Goal: Task Accomplishment & Management: Complete application form

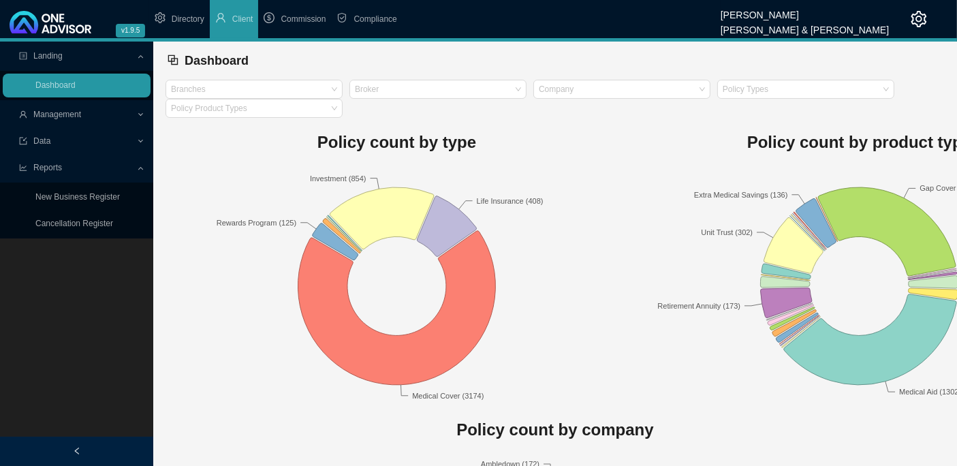
click at [54, 117] on span "Management" at bounding box center [57, 115] width 48 height 10
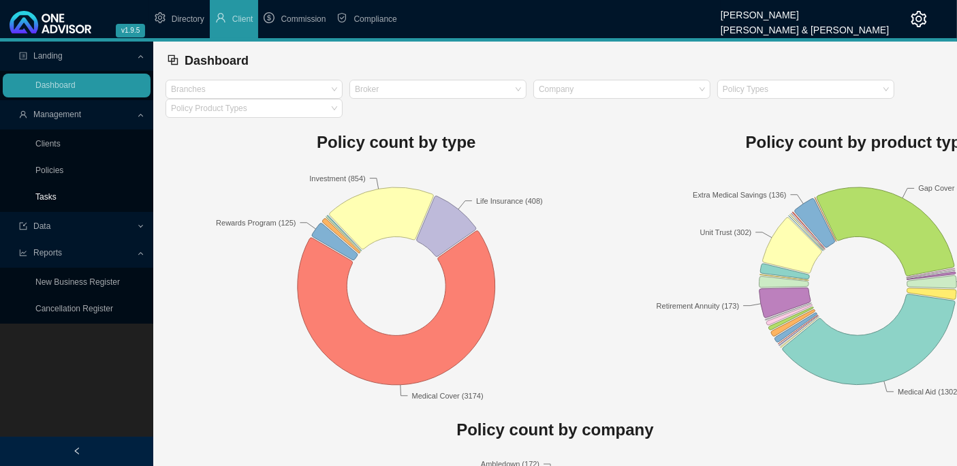
click at [50, 193] on link "Tasks" at bounding box center [45, 197] width 21 height 10
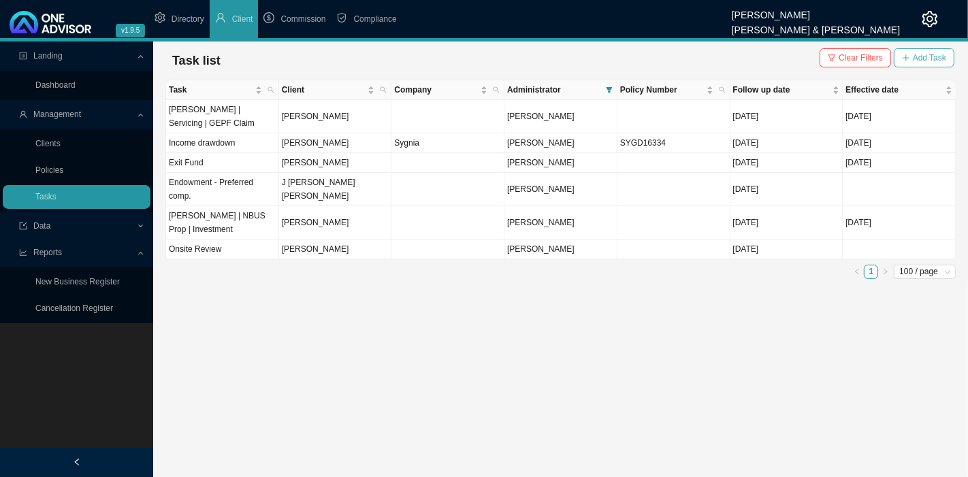
click at [926, 54] on span "Add Task" at bounding box center [929, 58] width 33 height 14
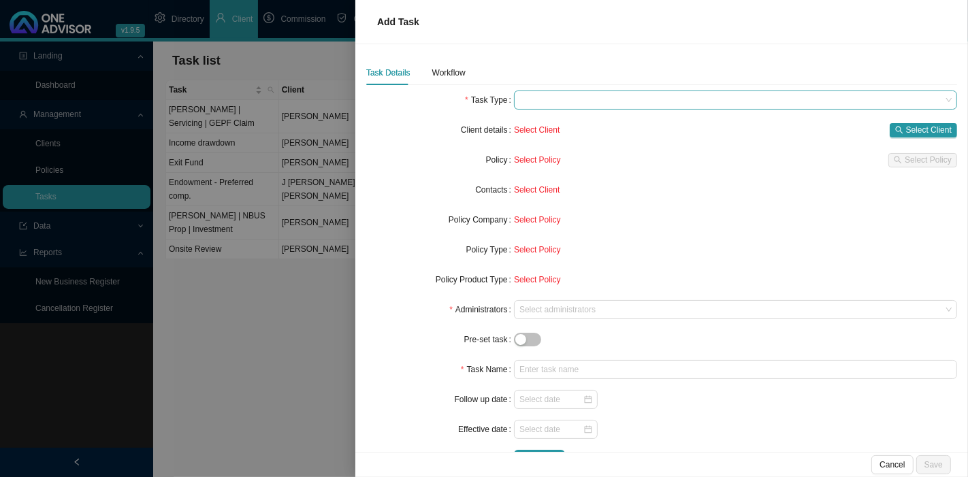
click at [563, 99] on span at bounding box center [736, 100] width 432 height 18
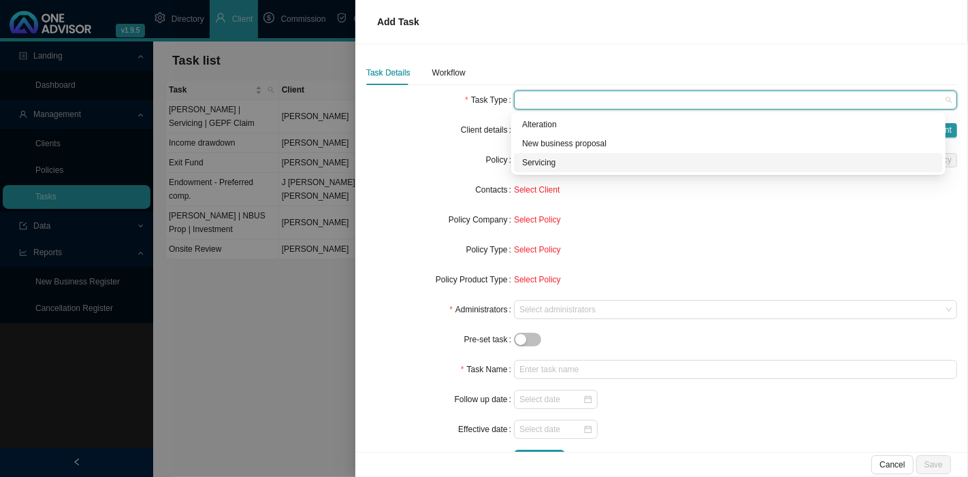
click at [545, 164] on div "Servicing" at bounding box center [728, 163] width 413 height 14
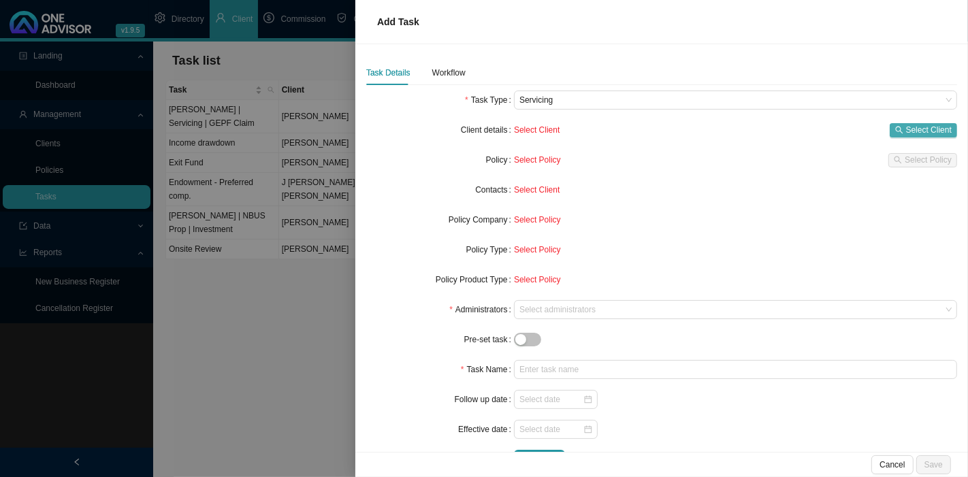
click at [911, 125] on span "Select Client" at bounding box center [929, 130] width 46 height 14
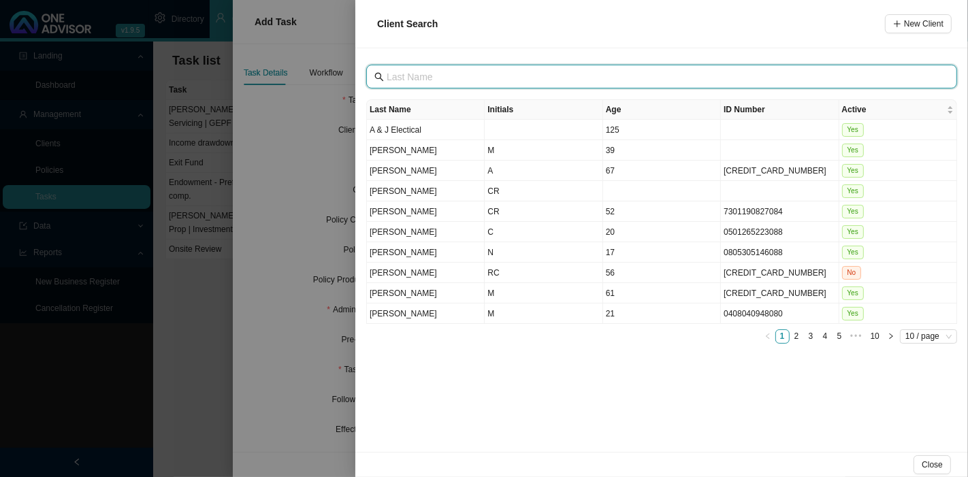
click at [505, 75] on input "text" at bounding box center [663, 76] width 553 height 15
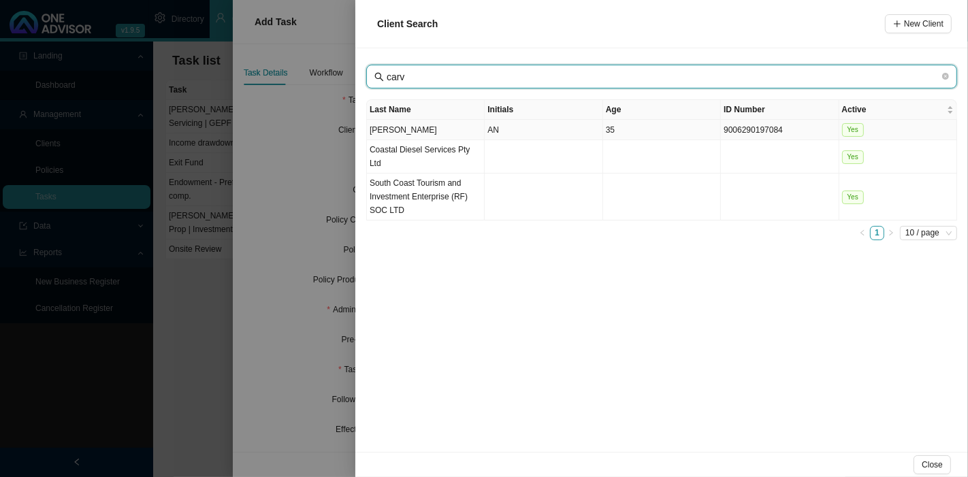
type input "carv"
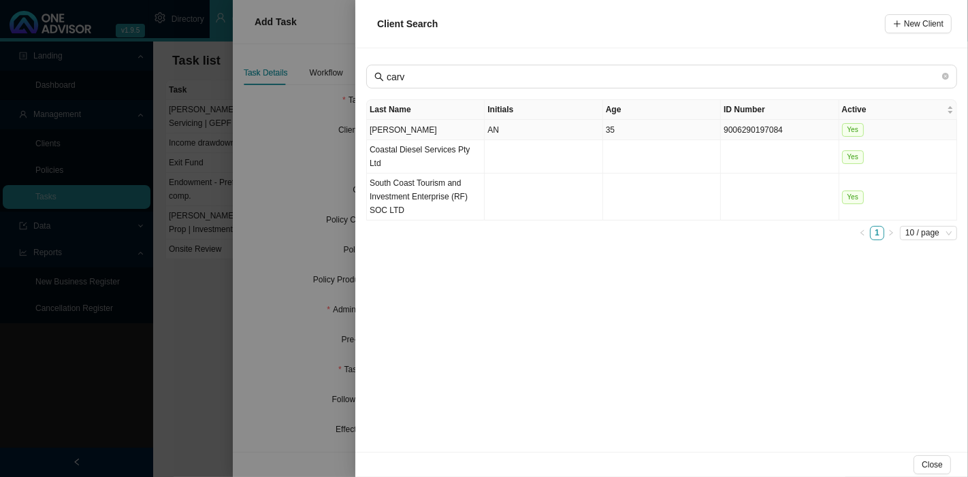
click at [458, 129] on td "[PERSON_NAME]" at bounding box center [426, 130] width 118 height 20
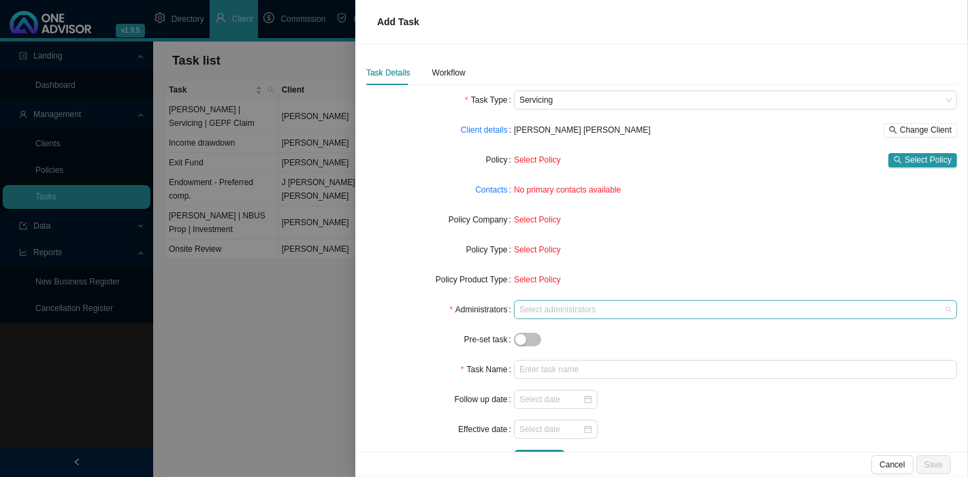
click at [561, 306] on div at bounding box center [729, 310] width 425 height 10
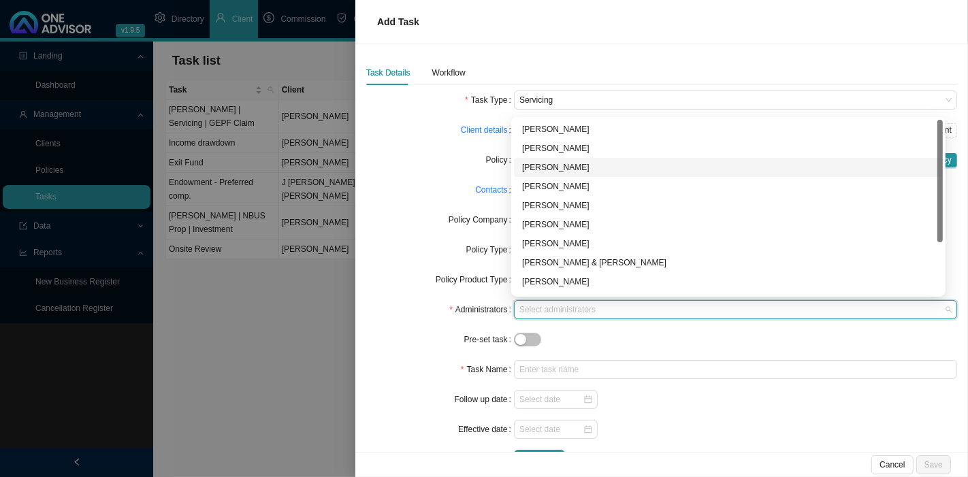
click at [556, 172] on div "[PERSON_NAME]" at bounding box center [728, 168] width 413 height 14
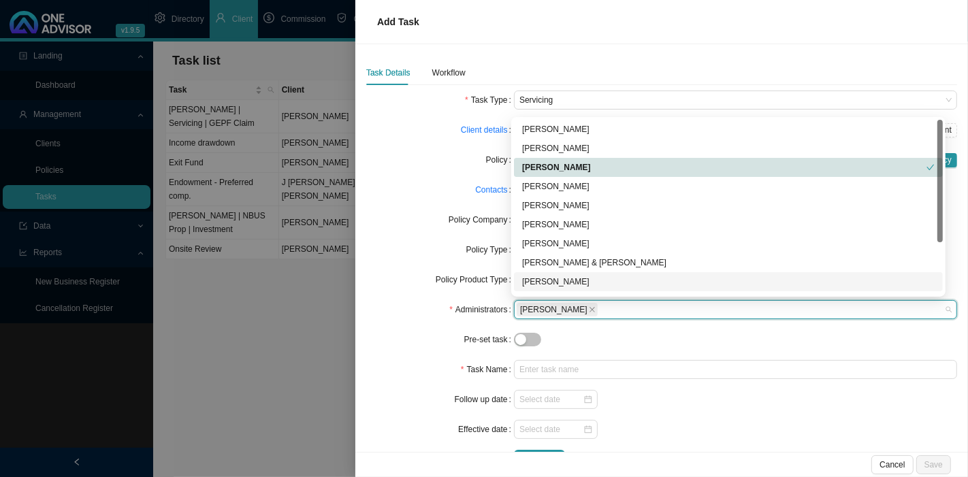
click at [591, 334] on div at bounding box center [735, 340] width 443 height 14
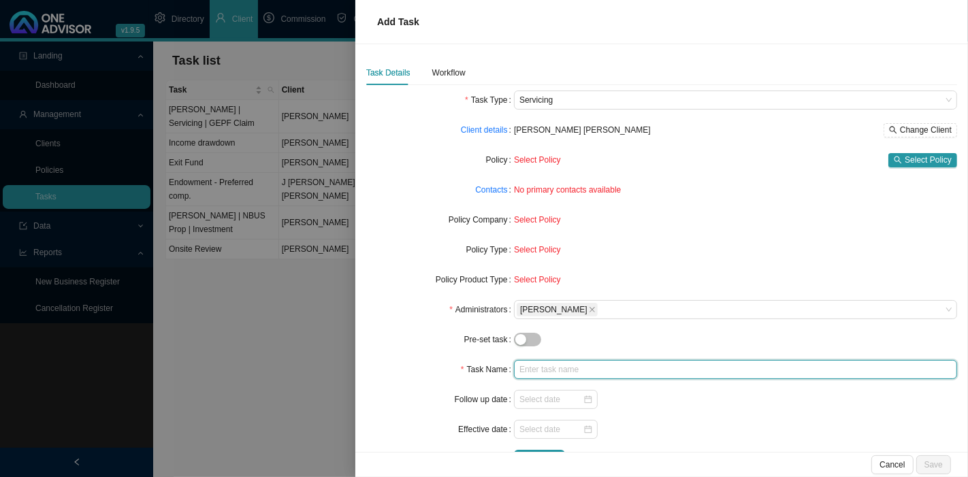
click at [531, 376] on input "text" at bounding box center [735, 369] width 443 height 19
type input "u"
type input "U"
type input "Update a joint will"
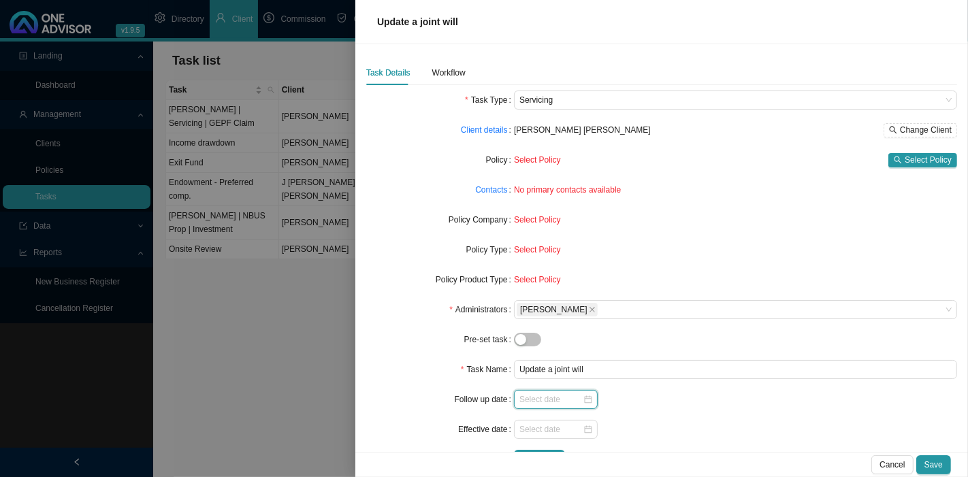
click at [534, 404] on input at bounding box center [551, 400] width 63 height 14
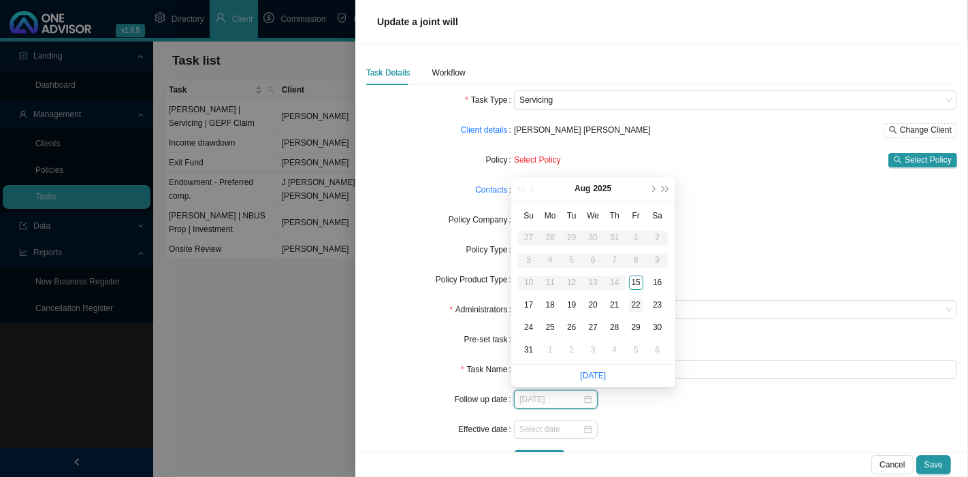
type input "[DATE]"
click at [631, 306] on div "22" at bounding box center [636, 305] width 14 height 14
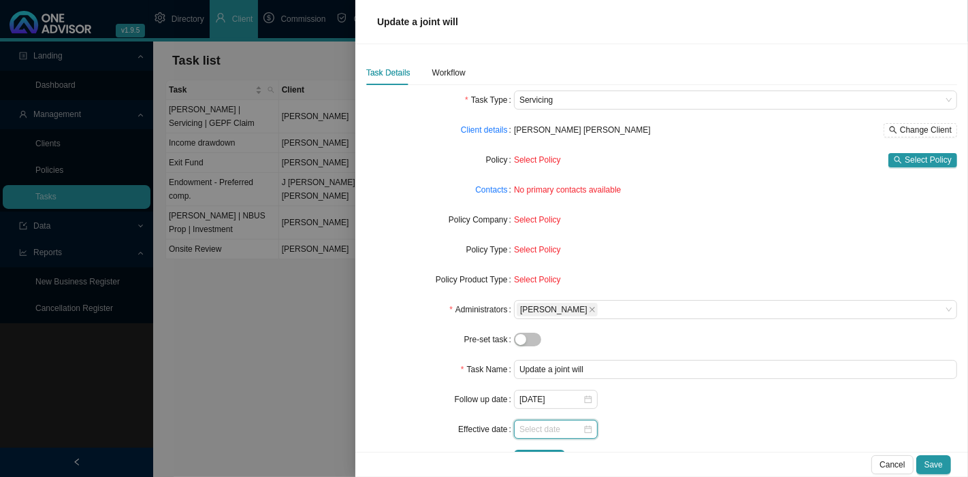
click at [525, 431] on input at bounding box center [551, 430] width 63 height 14
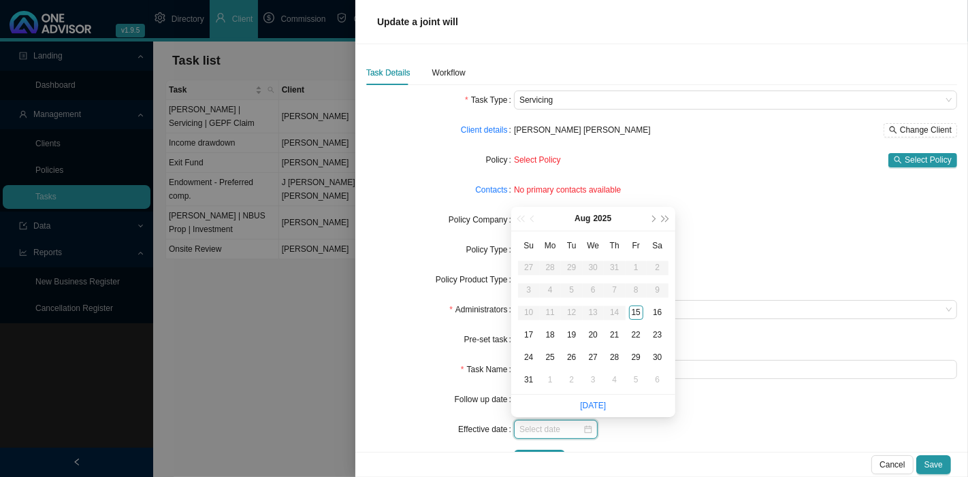
click at [533, 430] on input at bounding box center [551, 430] width 63 height 14
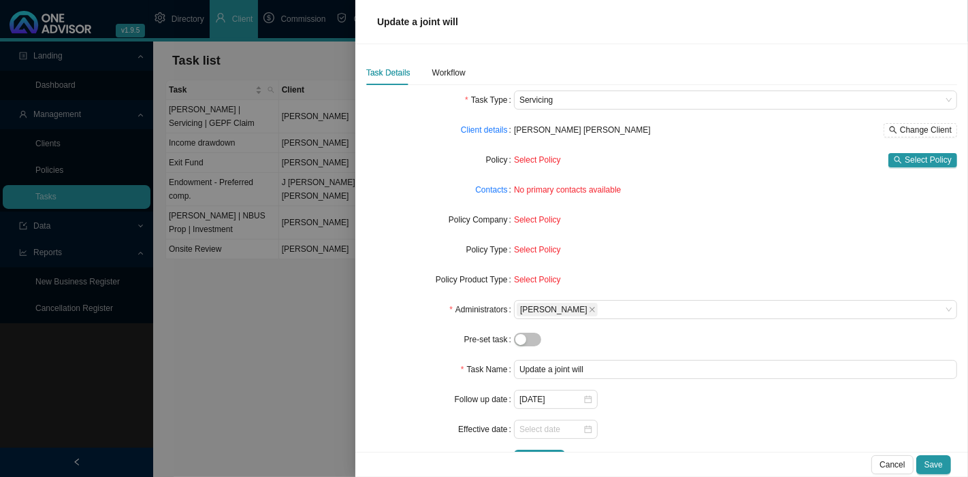
click at [719, 403] on div "[DATE]" at bounding box center [735, 399] width 443 height 19
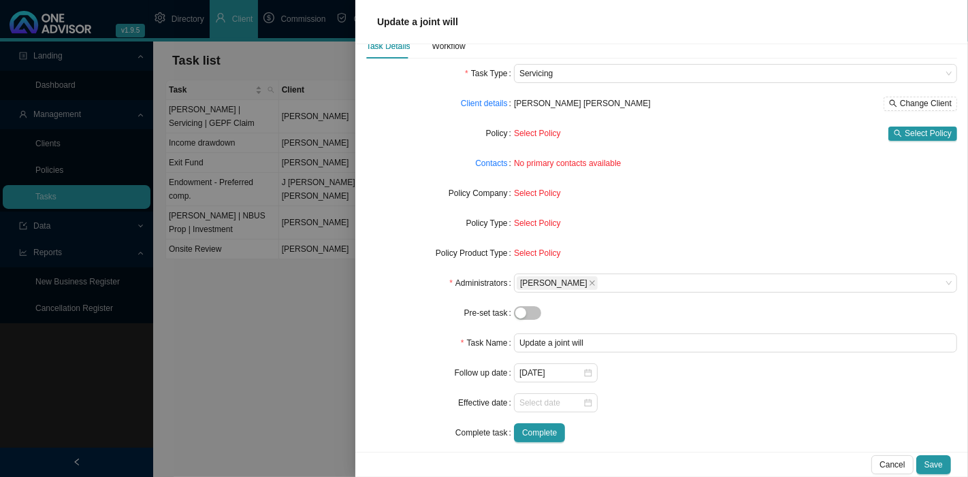
scroll to position [37, 0]
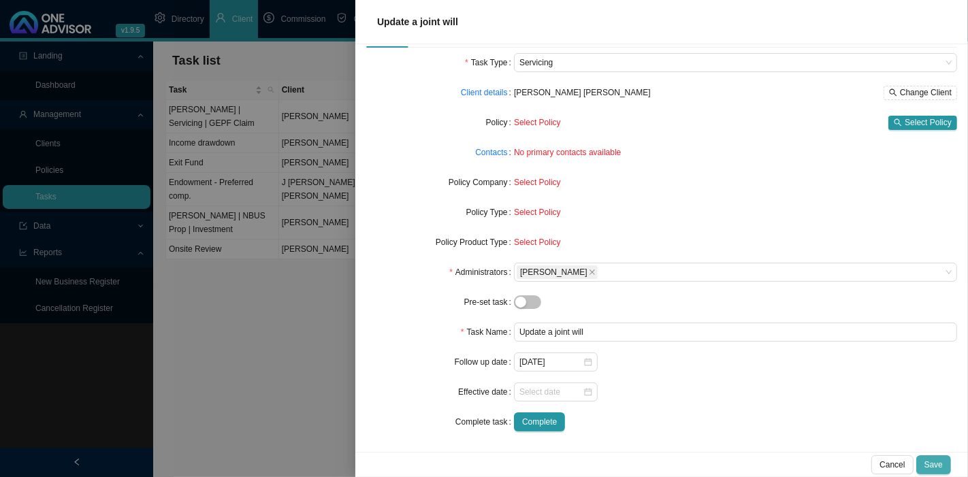
click at [938, 464] on span "Save" at bounding box center [934, 465] width 18 height 14
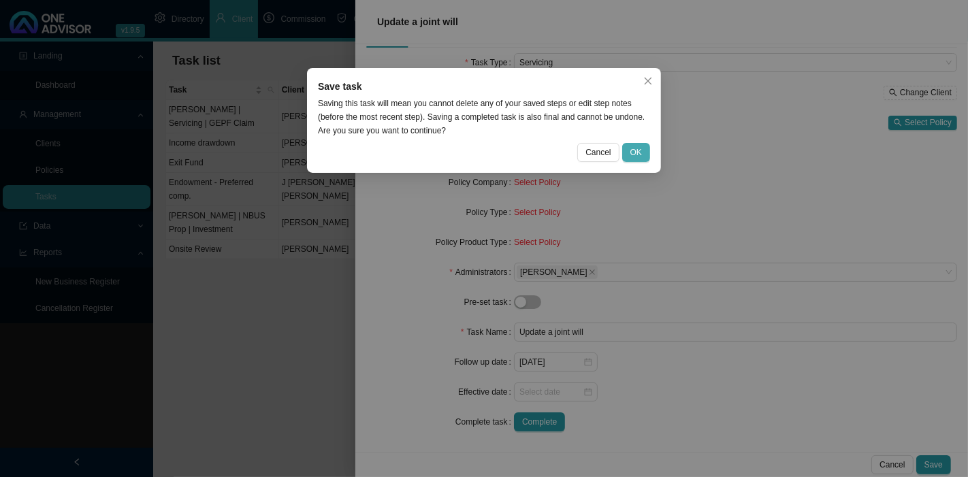
click at [643, 152] on button "OK" at bounding box center [636, 152] width 28 height 19
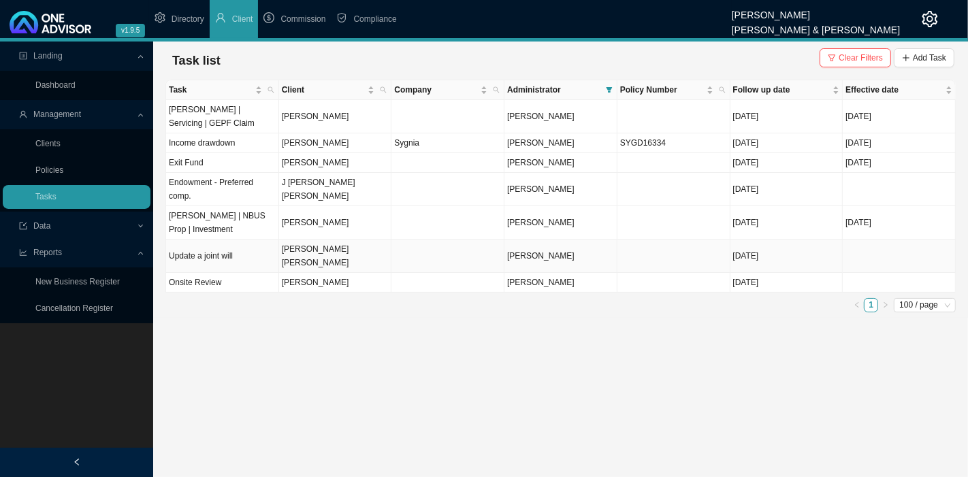
click at [217, 248] on td "Update a joint will" at bounding box center [222, 256] width 113 height 33
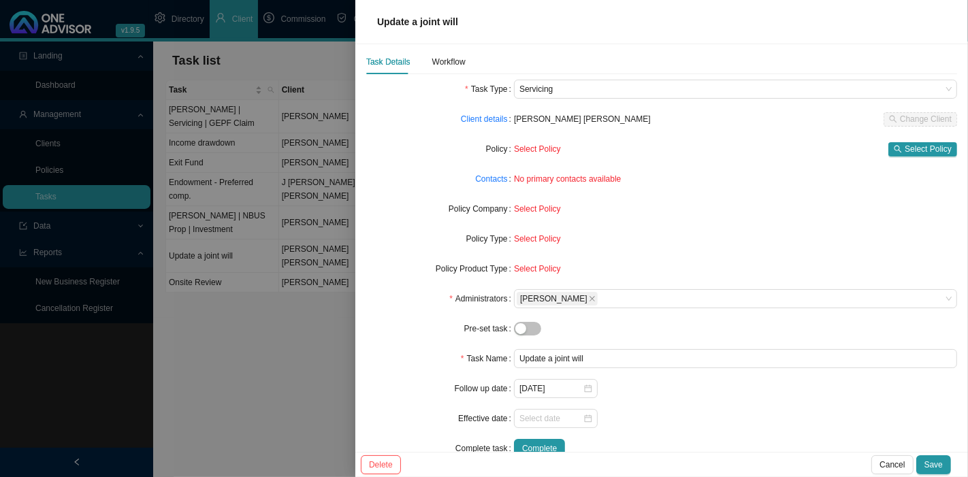
scroll to position [0, 0]
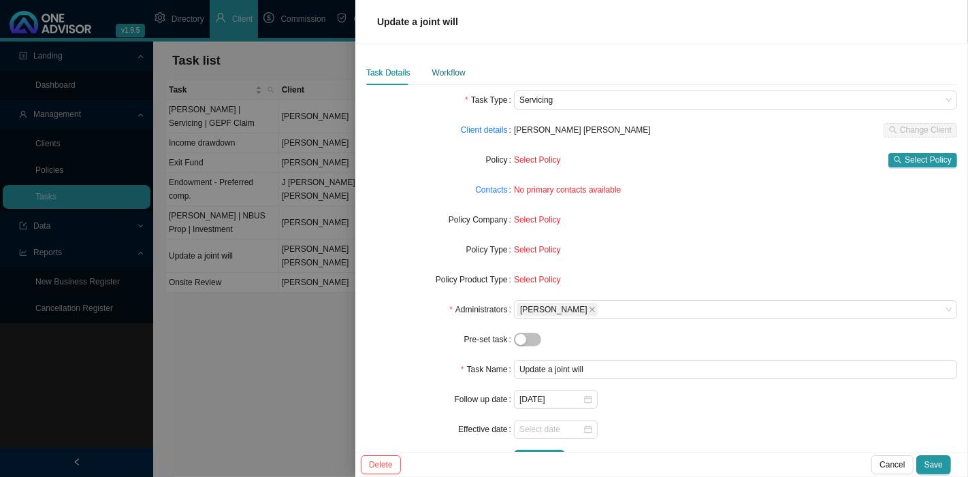
click at [446, 70] on div "Workflow" at bounding box center [448, 73] width 33 height 14
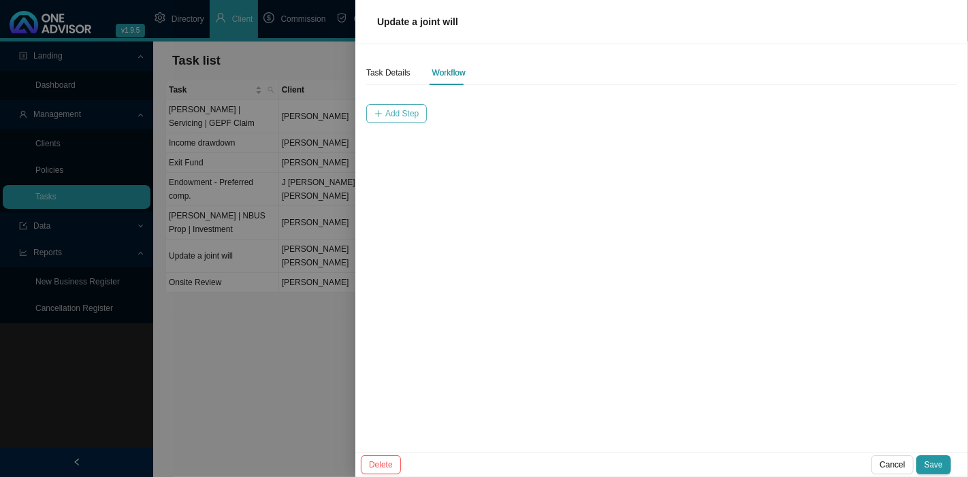
click at [409, 116] on span "Add Step" at bounding box center [401, 114] width 33 height 14
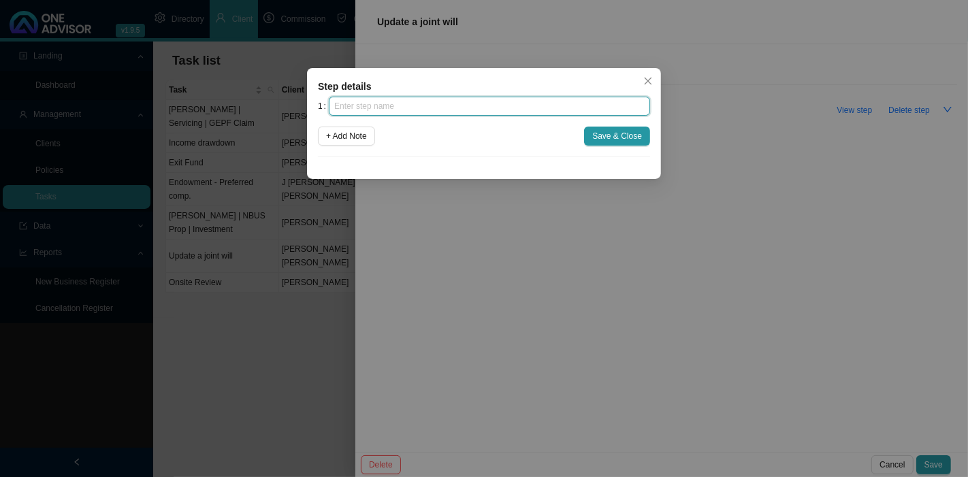
click at [422, 112] on input "text" at bounding box center [489, 106] width 321 height 19
type input "Details from Adrianna"
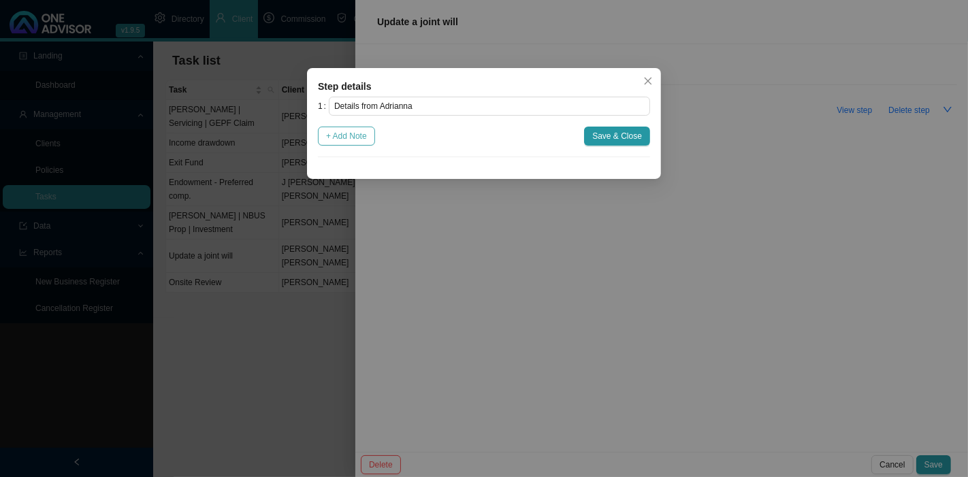
click at [370, 136] on button "+ Add Note" at bounding box center [346, 136] width 57 height 19
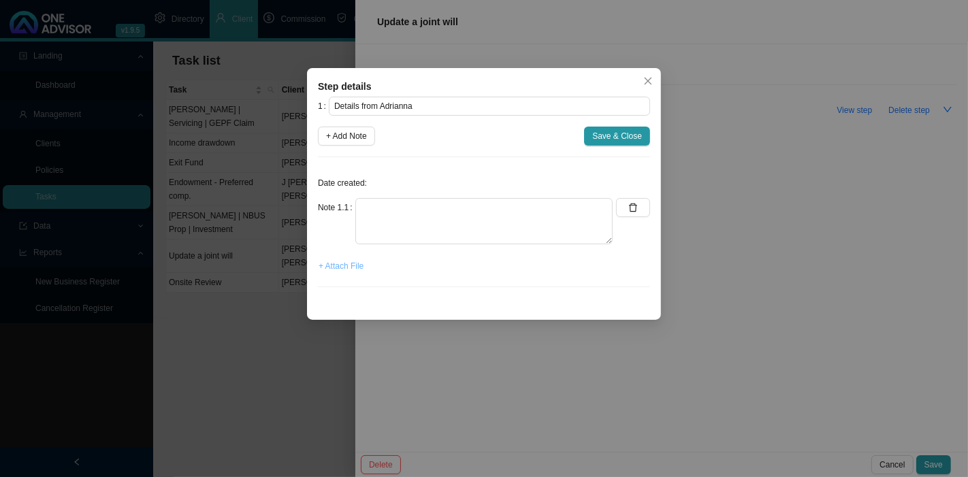
click at [362, 267] on span "+ Attach File" at bounding box center [341, 266] width 45 height 14
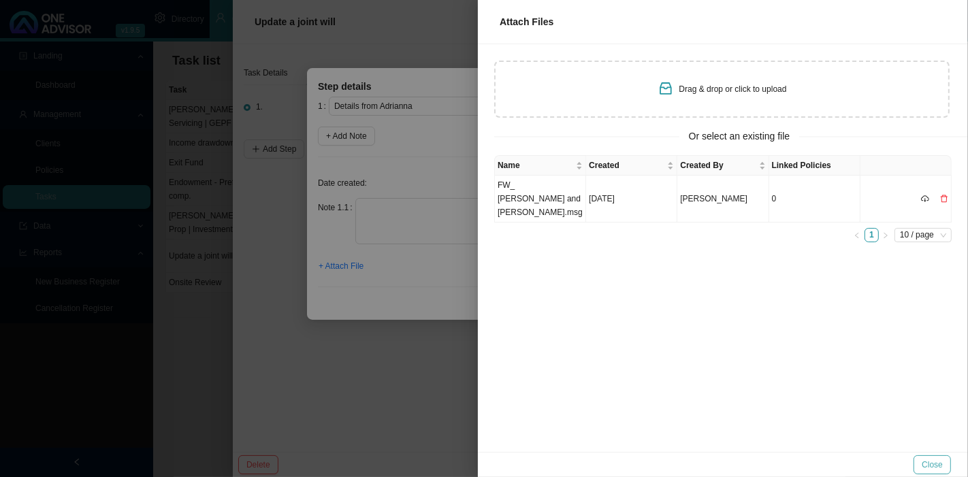
click at [926, 471] on span "Close" at bounding box center [932, 465] width 21 height 14
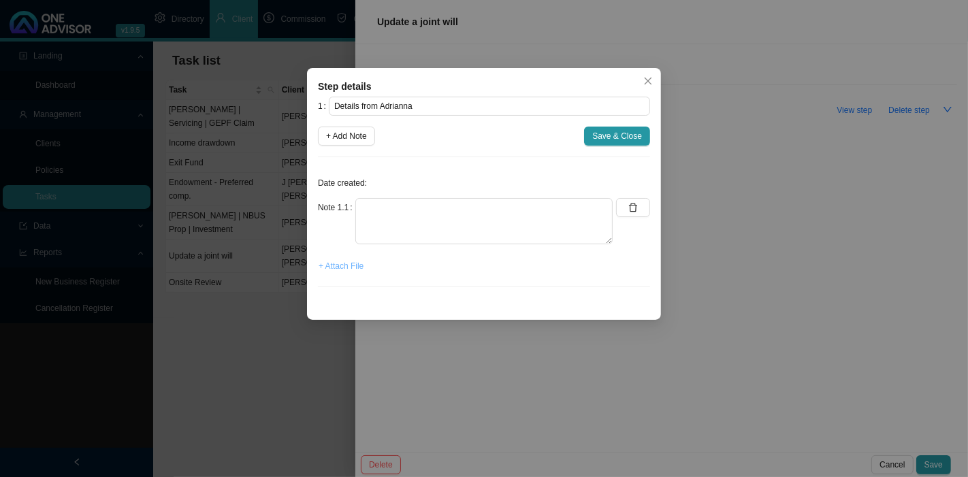
click at [350, 263] on span "+ Attach File" at bounding box center [341, 266] width 45 height 14
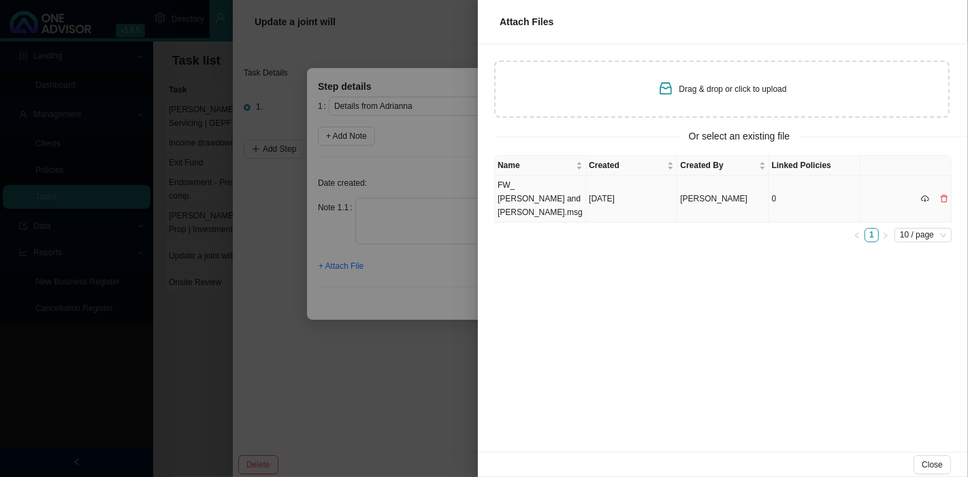
click at [519, 188] on td "FW_ [PERSON_NAME] and [PERSON_NAME].msg" at bounding box center [540, 199] width 91 height 47
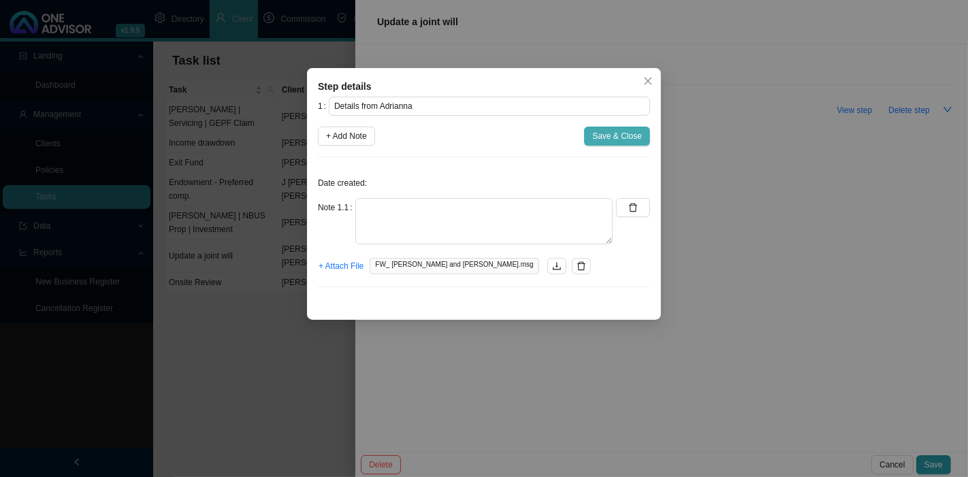
click at [625, 130] on span "Save & Close" at bounding box center [618, 136] width 50 height 14
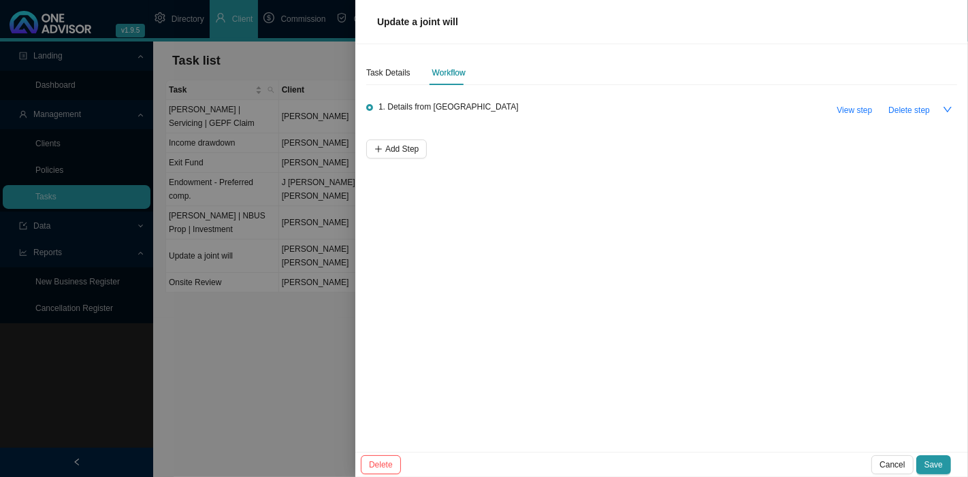
click at [943, 456] on button "Save" at bounding box center [934, 465] width 35 height 19
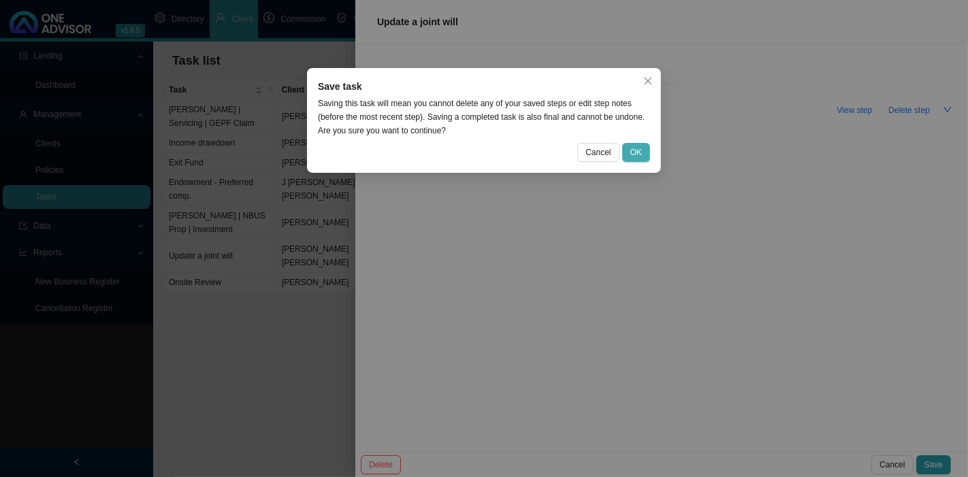
click at [633, 153] on span "OK" at bounding box center [637, 153] width 12 height 14
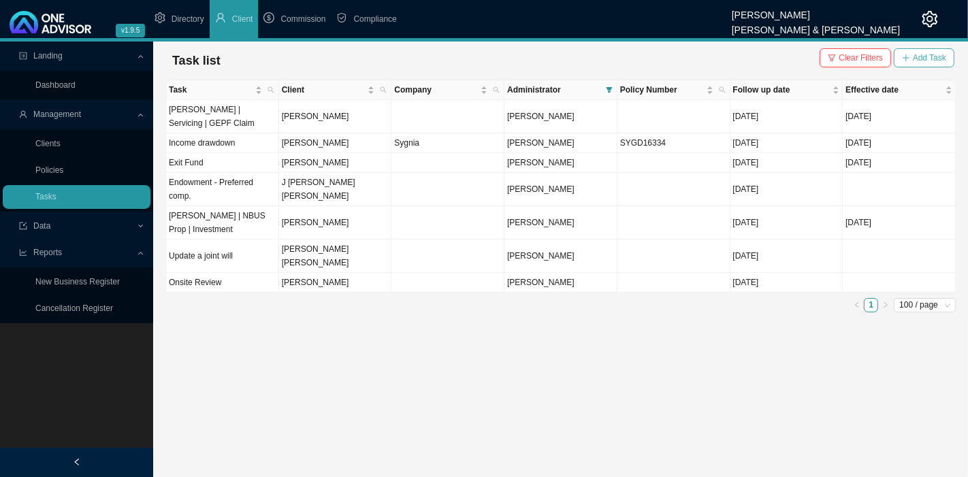
click at [924, 59] on span "Add Task" at bounding box center [929, 58] width 33 height 14
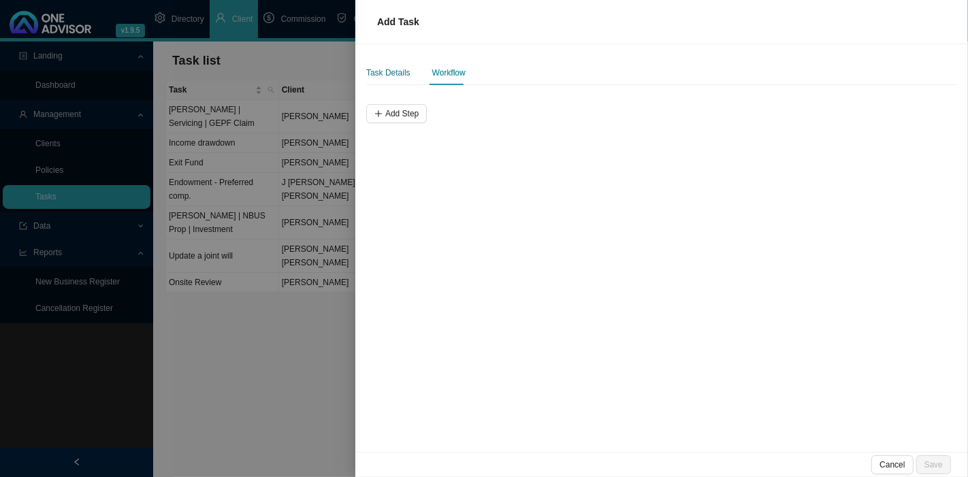
click at [397, 79] on div "Task Details" at bounding box center [388, 73] width 44 height 14
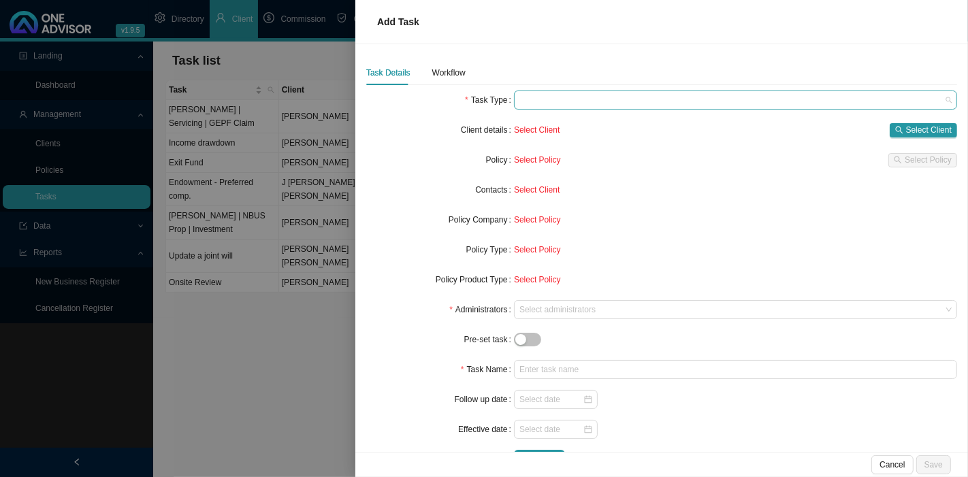
click at [554, 102] on span at bounding box center [736, 100] width 432 height 18
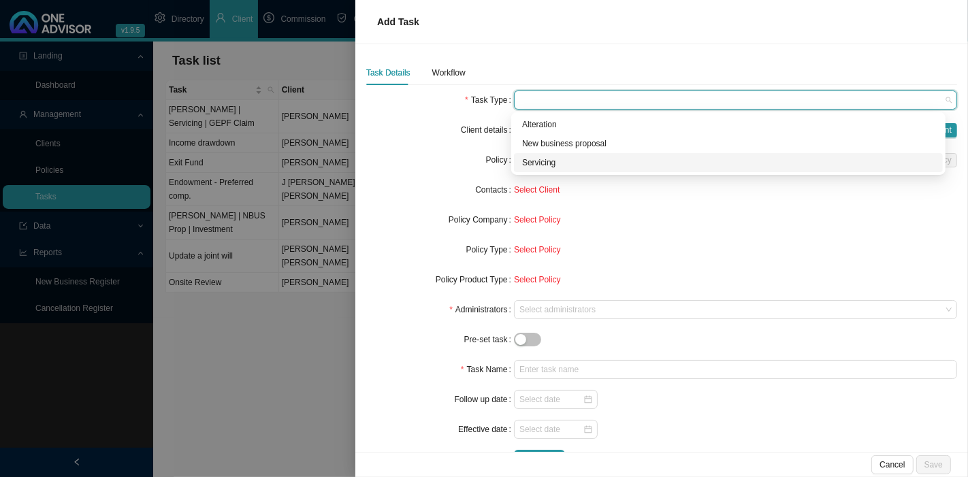
click at [545, 159] on div "Servicing" at bounding box center [728, 163] width 413 height 14
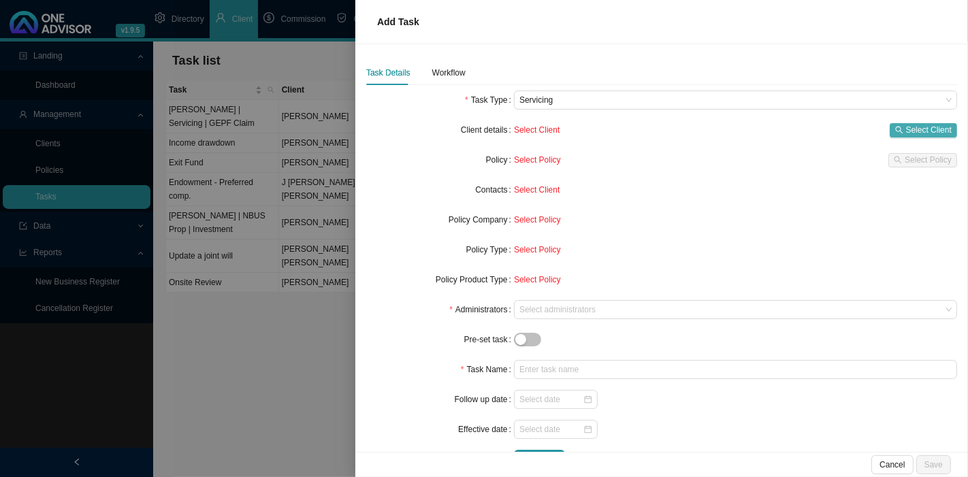
click at [896, 126] on icon "search" at bounding box center [900, 130] width 8 height 8
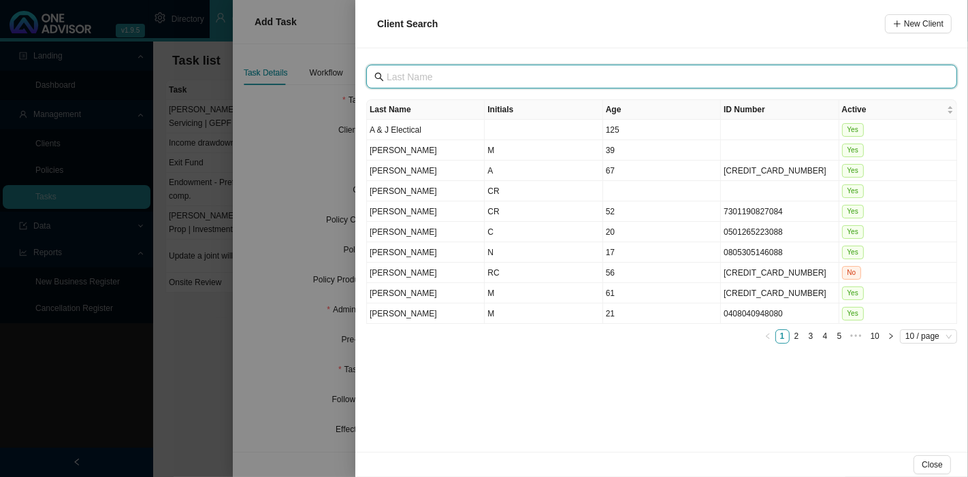
click at [500, 77] on input "text" at bounding box center [663, 76] width 553 height 15
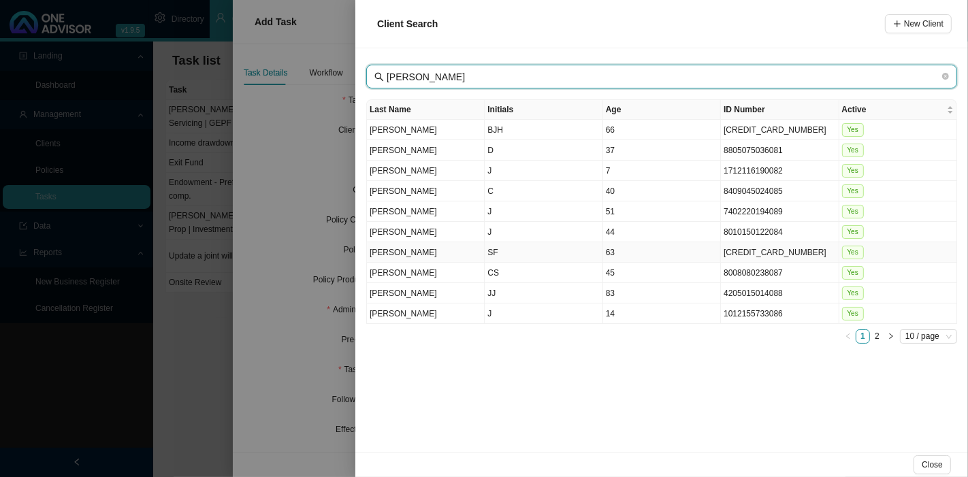
type input "[PERSON_NAME]"
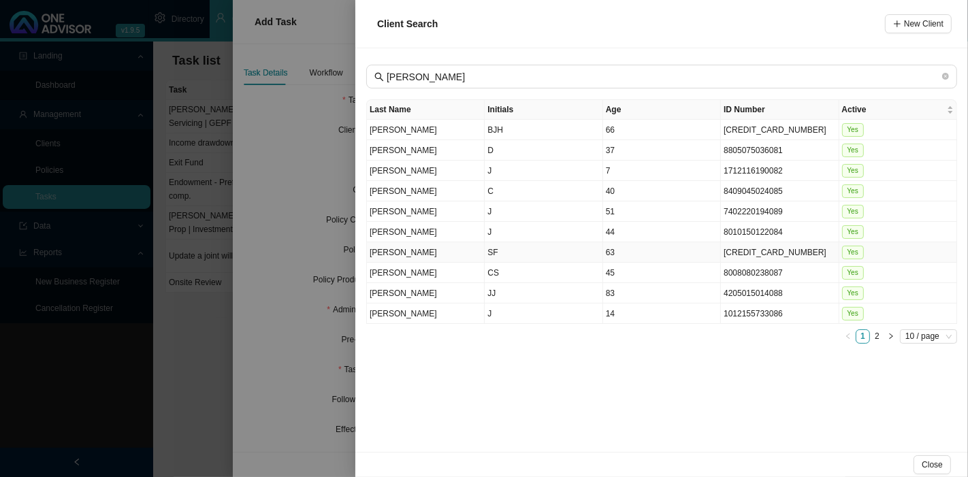
click at [505, 251] on td "SF" at bounding box center [544, 252] width 118 height 20
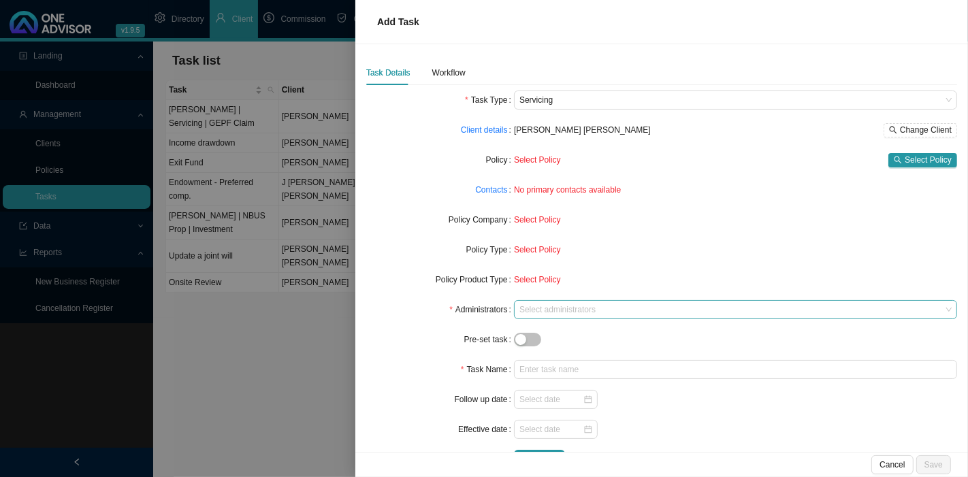
click at [553, 309] on div at bounding box center [729, 310] width 425 height 10
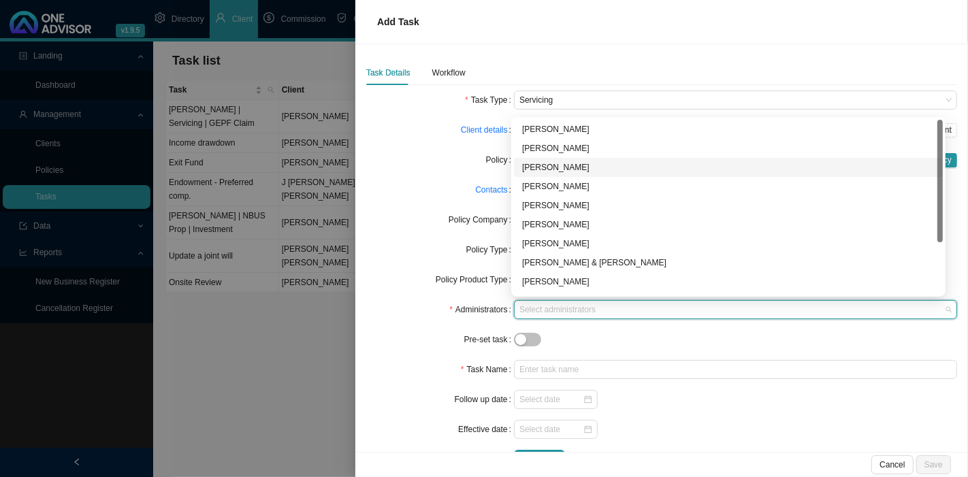
click at [546, 171] on div "[PERSON_NAME]" at bounding box center [728, 168] width 413 height 14
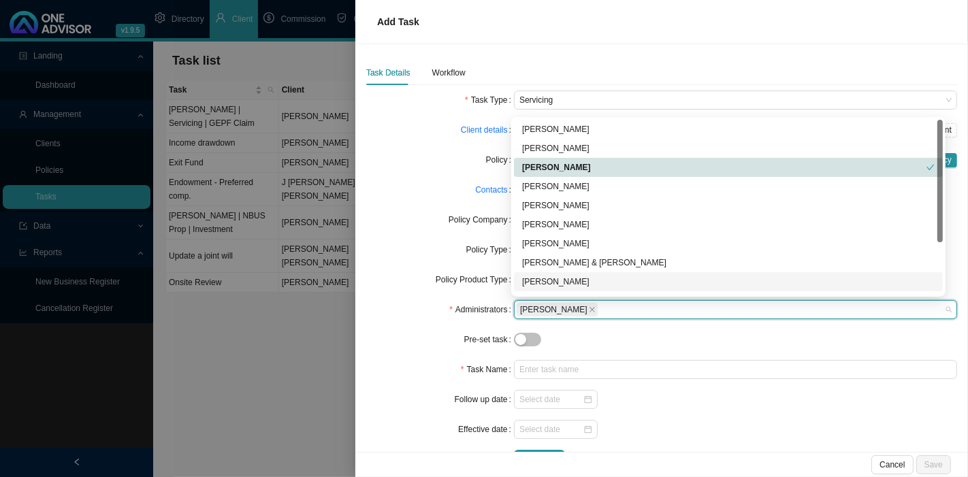
click at [639, 333] on div at bounding box center [735, 340] width 443 height 14
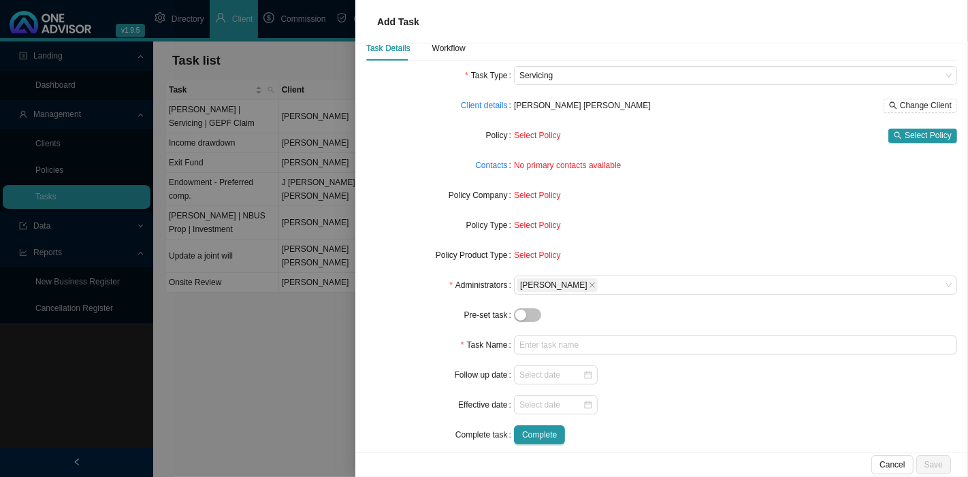
scroll to position [37, 0]
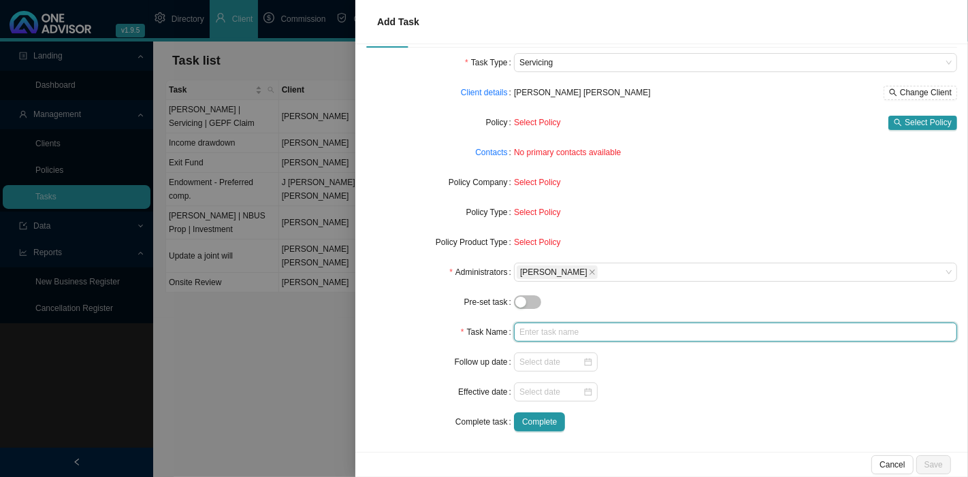
click at [540, 324] on input "text" at bounding box center [735, 332] width 443 height 19
type input "Update Executors on Will"
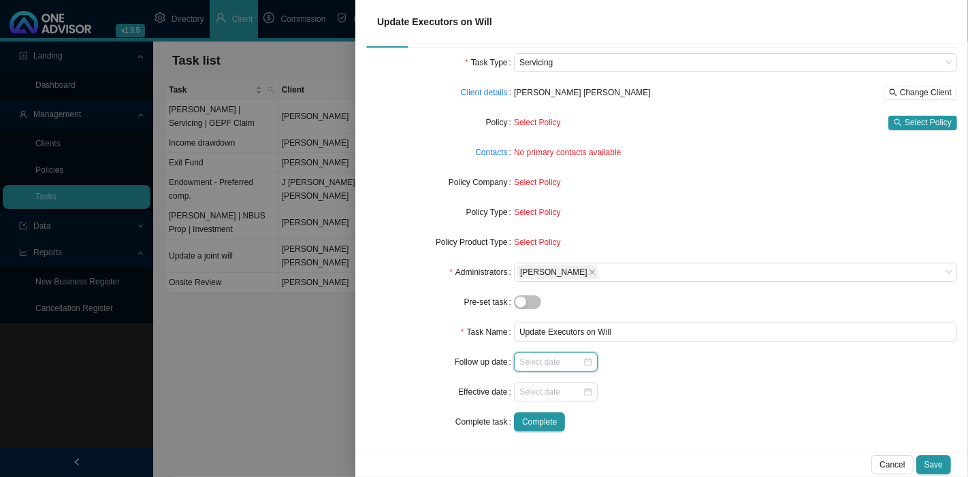
click at [534, 359] on input at bounding box center [551, 363] width 63 height 14
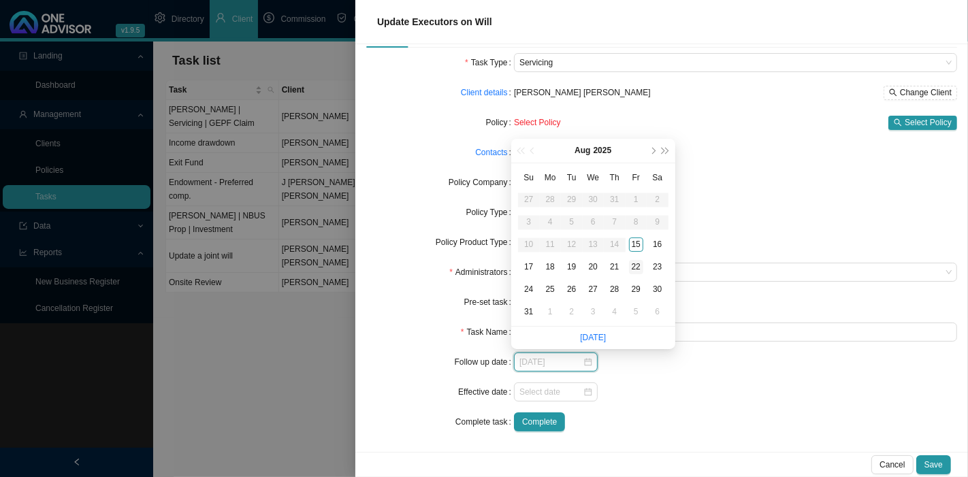
type input "[DATE]"
click at [637, 266] on div "22" at bounding box center [636, 267] width 14 height 14
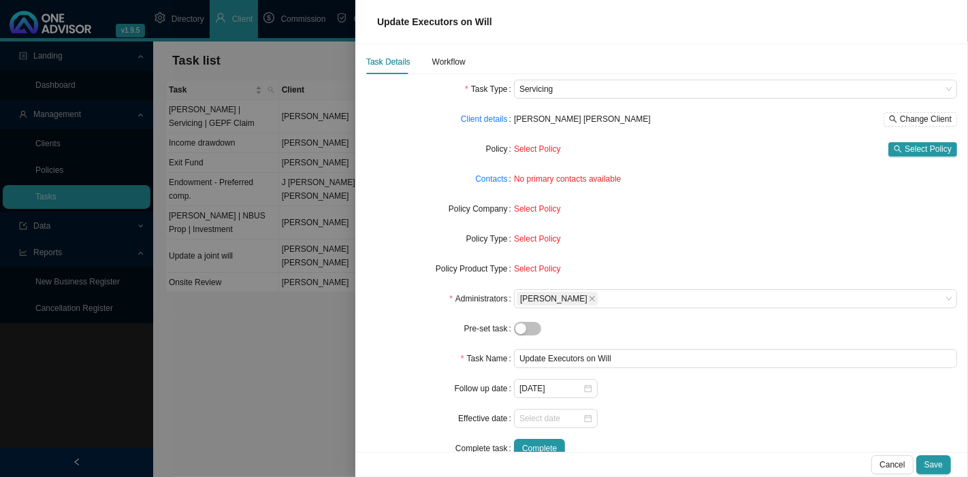
scroll to position [0, 0]
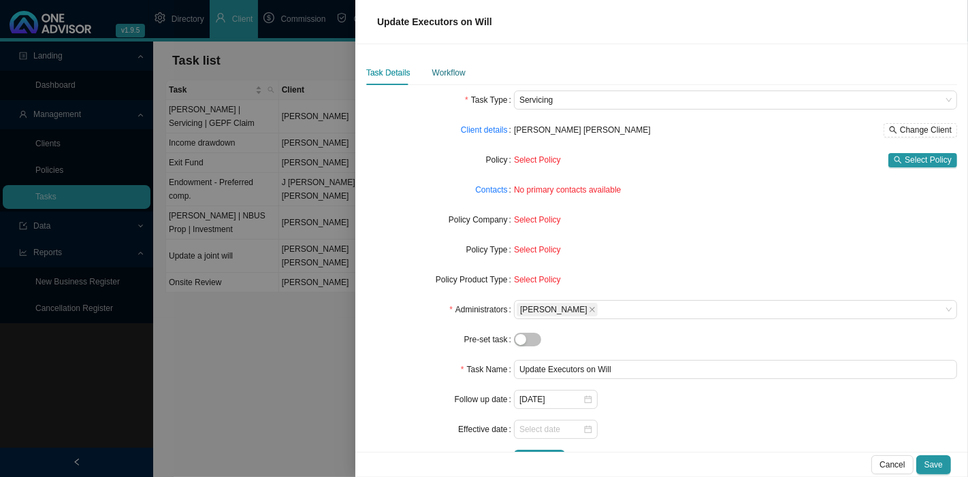
click at [453, 75] on div "Workflow" at bounding box center [448, 73] width 33 height 14
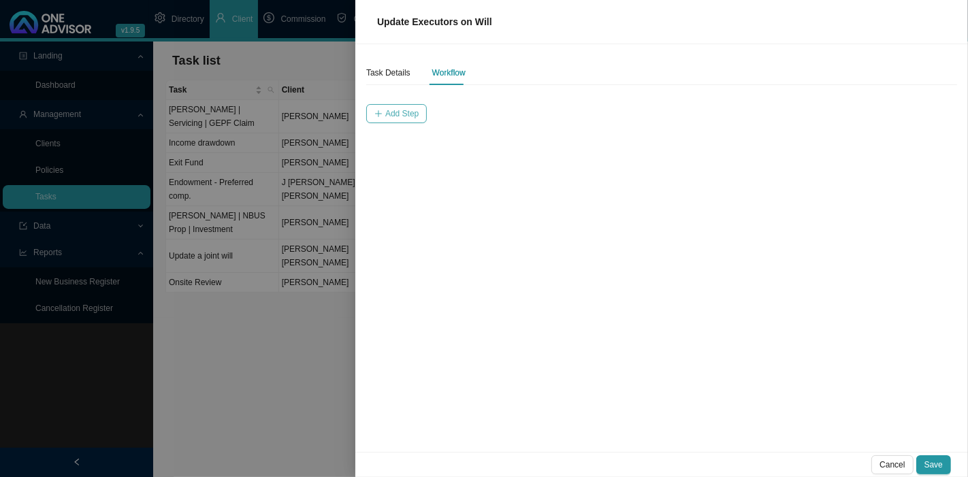
click at [394, 113] on span "Add Step" at bounding box center [401, 114] width 33 height 14
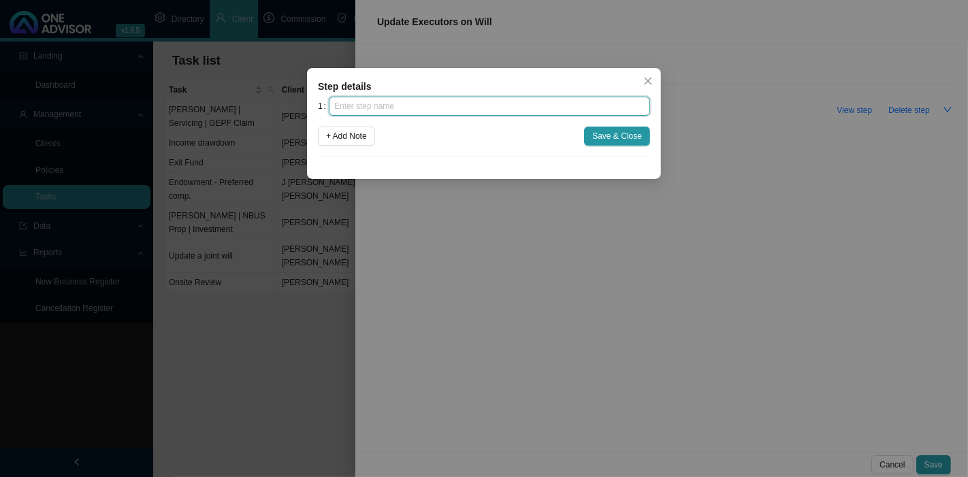
click at [383, 114] on input "text" at bounding box center [489, 106] width 321 height 19
type input "Instruction"
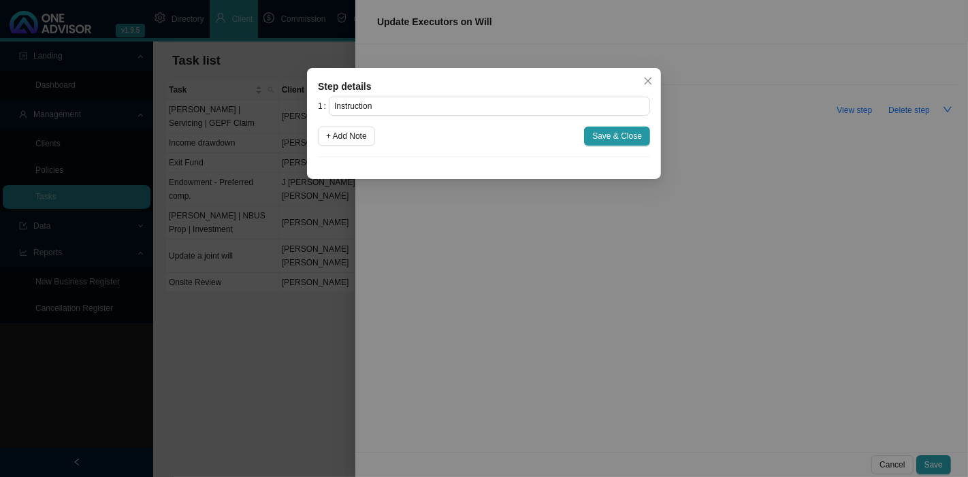
click at [324, 142] on button "+ Add Note" at bounding box center [346, 136] width 57 height 19
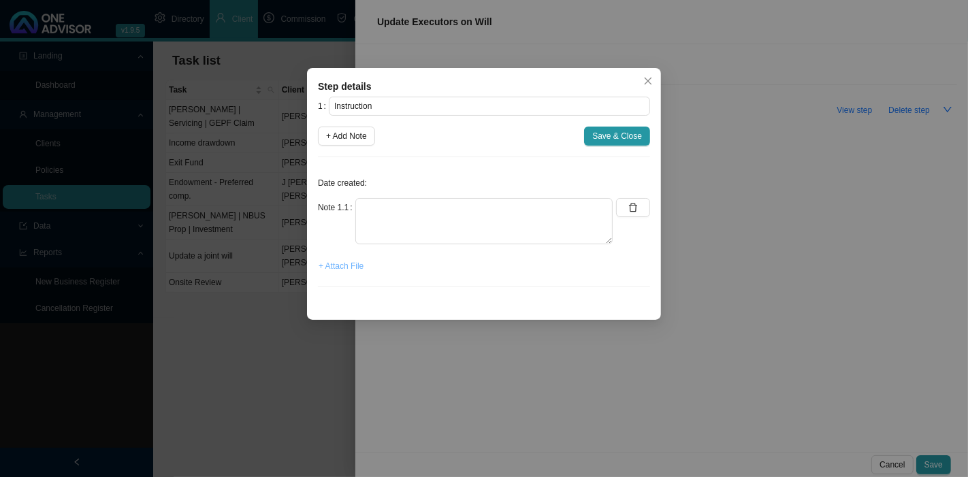
click at [349, 259] on span "+ Attach File" at bounding box center [341, 266] width 45 height 14
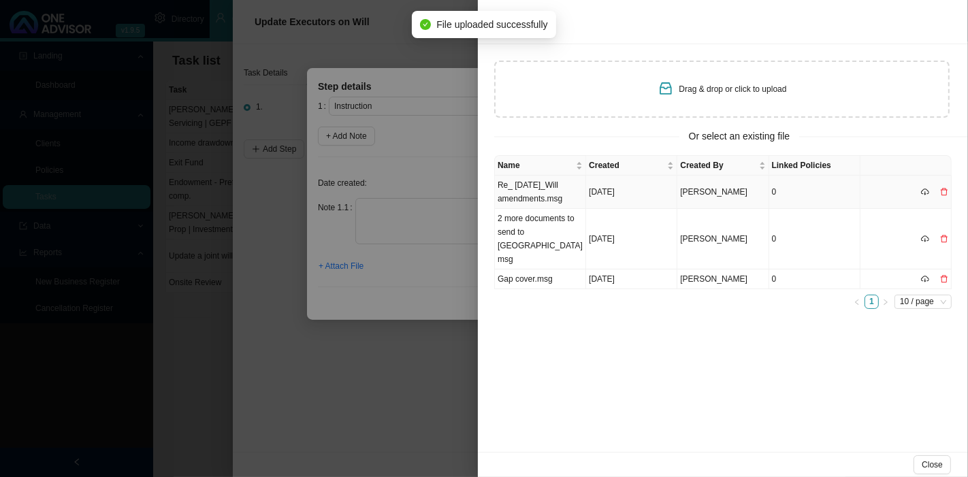
click at [541, 199] on td "Re_ [DATE]_Will amendments.msg" at bounding box center [540, 192] width 91 height 33
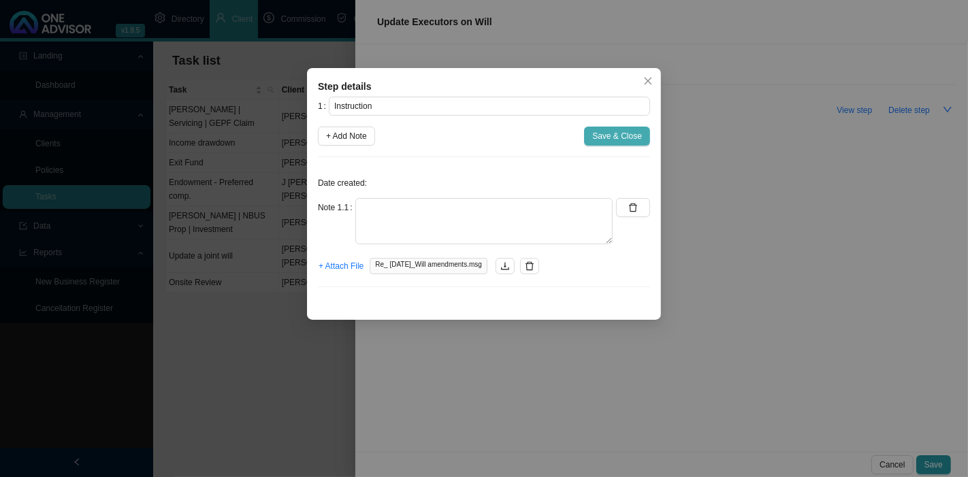
click at [610, 138] on span "Save & Close" at bounding box center [618, 136] width 50 height 14
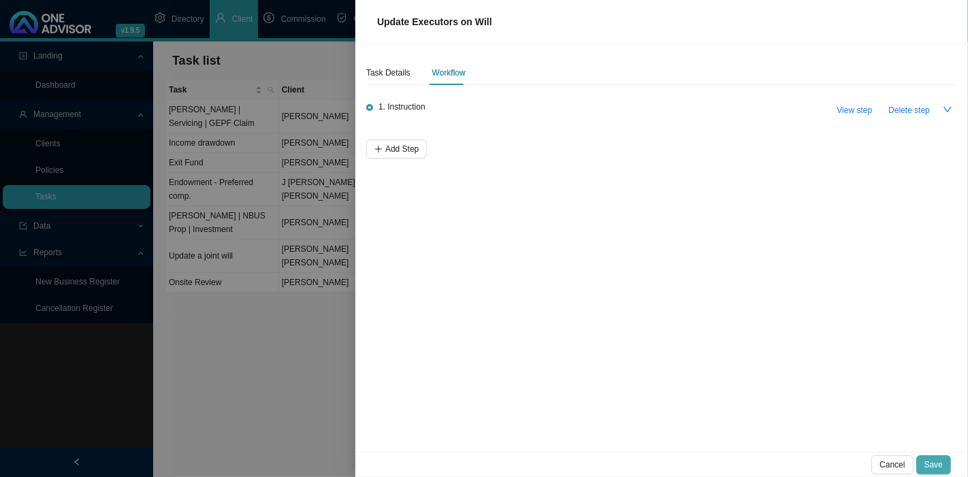
click at [936, 460] on span "Save" at bounding box center [934, 465] width 18 height 14
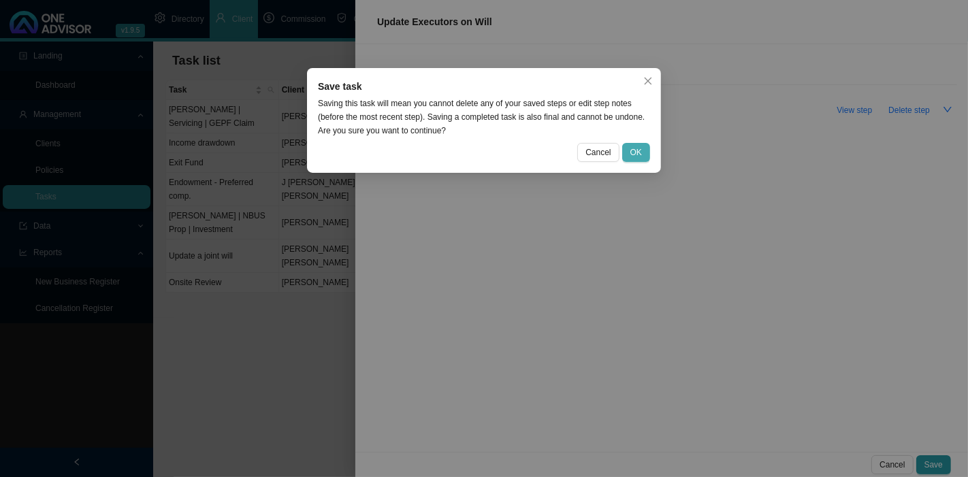
click at [633, 146] on span "OK" at bounding box center [637, 153] width 12 height 14
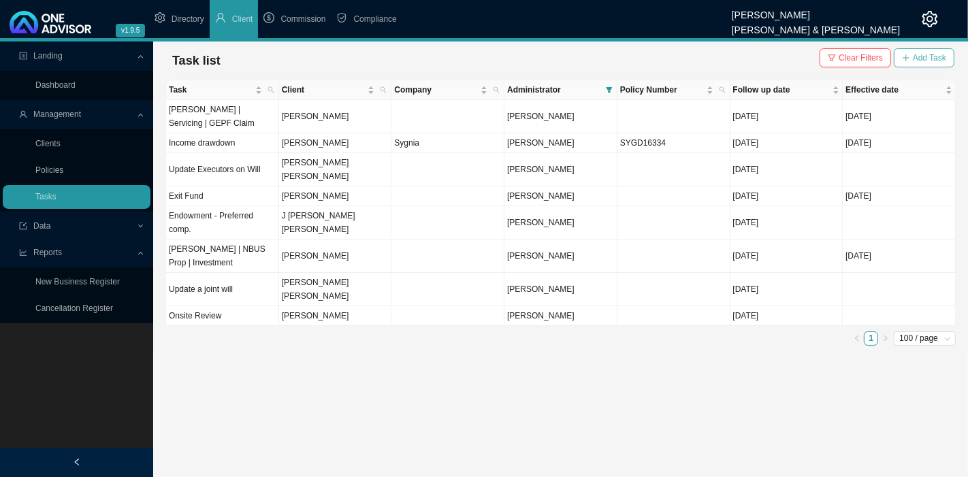
click at [916, 65] on button "Add Task" at bounding box center [924, 57] width 61 height 19
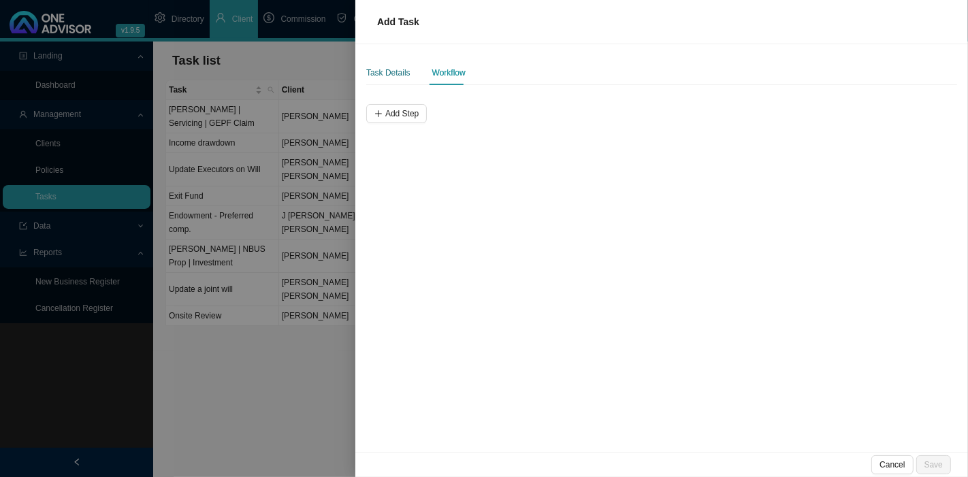
drag, startPoint x: 384, startPoint y: 80, endPoint x: 397, endPoint y: 80, distance: 12.9
click at [384, 78] on div "Task Details" at bounding box center [388, 73] width 44 height 14
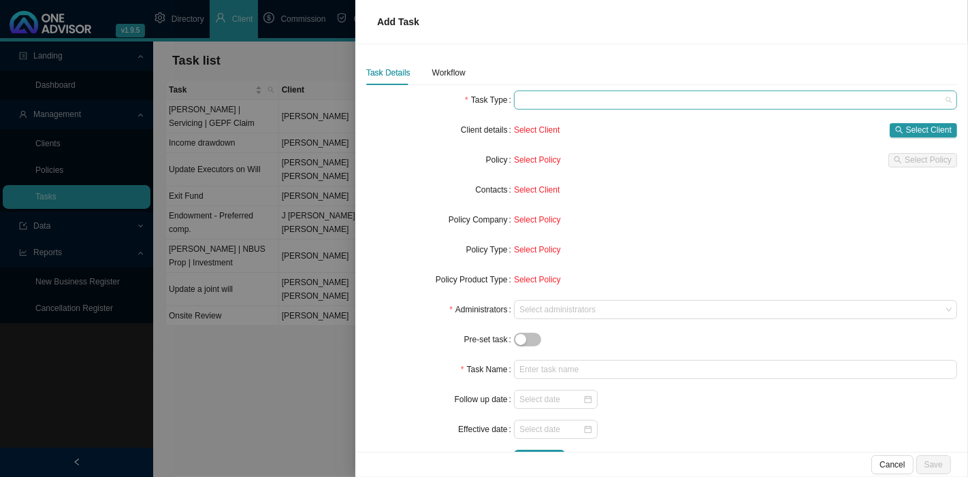
click at [527, 102] on span at bounding box center [736, 100] width 432 height 18
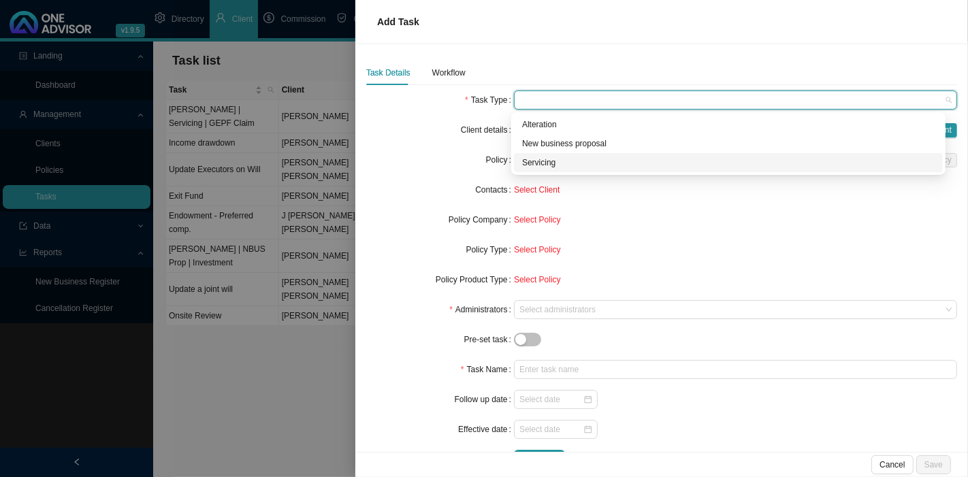
click at [533, 166] on div "Servicing" at bounding box center [728, 163] width 413 height 14
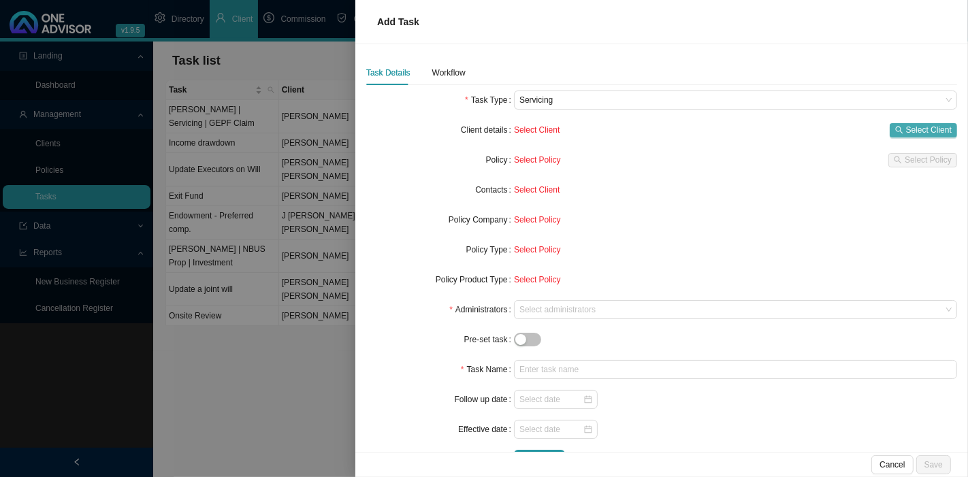
click at [890, 125] on button "Select Client" at bounding box center [923, 130] width 67 height 14
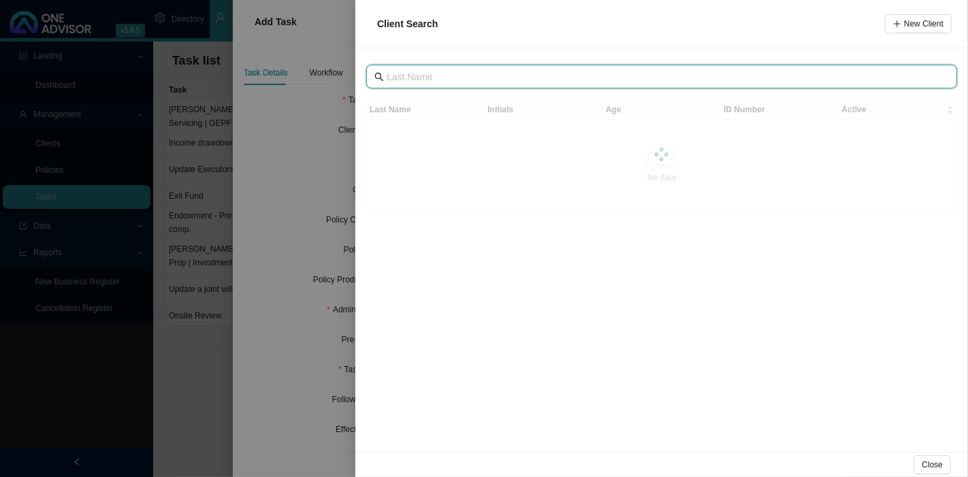
click at [471, 71] on input "text" at bounding box center [663, 76] width 553 height 15
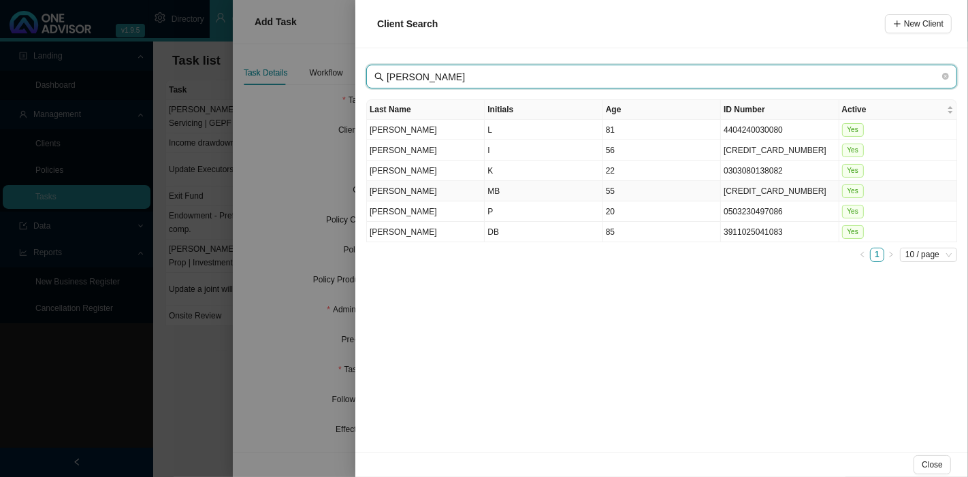
type input "[PERSON_NAME]"
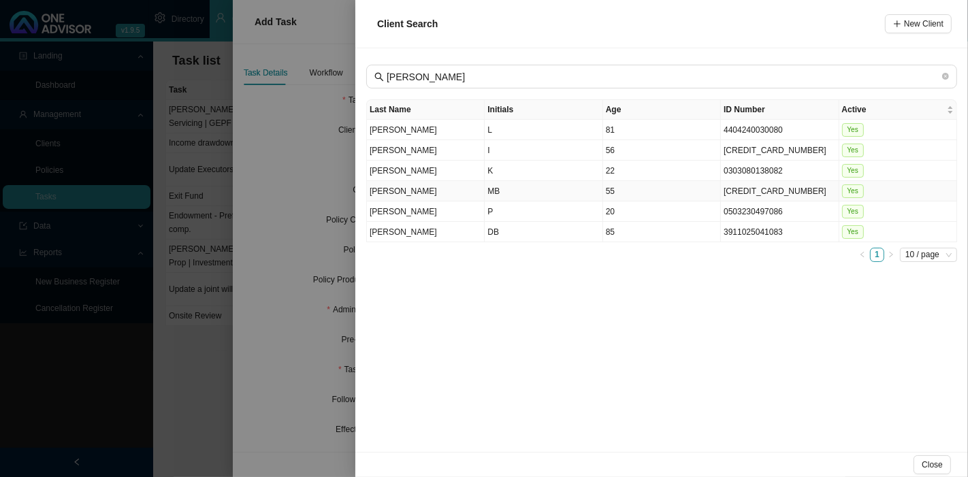
click at [520, 189] on td "MB" at bounding box center [544, 191] width 118 height 20
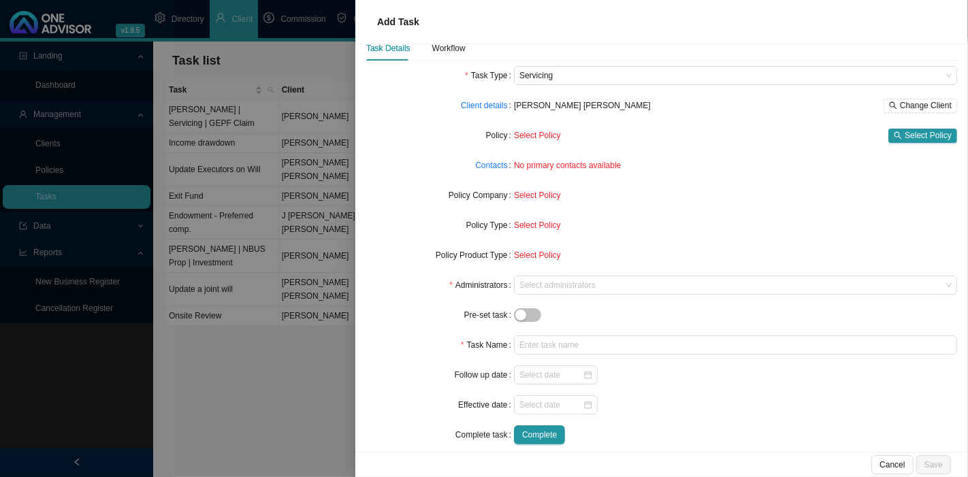
scroll to position [37, 0]
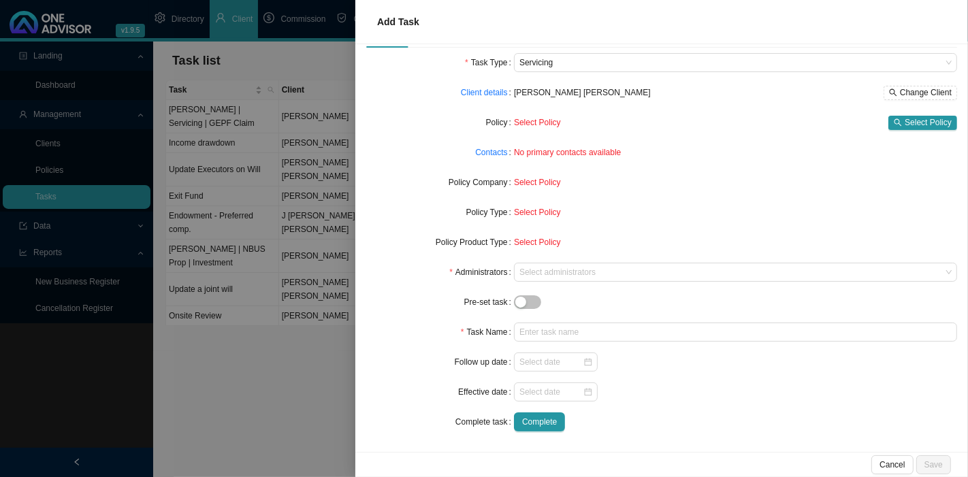
click at [612, 281] on form "Task Type Servicing Client details [PERSON_NAME] [PERSON_NAME] Change Client Po…" at bounding box center [661, 242] width 591 height 379
click at [611, 271] on div at bounding box center [729, 273] width 425 height 10
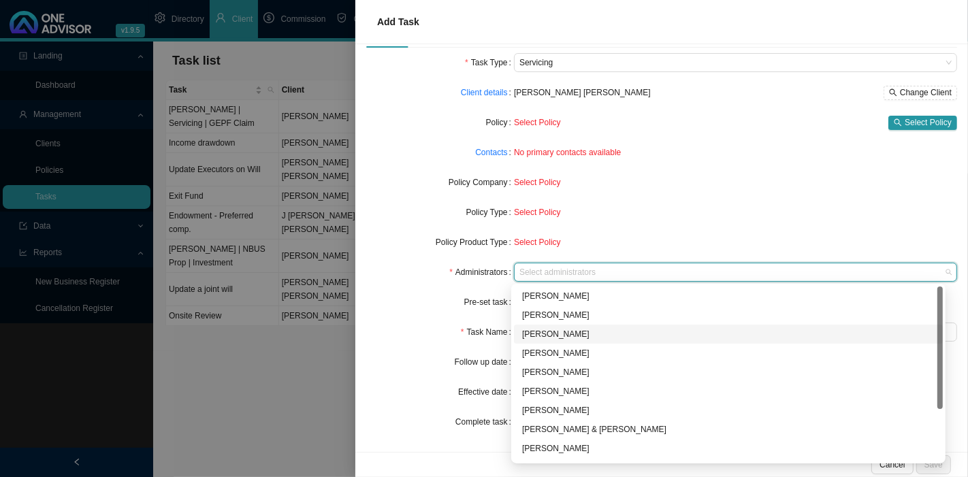
click at [554, 334] on div "[PERSON_NAME]" at bounding box center [728, 335] width 413 height 14
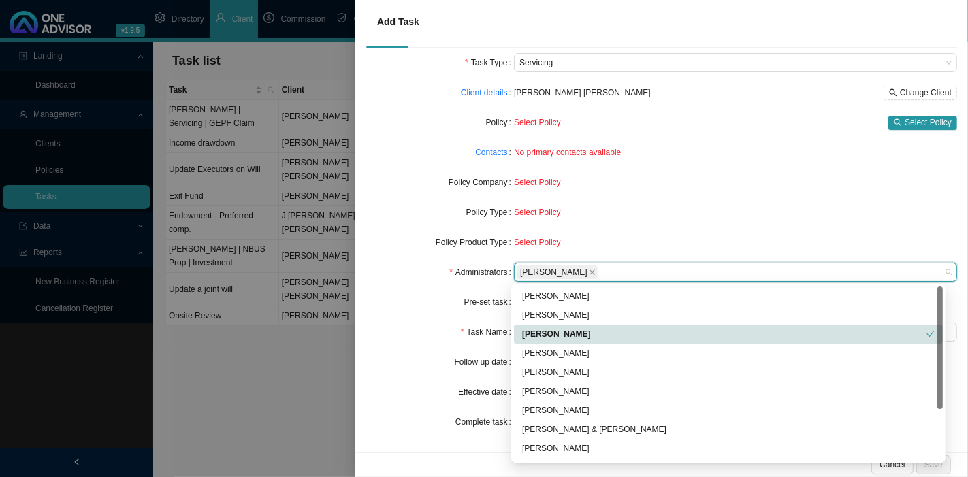
click at [436, 319] on form "Task Type Servicing Client details [PERSON_NAME] [PERSON_NAME] Change Client Po…" at bounding box center [661, 242] width 591 height 379
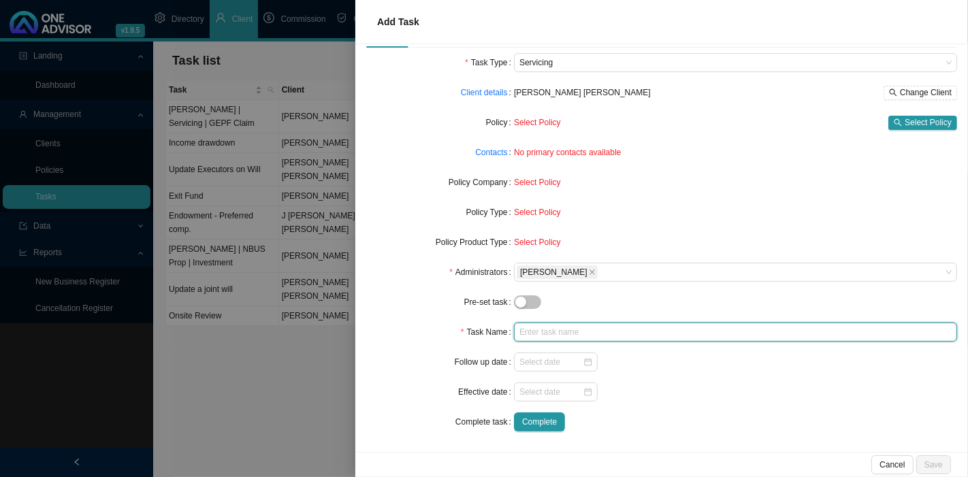
click at [537, 332] on input "text" at bounding box center [735, 332] width 443 height 19
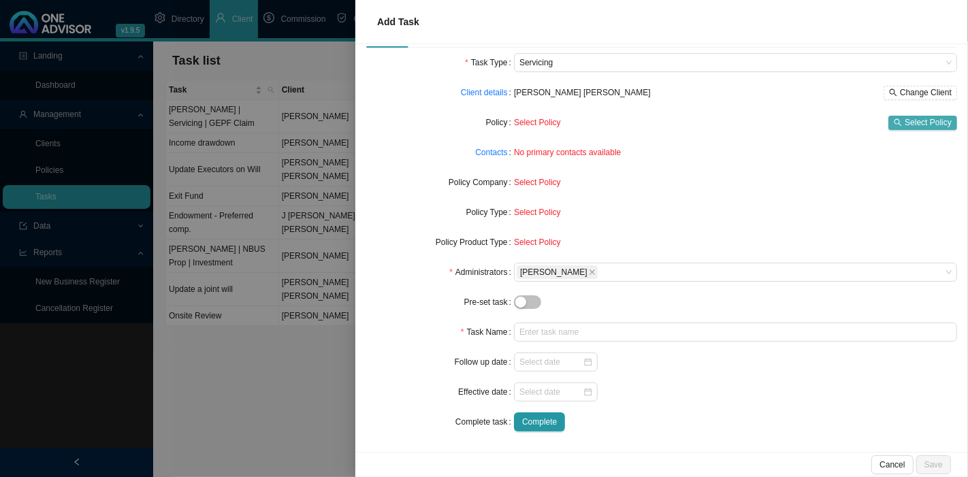
click at [909, 125] on span "Select Policy" at bounding box center [928, 123] width 47 height 14
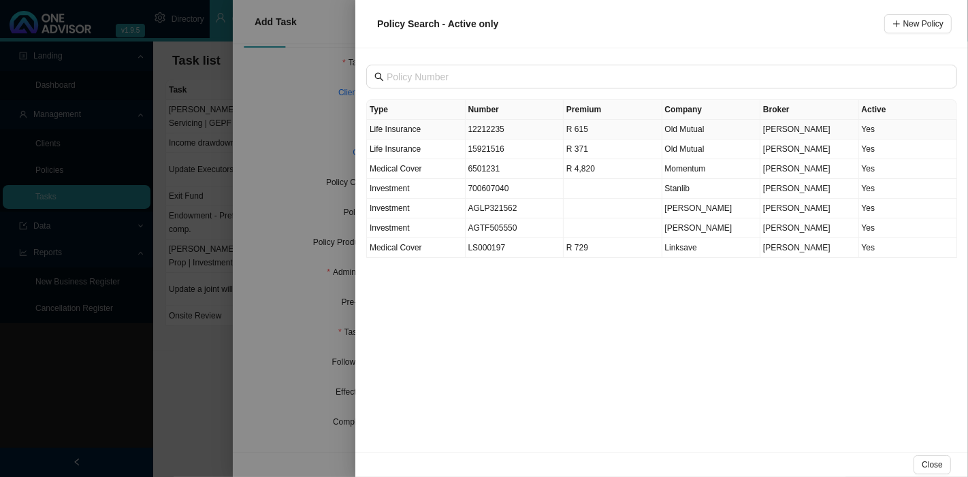
click at [537, 132] on td "12212235" at bounding box center [515, 130] width 99 height 20
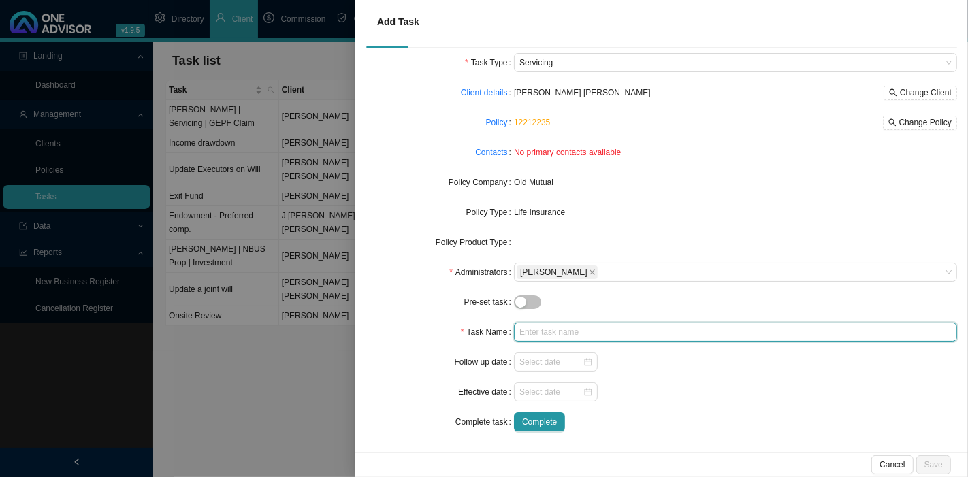
click at [531, 335] on input "text" at bounding box center [735, 332] width 443 height 19
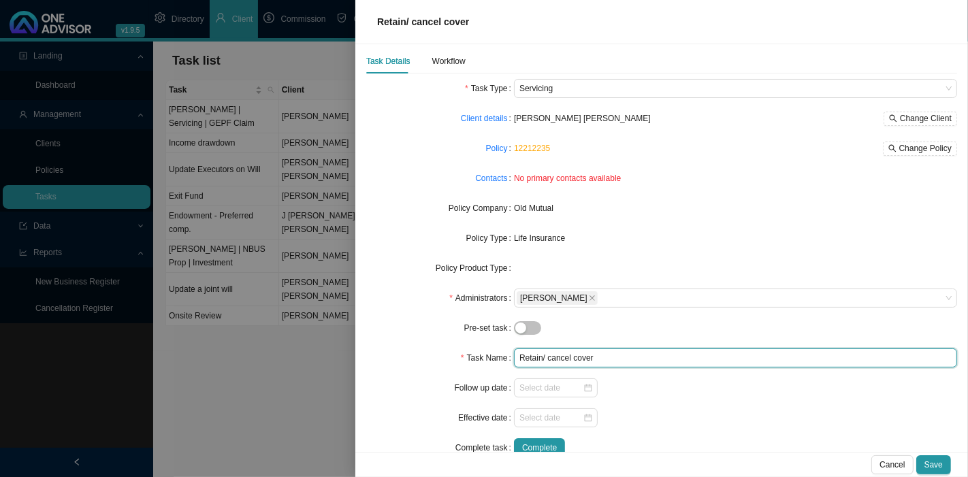
scroll to position [0, 0]
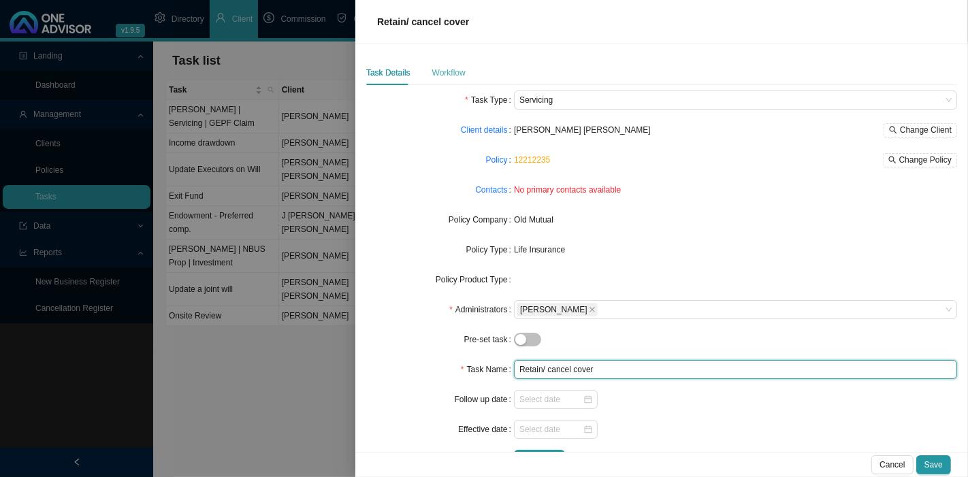
type input "Retain/ cancel cover"
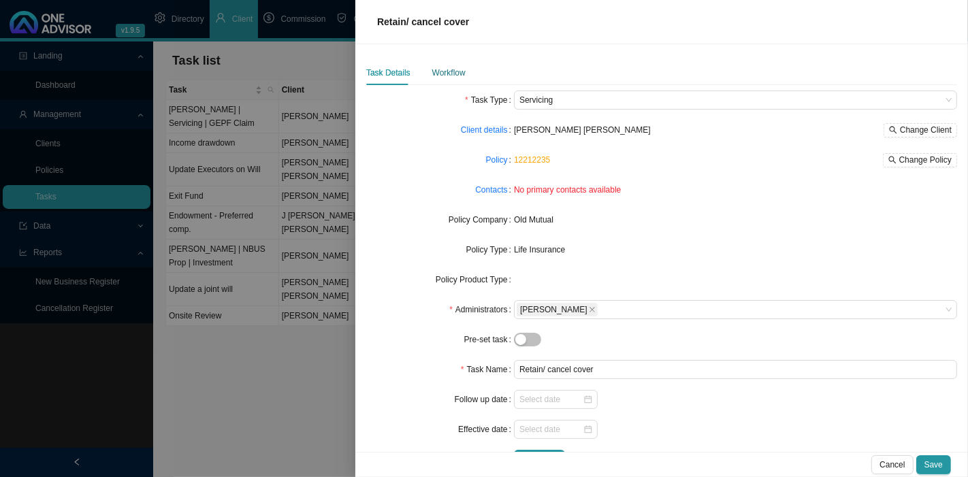
drag, startPoint x: 444, startPoint y: 66, endPoint x: 458, endPoint y: 80, distance: 20.2
click at [443, 66] on div "Workflow" at bounding box center [448, 73] width 33 height 14
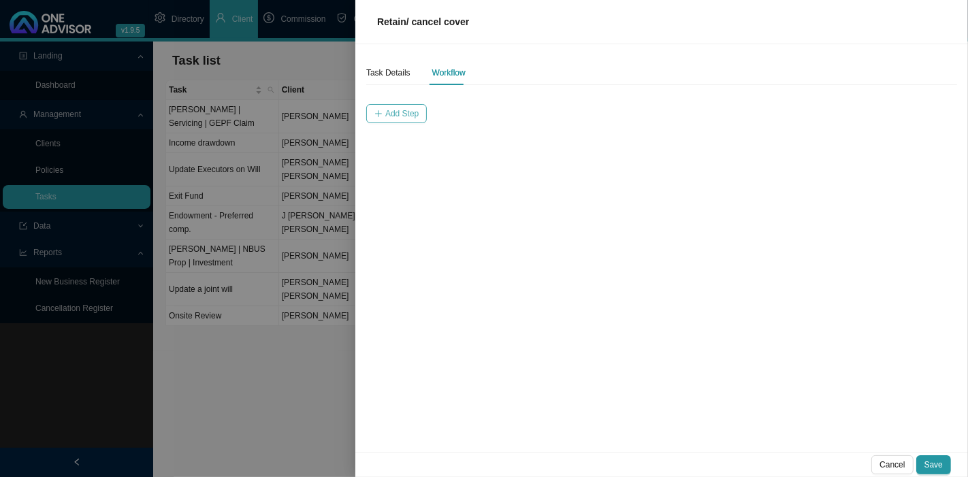
click at [394, 116] on span "Add Step" at bounding box center [401, 114] width 33 height 14
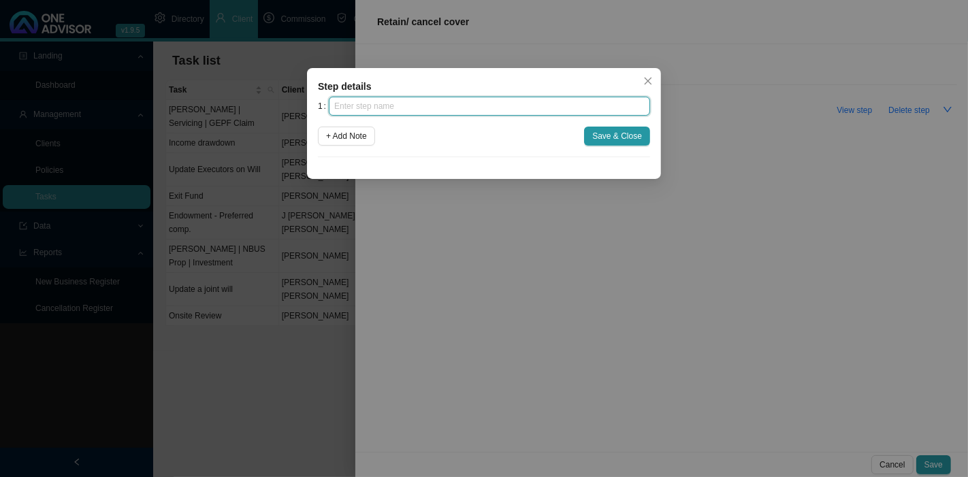
click at [364, 108] on input "text" at bounding box center [489, 106] width 321 height 19
type input "Outstanding"
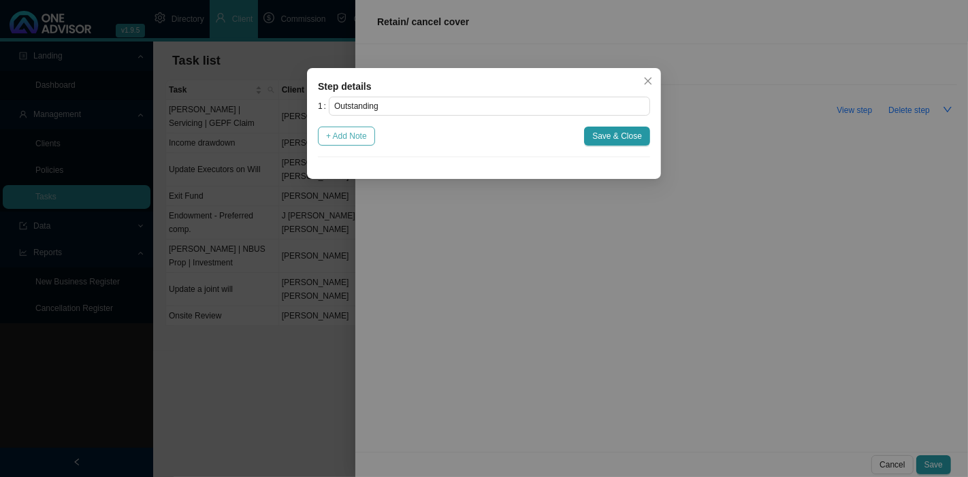
click at [365, 139] on span "+ Add Note" at bounding box center [346, 136] width 41 height 14
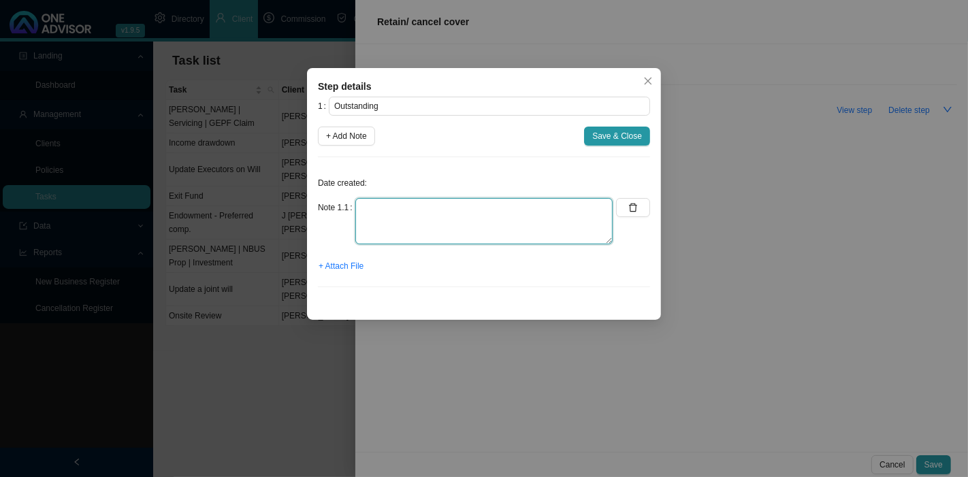
click at [369, 214] on textarea at bounding box center [484, 221] width 257 height 46
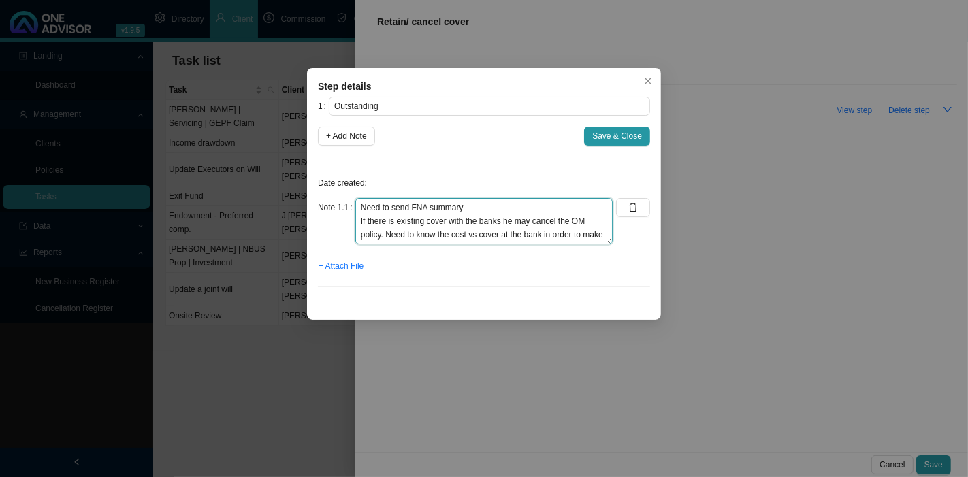
scroll to position [10, 0]
type textarea "Need to send FNA summary If there is existing cover with the banks he may cance…"
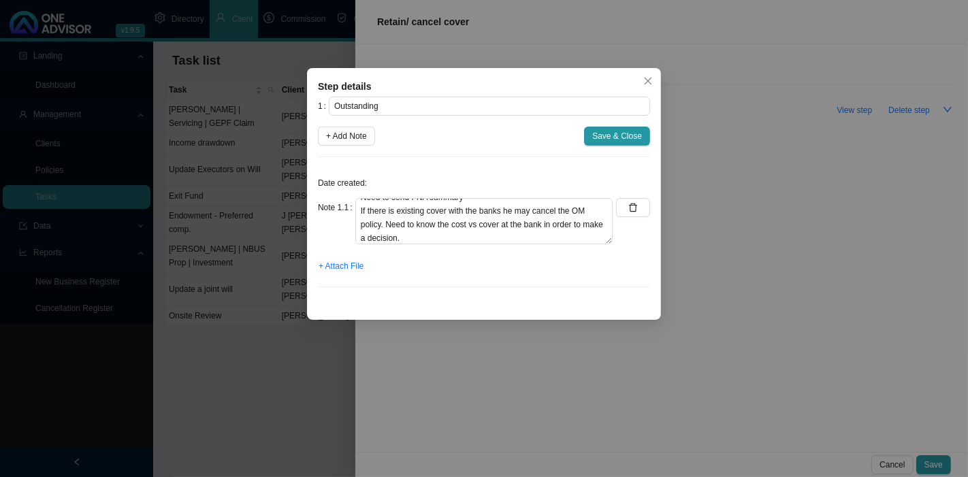
drag, startPoint x: 614, startPoint y: 138, endPoint x: 608, endPoint y: 162, distance: 24.6
click at [608, 162] on div "1 Outstanding + Add Note Save & Close Date created: Note 1.1 Need to send FNA s…" at bounding box center [484, 198] width 332 height 202
click at [347, 264] on span "+ Attach File" at bounding box center [341, 266] width 45 height 14
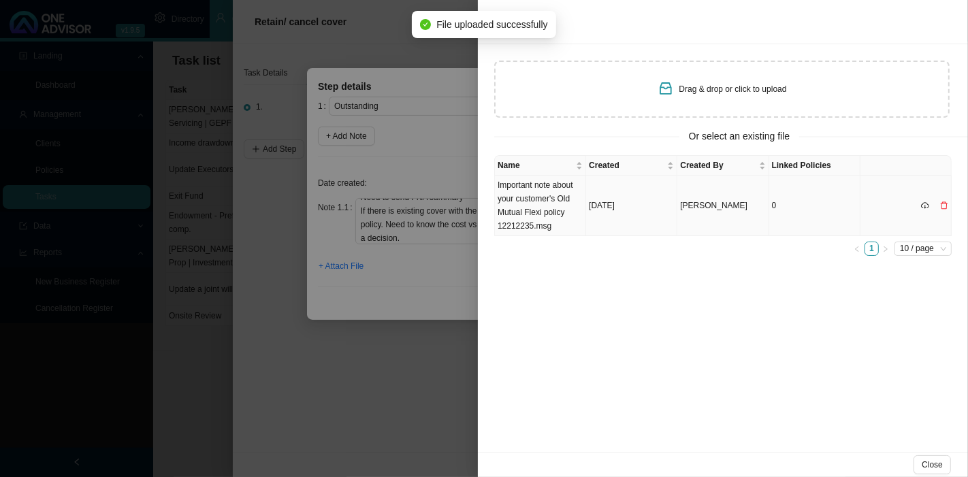
click at [561, 209] on td "Important note about your customer's Old Mutual Flexi policy 12212235.msg" at bounding box center [540, 206] width 91 height 61
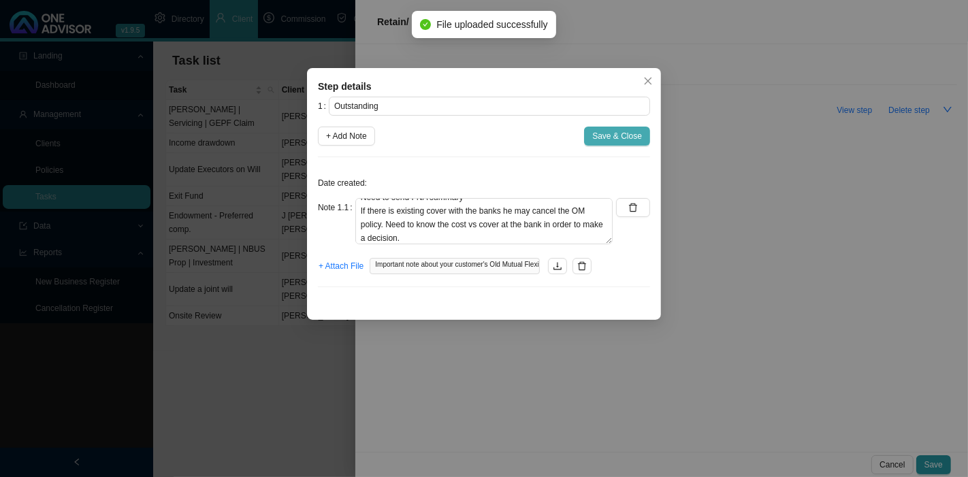
click at [599, 139] on span "Save & Close" at bounding box center [618, 136] width 50 height 14
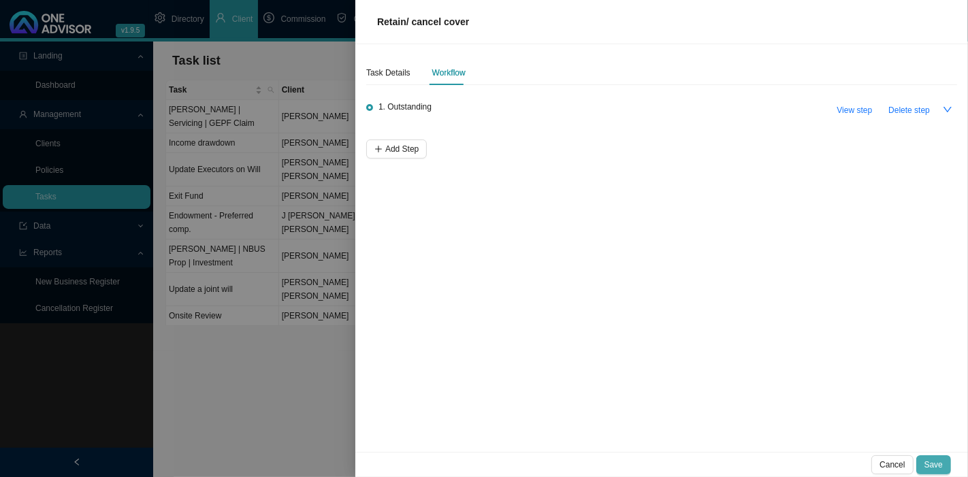
click at [941, 458] on span "Save" at bounding box center [934, 465] width 18 height 14
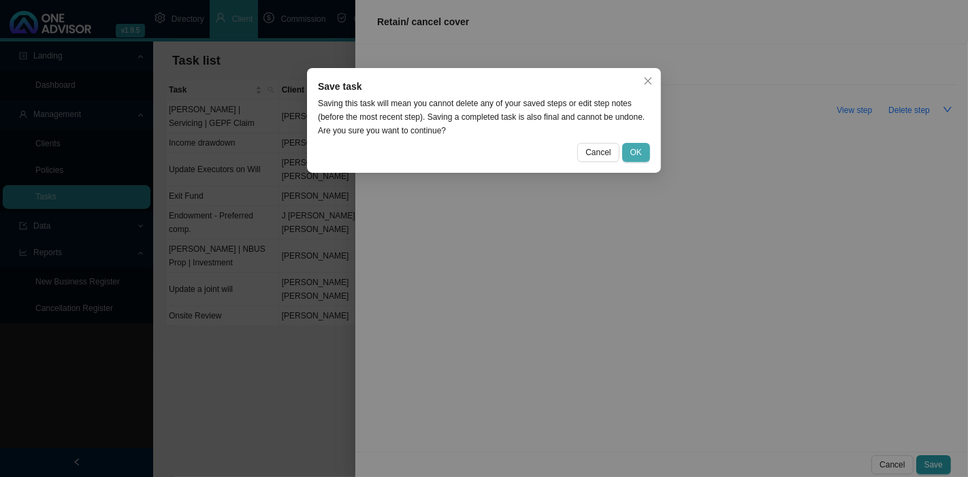
click at [643, 161] on button "OK" at bounding box center [636, 152] width 28 height 19
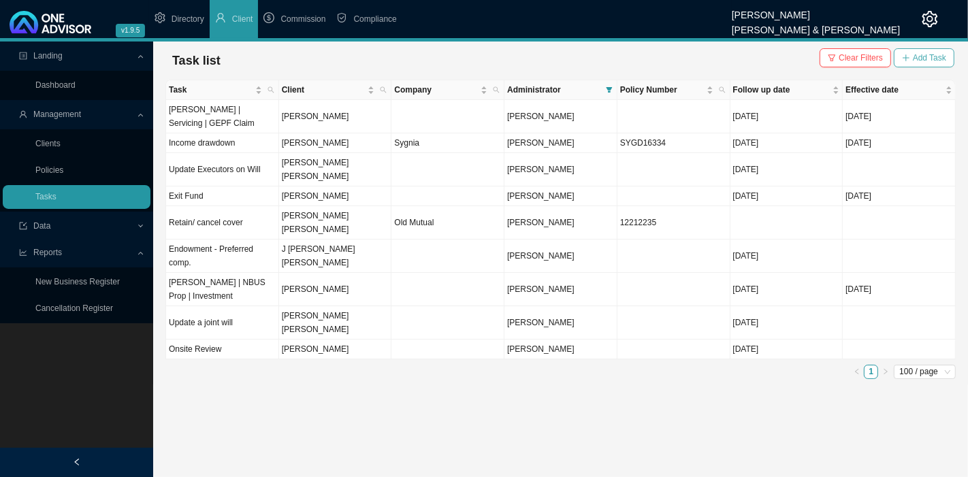
click at [913, 59] on button "Add Task" at bounding box center [924, 57] width 61 height 19
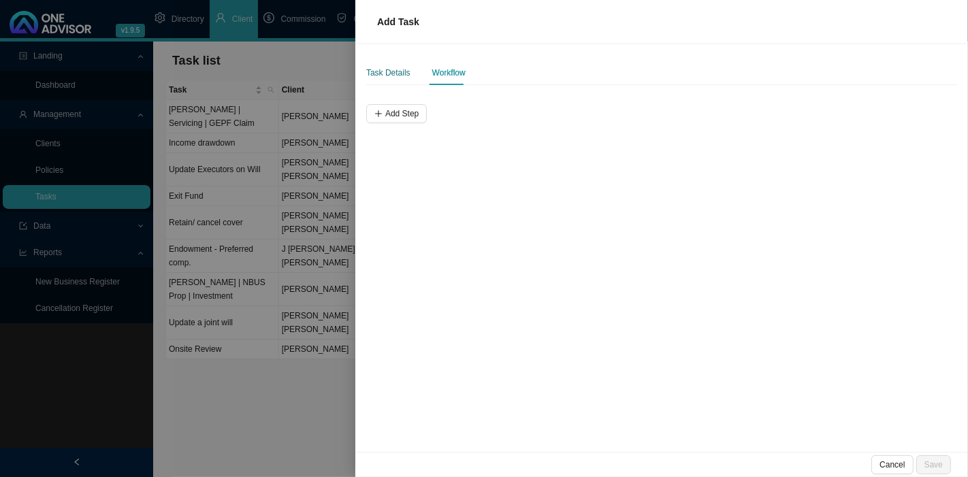
click at [391, 76] on div "Task Details" at bounding box center [388, 73] width 44 height 14
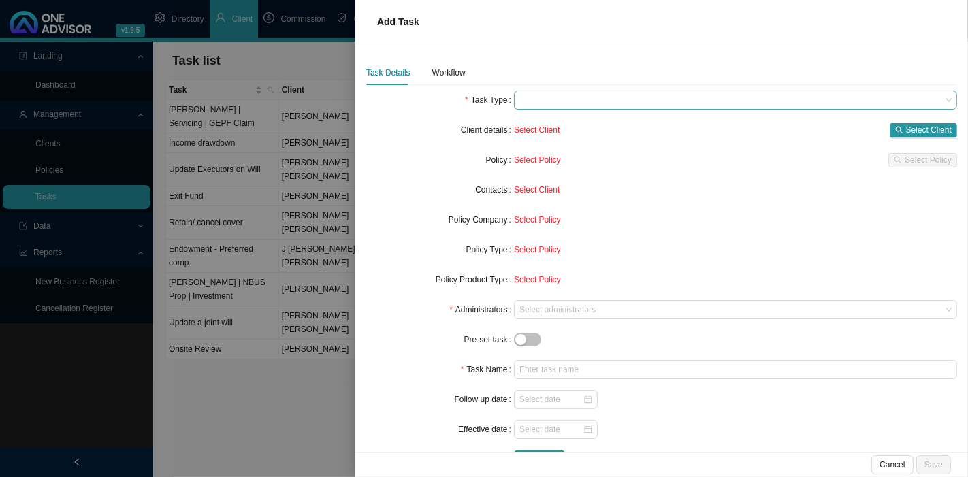
click at [550, 92] on span at bounding box center [736, 100] width 432 height 18
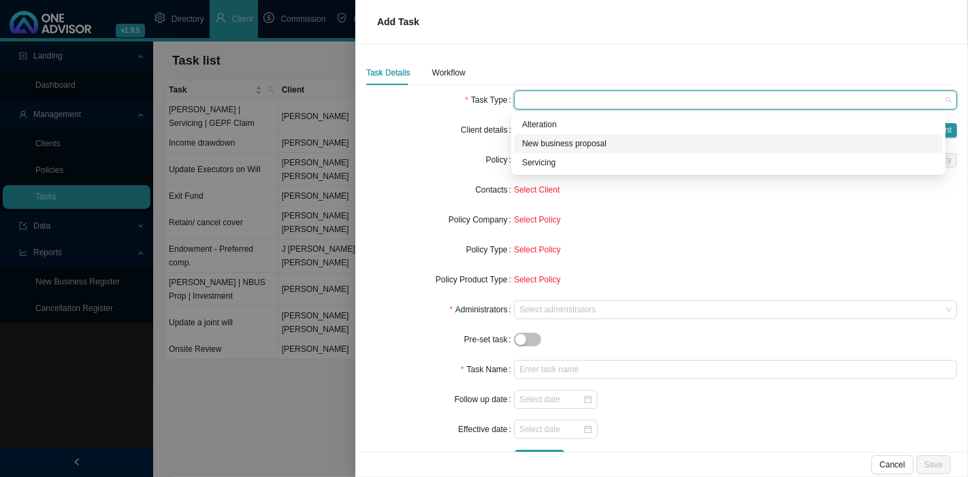
click at [570, 142] on div "New business proposal" at bounding box center [728, 144] width 413 height 14
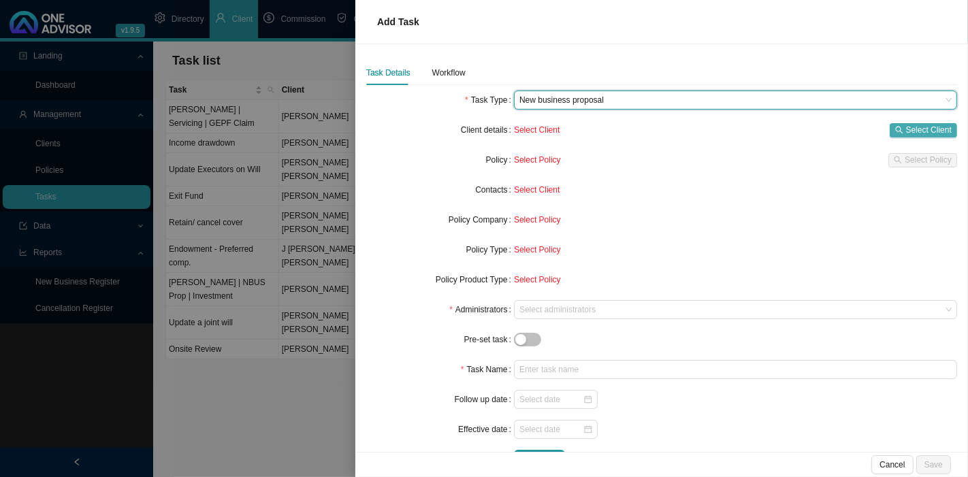
click at [906, 133] on span "Select Client" at bounding box center [929, 130] width 46 height 14
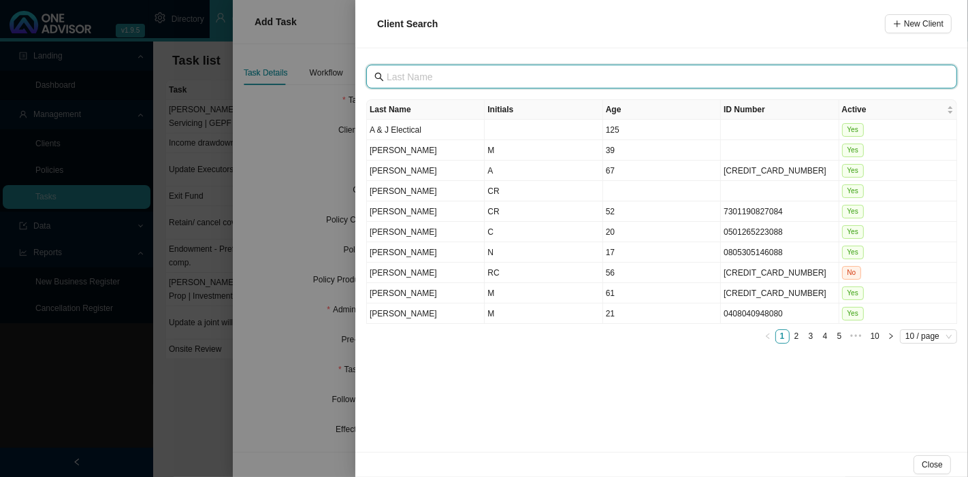
click at [455, 75] on input "text" at bounding box center [663, 76] width 553 height 15
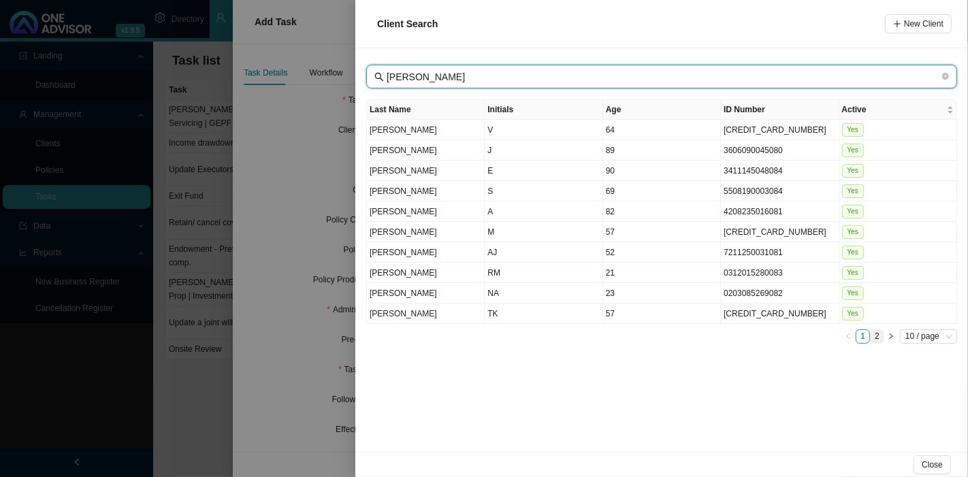
type input "[PERSON_NAME]"
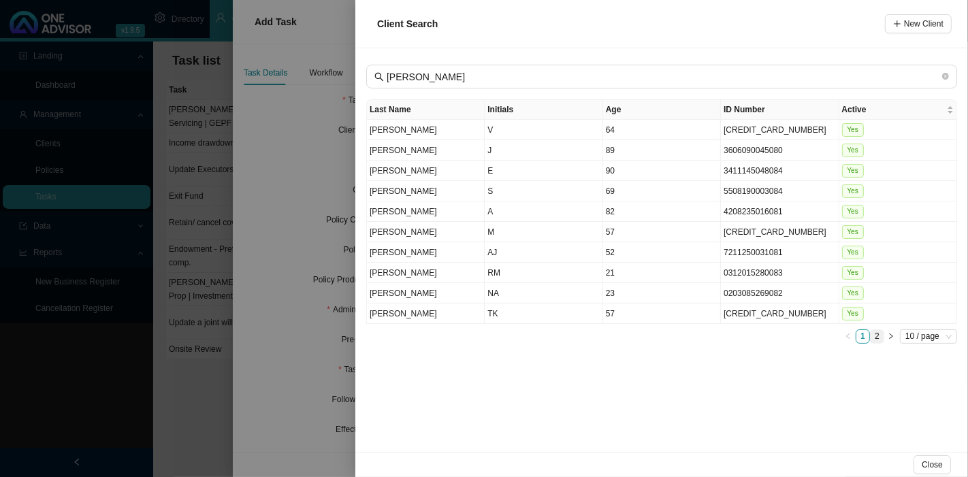
click at [881, 331] on link "2" at bounding box center [877, 336] width 13 height 13
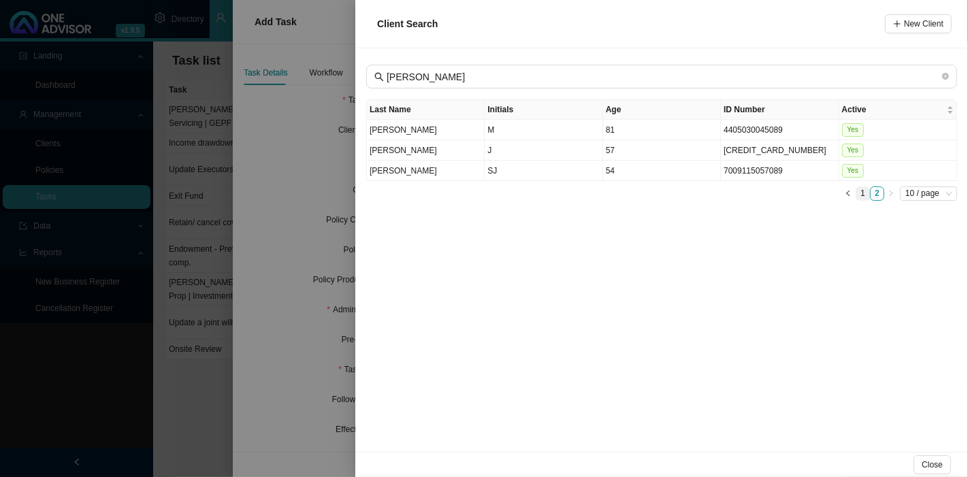
click at [864, 197] on li "1" at bounding box center [863, 194] width 14 height 14
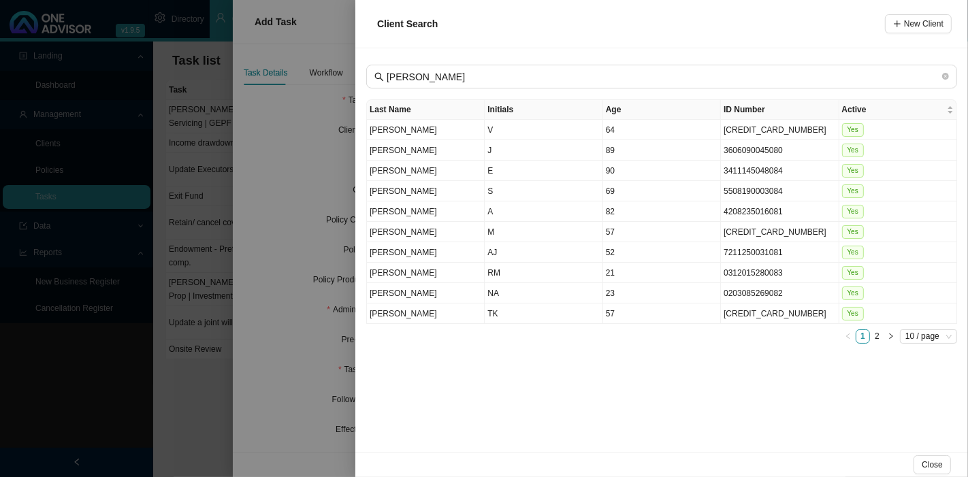
click at [292, 171] on div at bounding box center [484, 238] width 968 height 477
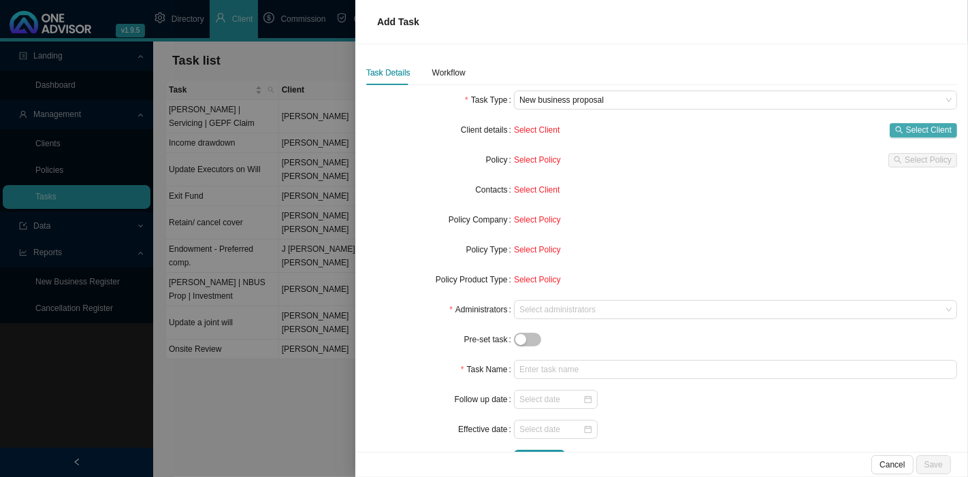
click at [906, 129] on span "Select Client" at bounding box center [929, 130] width 46 height 14
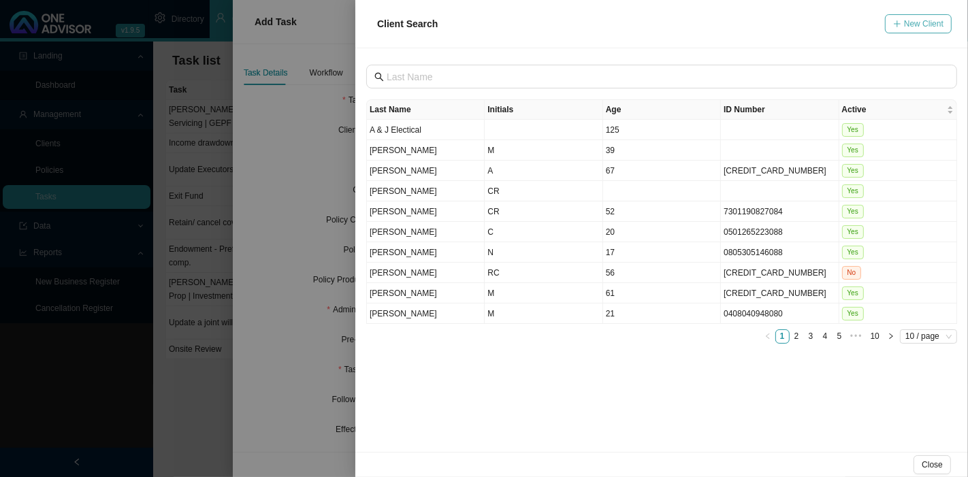
click at [902, 32] on button "New Client" at bounding box center [918, 23] width 67 height 19
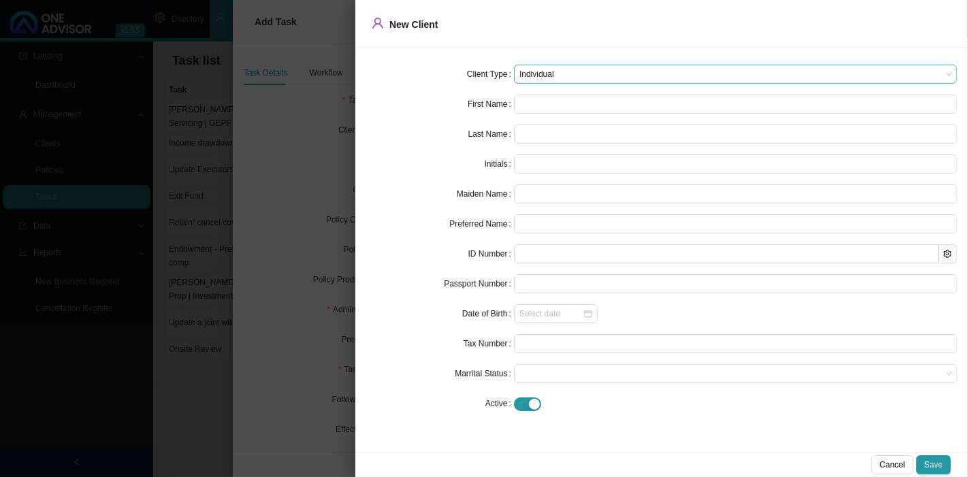
click at [554, 72] on span "Individual" at bounding box center [736, 74] width 432 height 18
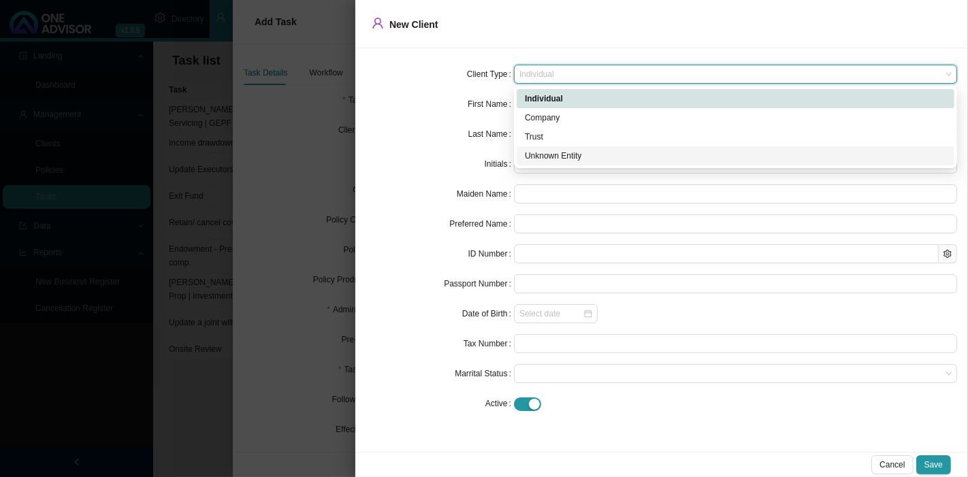
click at [558, 158] on div "Unknown Entity" at bounding box center [736, 156] width 422 height 14
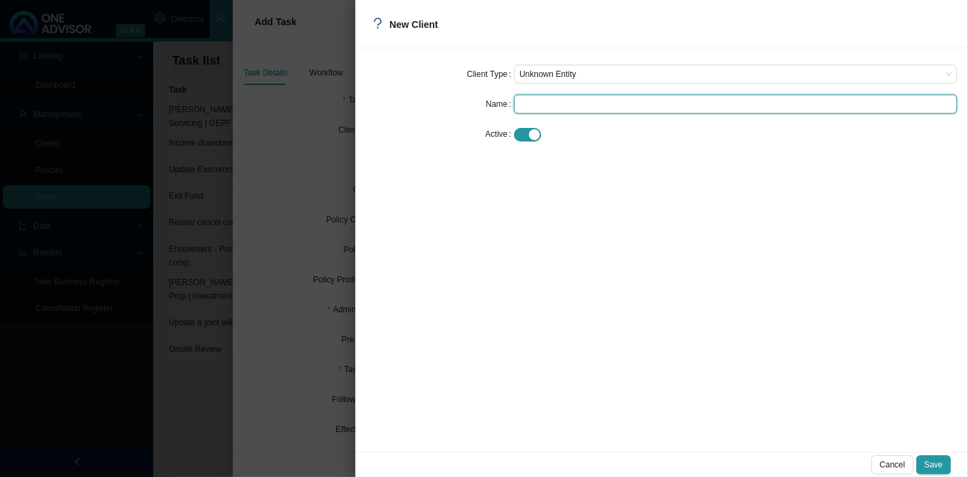
click at [551, 100] on input "text" at bounding box center [735, 104] width 443 height 19
type input "J"
type input "[PERSON_NAME]"
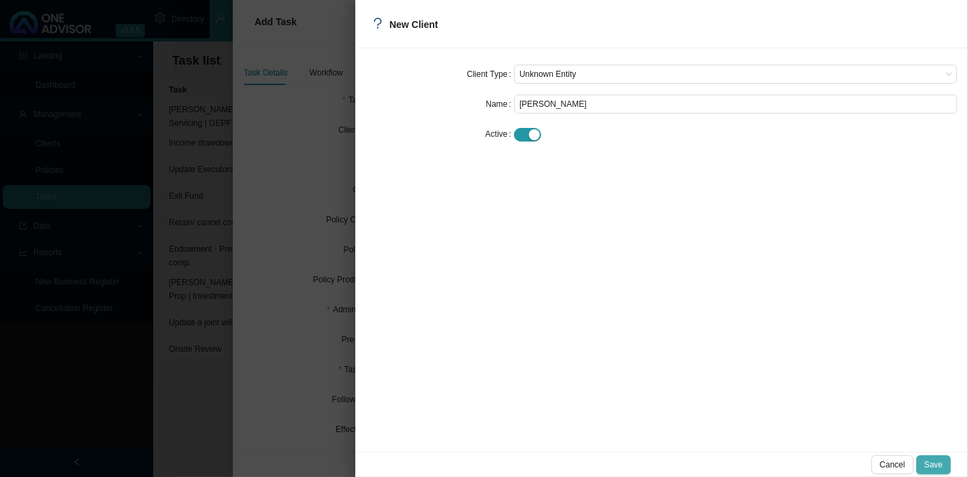
click at [939, 459] on span "Save" at bounding box center [934, 465] width 18 height 14
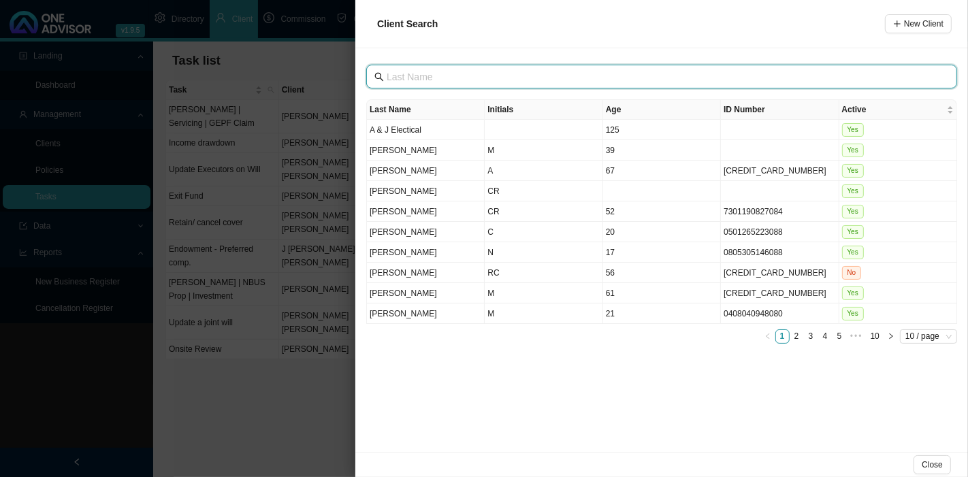
click at [432, 76] on input "text" at bounding box center [663, 76] width 553 height 15
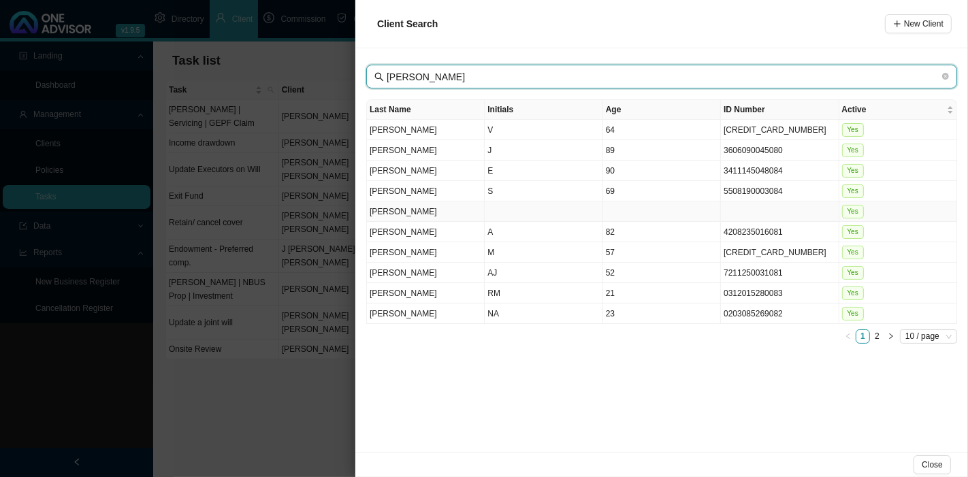
type input "[PERSON_NAME]"
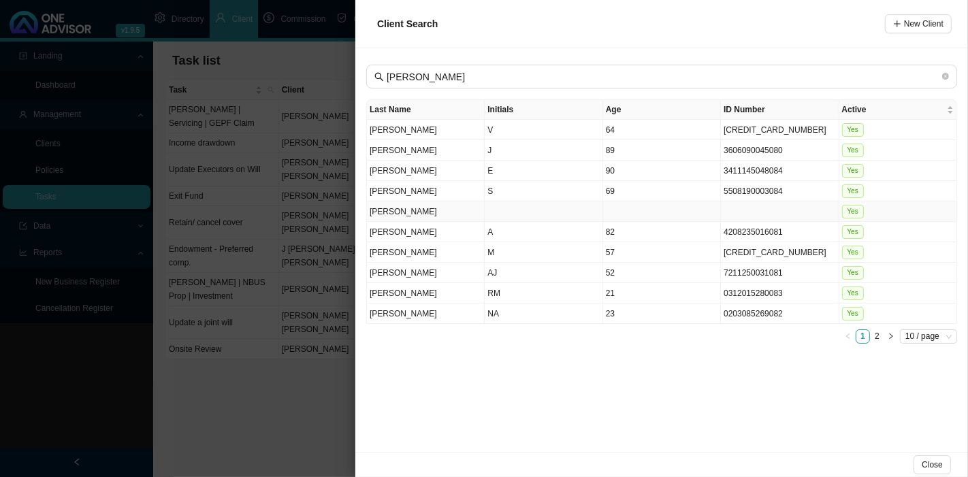
click at [489, 209] on td at bounding box center [544, 212] width 118 height 20
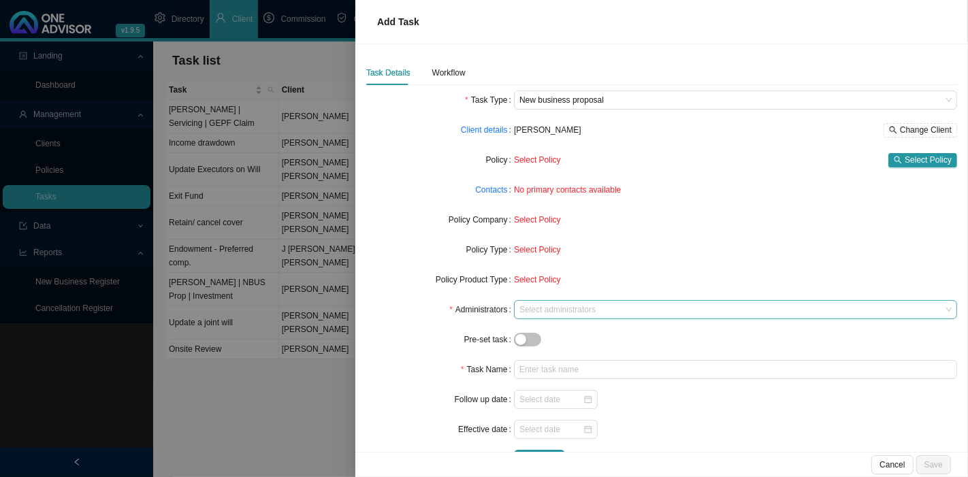
click at [580, 305] on div at bounding box center [729, 310] width 425 height 10
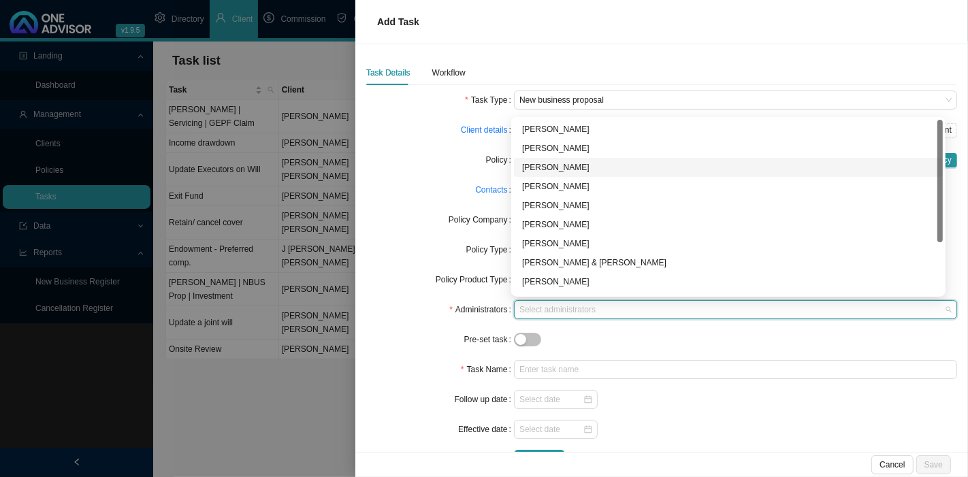
click at [556, 172] on div "[PERSON_NAME]" at bounding box center [728, 168] width 413 height 14
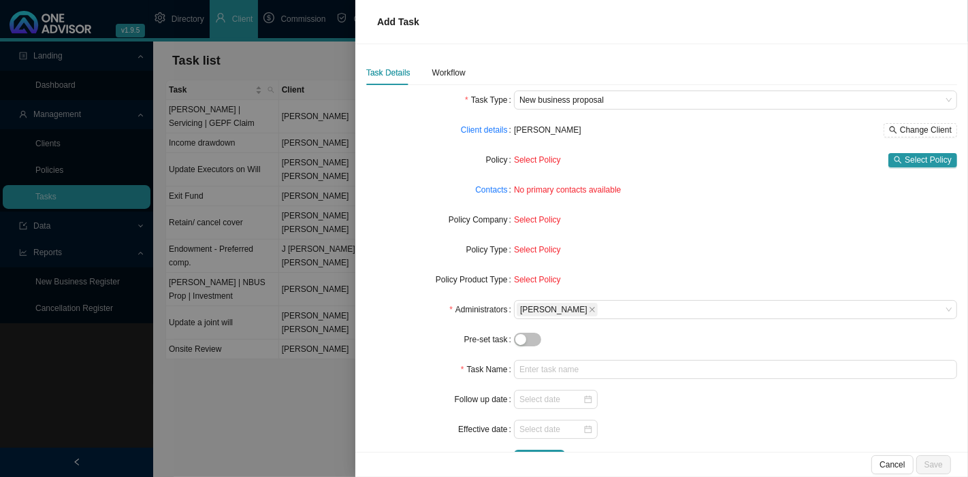
click at [428, 380] on form "Task Type New business proposal Client details [PERSON_NAME] Change Client Poli…" at bounding box center [661, 280] width 591 height 379
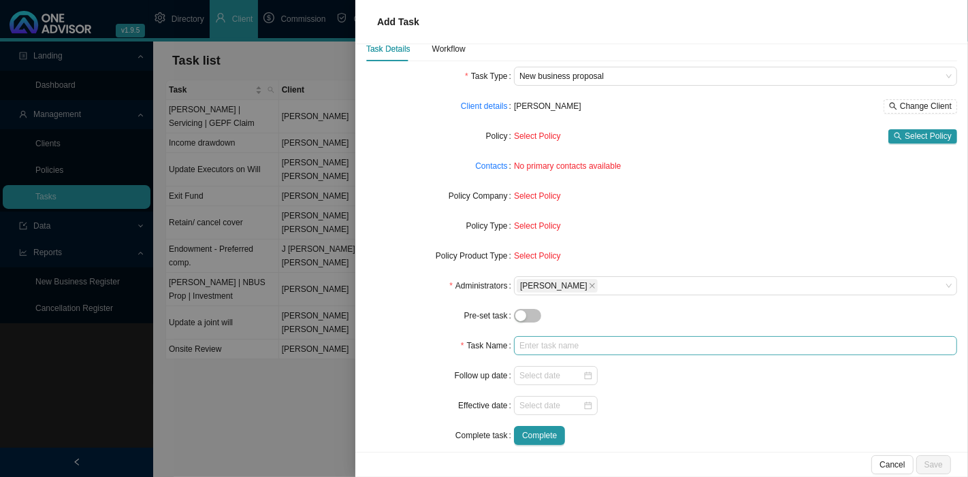
scroll to position [37, 0]
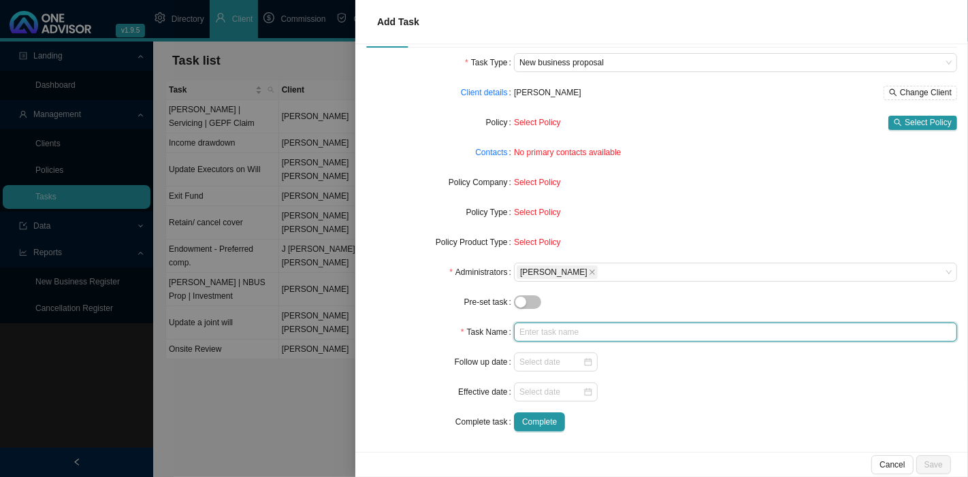
click at [540, 329] on input "text" at bounding box center [735, 332] width 443 height 19
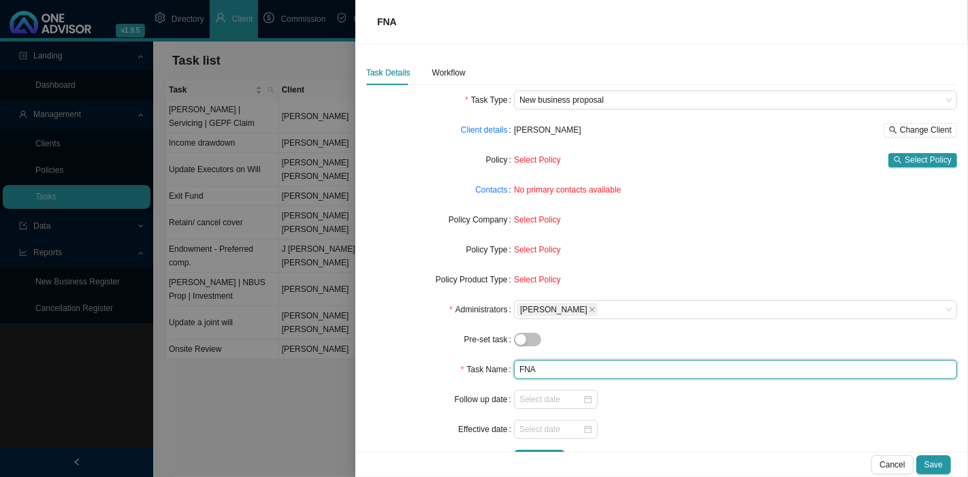
scroll to position [0, 0]
type input "FNA"
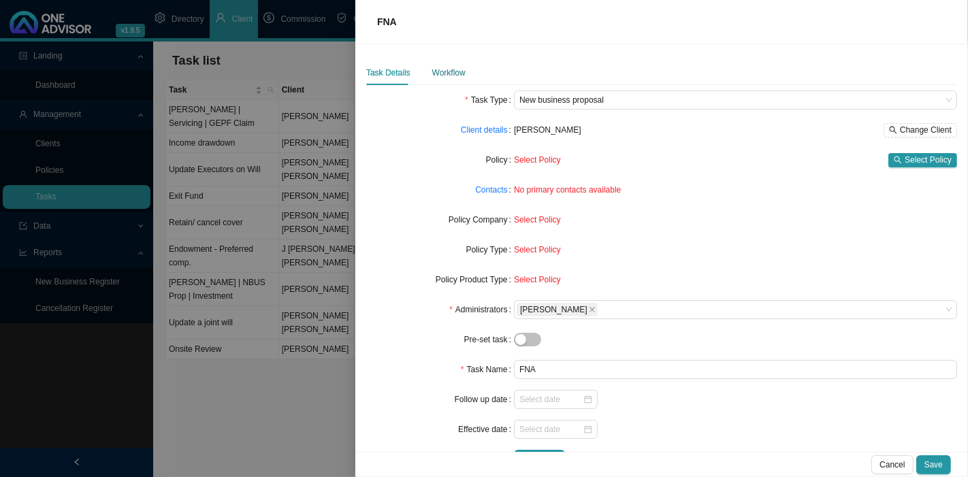
click at [443, 67] on div "Workflow" at bounding box center [448, 73] width 33 height 14
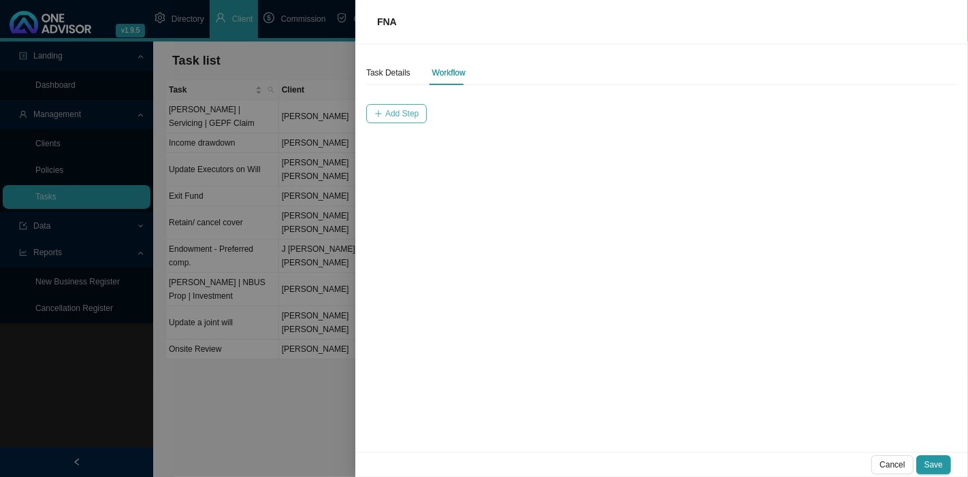
click at [419, 116] on button "Add Step" at bounding box center [396, 113] width 61 height 19
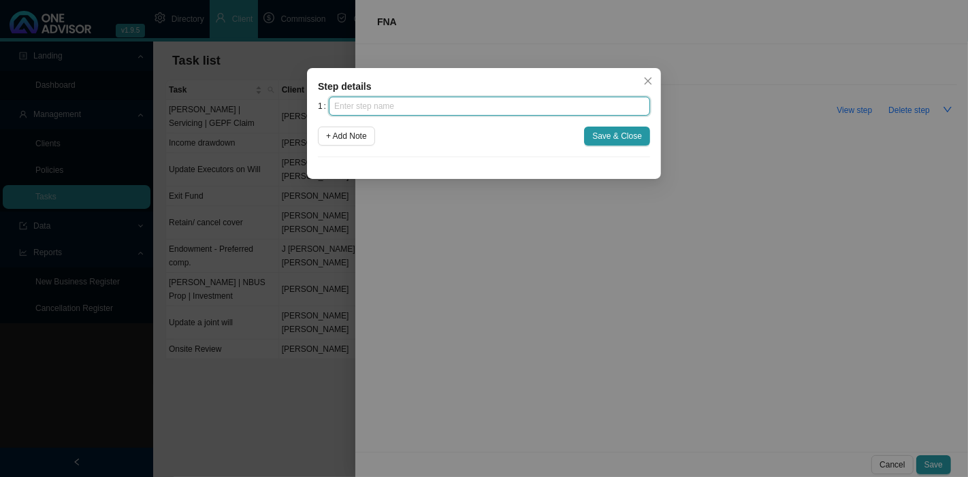
click at [393, 108] on input "text" at bounding box center [489, 106] width 321 height 19
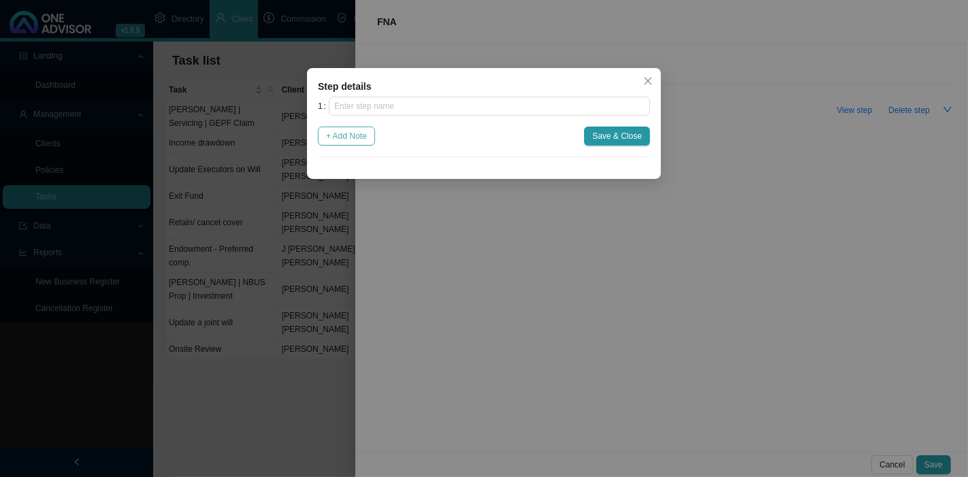
click at [341, 140] on span "+ Add Note" at bounding box center [346, 136] width 41 height 14
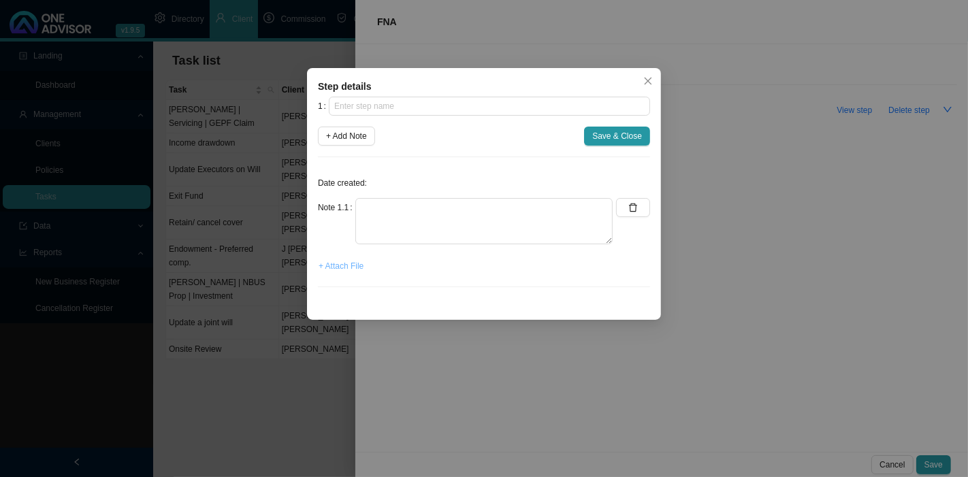
click at [336, 268] on span "+ Attach File" at bounding box center [341, 266] width 45 height 14
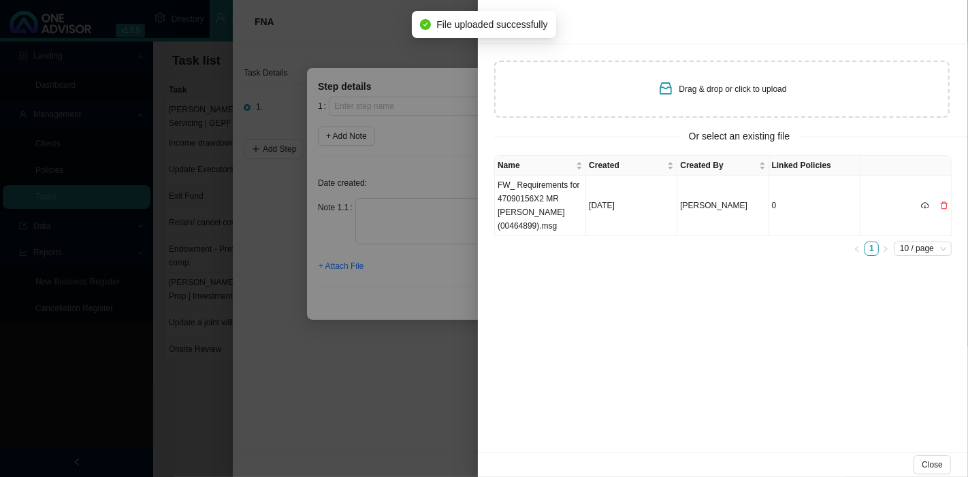
click at [375, 294] on div at bounding box center [484, 238] width 968 height 477
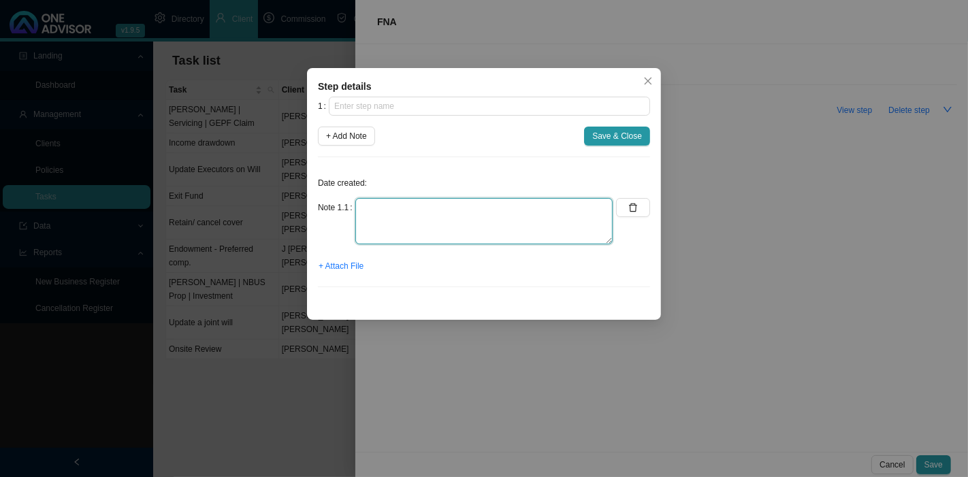
click at [373, 207] on textarea at bounding box center [484, 221] width 257 height 46
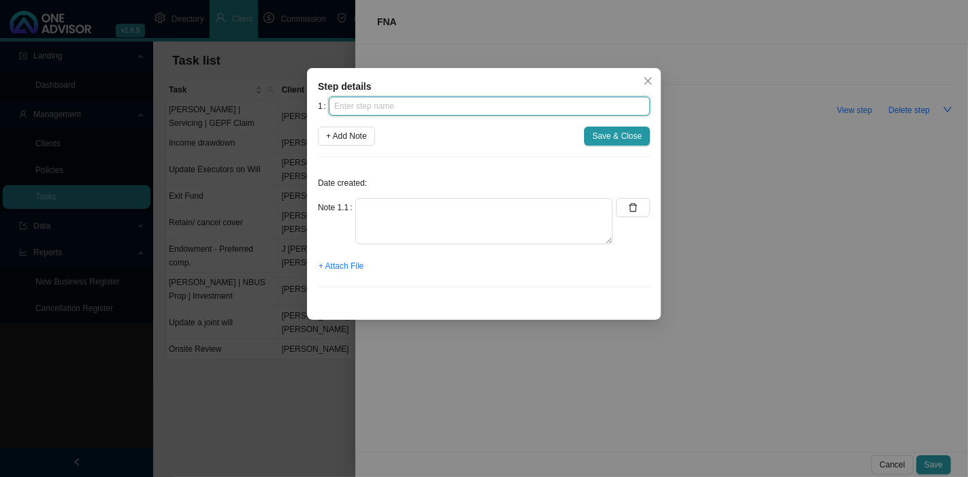
click at [394, 100] on input "text" at bounding box center [489, 106] width 321 height 19
type input "FNA"
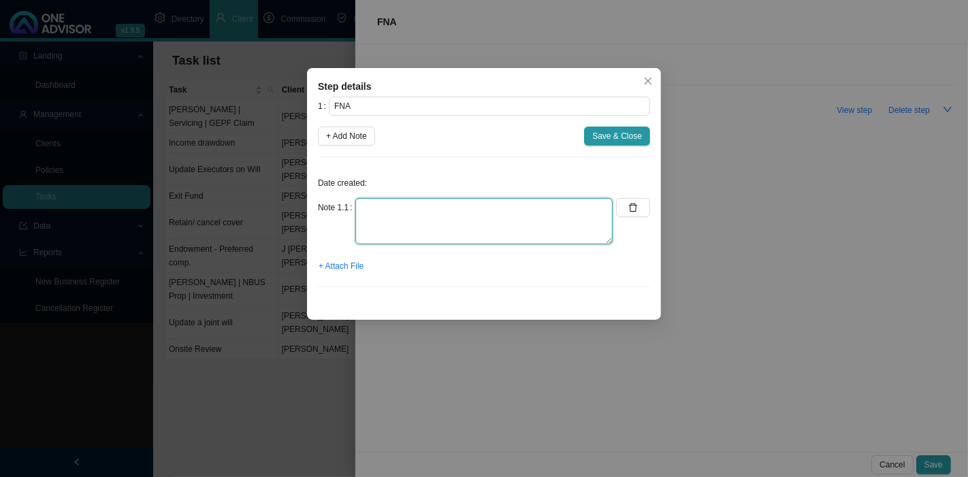
click at [417, 216] on textarea at bounding box center [484, 221] width 257 height 46
type textarea "Need to do and send the FNA for international buy and sell"
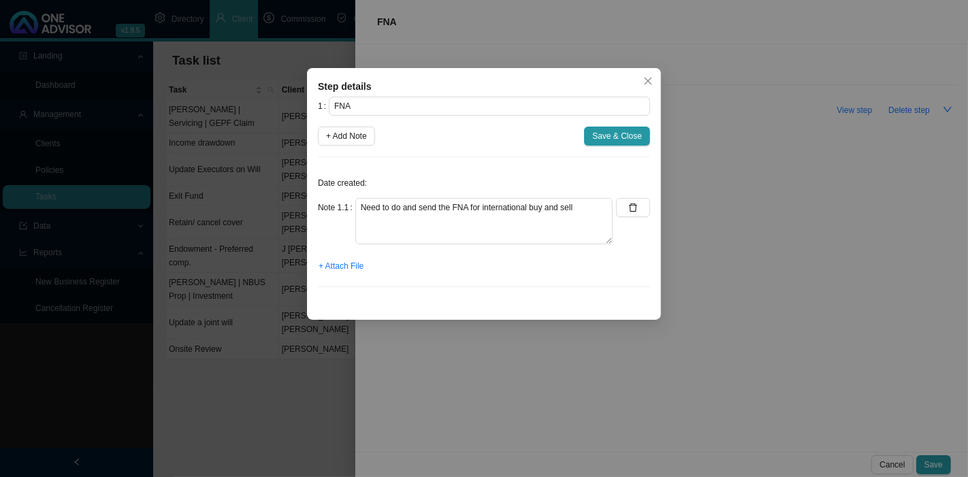
click at [603, 141] on span "Save & Close" at bounding box center [618, 136] width 50 height 14
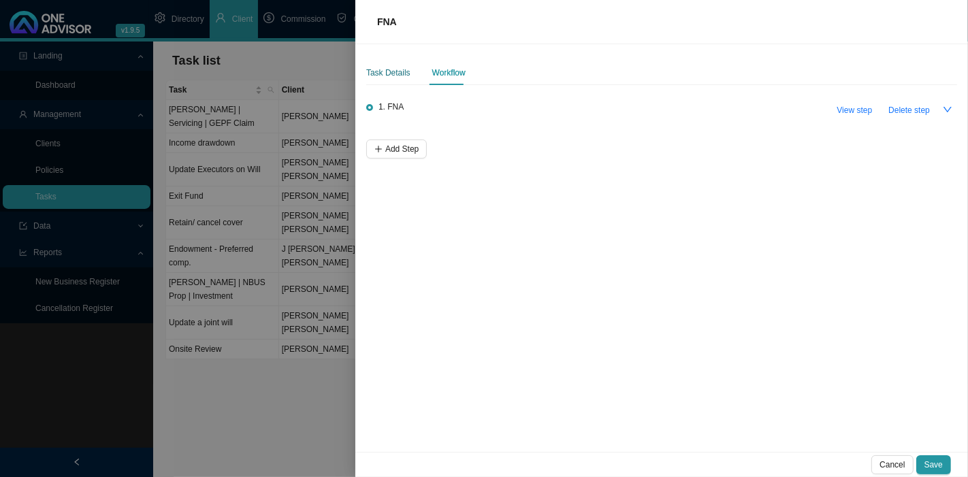
drag, startPoint x: 396, startPoint y: 67, endPoint x: 404, endPoint y: 82, distance: 17.7
click at [396, 66] on div "Task Details" at bounding box center [388, 73] width 44 height 14
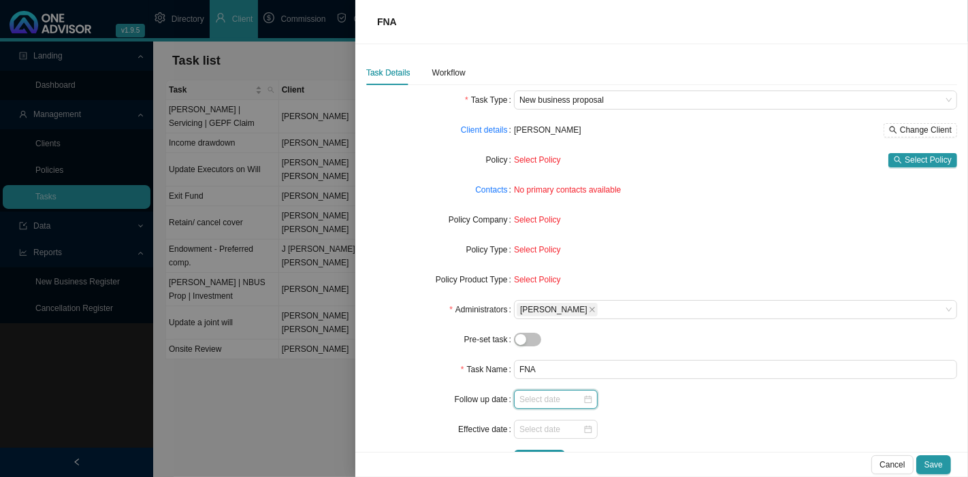
click at [526, 402] on input at bounding box center [551, 400] width 63 height 14
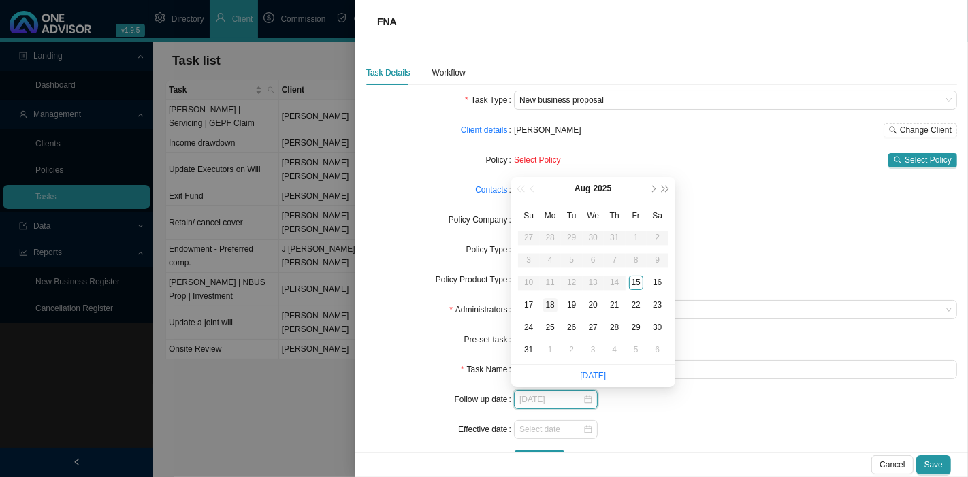
type input "[DATE]"
click at [554, 304] on div "18" at bounding box center [550, 305] width 14 height 14
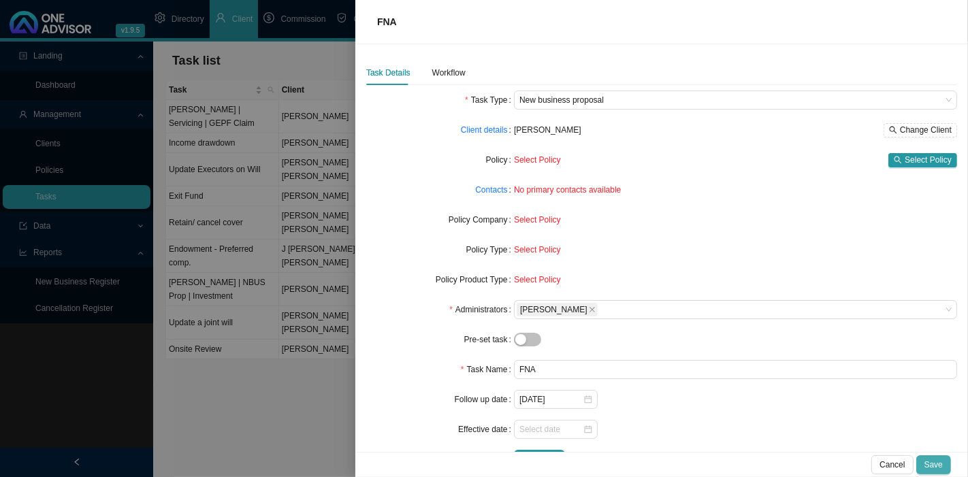
click at [934, 460] on span "Save" at bounding box center [934, 465] width 18 height 14
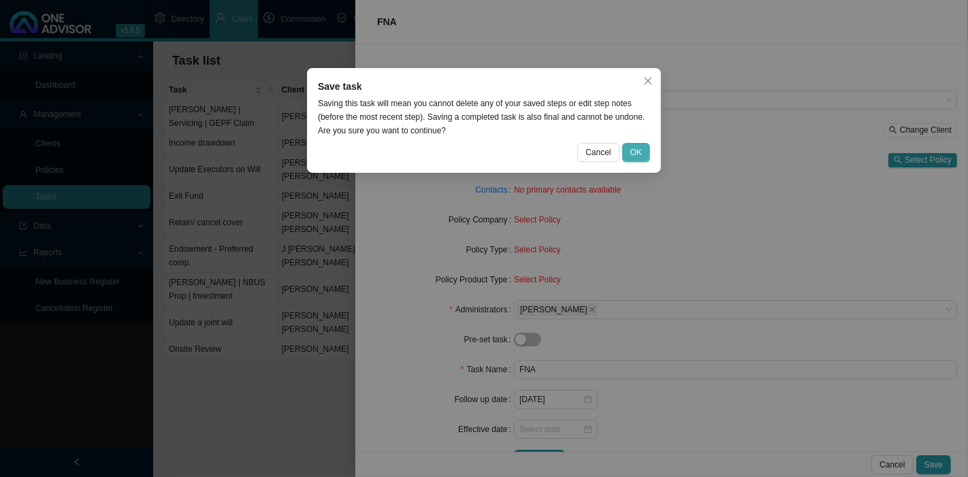
click at [646, 153] on button "OK" at bounding box center [636, 152] width 28 height 19
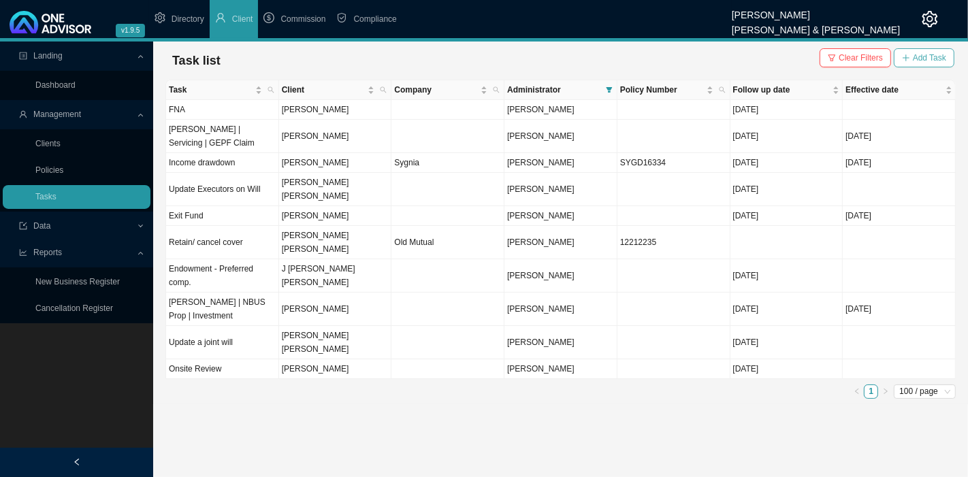
click at [911, 59] on icon "plus" at bounding box center [906, 58] width 8 height 8
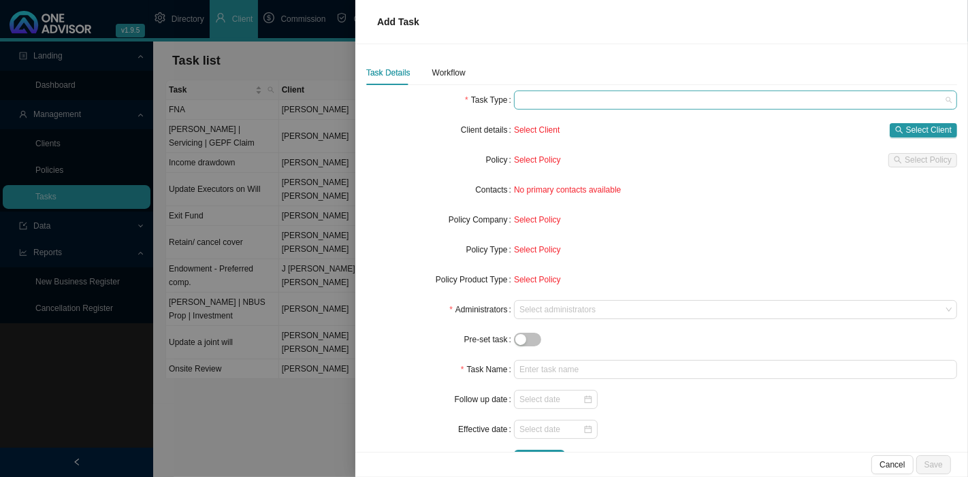
click at [573, 103] on span at bounding box center [736, 100] width 432 height 18
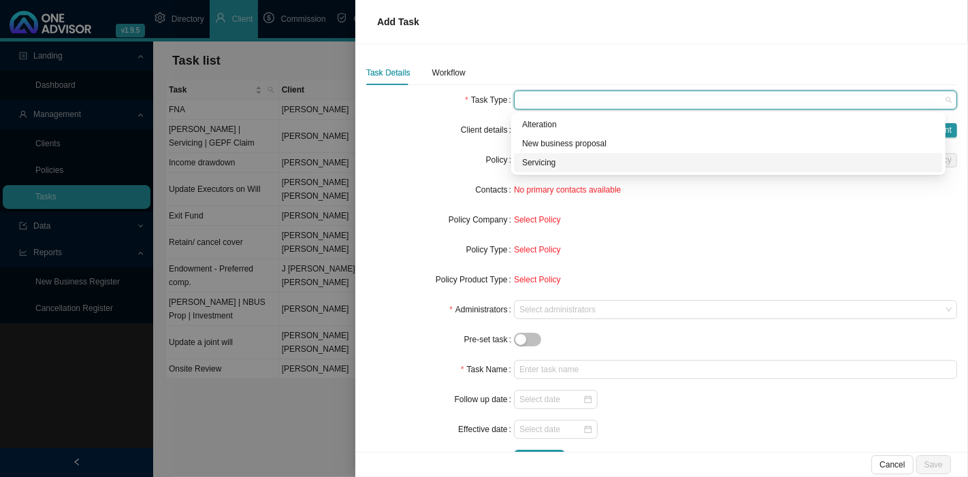
click at [542, 154] on div "Servicing" at bounding box center [728, 162] width 429 height 19
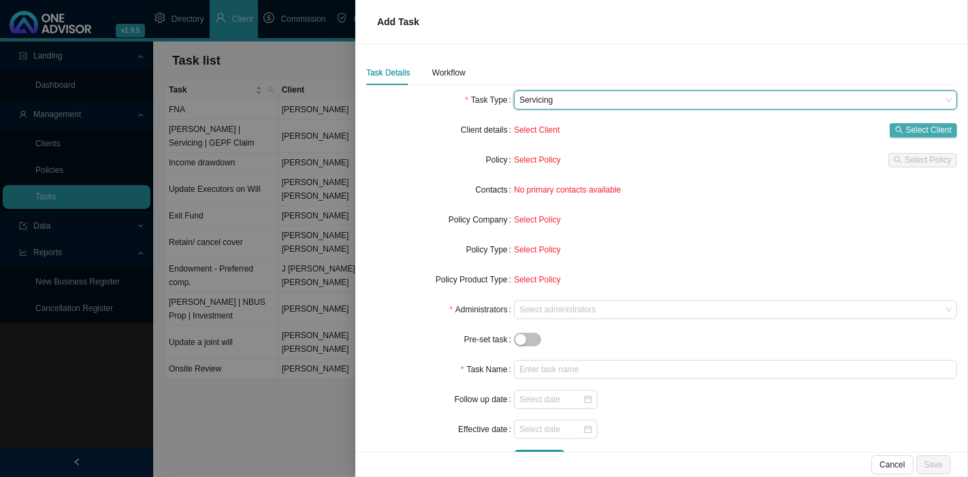
click at [906, 129] on span "Select Client" at bounding box center [929, 130] width 46 height 14
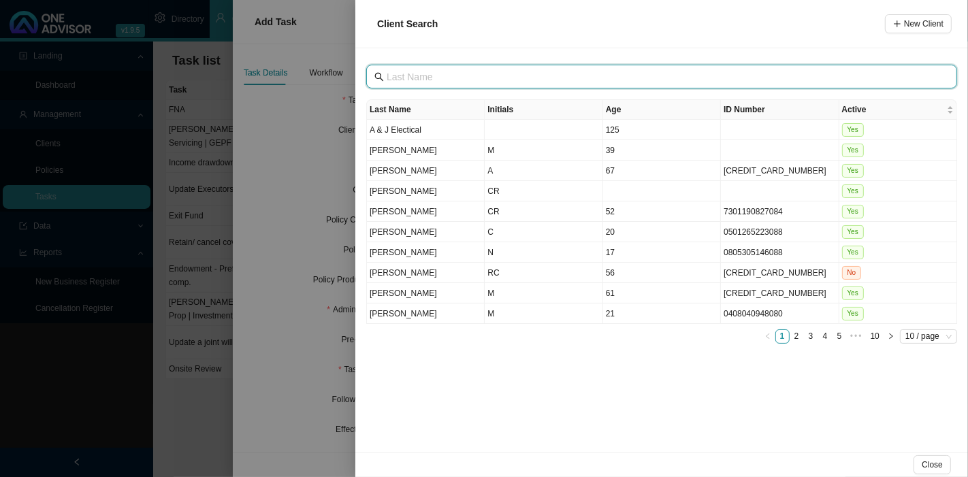
click at [480, 79] on input "text" at bounding box center [663, 76] width 553 height 15
type input "r"
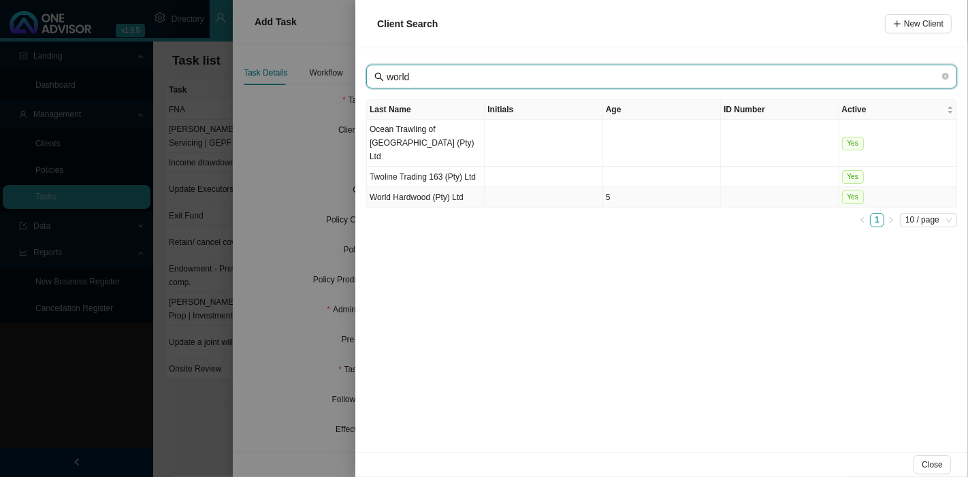
type input "world"
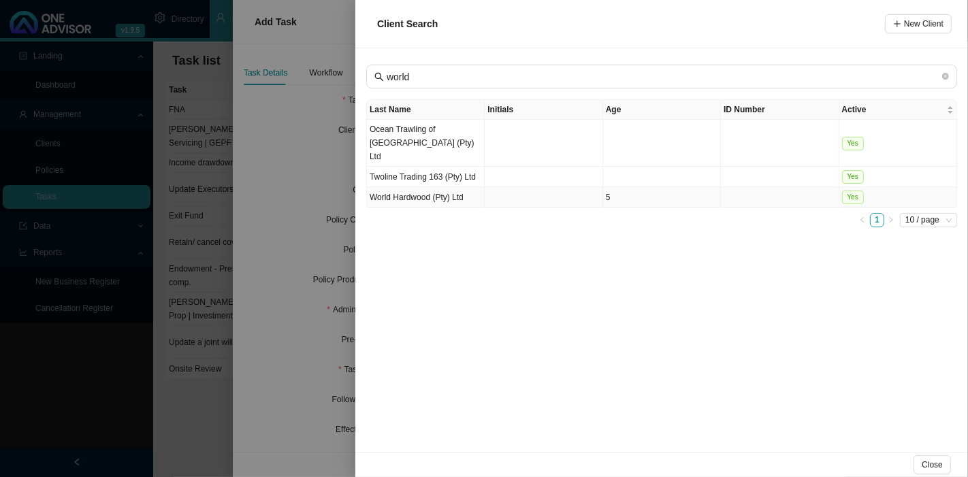
click at [463, 187] on td "World Hardwood (Pty) Ltd" at bounding box center [426, 197] width 118 height 20
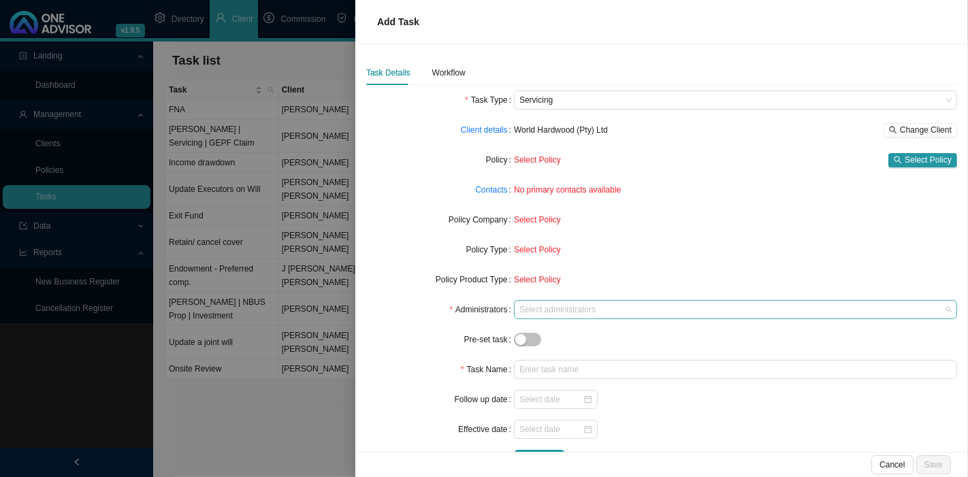
click at [534, 310] on div at bounding box center [729, 310] width 425 height 10
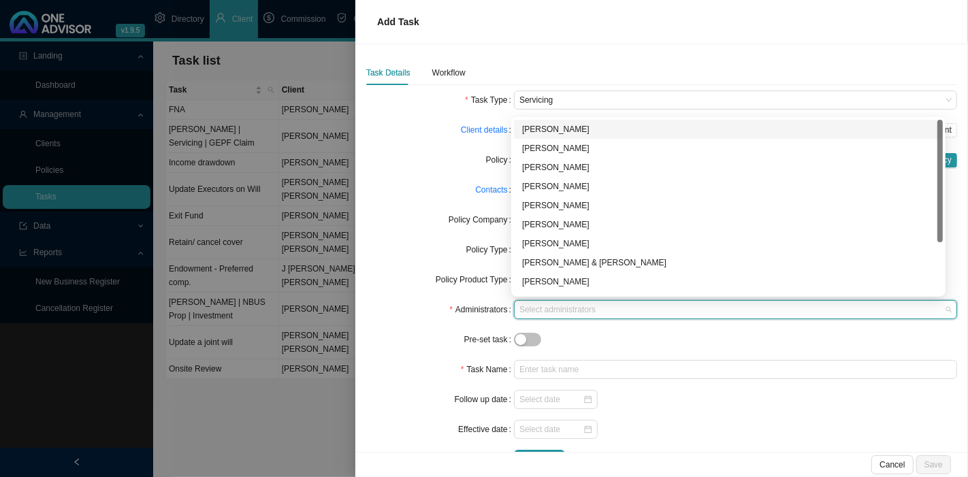
click at [404, 206] on form "Task Type Servicing Client details World Hardwood (Pty) Ltd Change Client Polic…" at bounding box center [661, 280] width 591 height 379
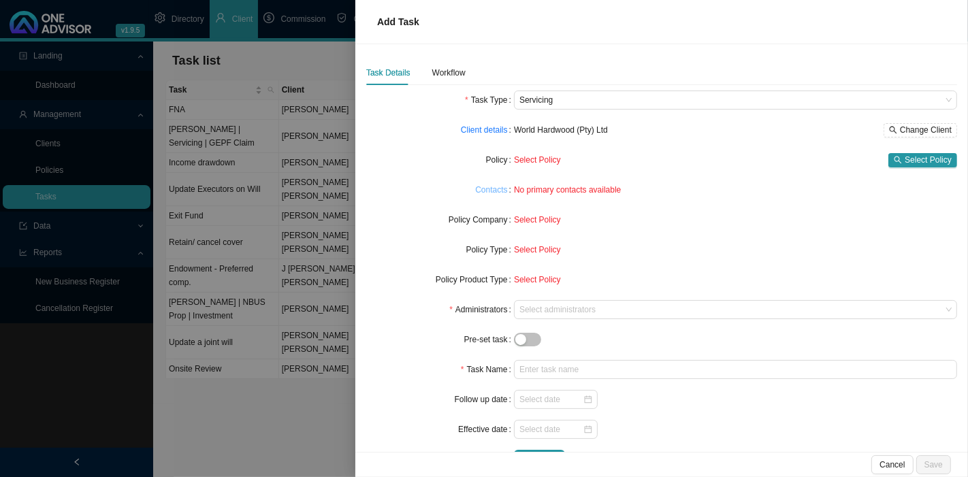
click at [492, 194] on link "Contacts" at bounding box center [491, 190] width 32 height 14
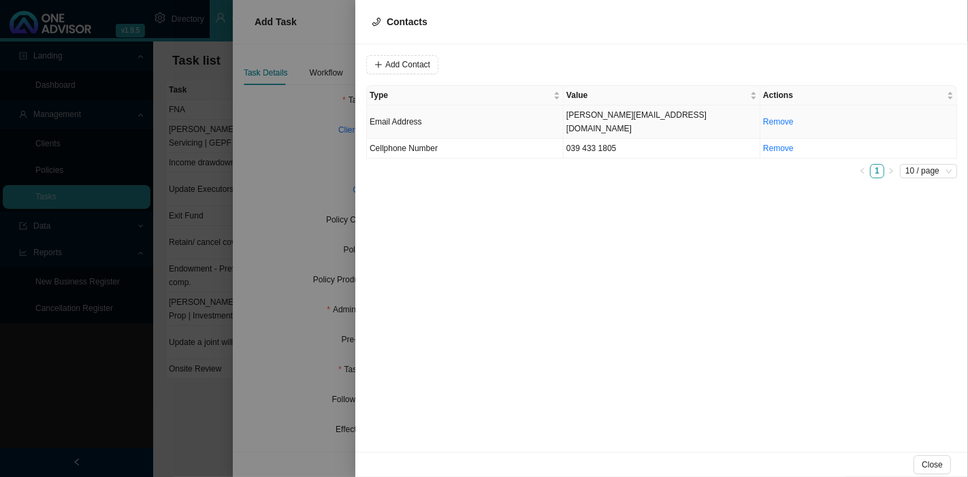
click at [483, 116] on td "Email Address" at bounding box center [465, 122] width 197 height 33
click at [930, 457] on button "Close" at bounding box center [932, 465] width 37 height 19
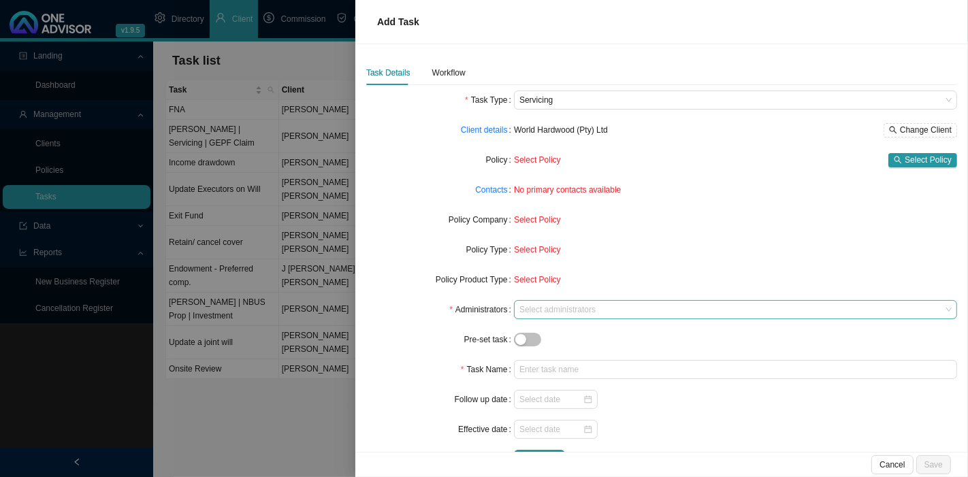
click at [531, 310] on div at bounding box center [729, 310] width 425 height 10
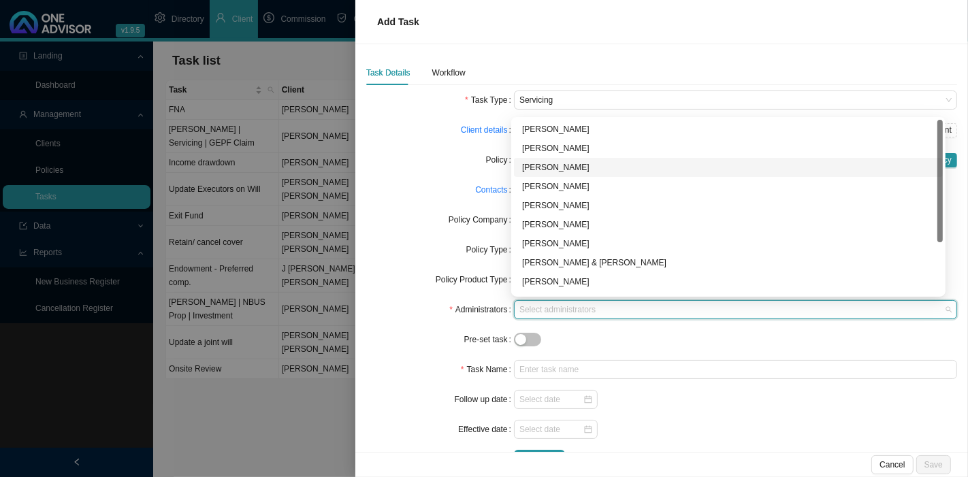
click at [553, 163] on div "[PERSON_NAME]" at bounding box center [728, 168] width 413 height 14
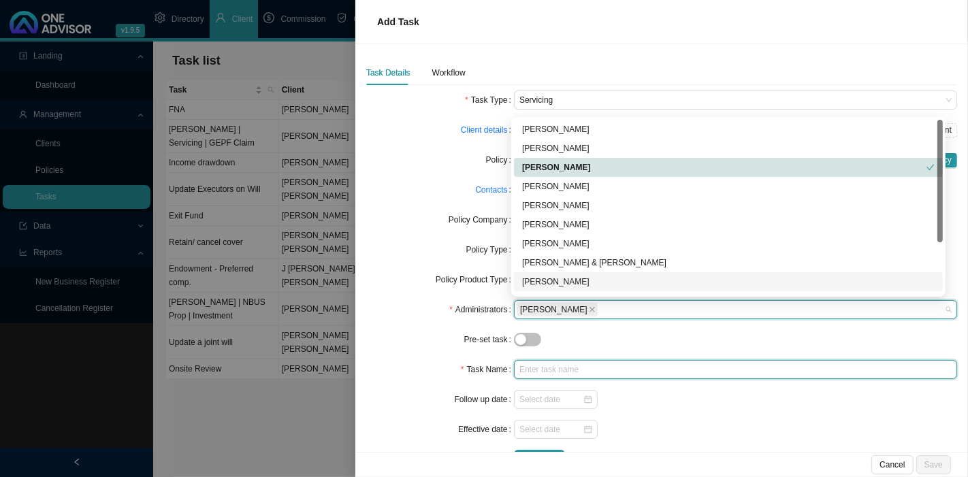
click at [527, 369] on input "text" at bounding box center [735, 369] width 443 height 19
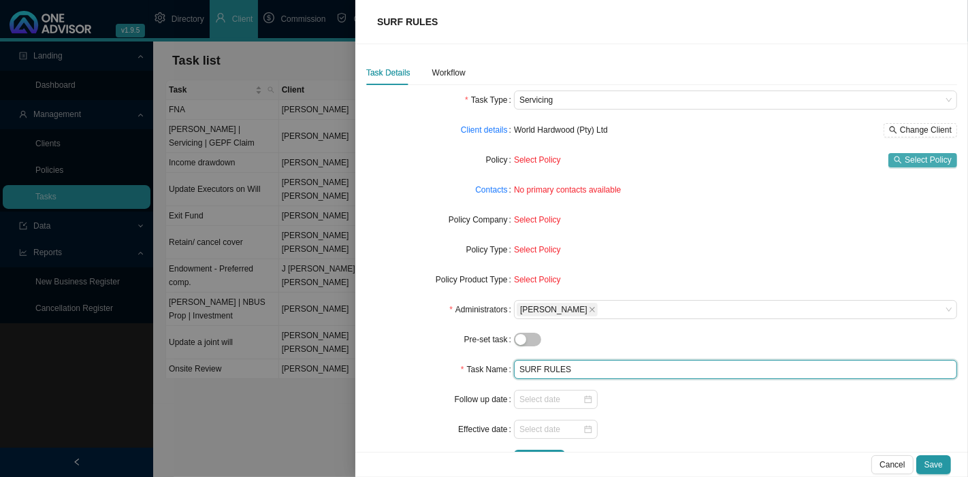
type input "SURF RULES"
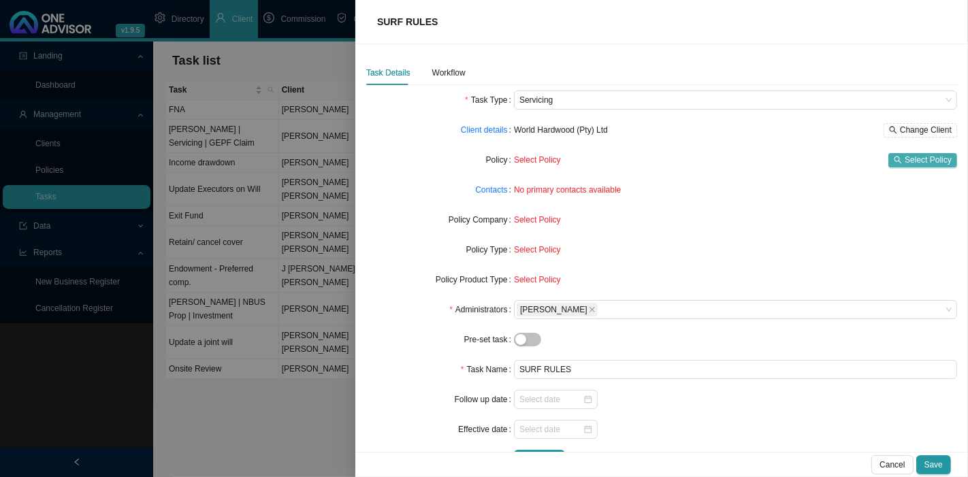
click at [905, 162] on span "Select Policy" at bounding box center [928, 160] width 47 height 14
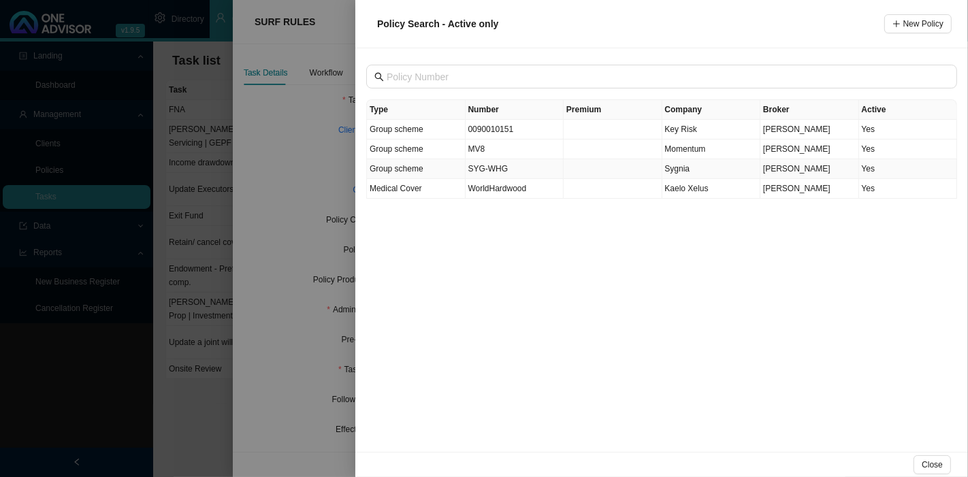
click at [697, 168] on td "Sygnia" at bounding box center [712, 169] width 99 height 20
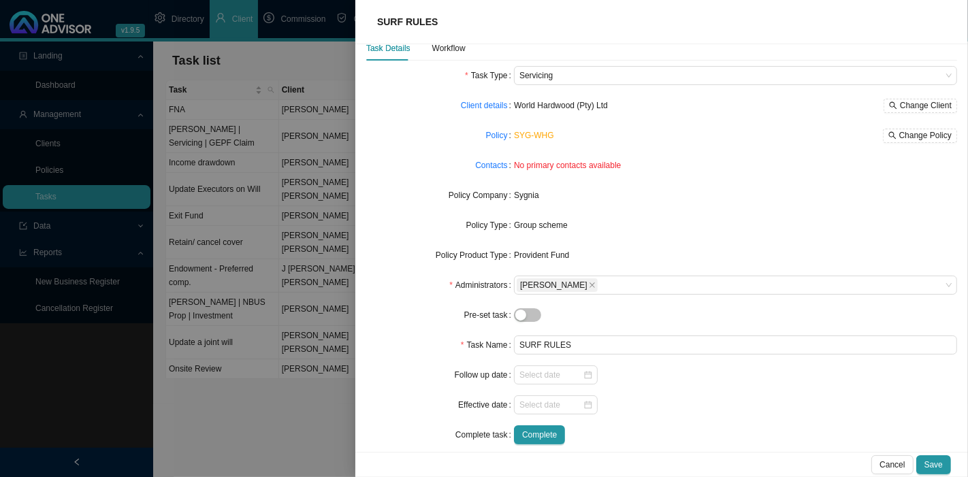
scroll to position [37, 0]
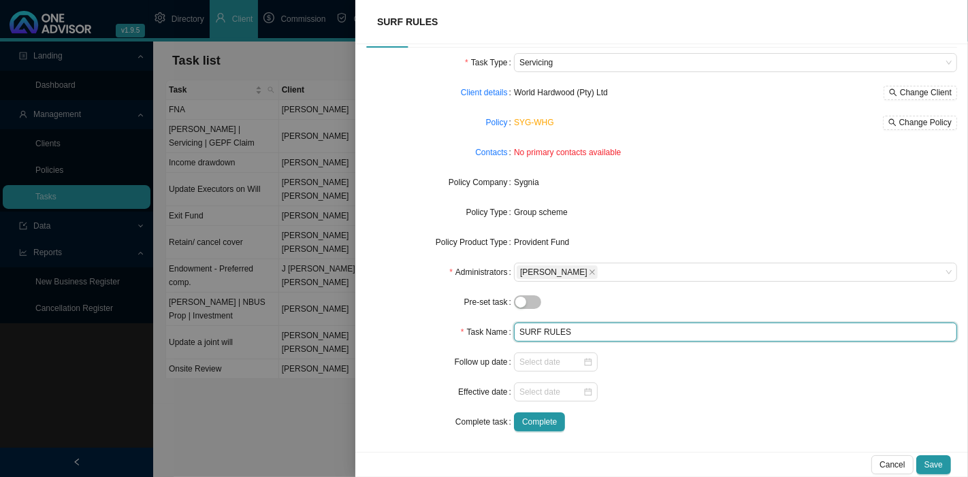
click at [566, 332] on input "SURF RULES" at bounding box center [735, 332] width 443 height 19
drag, startPoint x: 561, startPoint y: 330, endPoint x: 500, endPoint y: 330, distance: 61.3
click at [500, 330] on div "Task Name SURF RULES" at bounding box center [661, 332] width 591 height 19
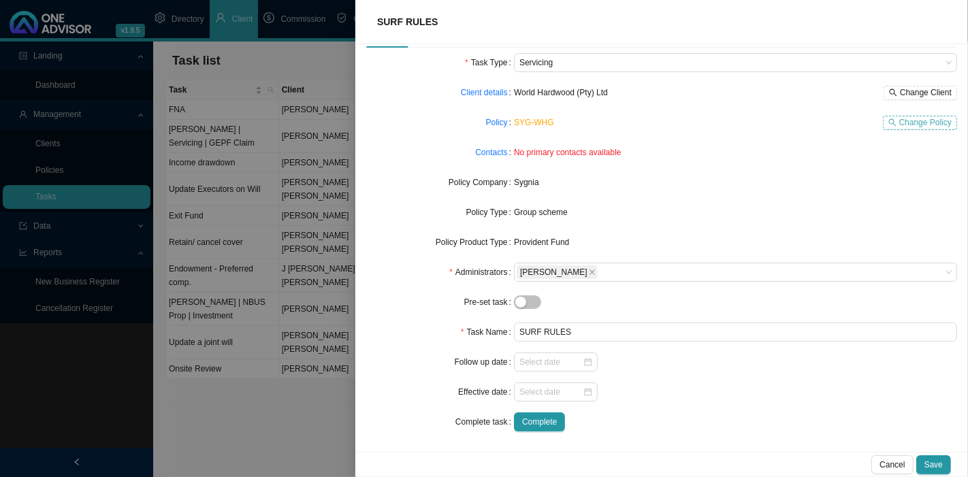
click at [917, 121] on span "Change Policy" at bounding box center [926, 123] width 52 height 14
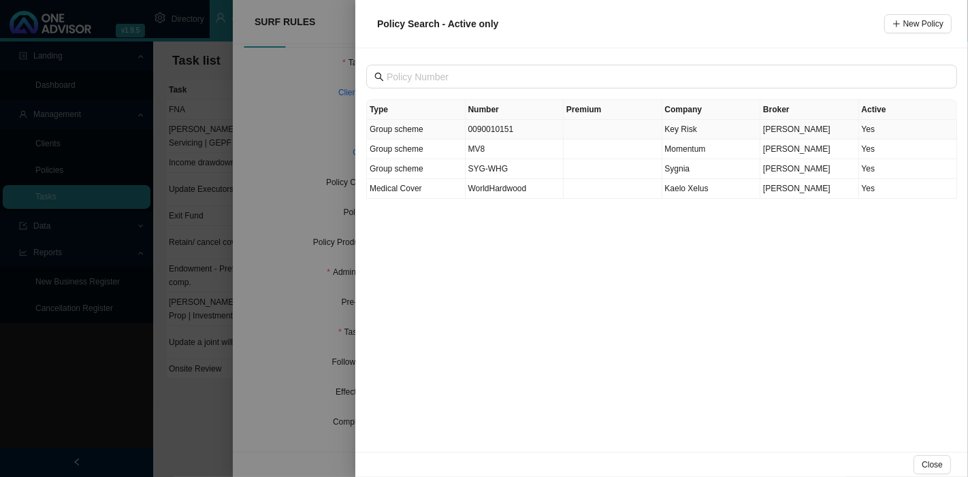
click at [687, 128] on span "Key Risk" at bounding box center [681, 130] width 32 height 10
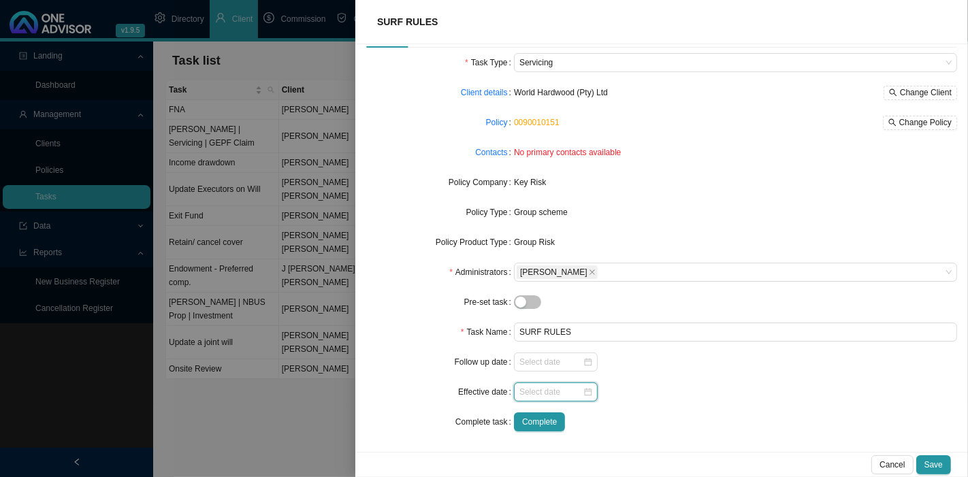
click at [545, 391] on input at bounding box center [551, 392] width 63 height 14
click at [708, 392] on div at bounding box center [735, 392] width 443 height 19
click at [548, 366] on input at bounding box center [551, 363] width 63 height 14
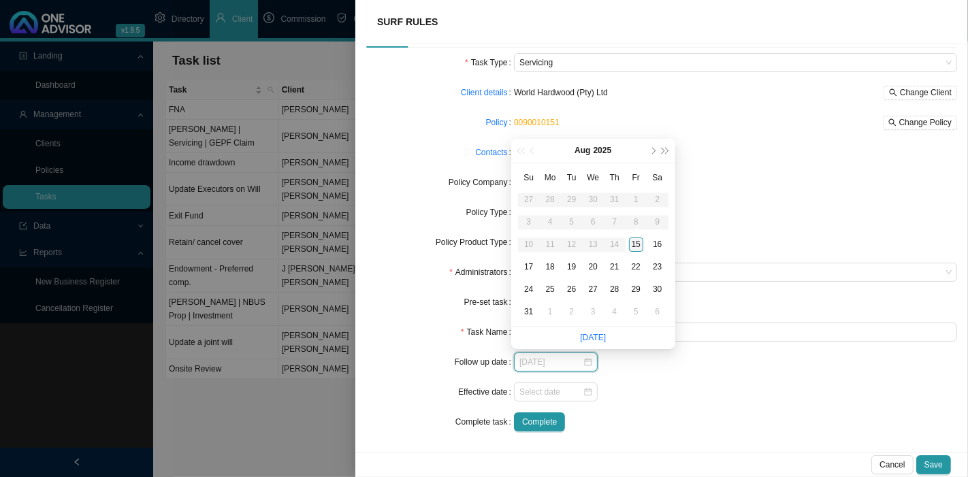
type input "[DATE]"
click at [569, 269] on div "19" at bounding box center [572, 267] width 14 height 14
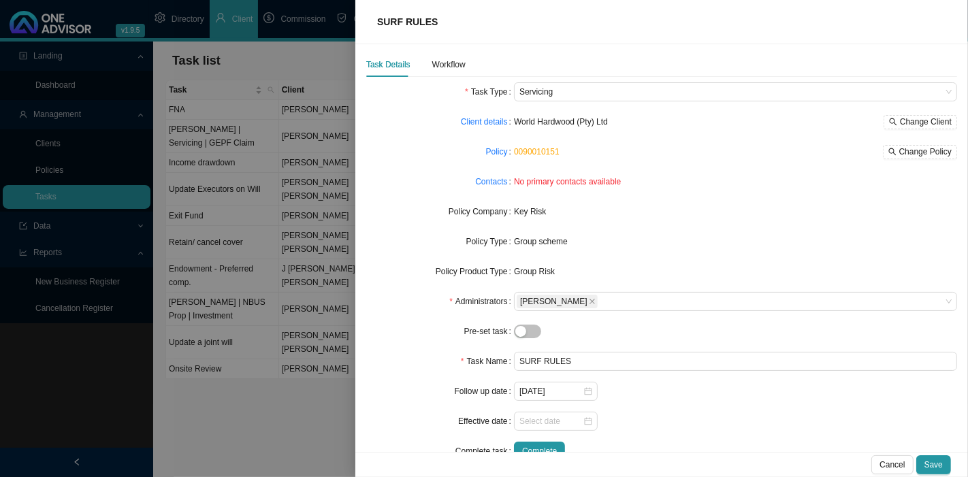
scroll to position [0, 0]
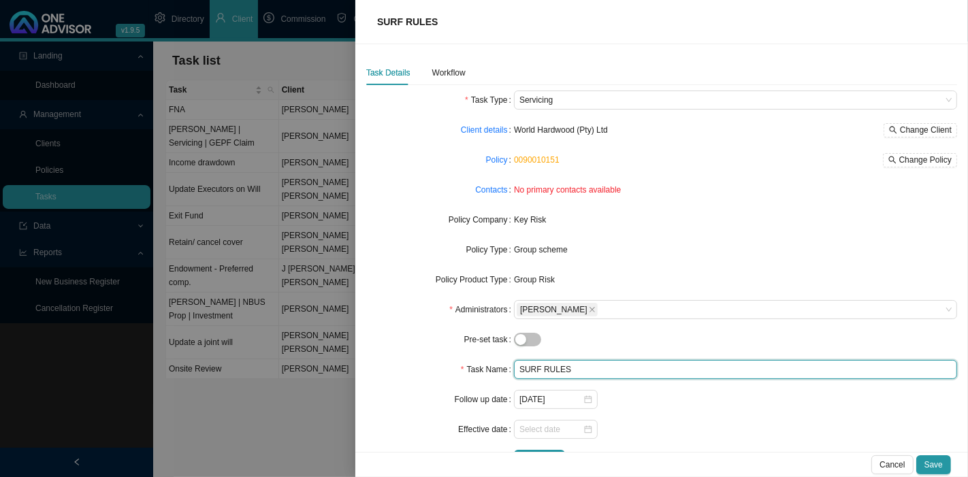
click at [611, 369] on input "SURF RULES" at bounding box center [735, 369] width 443 height 19
type input "SURF RULES (MEETING WITH [PERSON_NAME])"
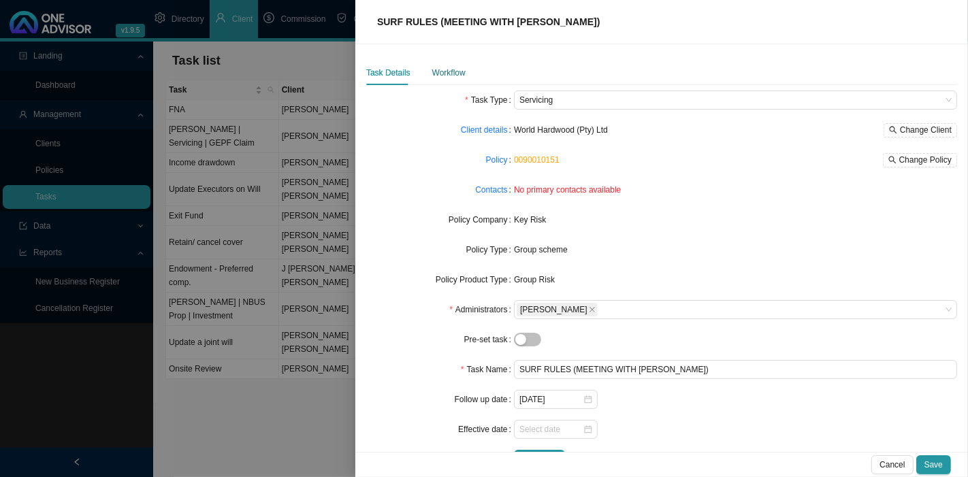
click at [456, 72] on div "Workflow" at bounding box center [448, 73] width 33 height 14
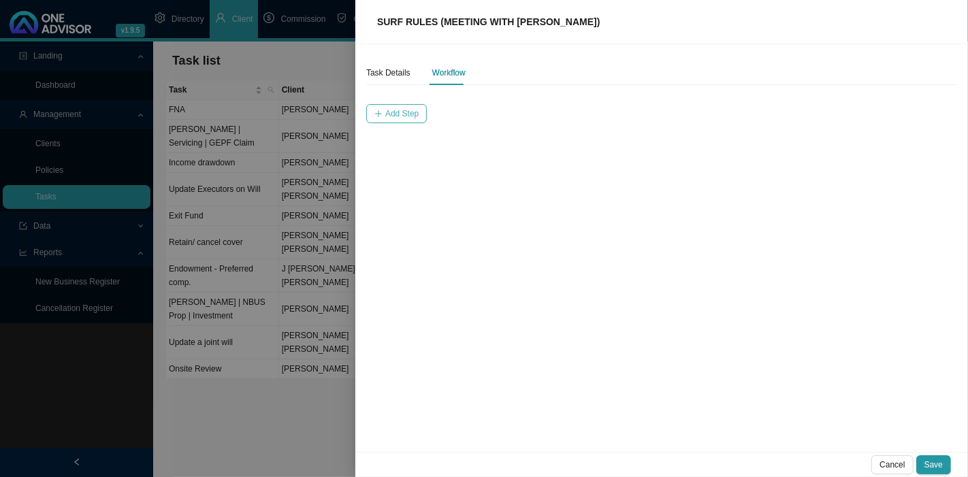
click at [411, 116] on span "Add Step" at bounding box center [401, 114] width 33 height 14
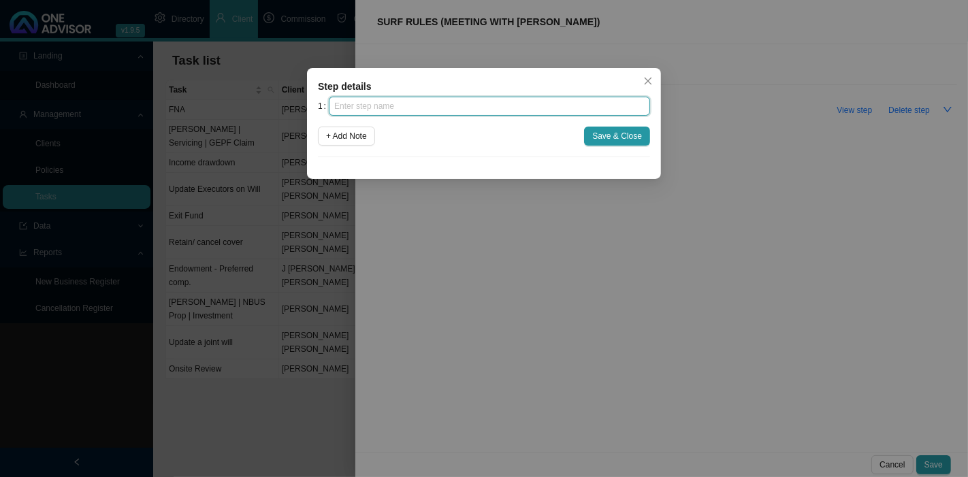
click at [369, 104] on input "text" at bounding box center [489, 106] width 321 height 19
type input "NEED TO MEET WITH [PERSON_NAME] AND EXPLAIN"
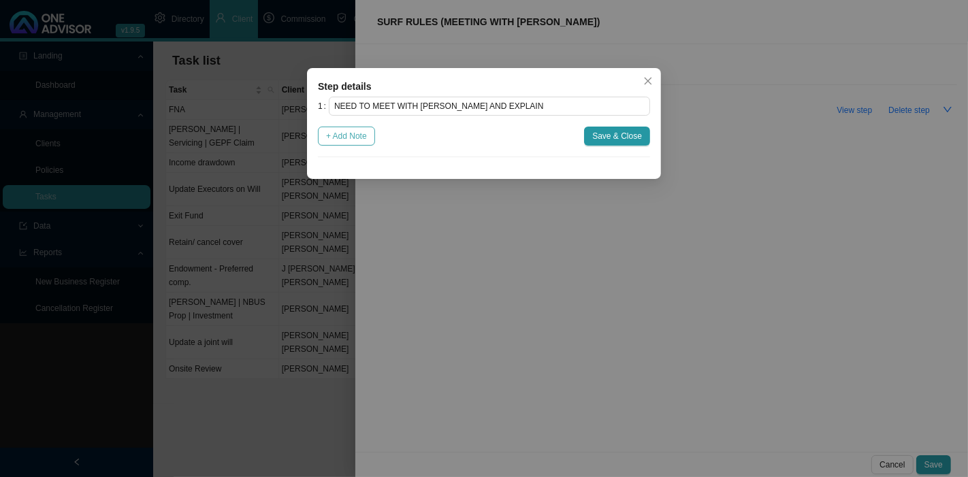
click at [362, 143] on button "+ Add Note" at bounding box center [346, 136] width 57 height 19
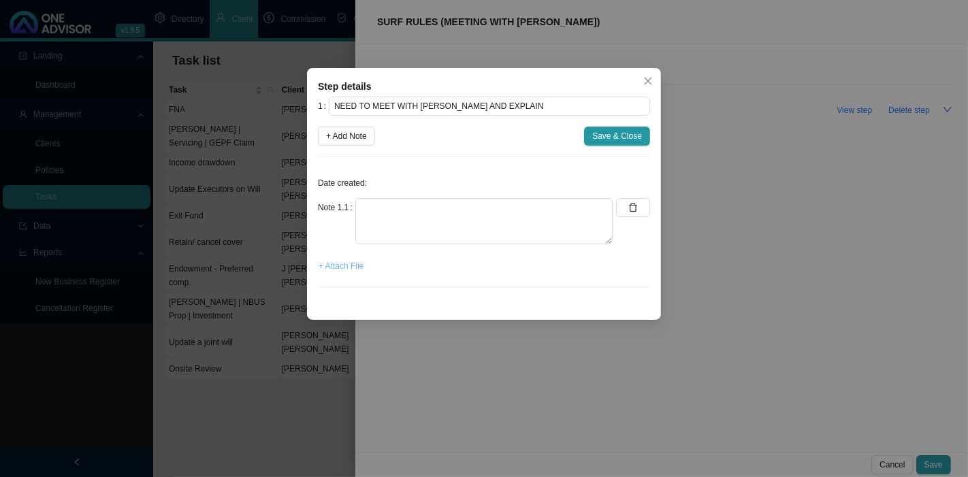
click at [330, 270] on span "+ Attach File" at bounding box center [341, 266] width 45 height 14
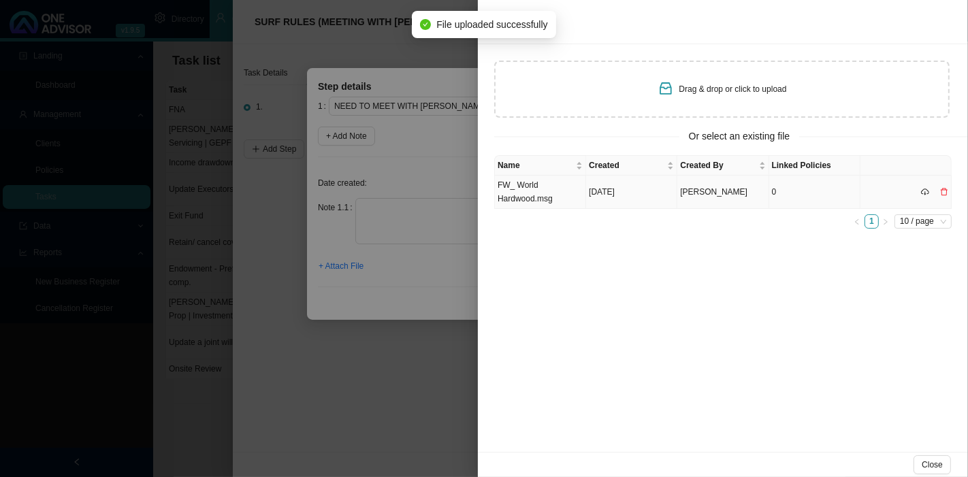
click at [545, 192] on td "FW_ World Hardwood.msg" at bounding box center [540, 192] width 91 height 33
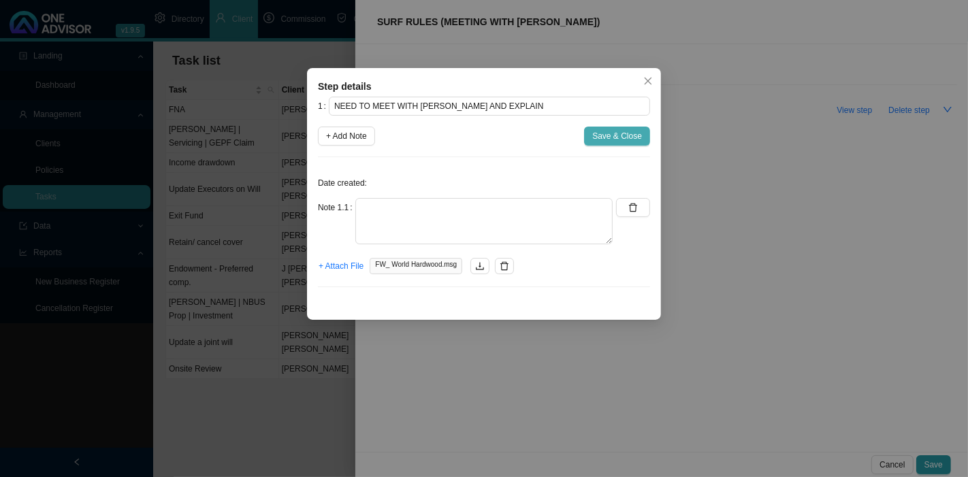
click at [630, 127] on button "Save & Close" at bounding box center [617, 136] width 66 height 19
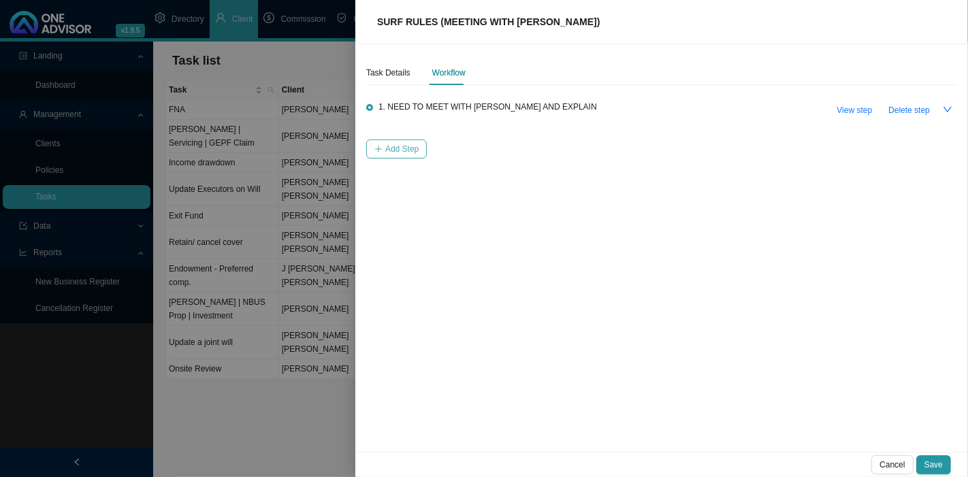
click at [408, 145] on span "Add Step" at bounding box center [401, 149] width 33 height 14
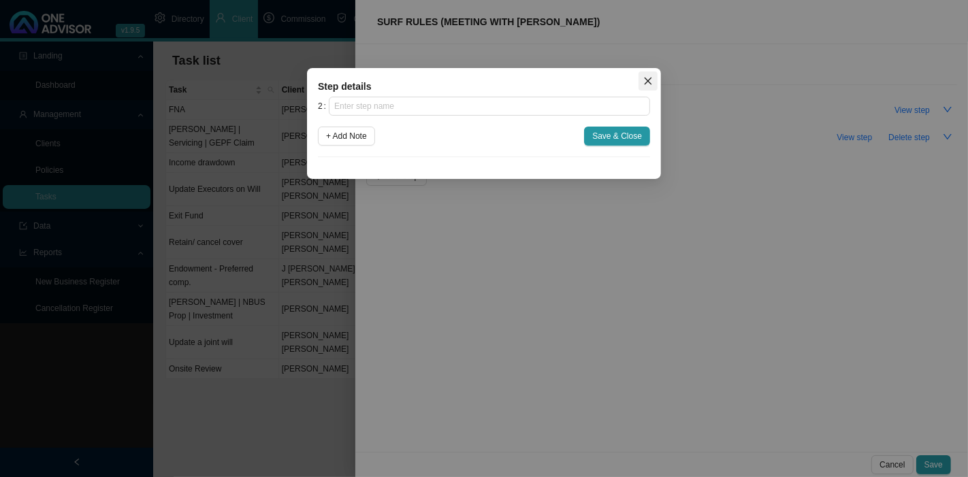
click at [644, 82] on icon "close" at bounding box center [649, 81] width 10 height 10
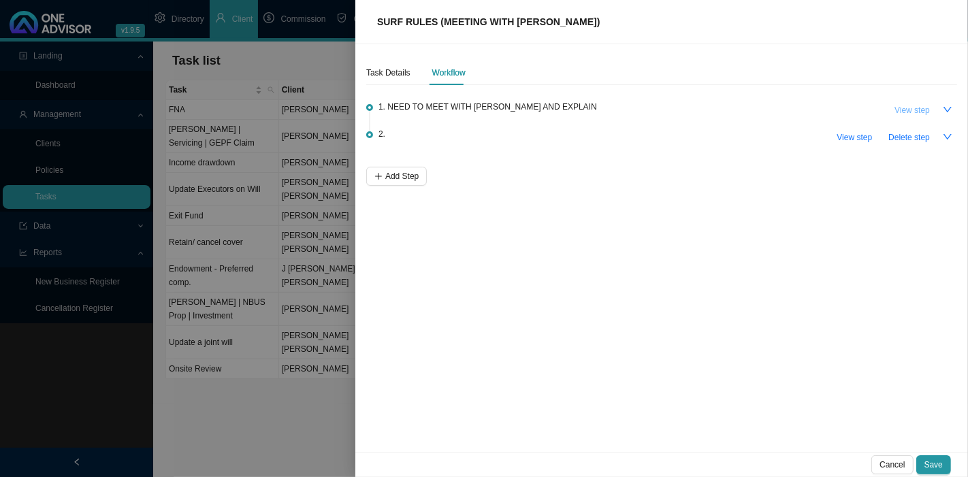
click at [906, 106] on span "View step" at bounding box center [912, 111] width 35 height 14
type input "NEED TO MEET WITH [PERSON_NAME] AND EXPLAIN"
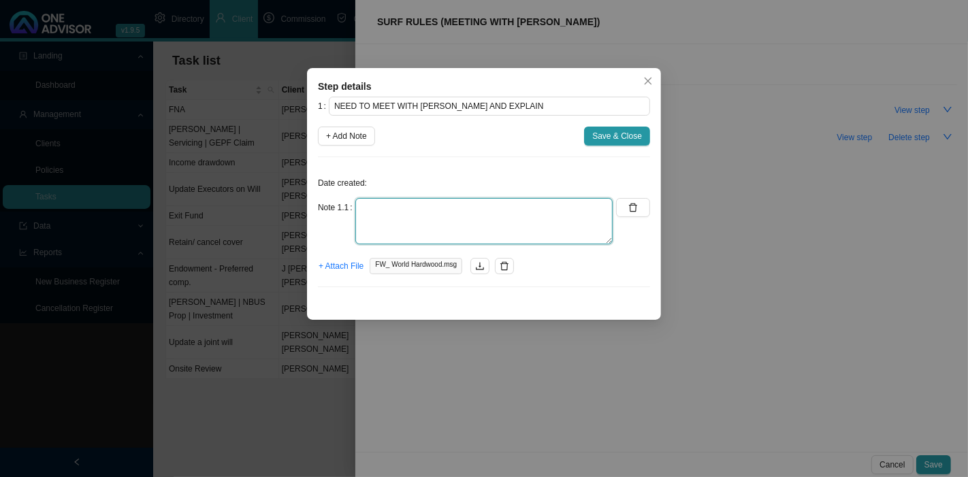
click at [430, 224] on textarea at bounding box center [484, 221] width 257 height 46
type textarea "Sent [PERSON_NAME] an email requesting an appointment"
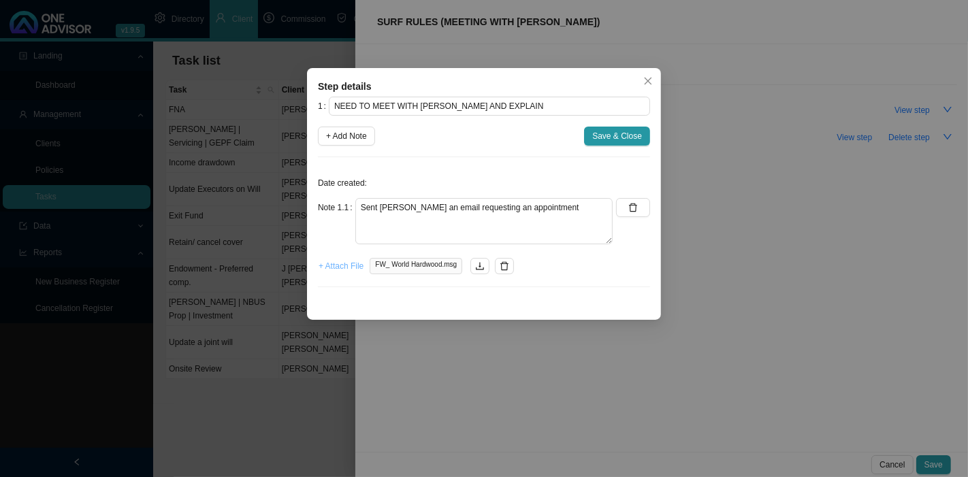
click at [347, 264] on span "+ Attach File" at bounding box center [341, 266] width 45 height 14
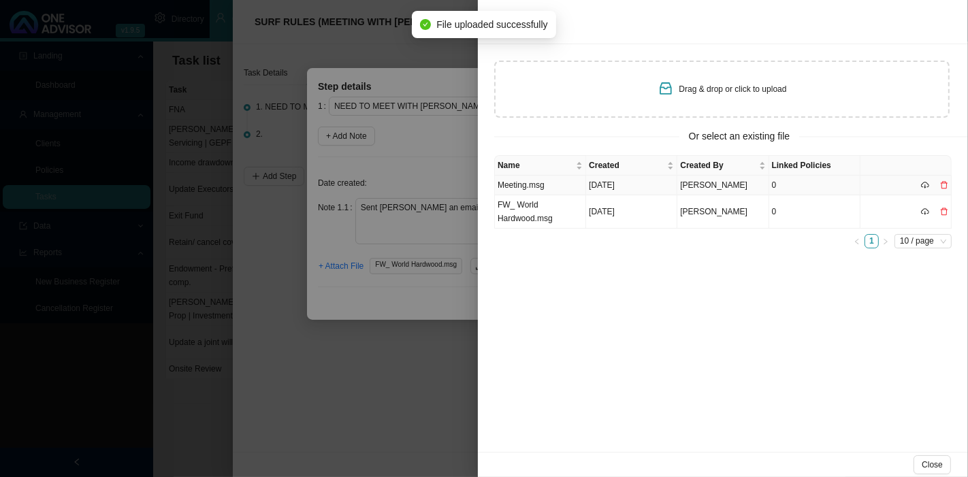
click at [550, 189] on td "Meeting.msg" at bounding box center [540, 186] width 91 height 20
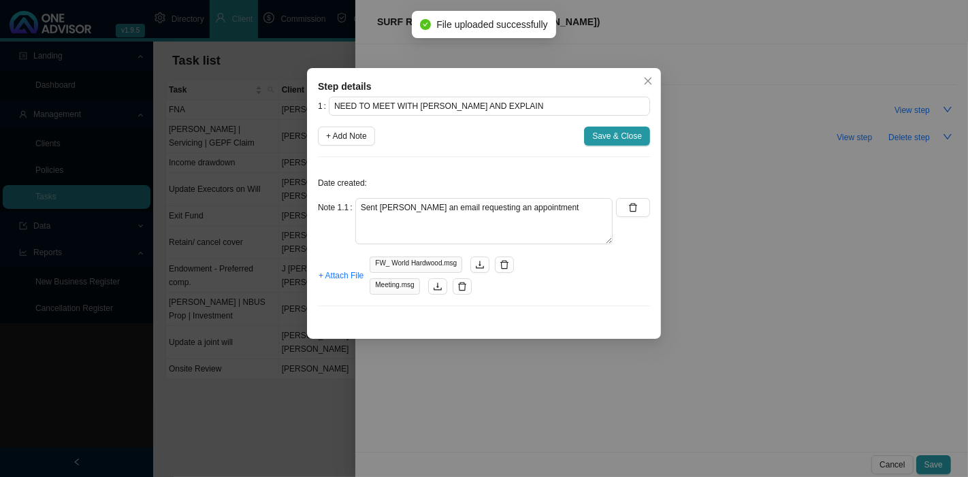
click at [605, 131] on span "Save & Close" at bounding box center [618, 136] width 50 height 14
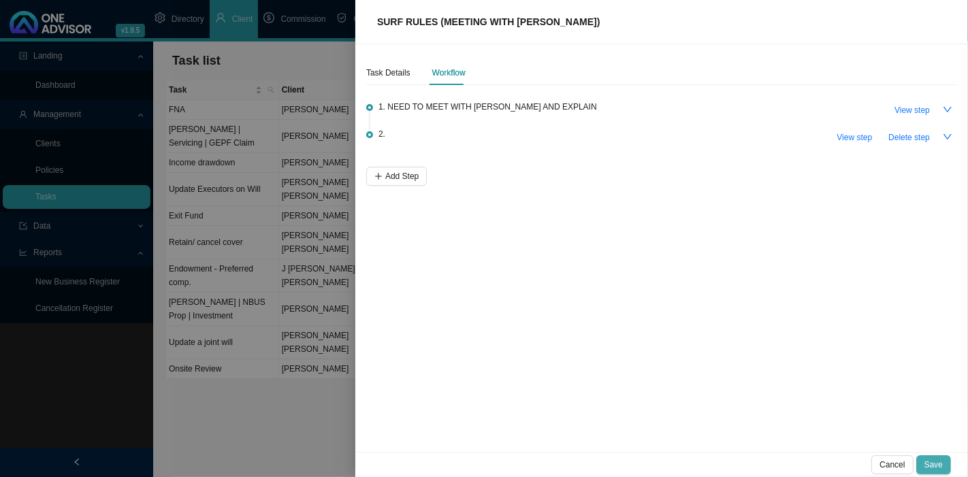
click at [937, 462] on span "Save" at bounding box center [934, 465] width 18 height 14
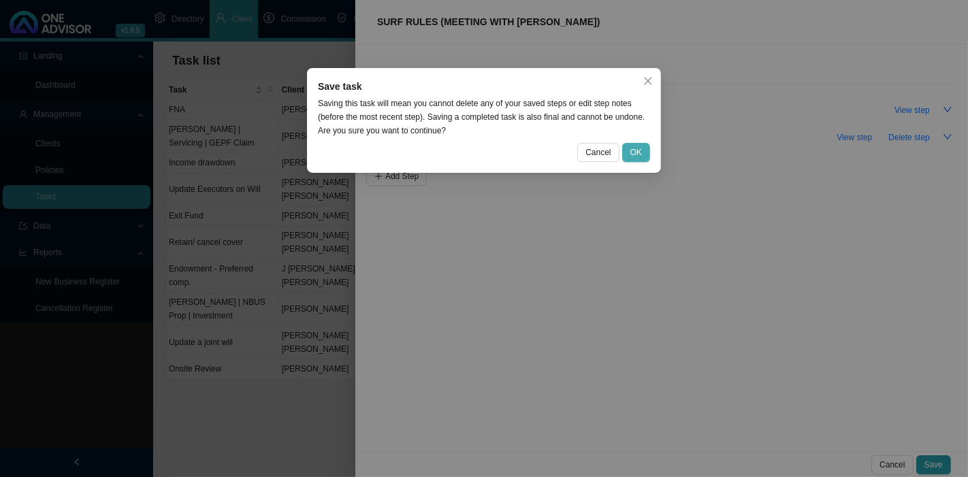
click at [640, 153] on span "OK" at bounding box center [637, 153] width 12 height 14
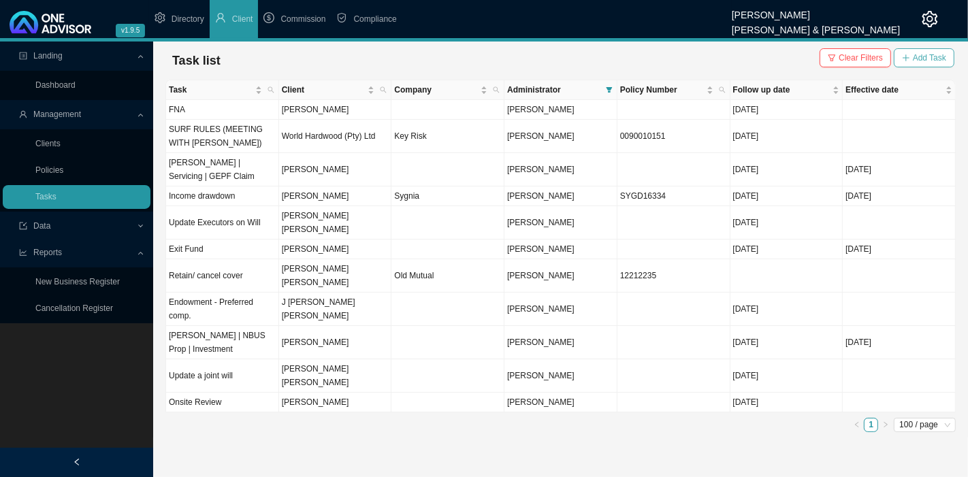
click at [926, 57] on span "Add Task" at bounding box center [929, 58] width 33 height 14
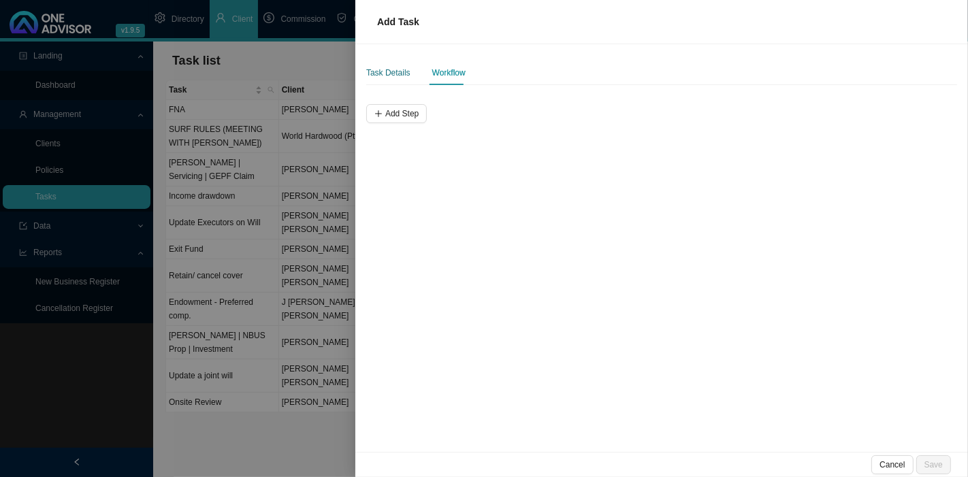
click at [395, 71] on div "Task Details" at bounding box center [388, 73] width 44 height 14
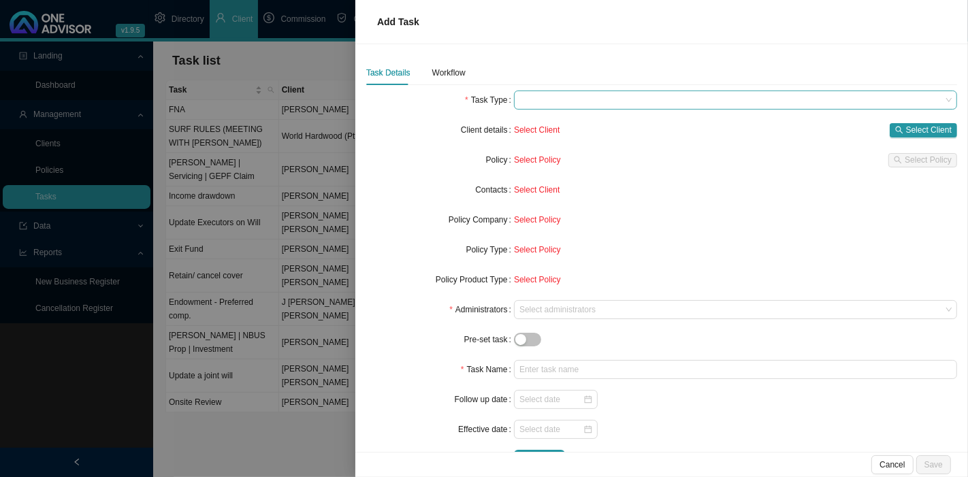
click at [567, 97] on span at bounding box center [736, 100] width 432 height 18
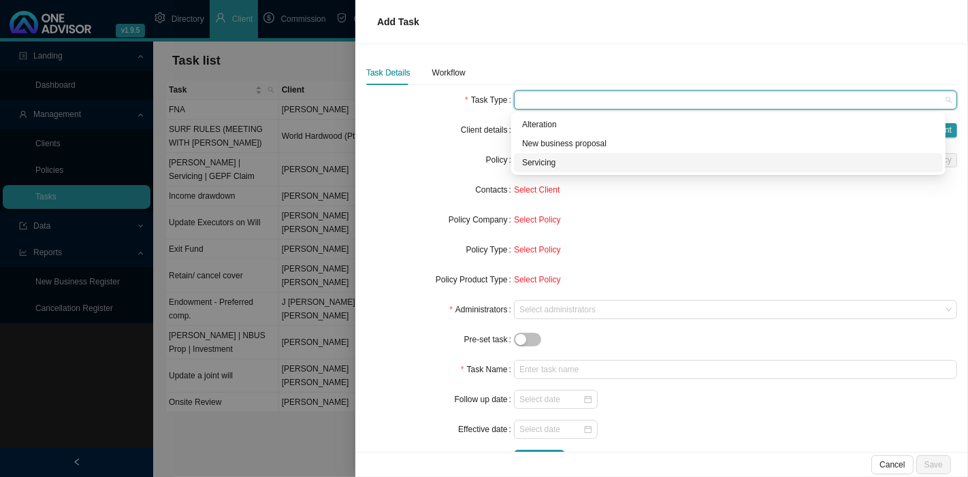
click at [552, 160] on div "Servicing" at bounding box center [728, 163] width 413 height 14
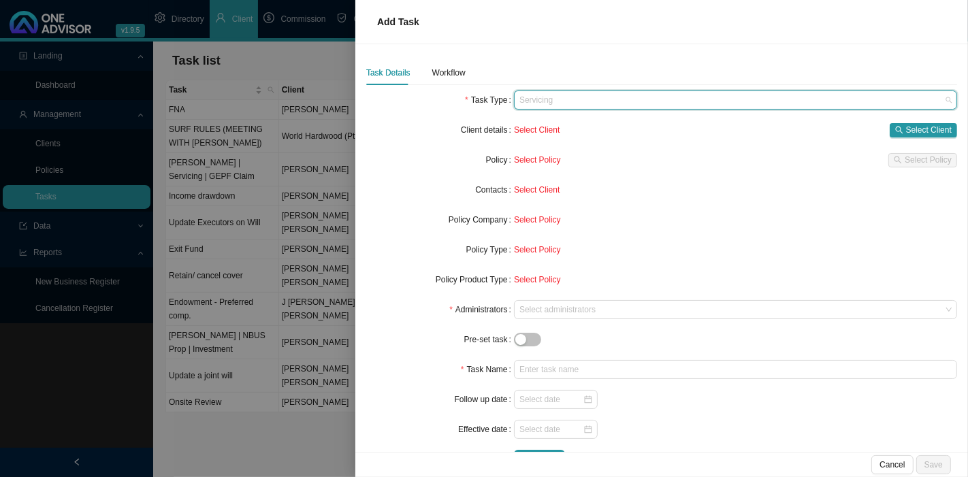
click at [558, 105] on span "Servicing" at bounding box center [736, 100] width 432 height 18
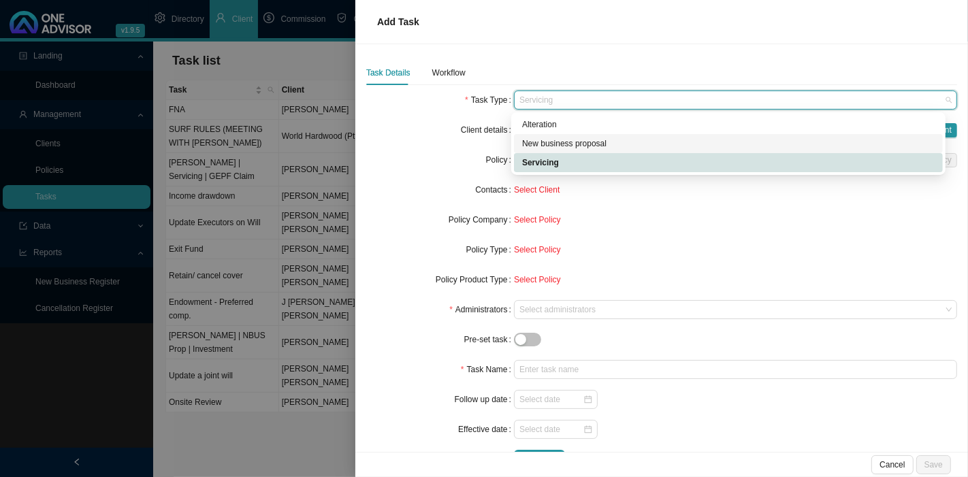
click at [573, 144] on div "New business proposal" at bounding box center [728, 144] width 413 height 14
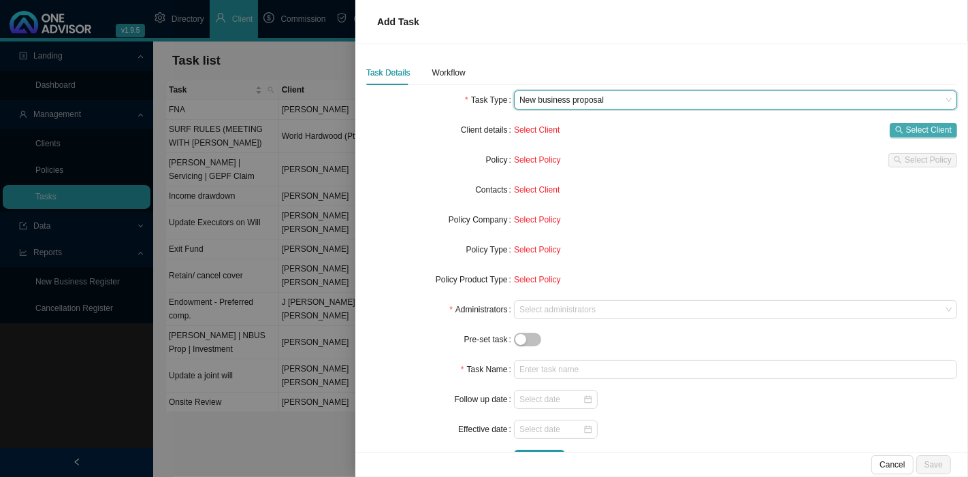
click at [891, 125] on button "Select Client" at bounding box center [923, 130] width 67 height 14
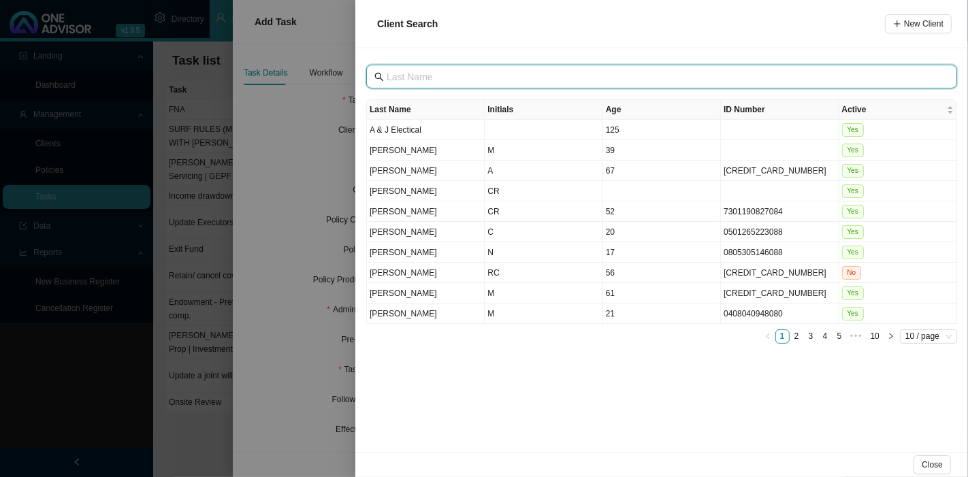
click at [437, 76] on input "text" at bounding box center [663, 76] width 553 height 15
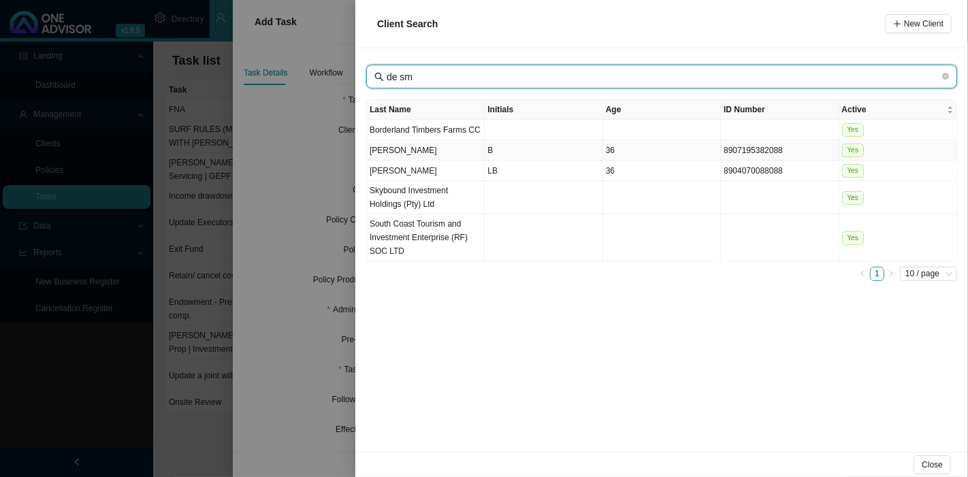
type input "de sm"
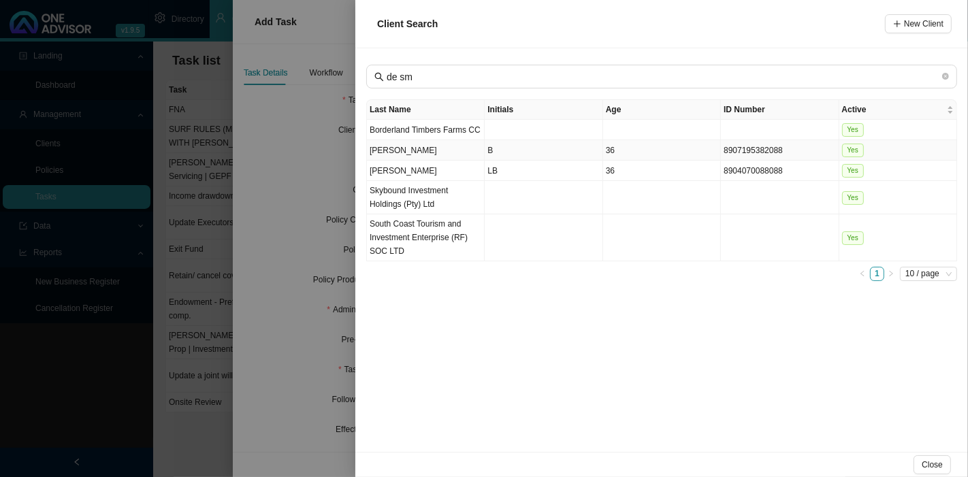
click at [514, 153] on td "B" at bounding box center [544, 150] width 118 height 20
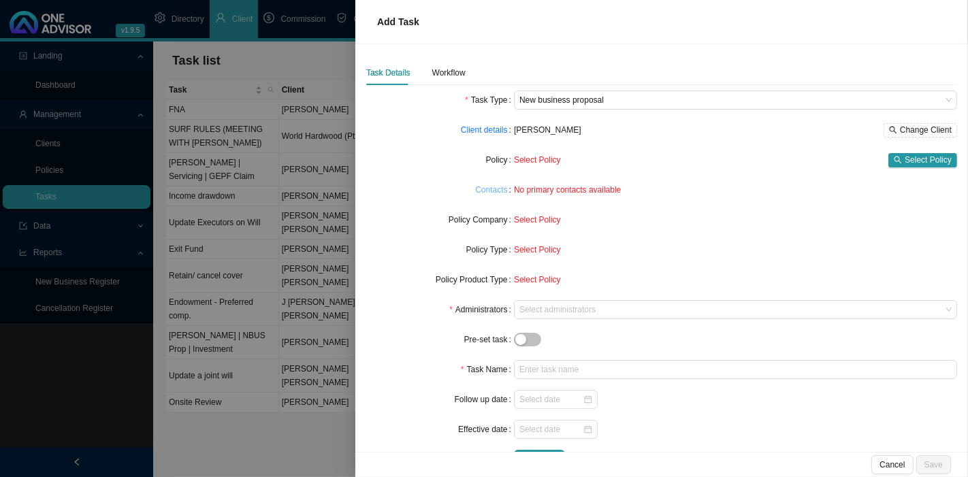
click at [502, 187] on link "Contacts" at bounding box center [491, 190] width 32 height 14
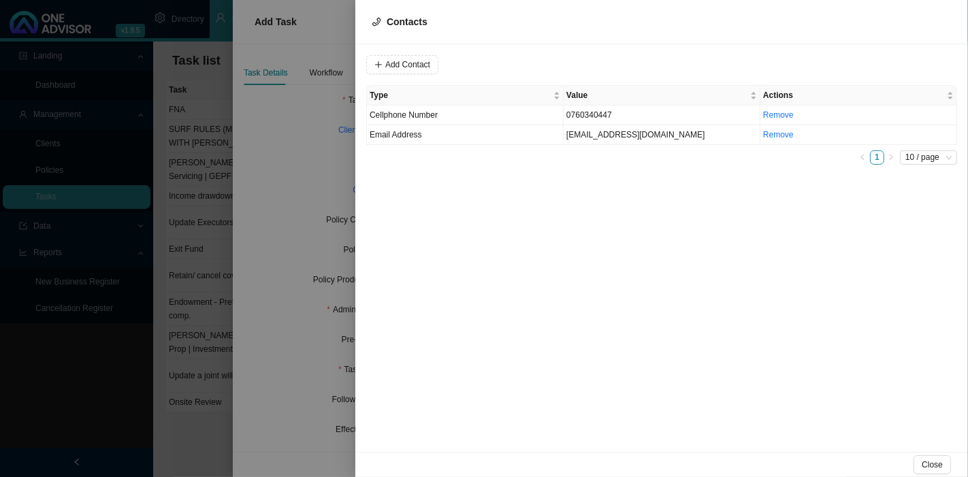
click at [311, 178] on div at bounding box center [484, 238] width 968 height 477
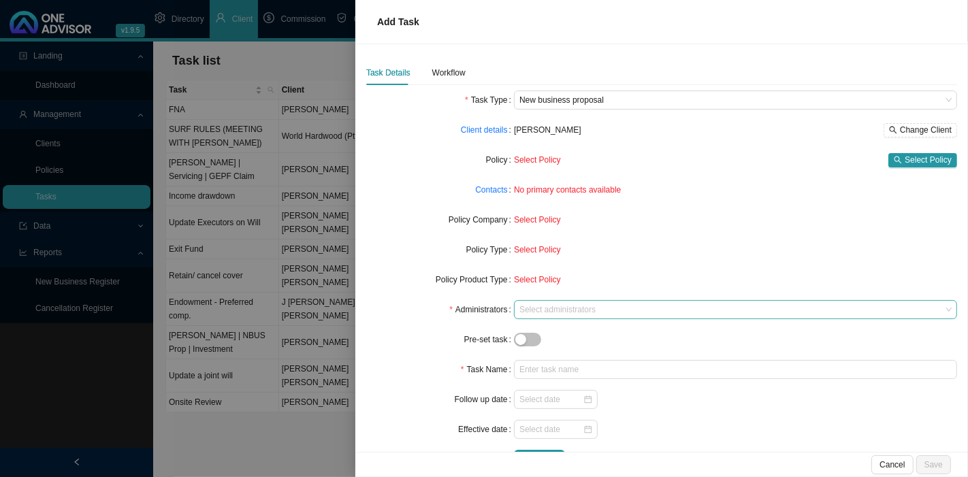
click at [546, 316] on div "Select administrators" at bounding box center [735, 309] width 443 height 19
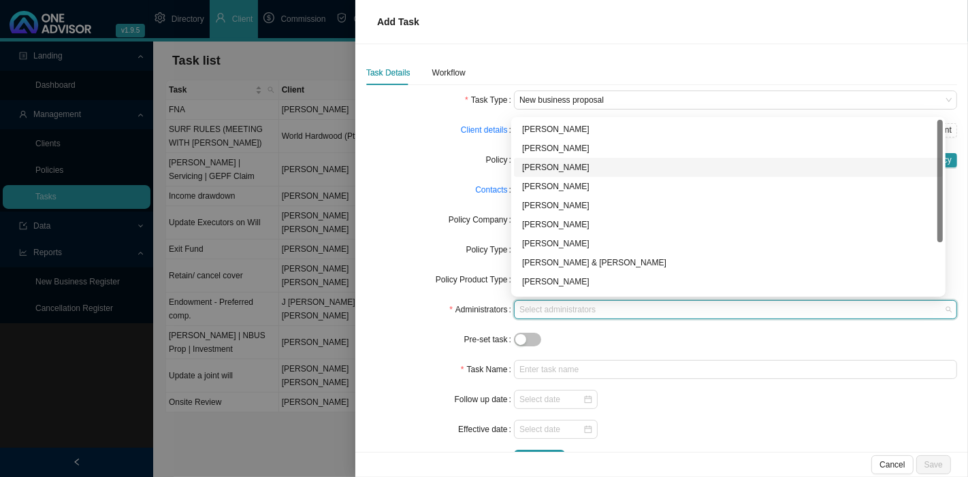
click at [541, 166] on div "[PERSON_NAME]" at bounding box center [728, 168] width 413 height 14
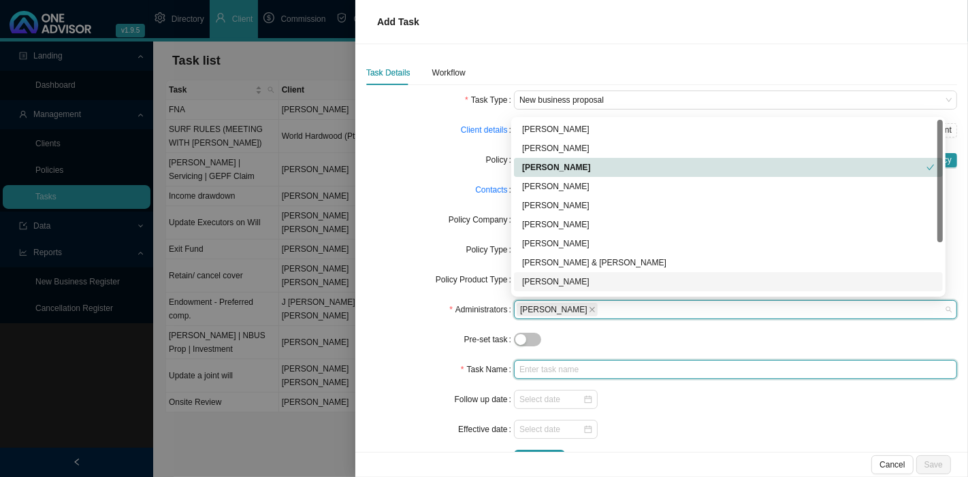
click at [543, 371] on input "text" at bounding box center [735, 369] width 443 height 19
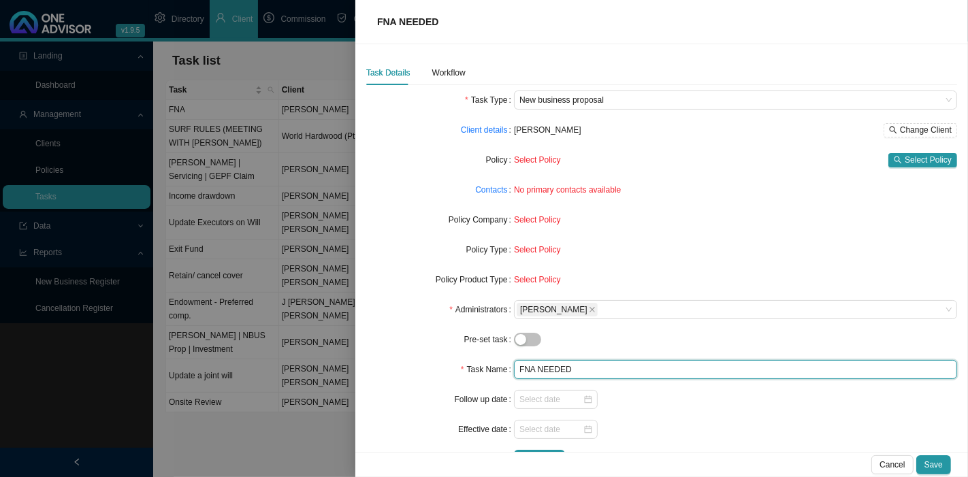
type input "FNA NEEDED"
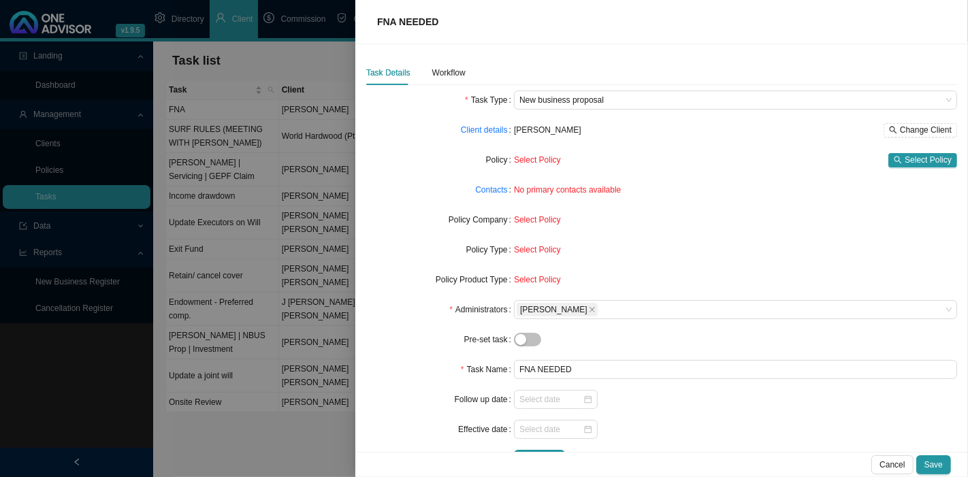
click at [673, 393] on div at bounding box center [735, 399] width 443 height 19
click at [533, 402] on input at bounding box center [551, 400] width 63 height 14
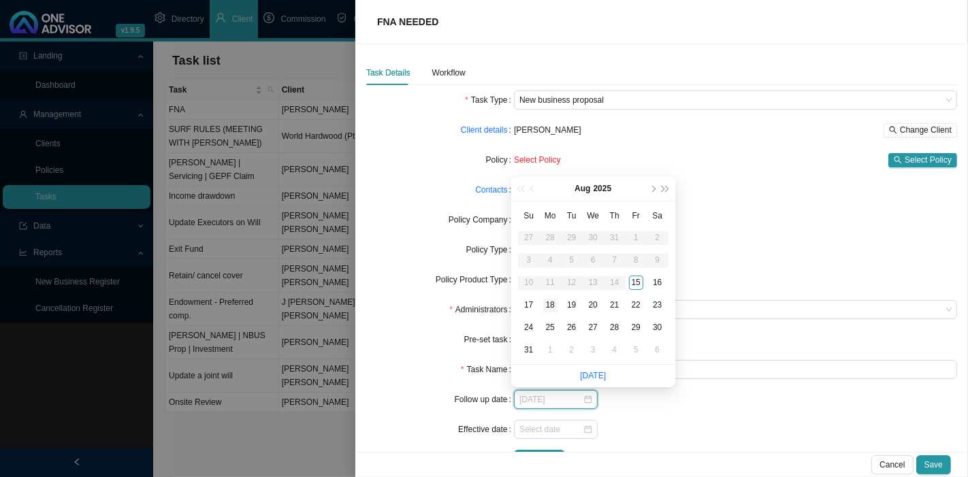
type input "[DATE]"
click at [550, 306] on div "18" at bounding box center [550, 305] width 14 height 14
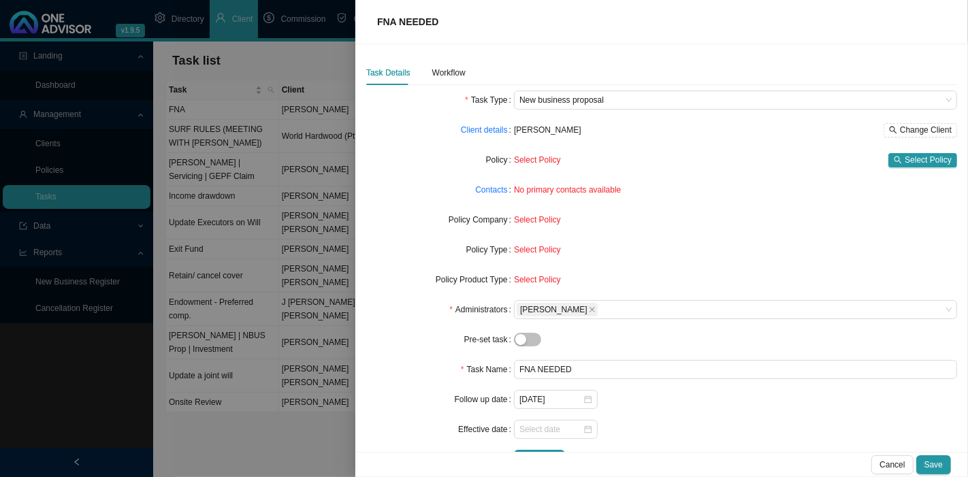
click at [670, 396] on div "[DATE]" at bounding box center [735, 399] width 443 height 19
click at [934, 462] on span "Save" at bounding box center [934, 465] width 18 height 14
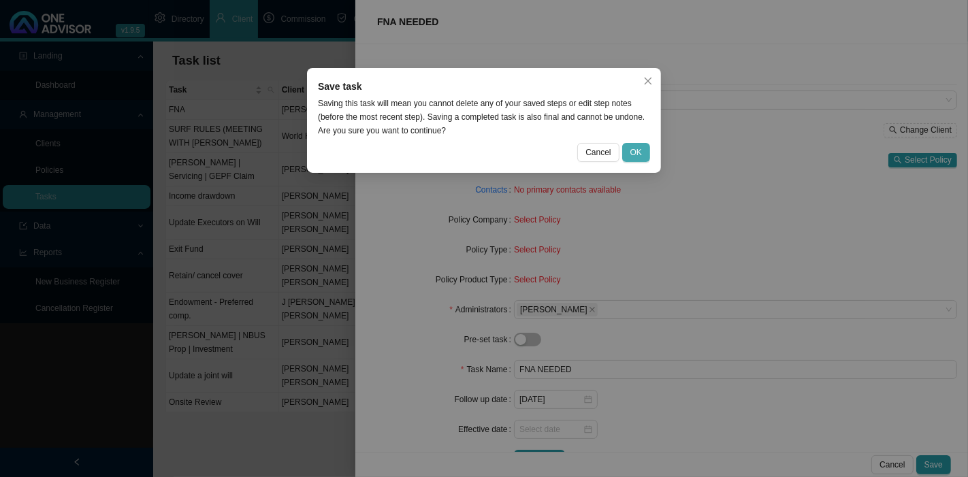
click at [648, 156] on button "OK" at bounding box center [636, 152] width 28 height 19
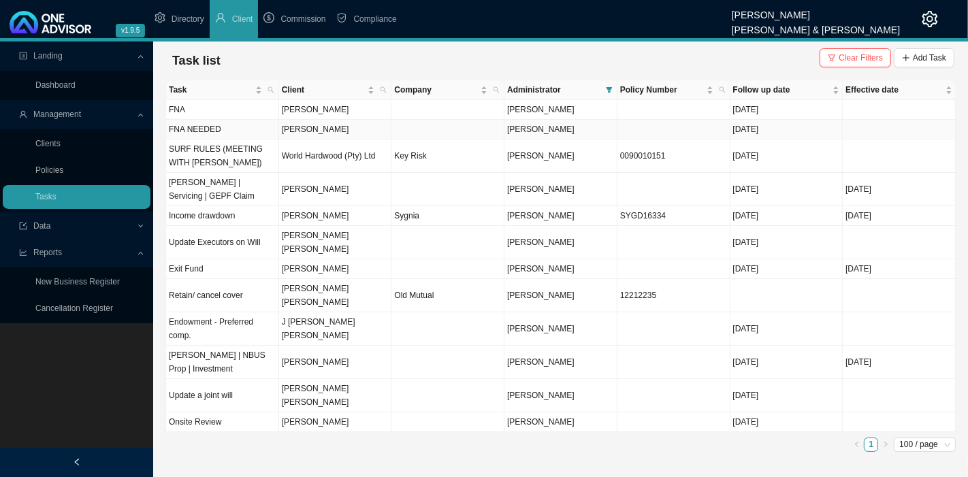
click at [330, 127] on td "[PERSON_NAME]" at bounding box center [335, 130] width 113 height 20
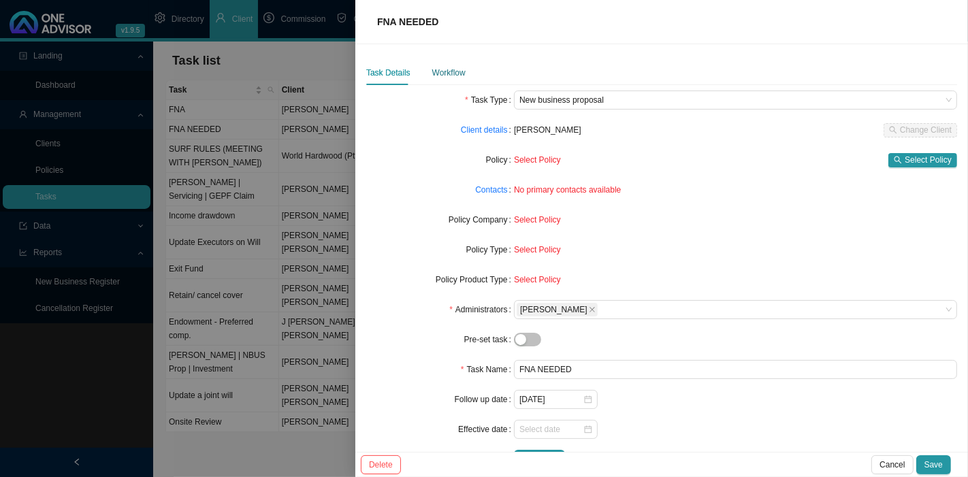
click at [454, 74] on div "Workflow" at bounding box center [448, 73] width 33 height 14
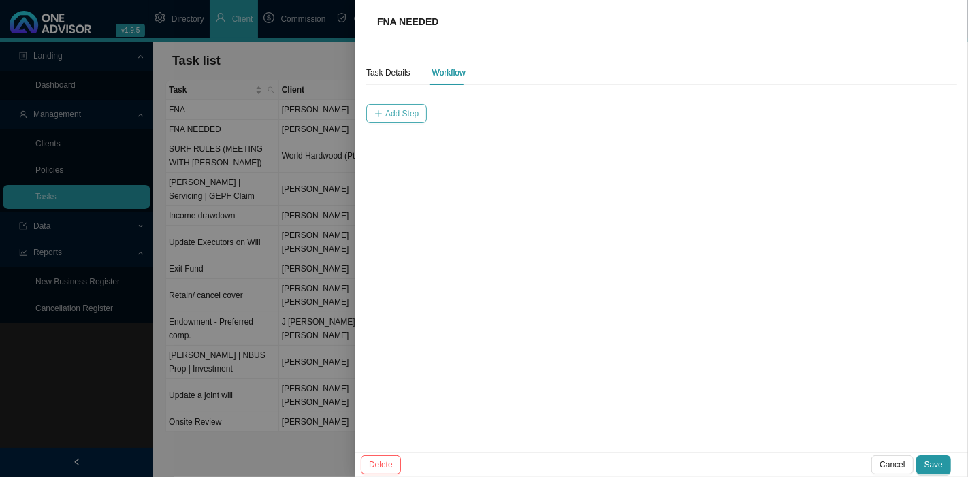
click at [398, 114] on span "Add Step" at bounding box center [401, 114] width 33 height 14
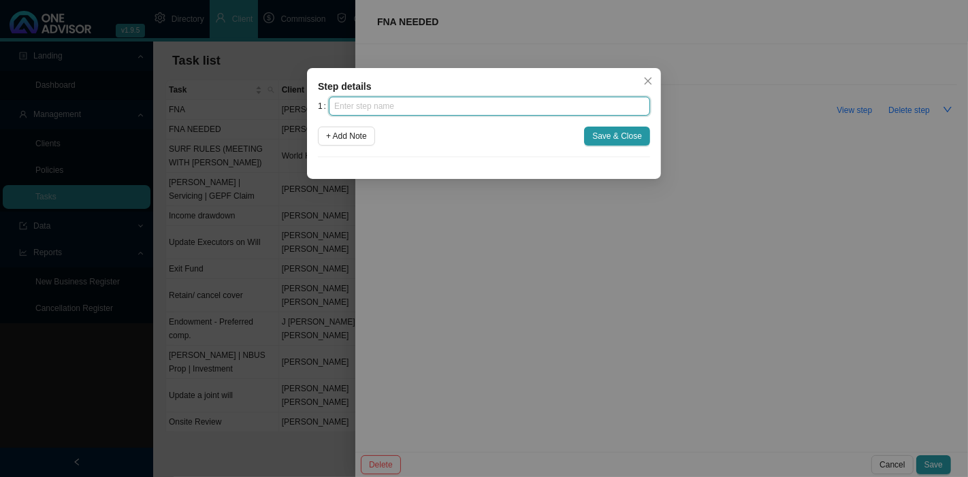
click at [383, 108] on input "text" at bounding box center [489, 106] width 321 height 19
type input "e"
type input "Investigations"
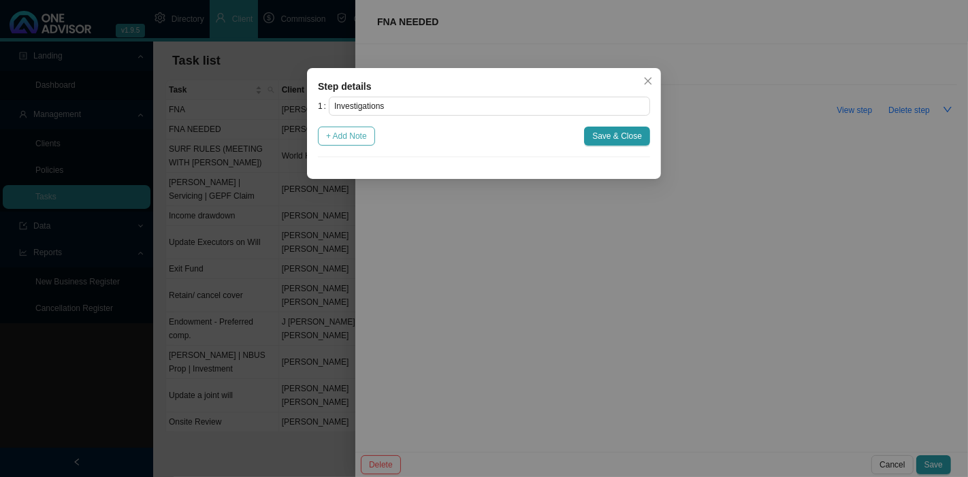
click at [351, 133] on span "+ Add Note" at bounding box center [346, 136] width 41 height 14
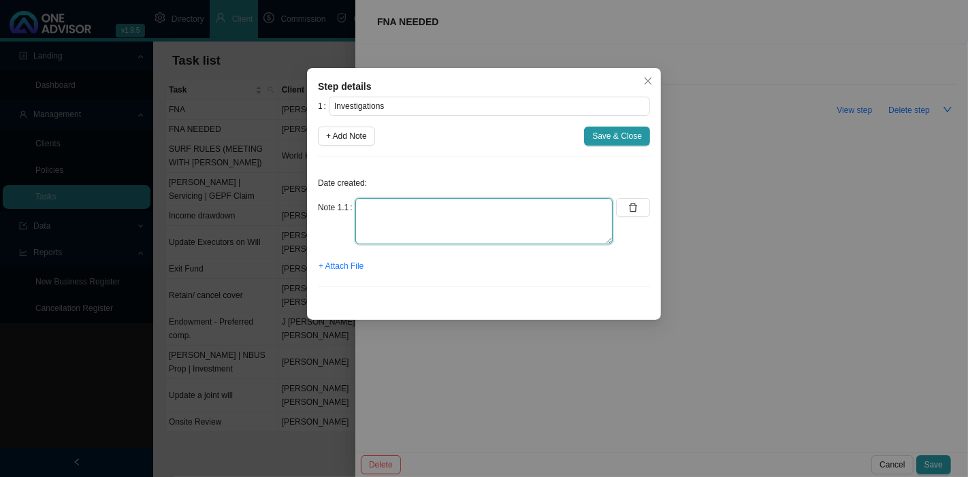
click at [377, 214] on textarea at bounding box center [484, 221] width 257 height 46
type textarea "EMAILED [PERSON_NAME] ASKING HER TO GET INFO REGARDING INVESTMENTS"
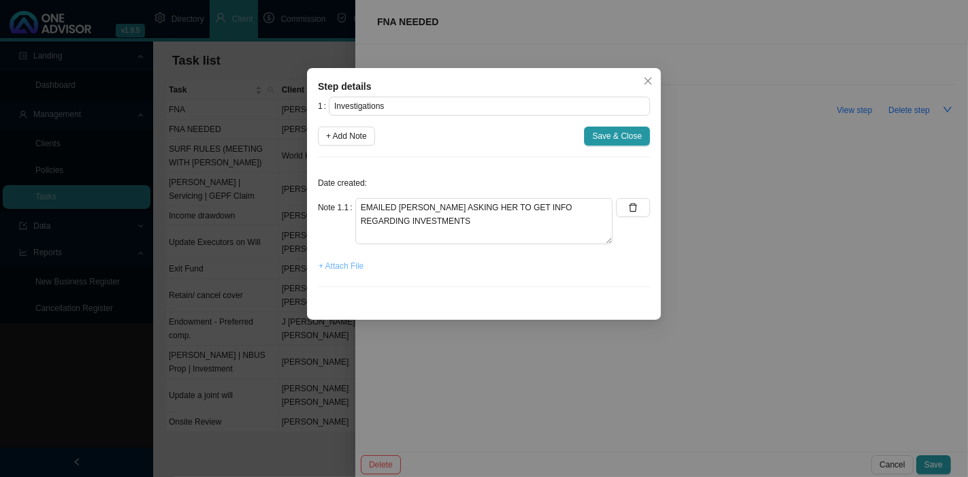
click at [344, 262] on span "+ Attach File" at bounding box center [341, 266] width 45 height 14
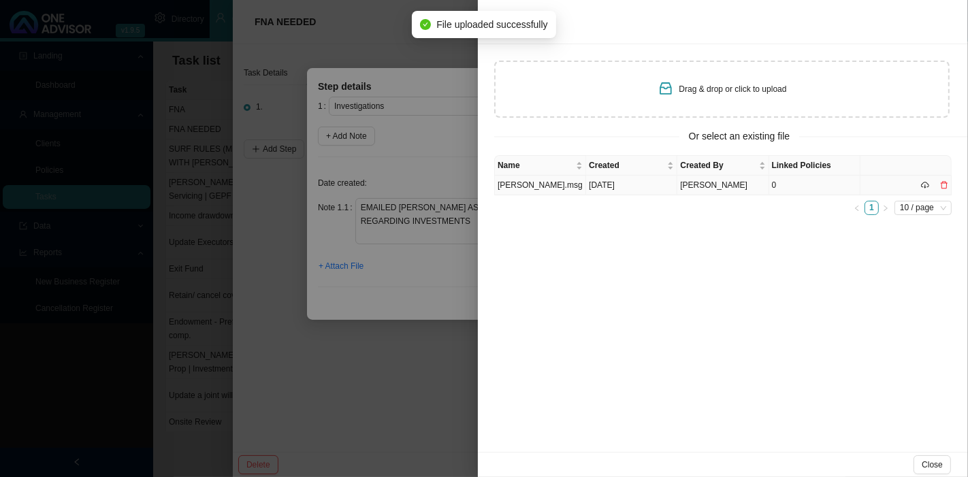
click at [702, 188] on span "[PERSON_NAME]" at bounding box center [713, 185] width 67 height 10
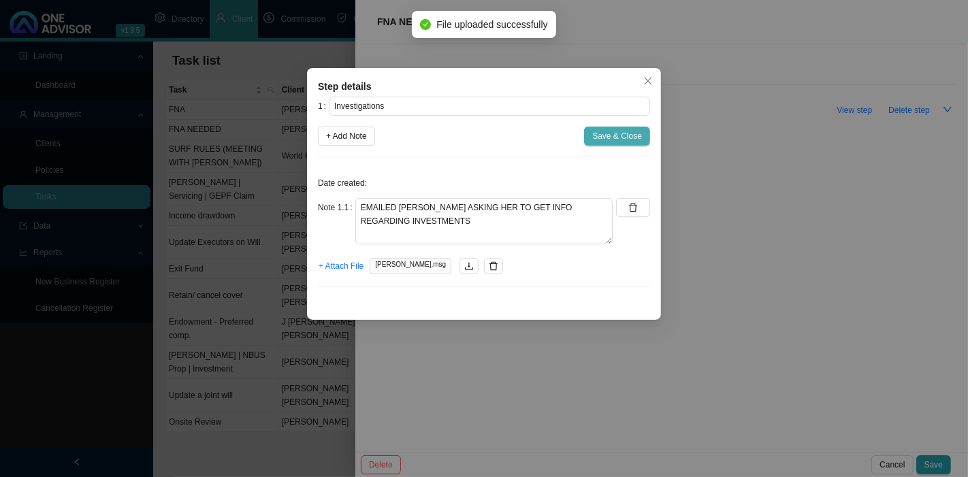
click at [618, 138] on span "Save & Close" at bounding box center [618, 136] width 50 height 14
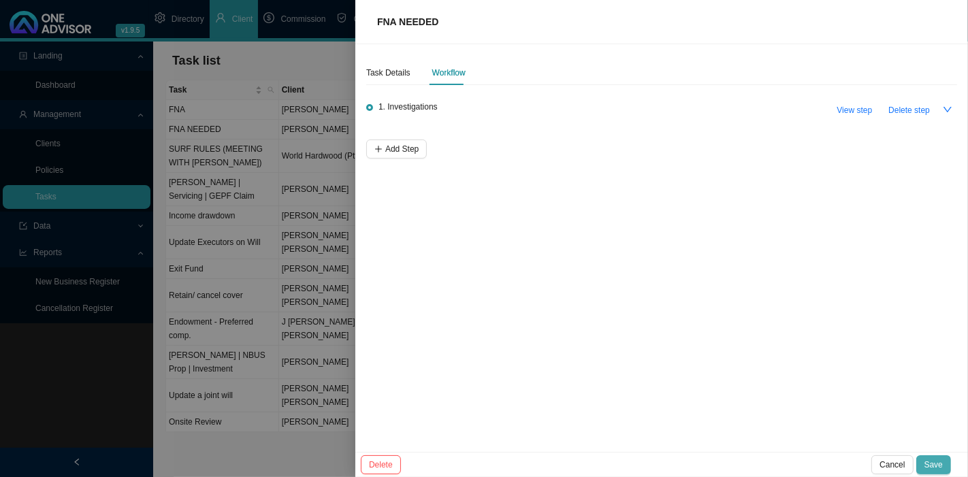
click at [938, 466] on span "Save" at bounding box center [934, 465] width 18 height 14
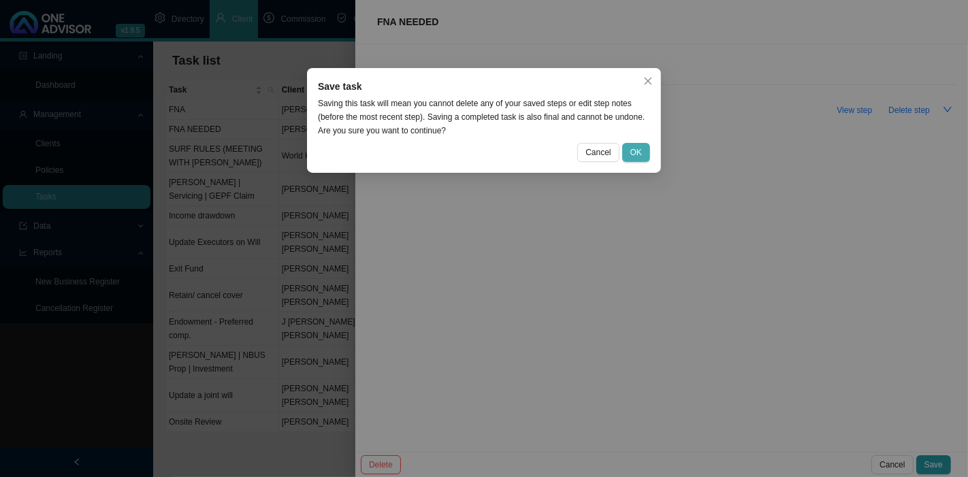
click at [641, 157] on span "OK" at bounding box center [637, 153] width 12 height 14
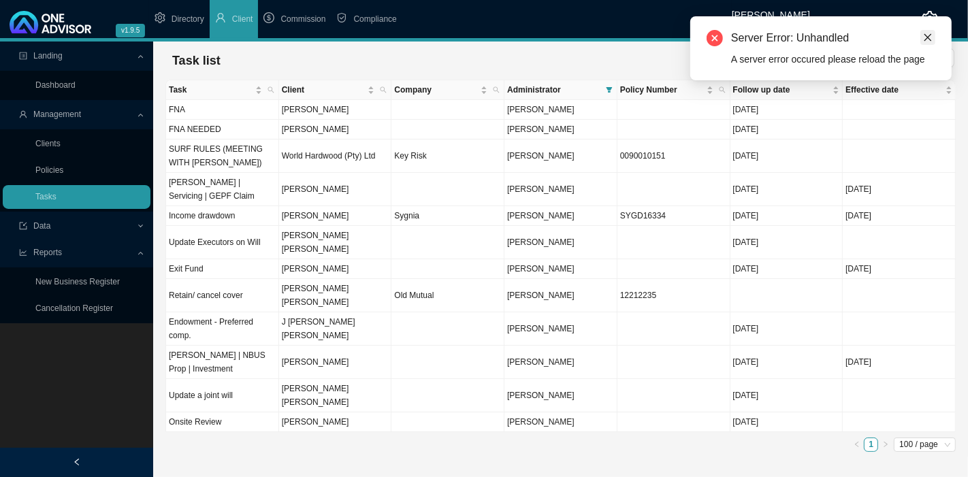
click at [927, 39] on icon "close" at bounding box center [928, 37] width 7 height 7
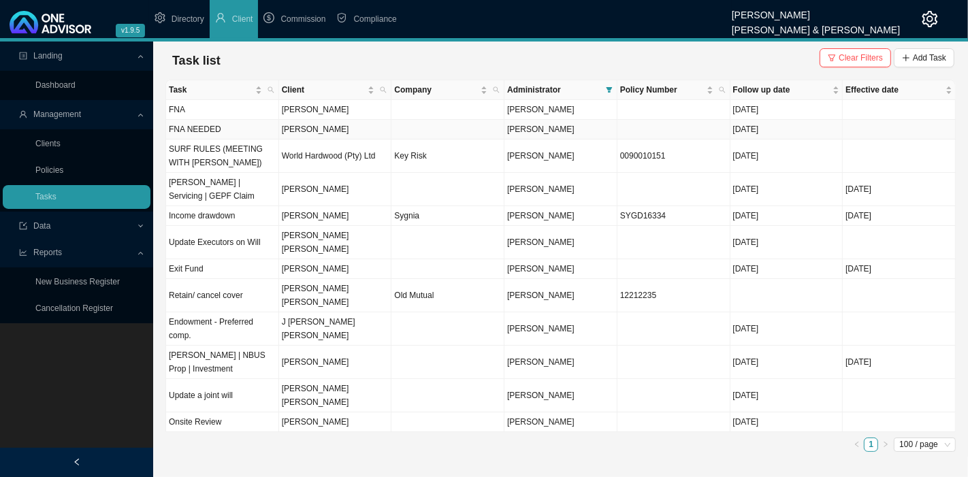
click at [336, 127] on td "[PERSON_NAME]" at bounding box center [335, 130] width 113 height 20
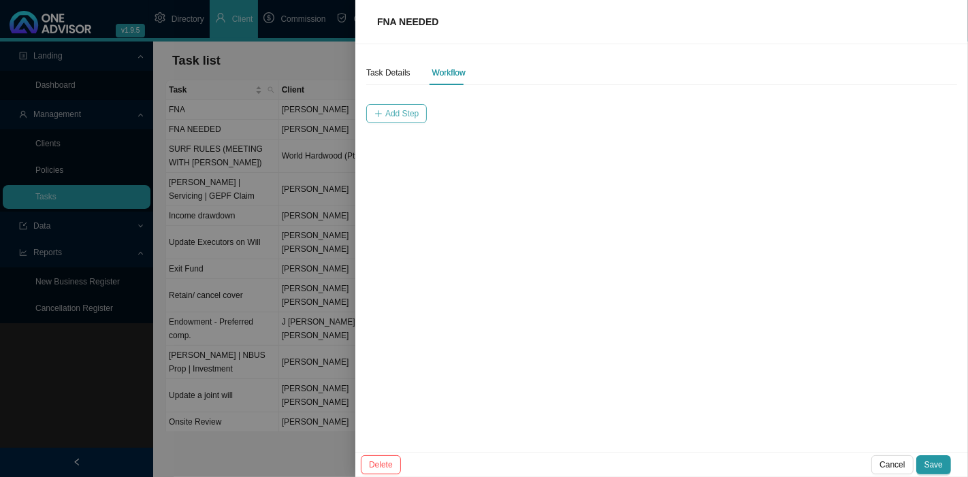
click at [410, 112] on span "Add Step" at bounding box center [401, 114] width 33 height 14
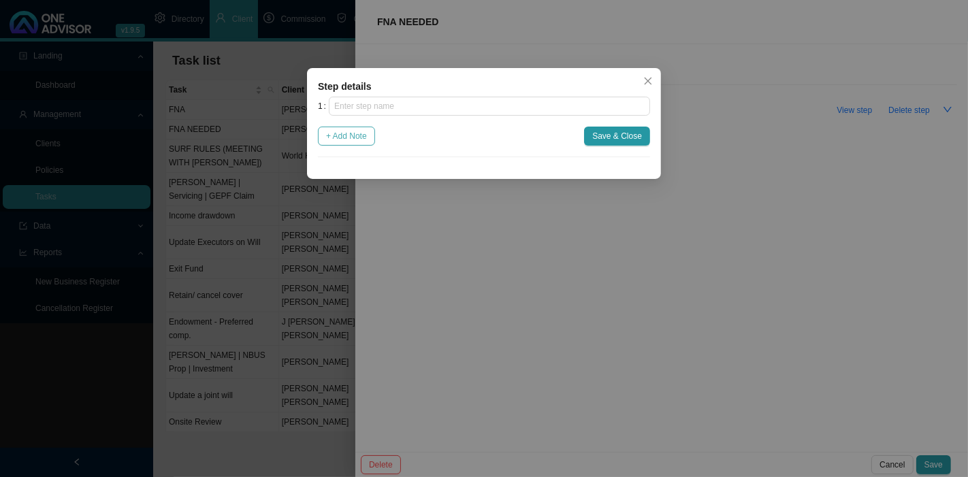
click at [341, 143] on button "+ Add Note" at bounding box center [346, 136] width 57 height 19
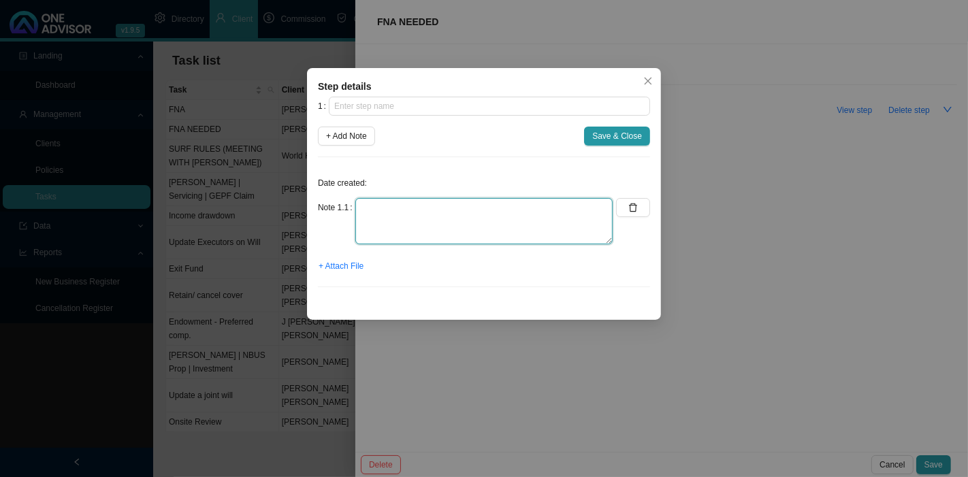
click at [375, 216] on textarea at bounding box center [484, 221] width 257 height 46
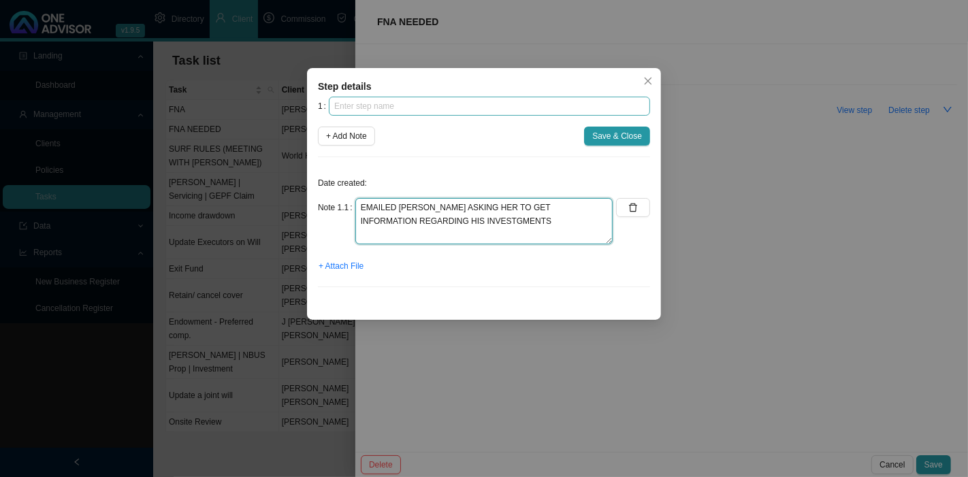
type textarea "EMAILED [PERSON_NAME] ASKING HER TO GET INFORMATION REGARDING HIS INVESTGMENTS"
click at [492, 111] on input "text" at bounding box center [489, 106] width 321 height 19
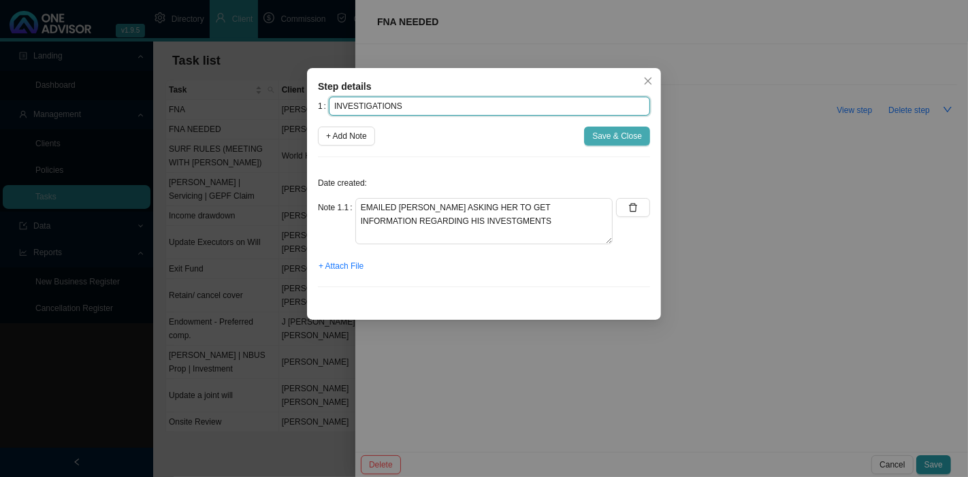
type input "INVESTIGATIONS"
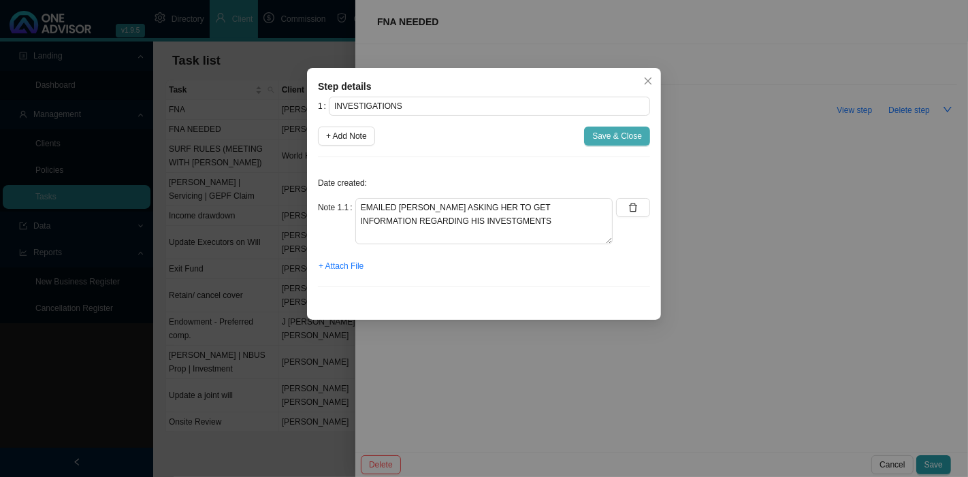
click at [627, 142] on span "Save & Close" at bounding box center [618, 136] width 50 height 14
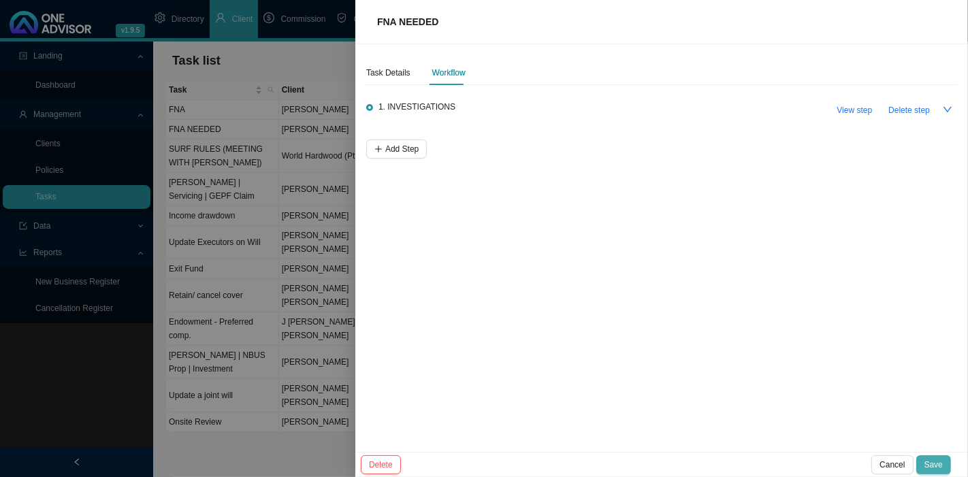
click at [941, 466] on span "Save" at bounding box center [934, 465] width 18 height 14
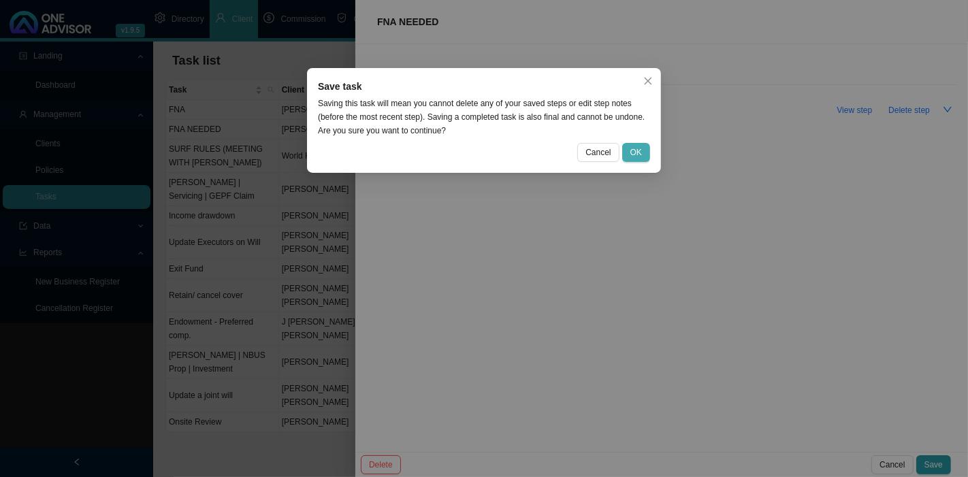
click at [633, 151] on span "OK" at bounding box center [637, 153] width 12 height 14
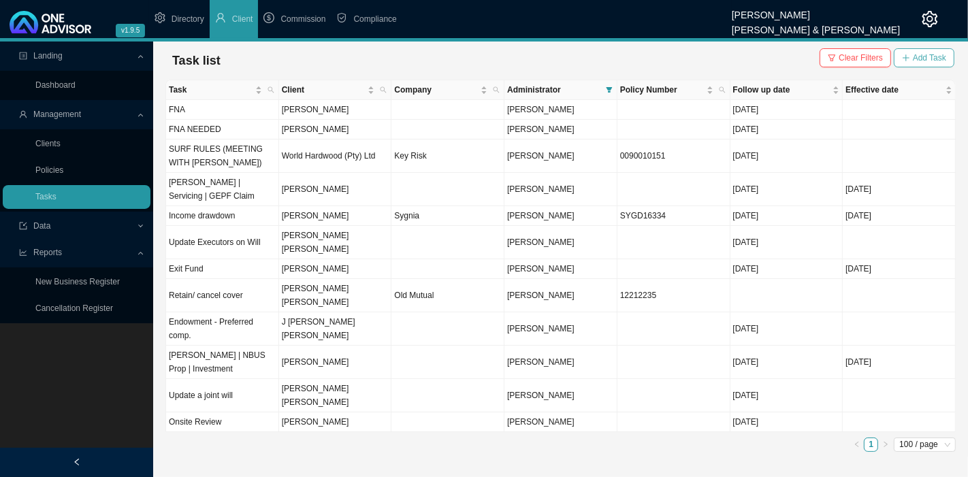
click at [927, 55] on span "Add Task" at bounding box center [929, 58] width 33 height 14
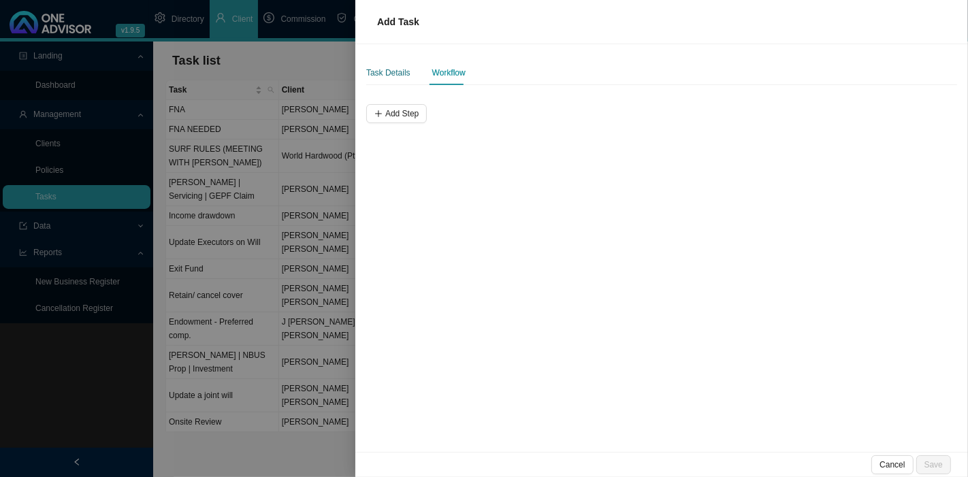
click at [396, 75] on div "Task Details" at bounding box center [388, 73] width 44 height 14
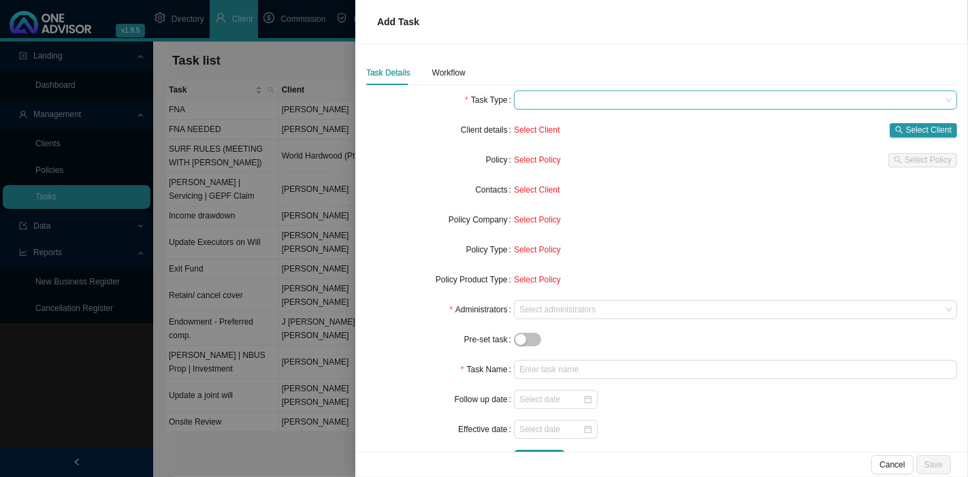
click at [556, 96] on span at bounding box center [736, 100] width 432 height 18
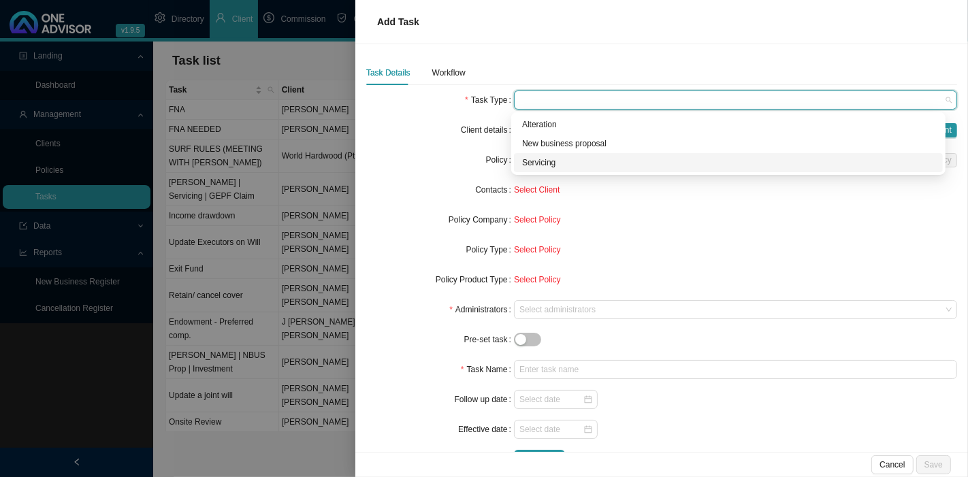
click at [567, 163] on div "Servicing" at bounding box center [728, 163] width 413 height 14
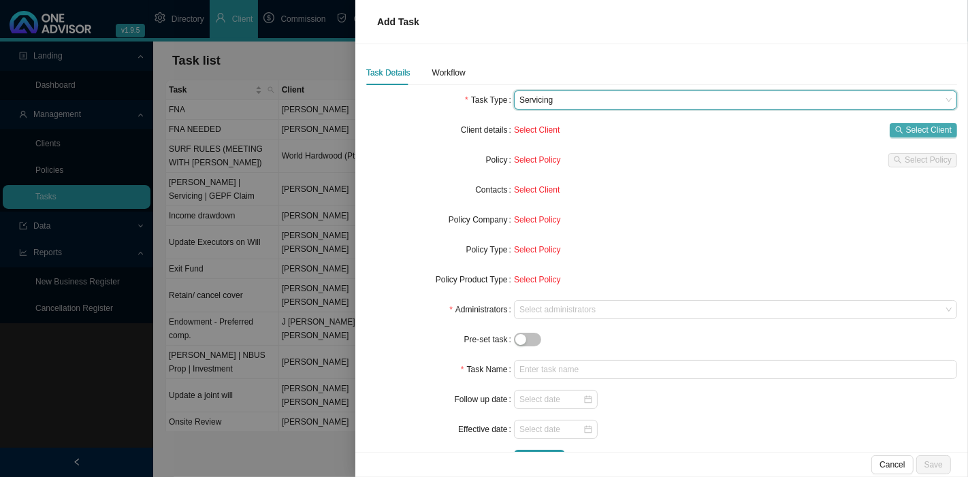
click at [918, 125] on span "Select Client" at bounding box center [929, 130] width 46 height 14
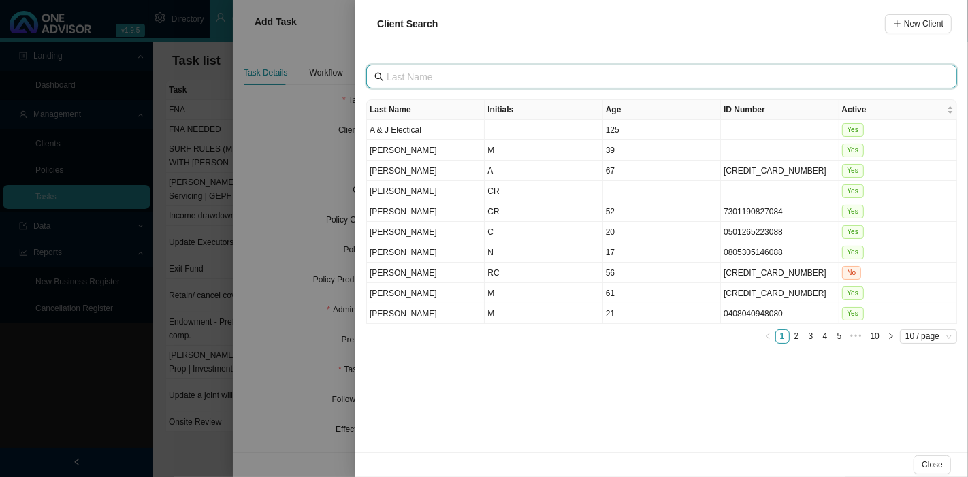
click at [475, 77] on input "text" at bounding box center [663, 76] width 553 height 15
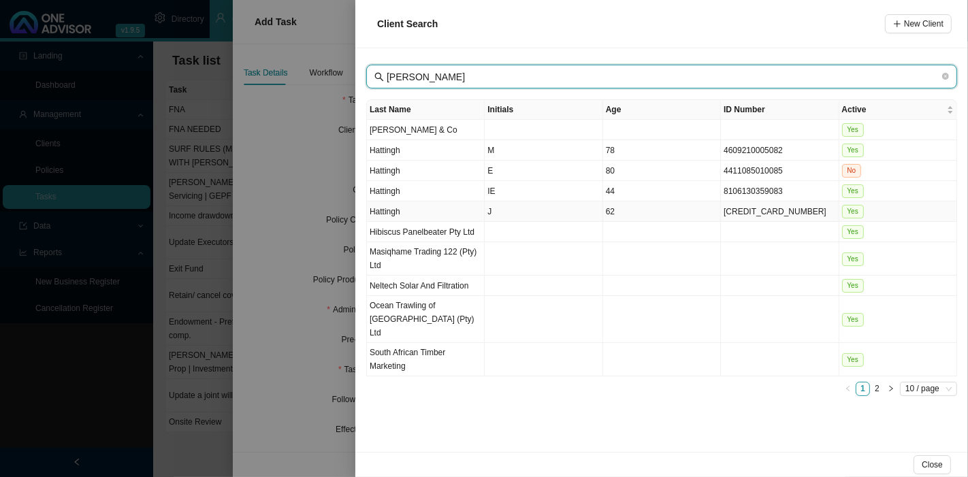
type input "[PERSON_NAME]"
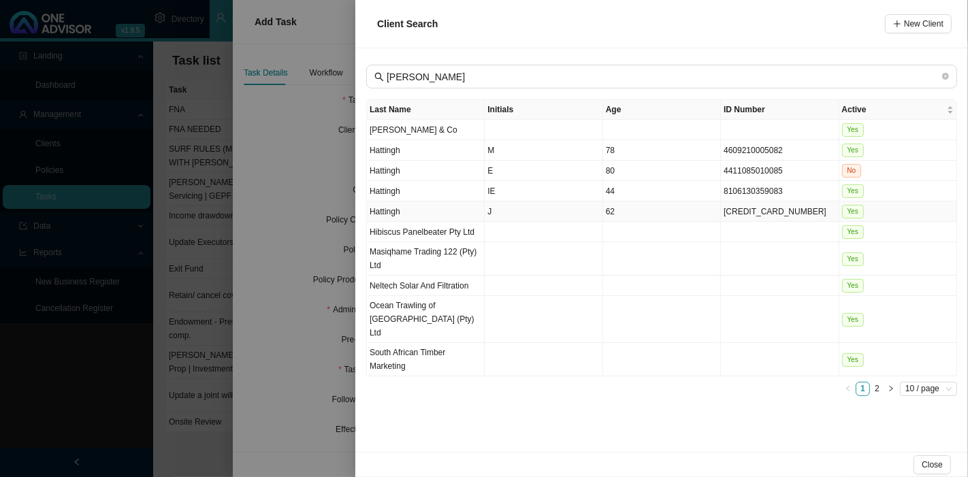
click at [494, 212] on td "J" at bounding box center [544, 212] width 118 height 20
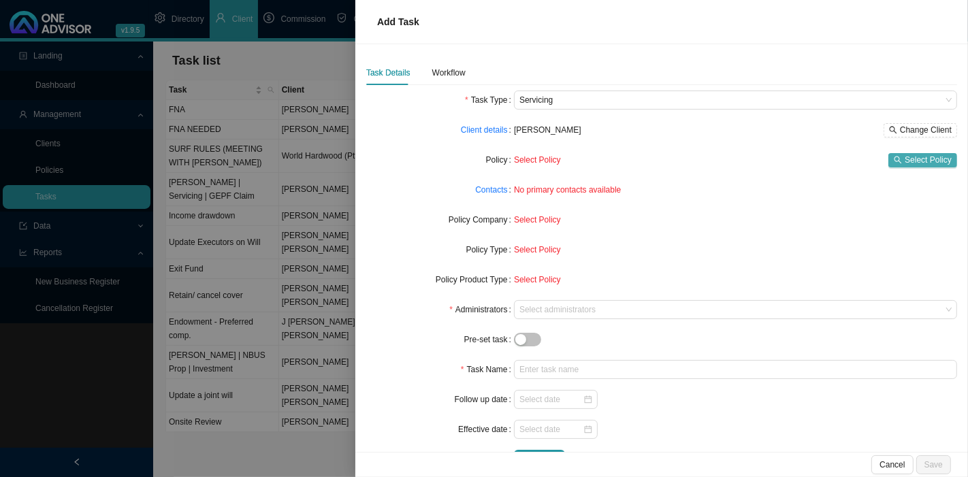
click at [894, 161] on icon "search" at bounding box center [898, 160] width 8 height 8
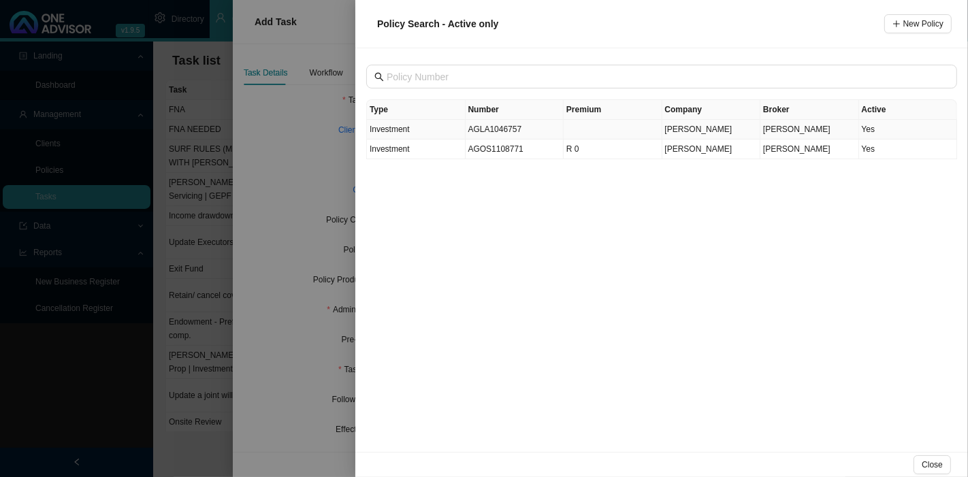
click at [497, 130] on td "AGLA1046757" at bounding box center [515, 130] width 99 height 20
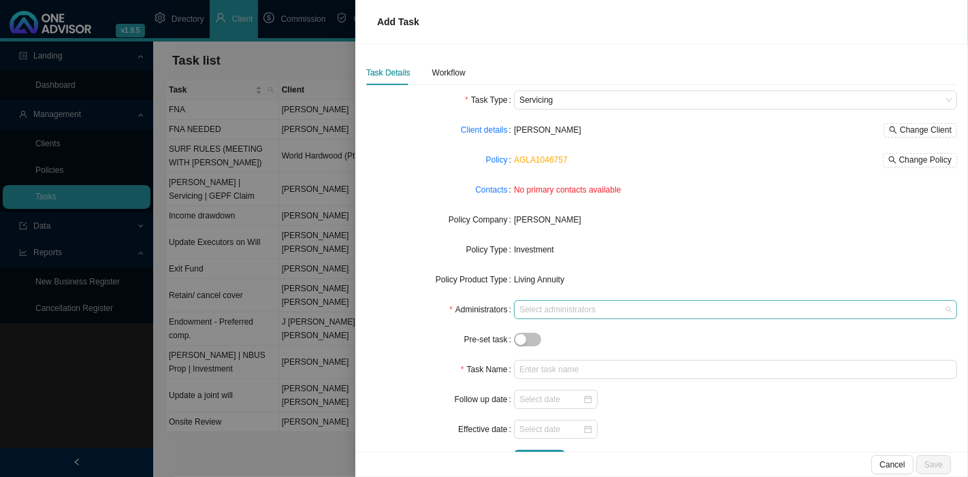
click at [571, 307] on div at bounding box center [729, 310] width 425 height 10
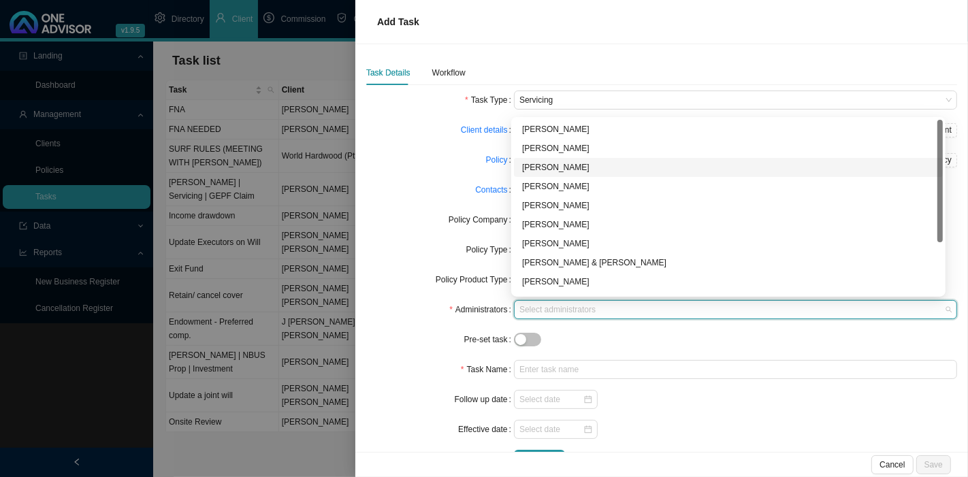
click at [568, 166] on div "[PERSON_NAME]" at bounding box center [728, 168] width 413 height 14
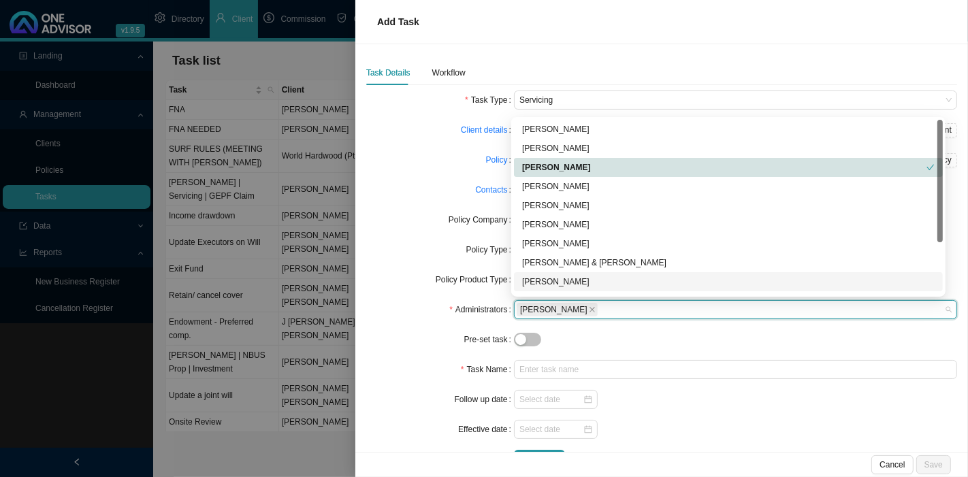
click at [578, 341] on div at bounding box center [735, 340] width 443 height 14
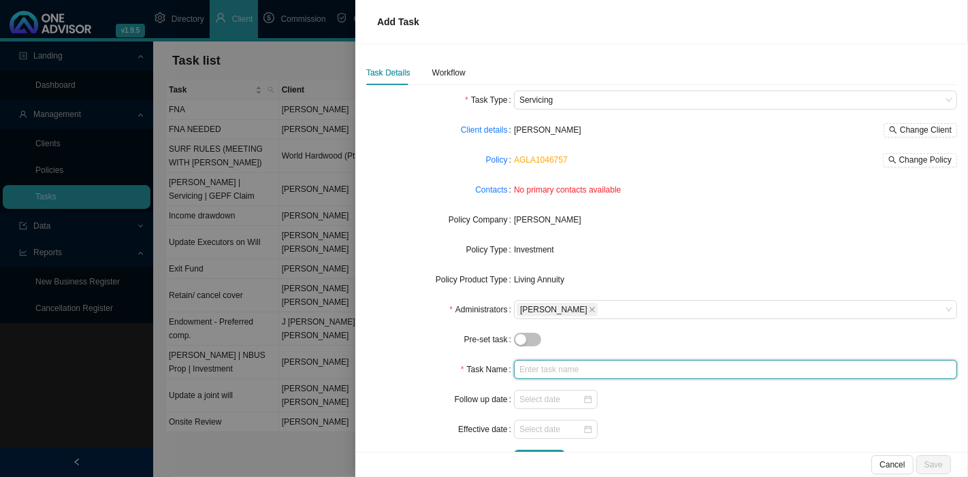
click at [533, 372] on input "text" at bounding box center [735, 369] width 443 height 19
type input "Income revision"
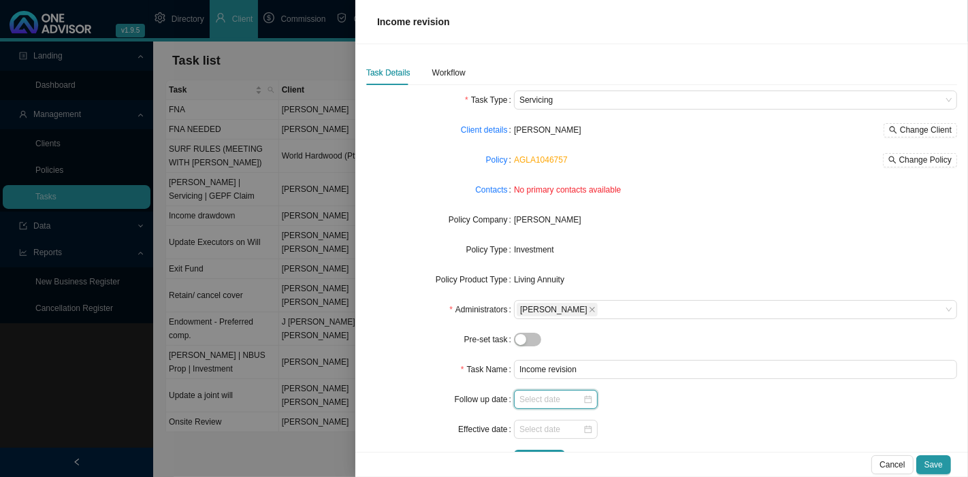
click at [557, 402] on input at bounding box center [551, 400] width 63 height 14
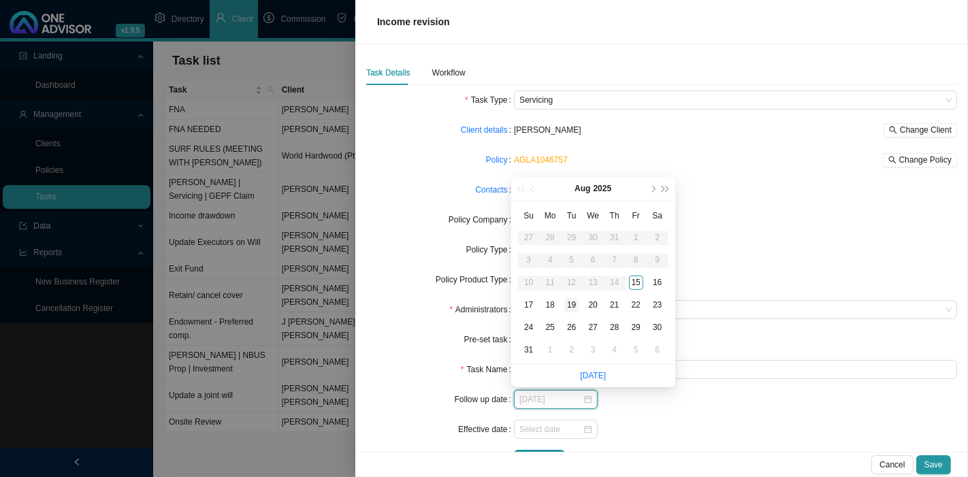
type input "[DATE]"
click at [575, 309] on div "19" at bounding box center [572, 305] width 14 height 14
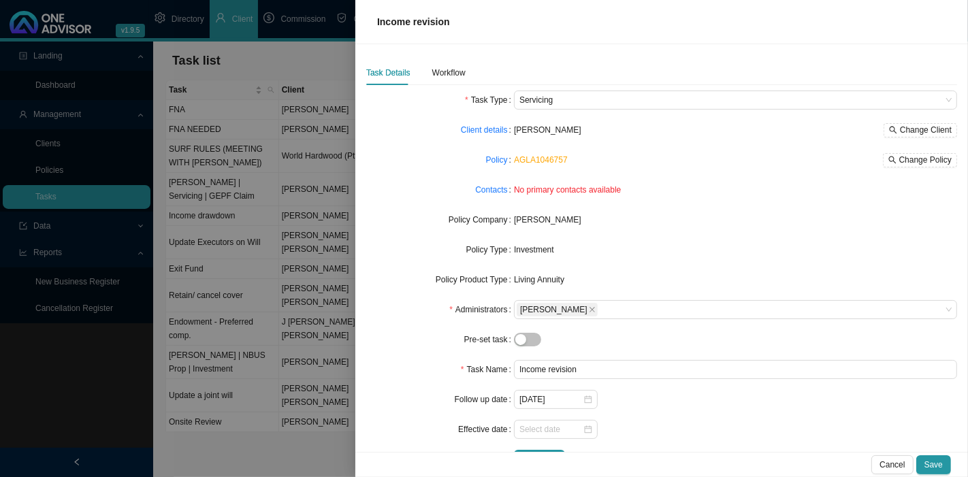
click at [642, 414] on form "Task Type Servicing Client details [PERSON_NAME] Change Client Policy AGLA10467…" at bounding box center [661, 280] width 591 height 379
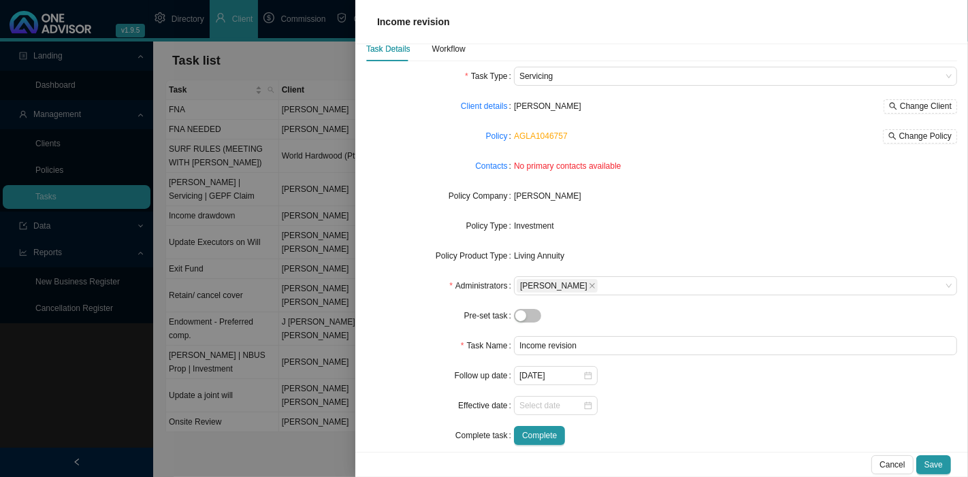
scroll to position [37, 0]
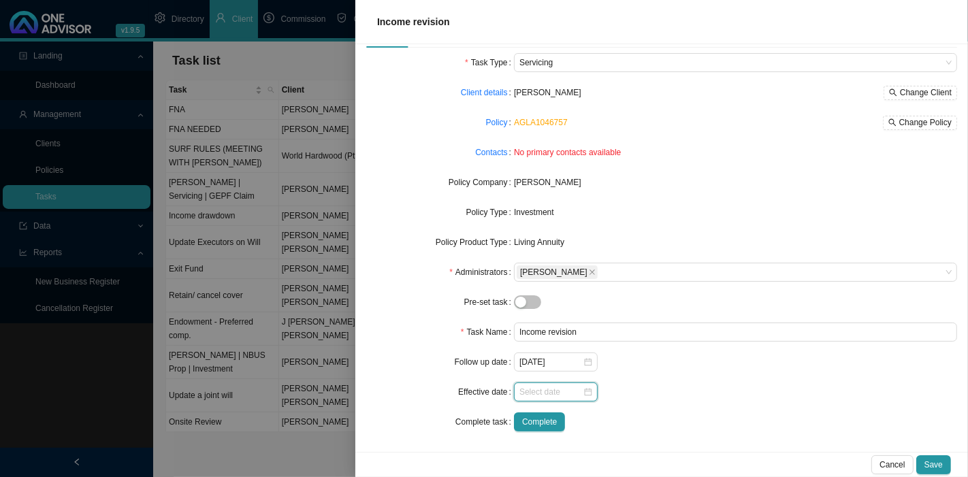
click at [569, 394] on input at bounding box center [551, 392] width 63 height 14
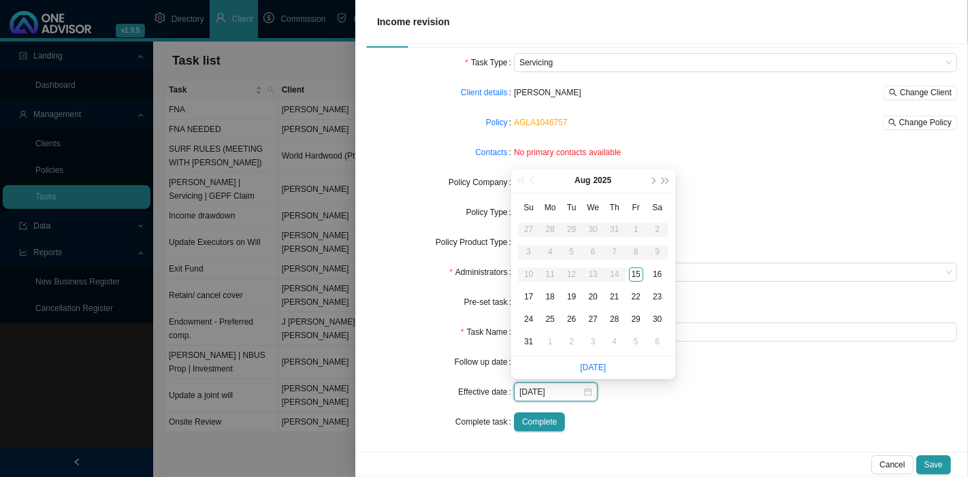
type input "[DATE]"
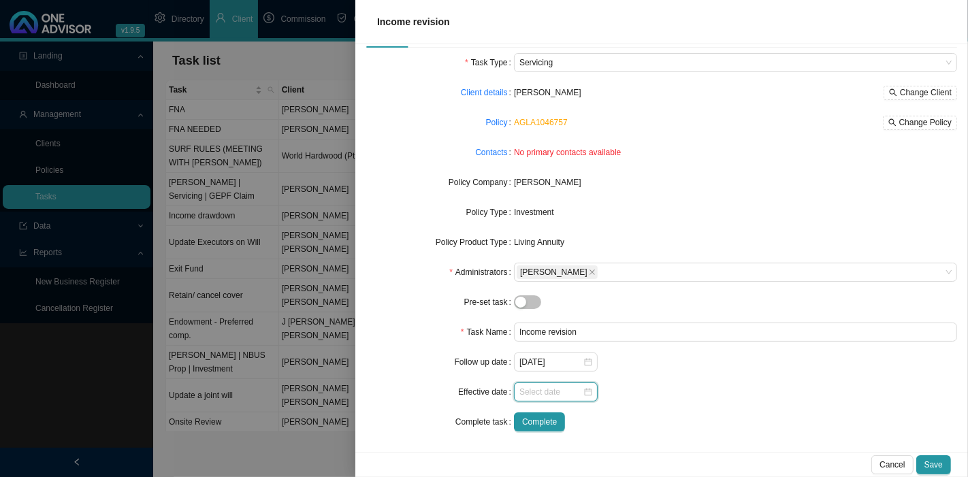
click at [526, 390] on input at bounding box center [551, 392] width 63 height 14
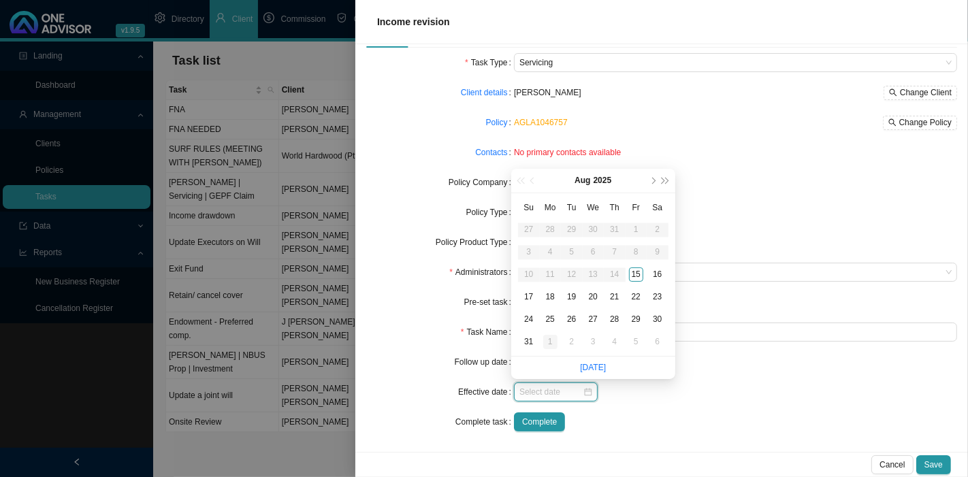
type input "[DATE]"
click at [552, 348] on div "1" at bounding box center [550, 342] width 14 height 14
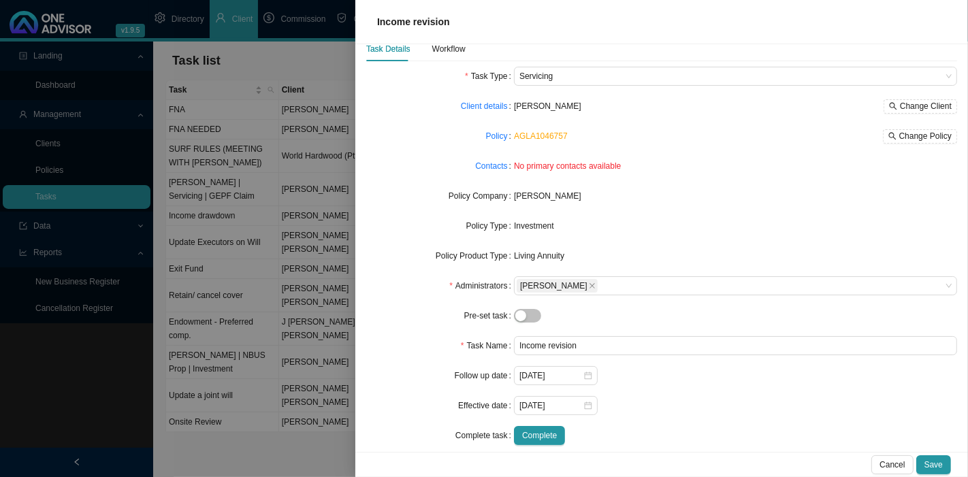
scroll to position [0, 0]
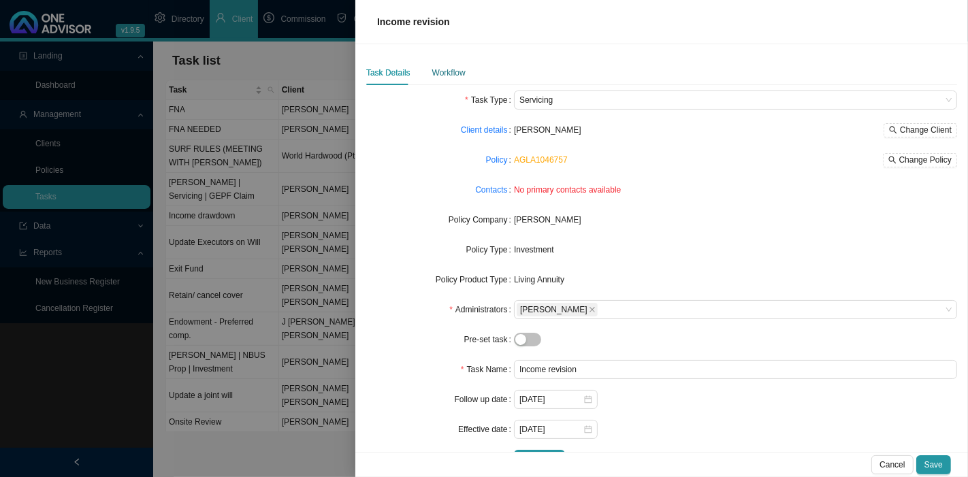
click at [447, 74] on div "Workflow" at bounding box center [448, 73] width 33 height 14
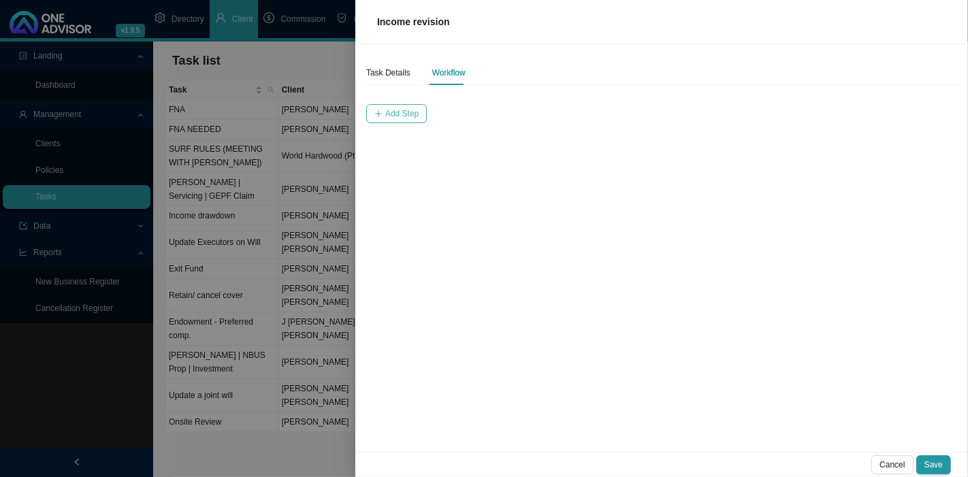
click at [388, 119] on span "Add Step" at bounding box center [401, 114] width 33 height 14
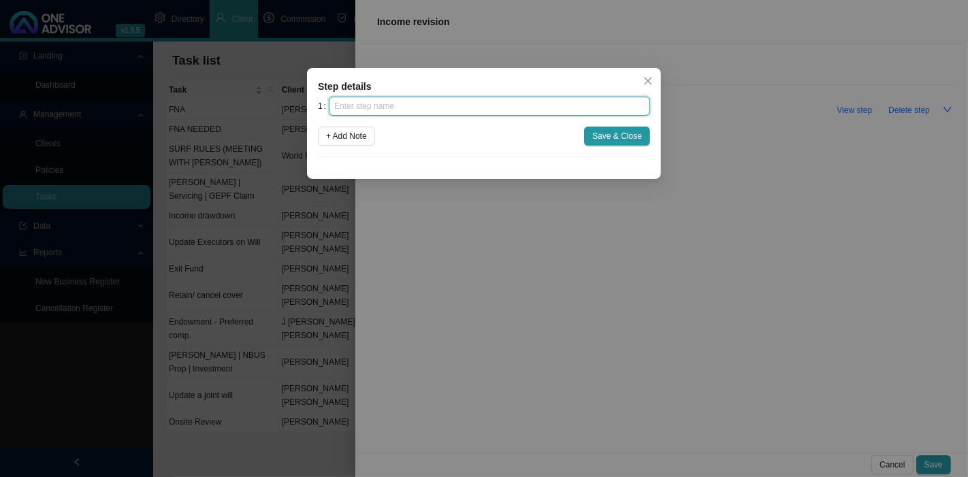
click at [391, 112] on input "text" at bounding box center [489, 106] width 321 height 19
type input "r"
type input "Request"
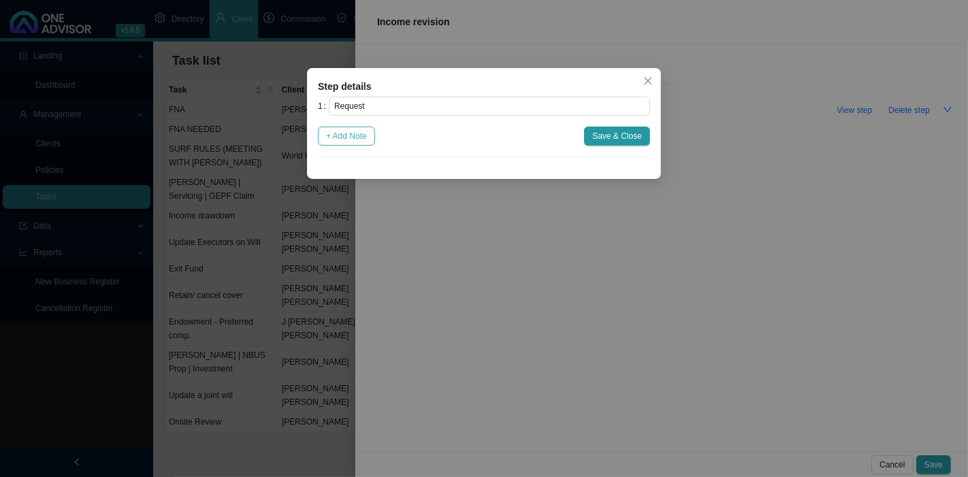
click at [340, 133] on span "+ Add Note" at bounding box center [346, 136] width 41 height 14
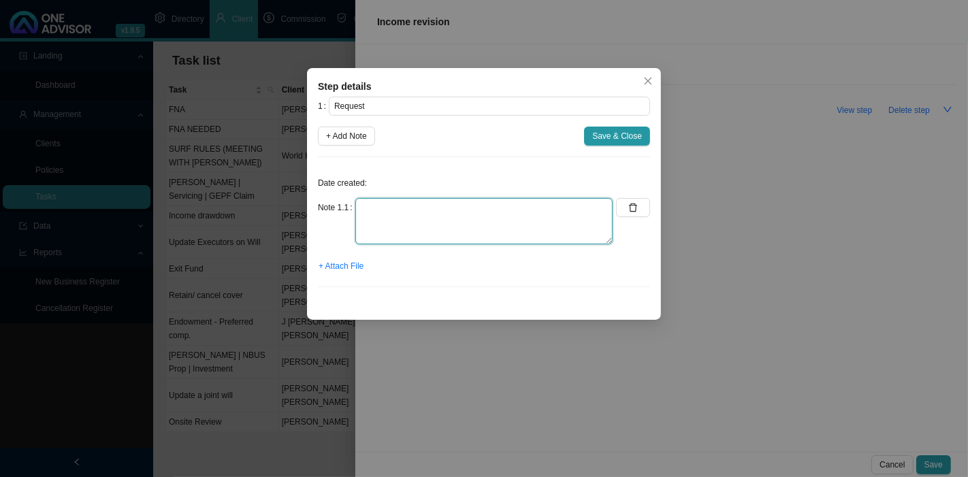
click at [431, 198] on textarea at bounding box center [484, 221] width 257 height 46
type textarea "Received an email from [PERSON_NAME]. Need to meet with him to discuss his inco…"
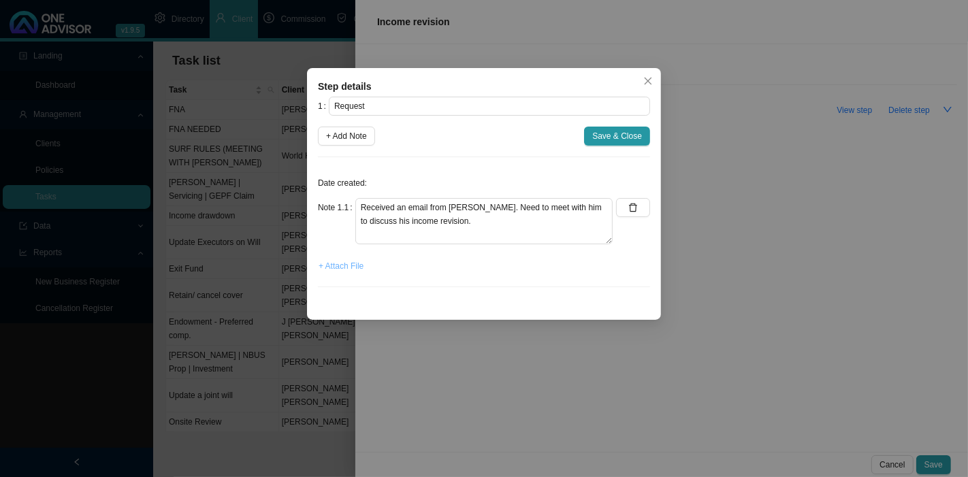
click at [335, 257] on button "+ Attach File" at bounding box center [341, 266] width 46 height 19
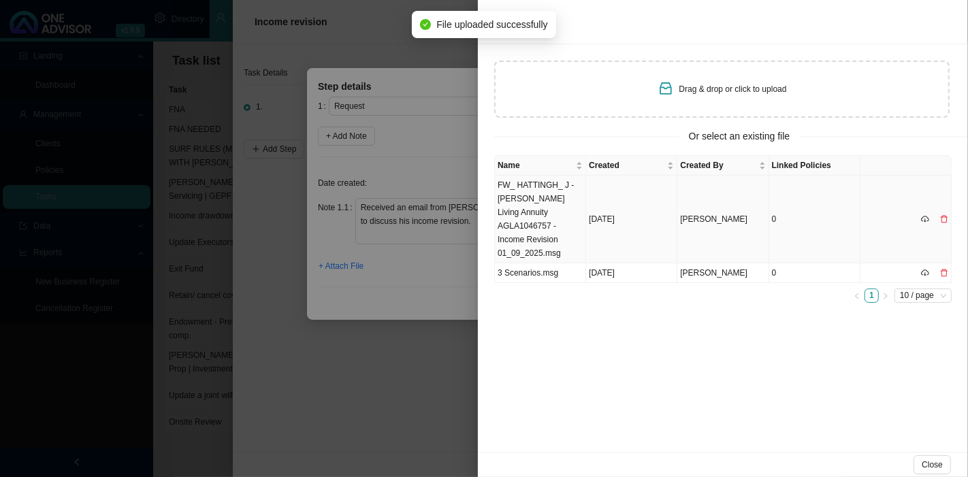
click at [546, 214] on td "FW_ HATTINGH_ J - [PERSON_NAME] Living Annuity AGLA1046757 - Income Revision 01…" at bounding box center [540, 220] width 91 height 88
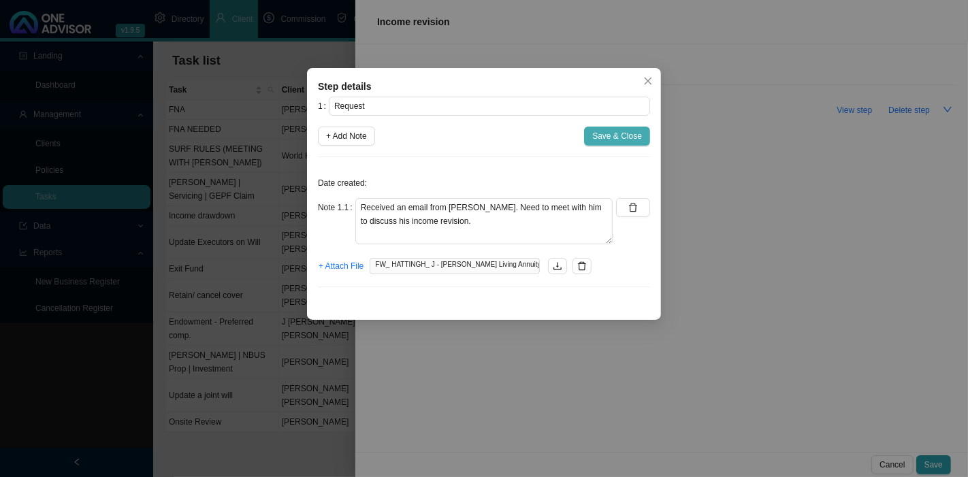
click at [609, 139] on span "Save & Close" at bounding box center [618, 136] width 50 height 14
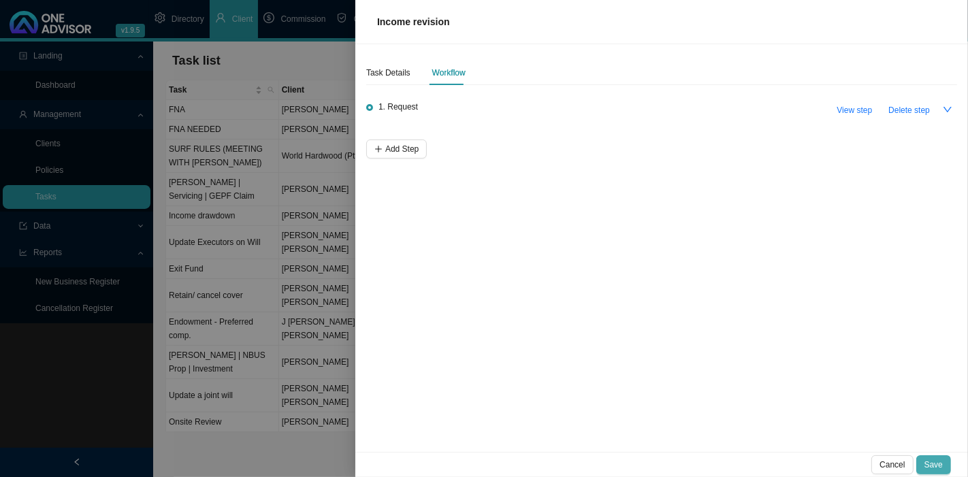
click at [944, 464] on button "Save" at bounding box center [934, 465] width 35 height 19
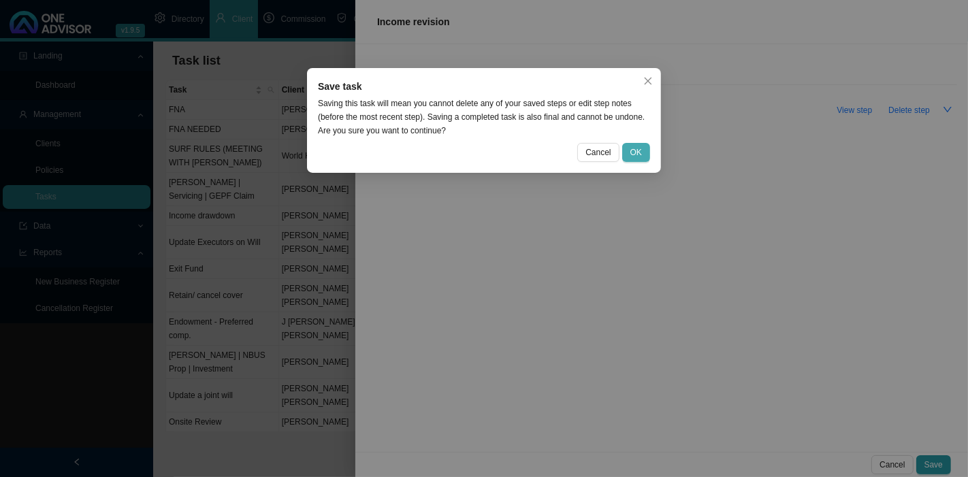
click at [634, 148] on span "OK" at bounding box center [637, 153] width 12 height 14
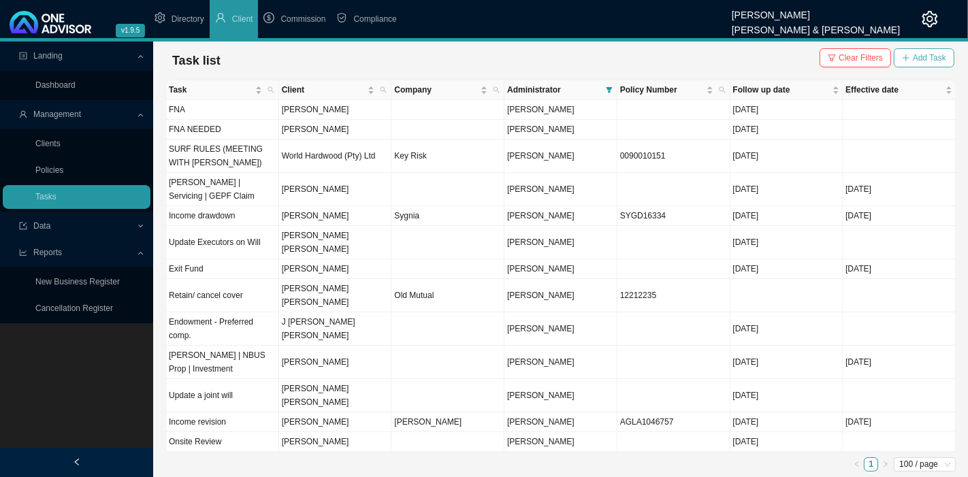
click at [926, 60] on span "Add Task" at bounding box center [929, 58] width 33 height 14
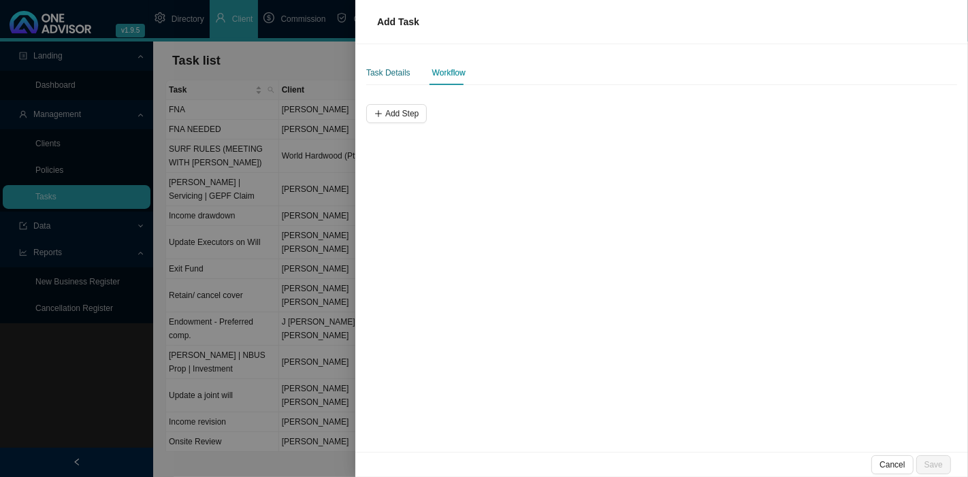
click at [384, 69] on div "Task Details" at bounding box center [388, 73] width 44 height 14
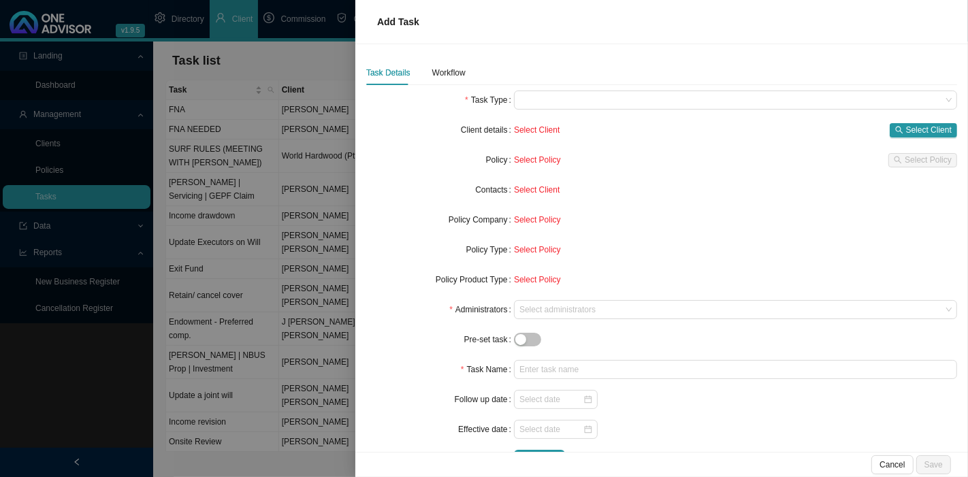
click at [569, 89] on div "Task Details Workflow Task Type Client details Select Client Select Client Poli…" at bounding box center [661, 271] width 591 height 420
click at [573, 104] on span at bounding box center [736, 100] width 432 height 18
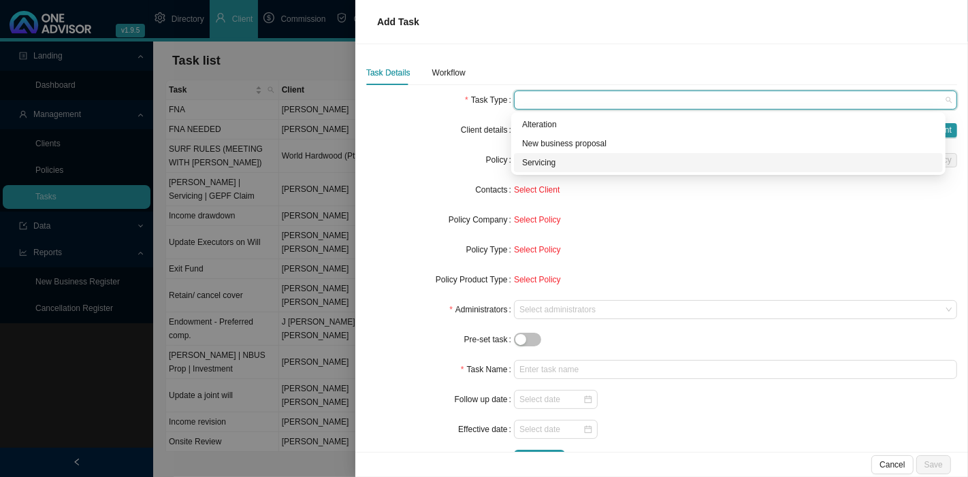
click at [573, 160] on div "Servicing" at bounding box center [728, 163] width 413 height 14
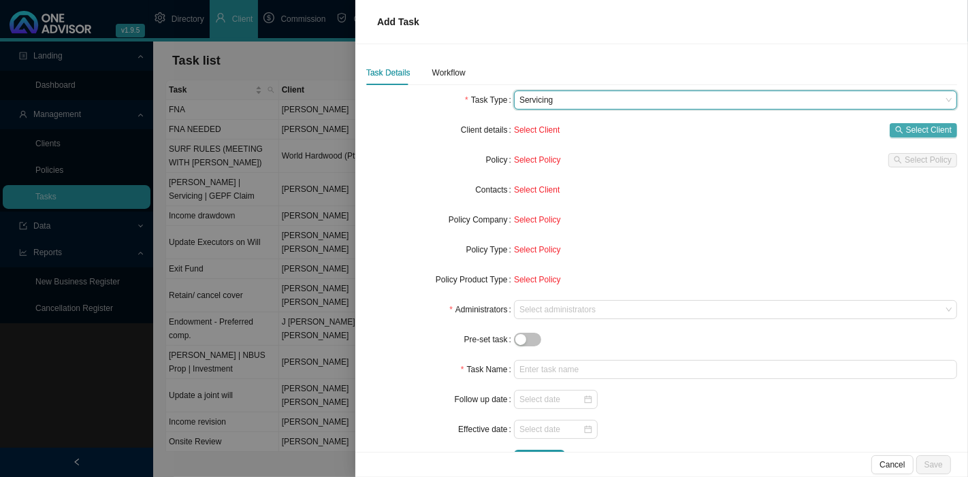
click at [896, 126] on icon "search" at bounding box center [900, 130] width 8 height 8
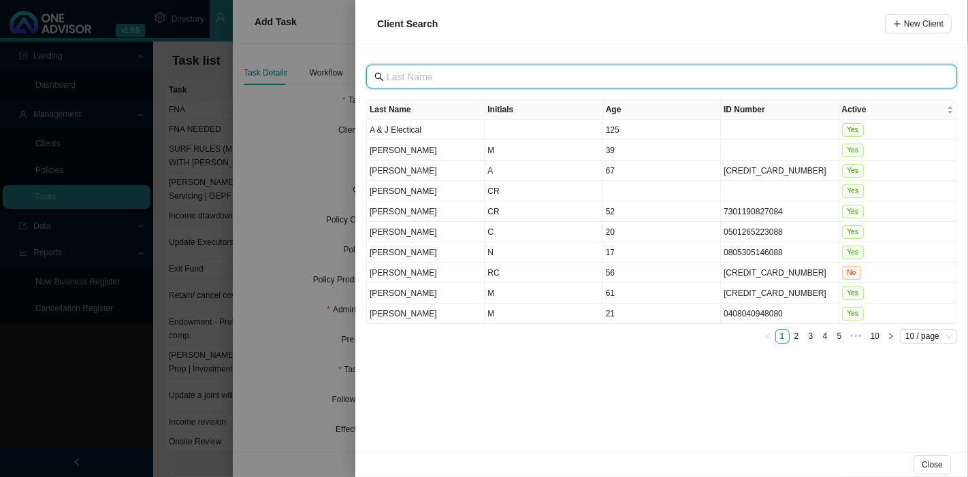
click at [440, 79] on input "text" at bounding box center [663, 76] width 553 height 15
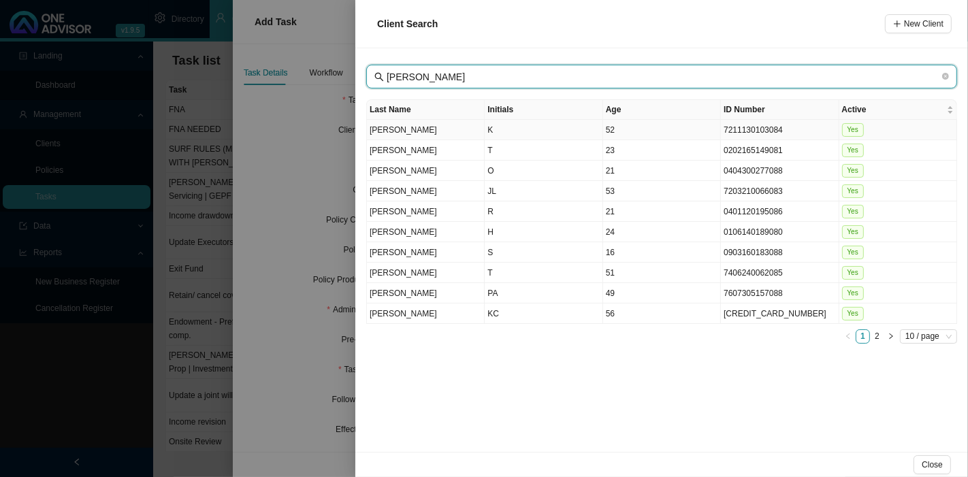
type input "[PERSON_NAME]"
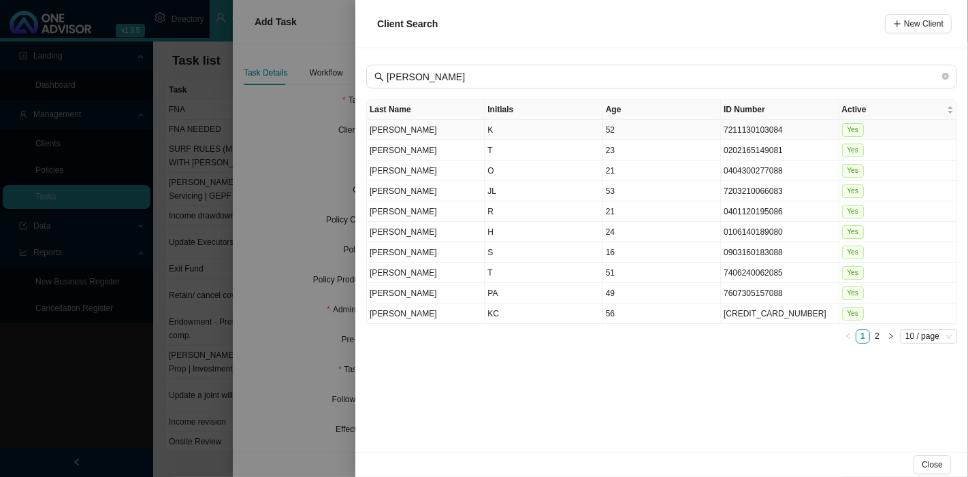
click at [530, 129] on td "K" at bounding box center [544, 130] width 118 height 20
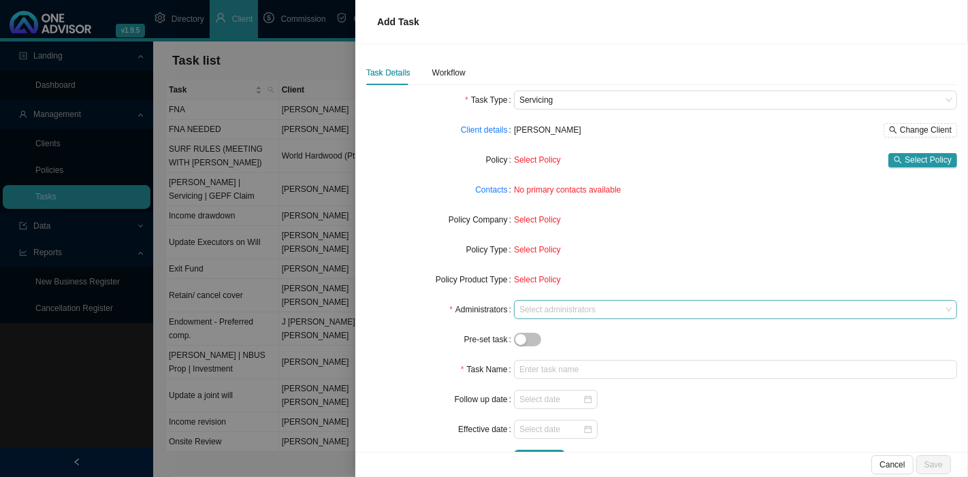
click at [561, 306] on div at bounding box center [729, 310] width 425 height 10
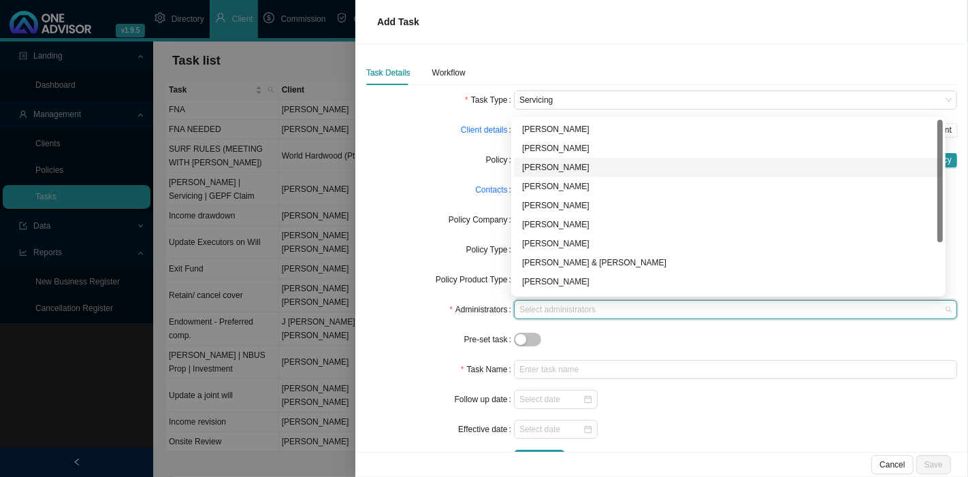
click at [572, 164] on div "[PERSON_NAME]" at bounding box center [728, 168] width 413 height 14
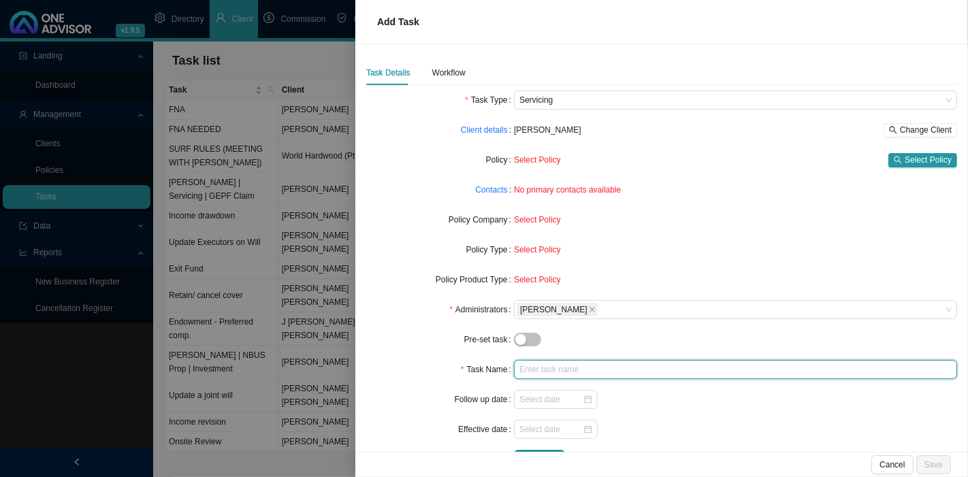
click at [542, 378] on input "text" at bounding box center [735, 369] width 443 height 19
type input "HMRC"
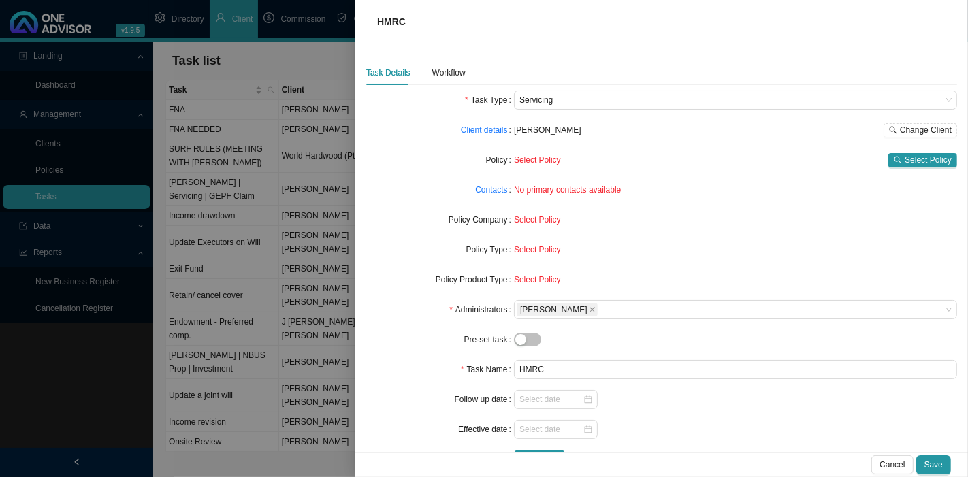
click at [657, 417] on form "Task Type Servicing Client details [PERSON_NAME] Change Client Policy Select Po…" at bounding box center [661, 280] width 591 height 379
click at [560, 403] on input at bounding box center [551, 400] width 63 height 14
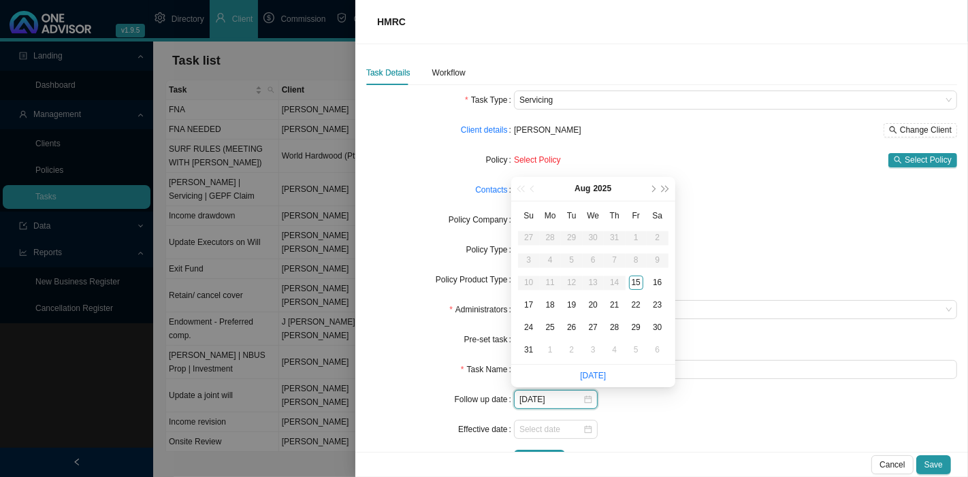
type input "[DATE]"
click at [551, 306] on div "18" at bounding box center [550, 305] width 14 height 14
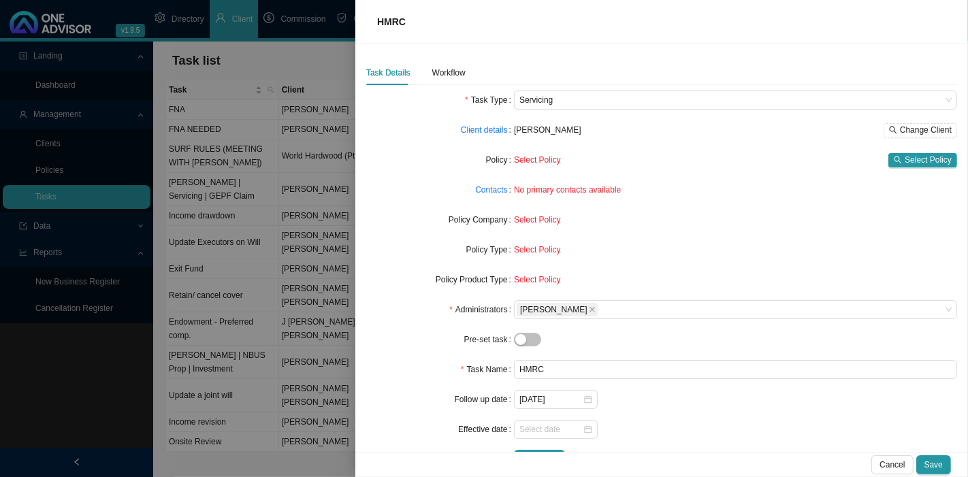
click at [689, 428] on div at bounding box center [735, 429] width 443 height 19
click at [459, 72] on div "Workflow" at bounding box center [448, 73] width 33 height 14
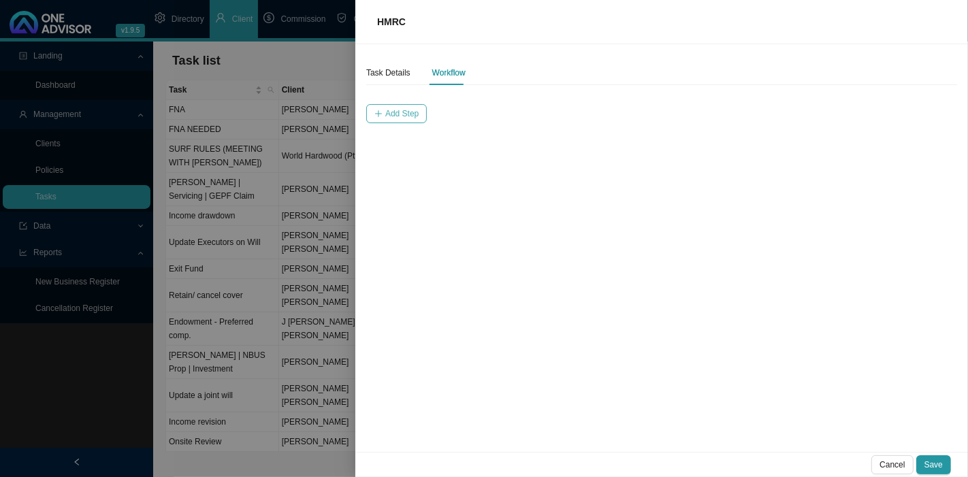
click at [398, 116] on span "Add Step" at bounding box center [401, 114] width 33 height 14
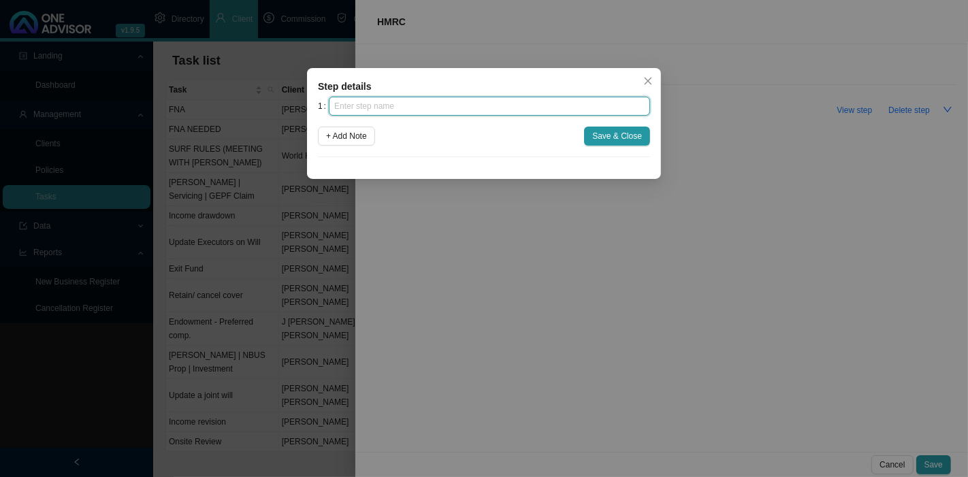
click at [414, 106] on input "text" at bounding box center [489, 106] width 321 height 19
type input "R"
type input "p"
type input "Paperwork"
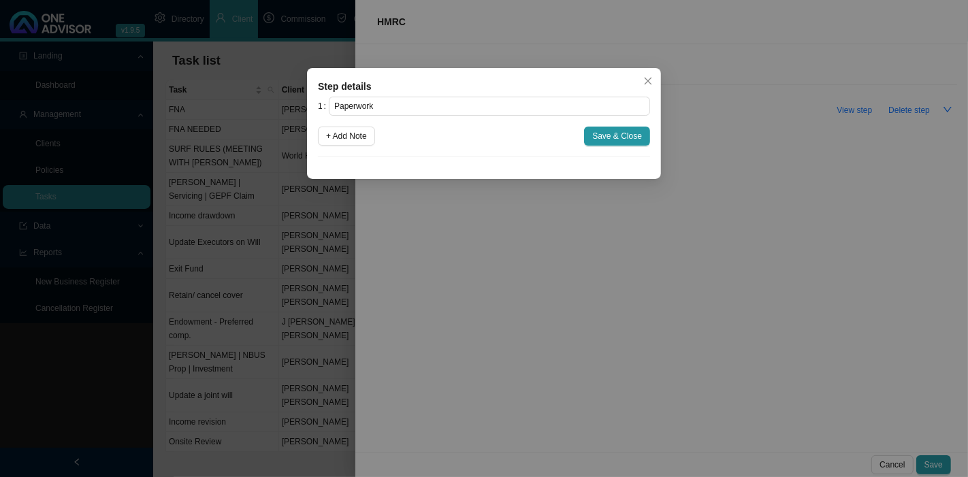
click at [337, 130] on span "+ Add Note" at bounding box center [346, 136] width 41 height 14
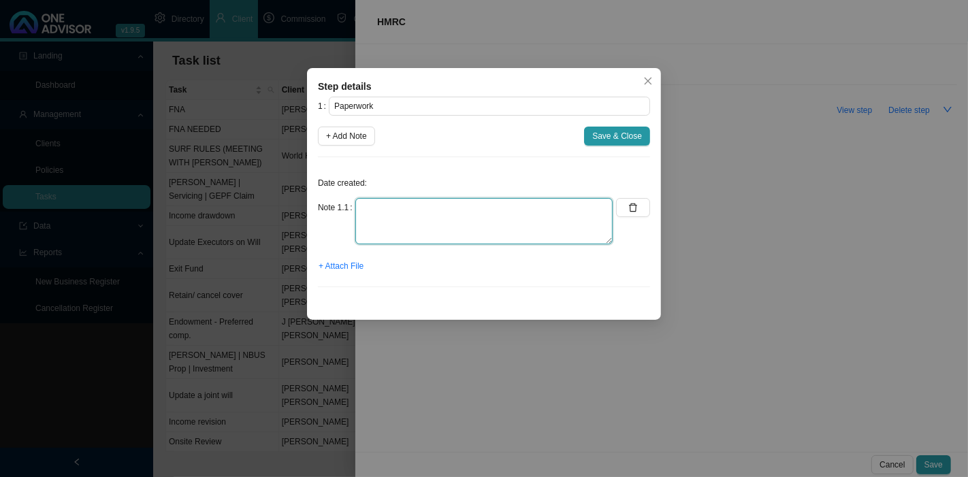
click at [444, 226] on textarea at bounding box center [484, 221] width 257 height 46
type textarea "Complete and submit forms"
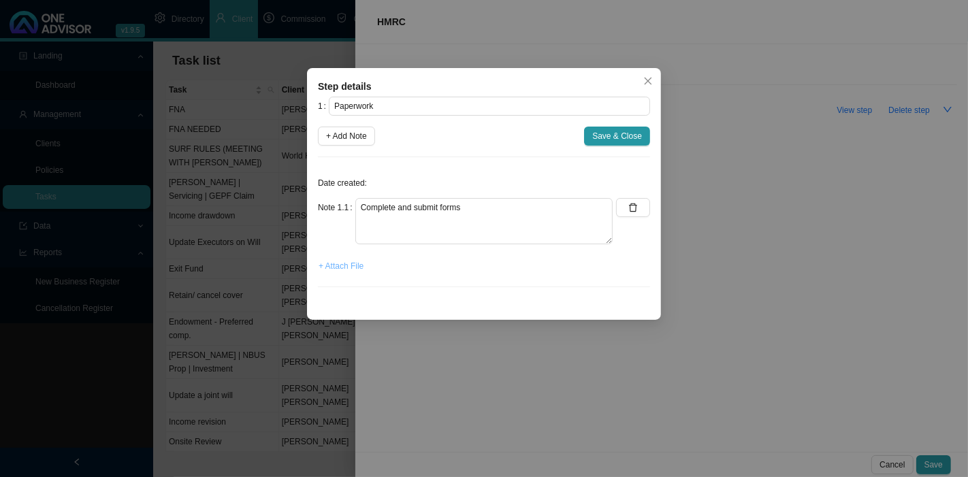
click at [350, 271] on span "+ Attach File" at bounding box center [341, 266] width 45 height 14
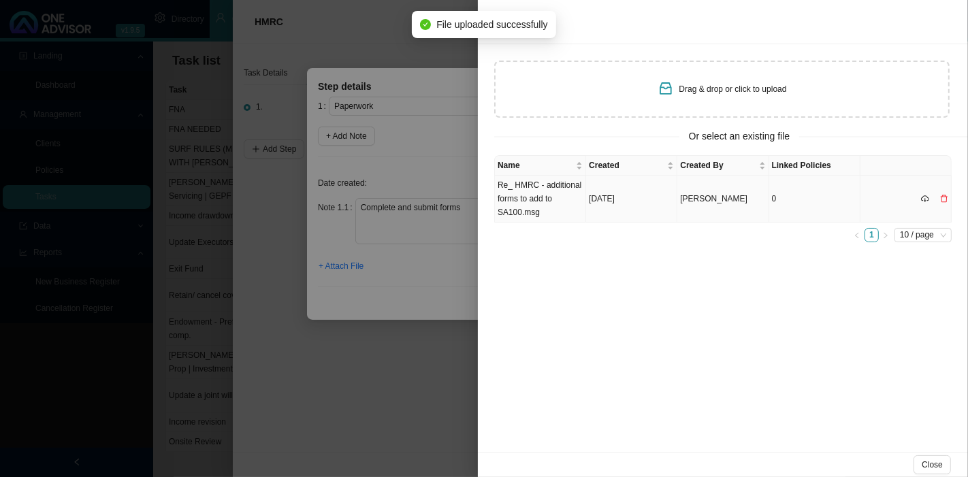
click at [552, 205] on td "Re_ HMRC - additional forms to add to SA100.msg" at bounding box center [540, 199] width 91 height 47
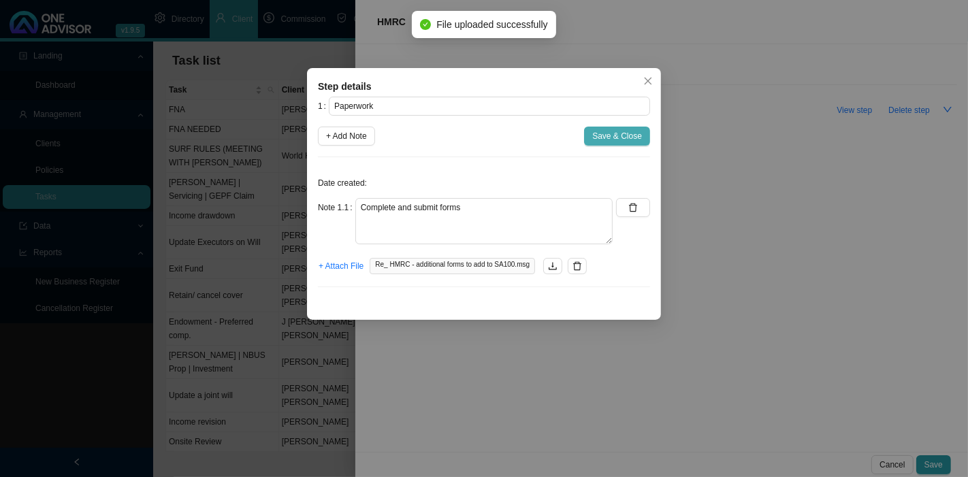
click at [635, 137] on span "Save & Close" at bounding box center [618, 136] width 50 height 14
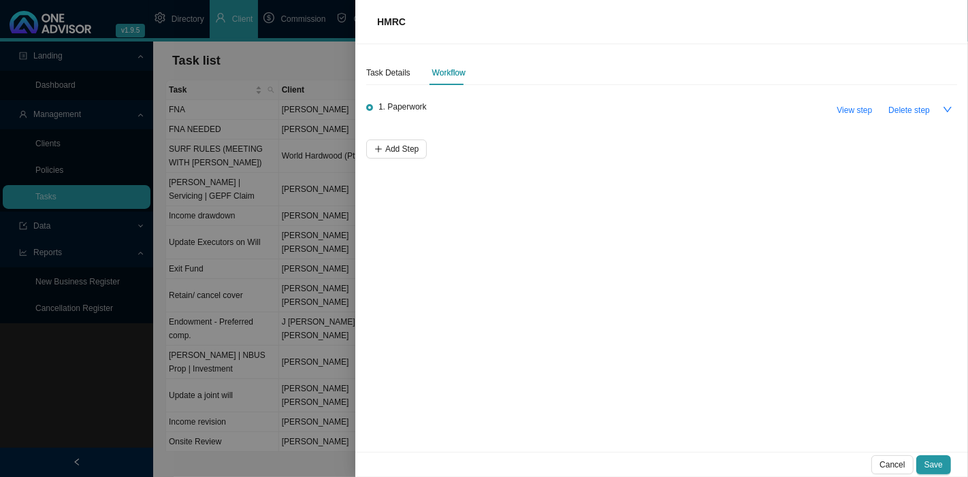
click at [939, 462] on span "Save" at bounding box center [934, 465] width 18 height 14
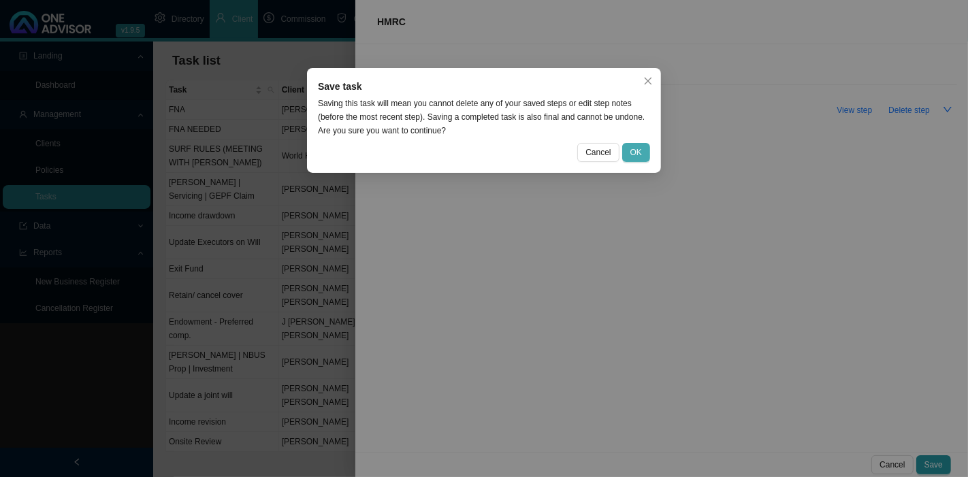
click at [642, 154] on span "OK" at bounding box center [637, 153] width 12 height 14
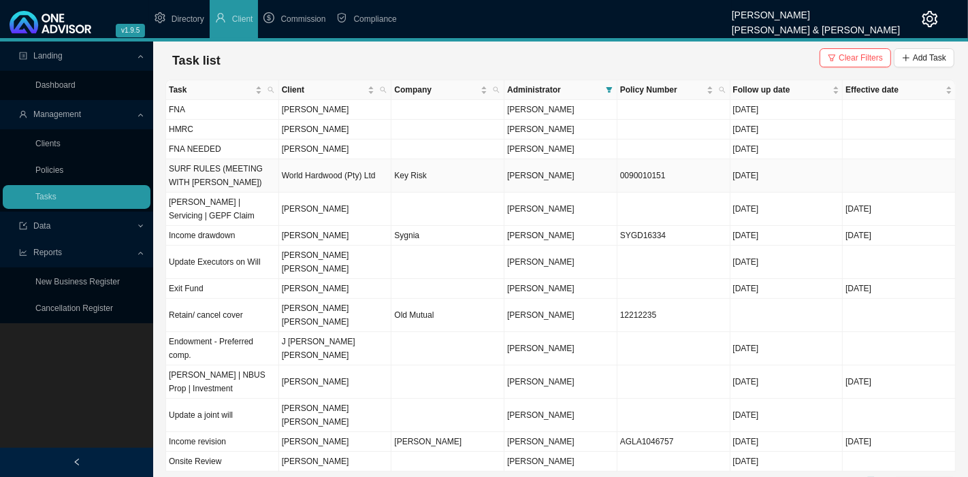
click at [296, 178] on td "World Hardwood (Pty) Ltd" at bounding box center [335, 175] width 113 height 33
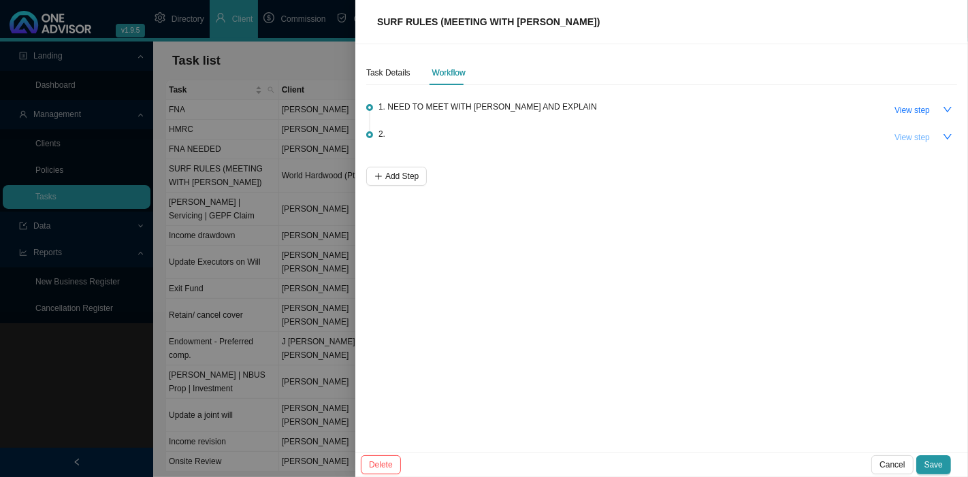
click at [900, 137] on span "View step" at bounding box center [912, 138] width 35 height 14
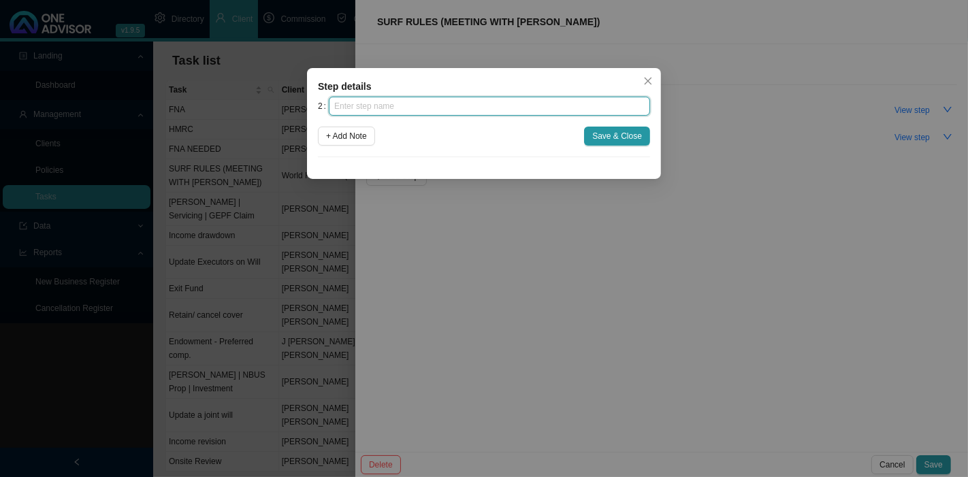
click at [384, 105] on input "text" at bounding box center [489, 106] width 321 height 19
type input "Info"
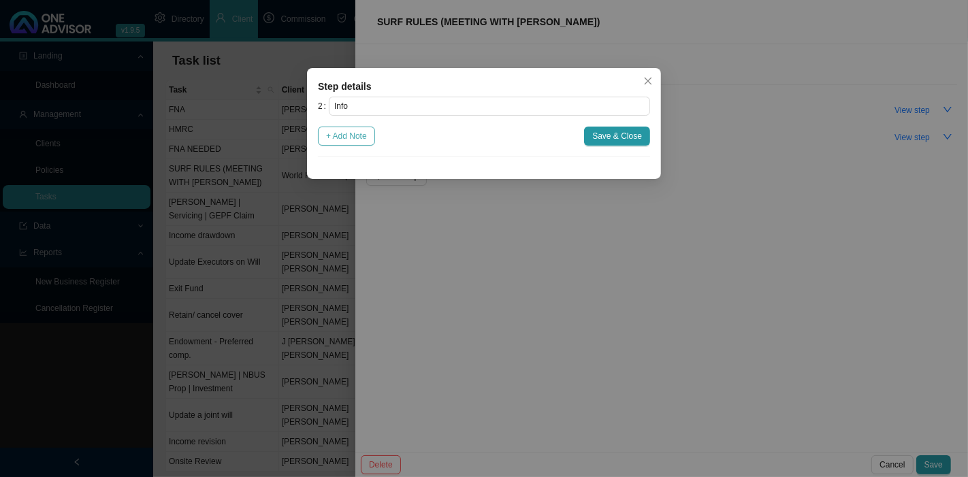
click at [348, 129] on span "+ Add Note" at bounding box center [346, 136] width 41 height 14
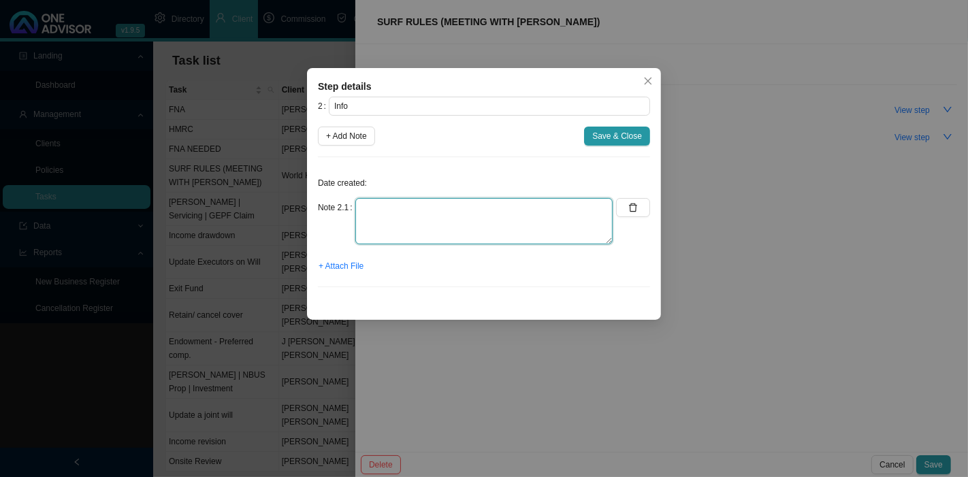
click at [406, 234] on textarea at bounding box center [484, 221] width 257 height 46
type textarea "[PERSON_NAME]'s concerns"
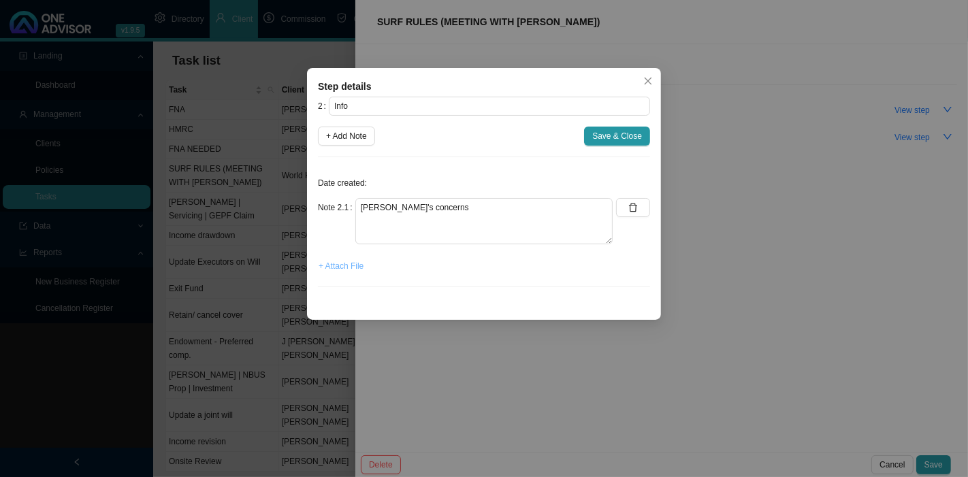
click at [347, 262] on span "+ Attach File" at bounding box center [341, 266] width 45 height 14
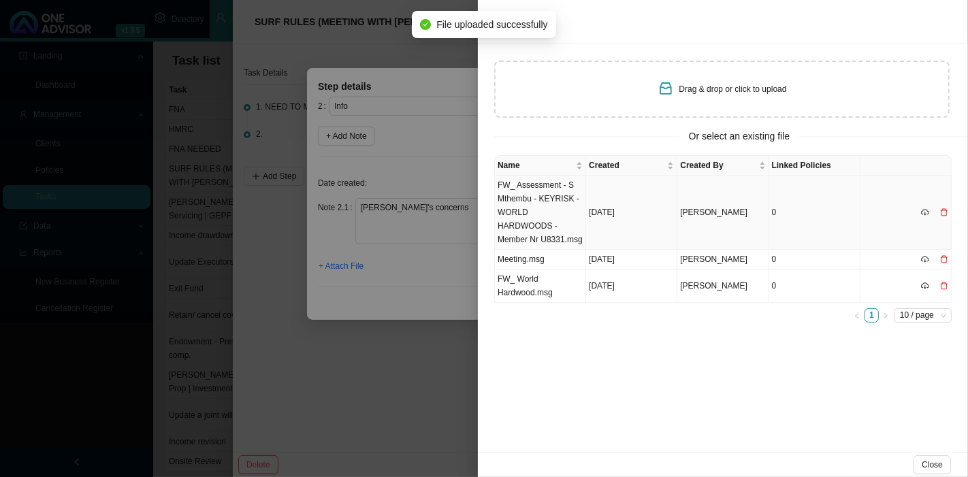
click at [529, 199] on td "FW_ Assessment - S Mthembu - KEYRISK - WORLD HARDWOODS - Member Nr U8331.msg" at bounding box center [540, 213] width 91 height 74
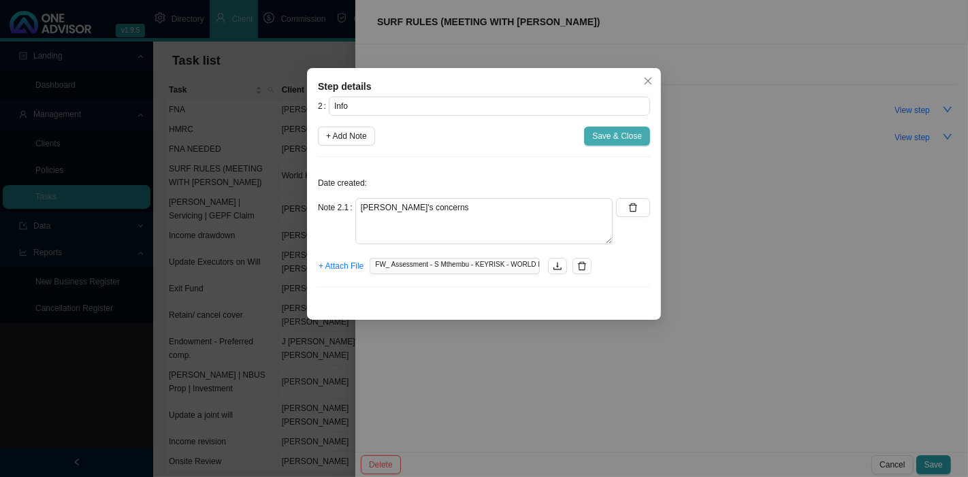
click at [607, 127] on button "Save & Close" at bounding box center [617, 136] width 66 height 19
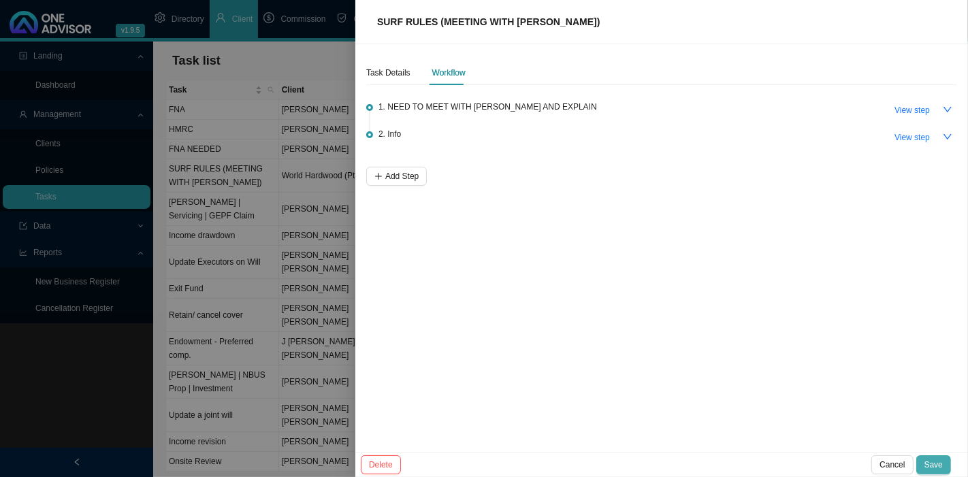
click at [938, 460] on span "Save" at bounding box center [934, 465] width 18 height 14
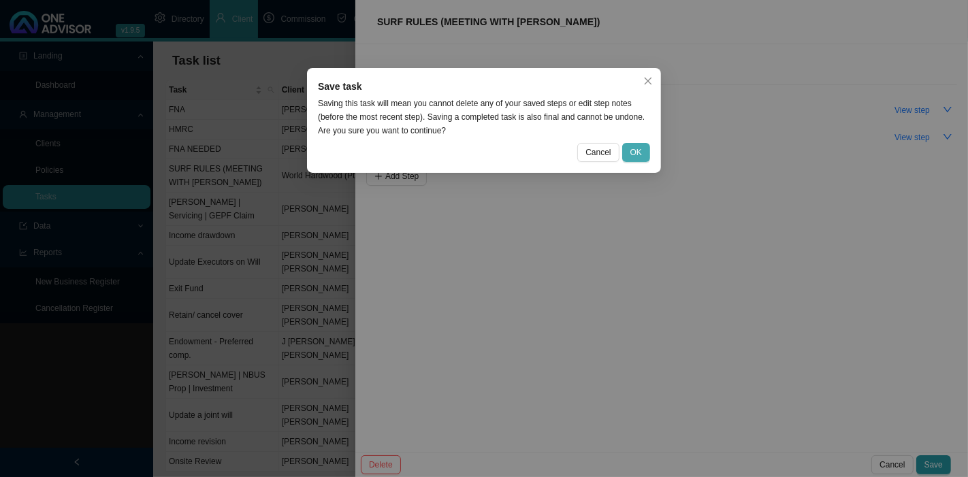
click at [636, 150] on span "OK" at bounding box center [637, 153] width 12 height 14
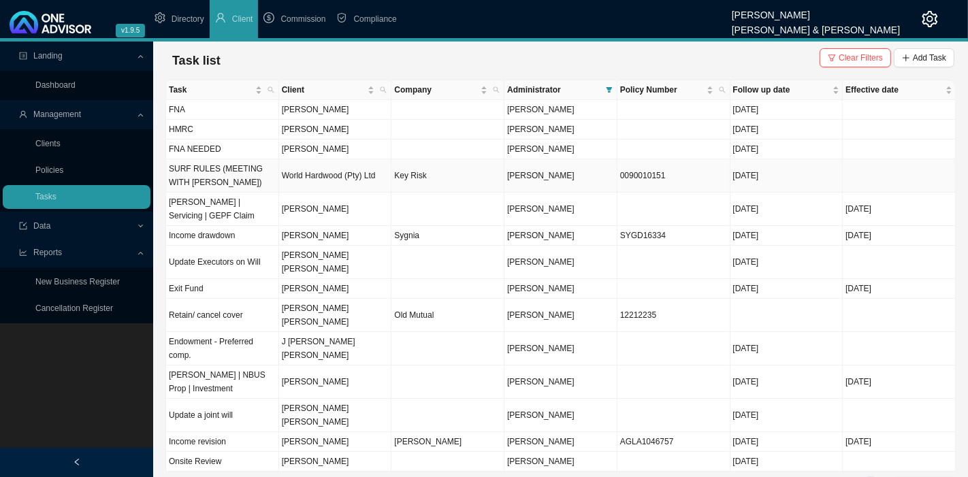
click at [360, 172] on td "World Hardwood (Pty) Ltd" at bounding box center [335, 175] width 113 height 33
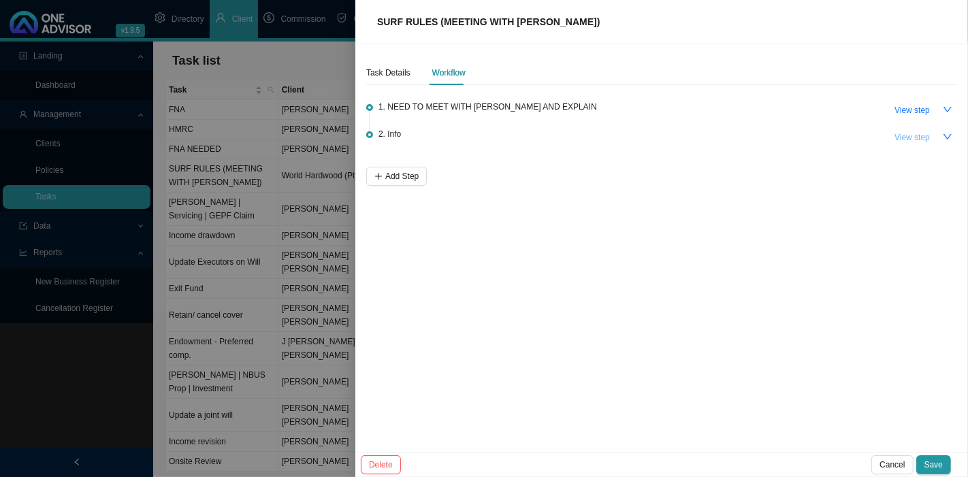
click at [899, 133] on span "View step" at bounding box center [912, 138] width 35 height 14
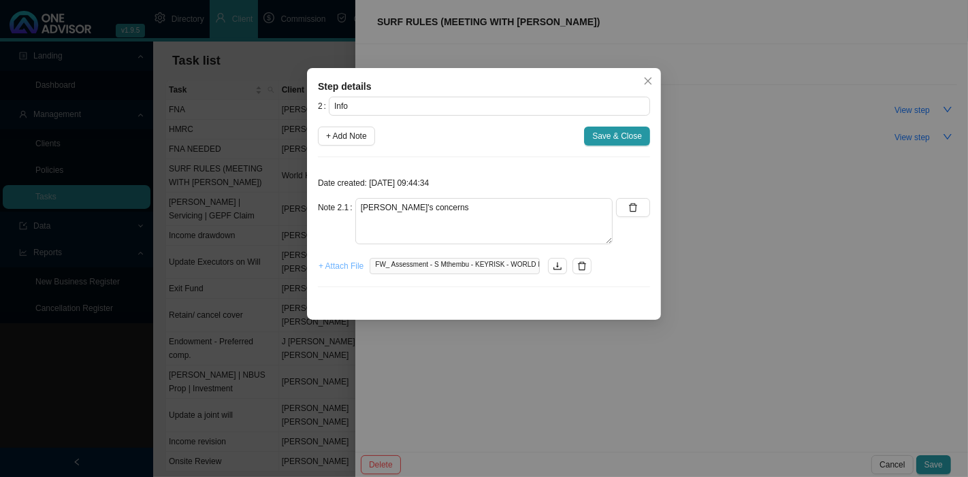
click at [343, 269] on span "+ Attach File" at bounding box center [341, 266] width 45 height 14
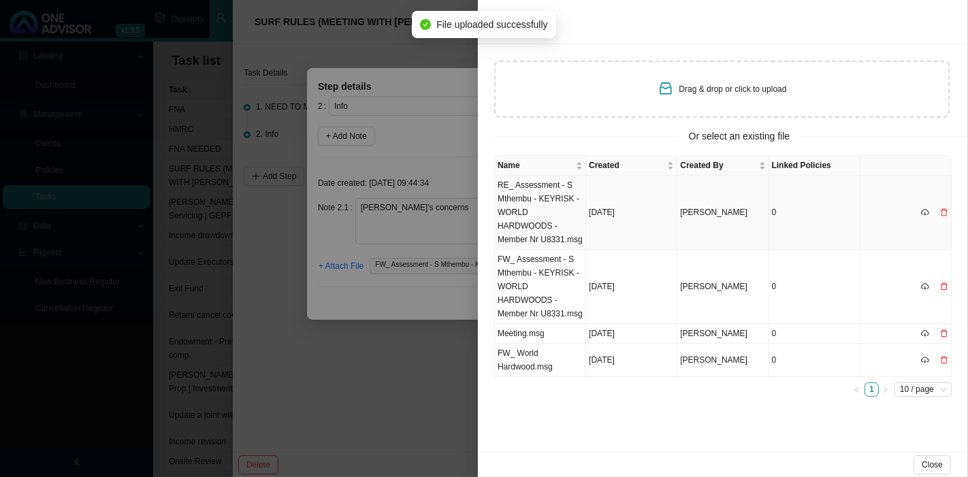
click at [533, 213] on td "RE_ Assessment - S Mthembu - KEYRISK - WORLD HARDWOODS - Member Nr U8331.msg" at bounding box center [540, 213] width 91 height 74
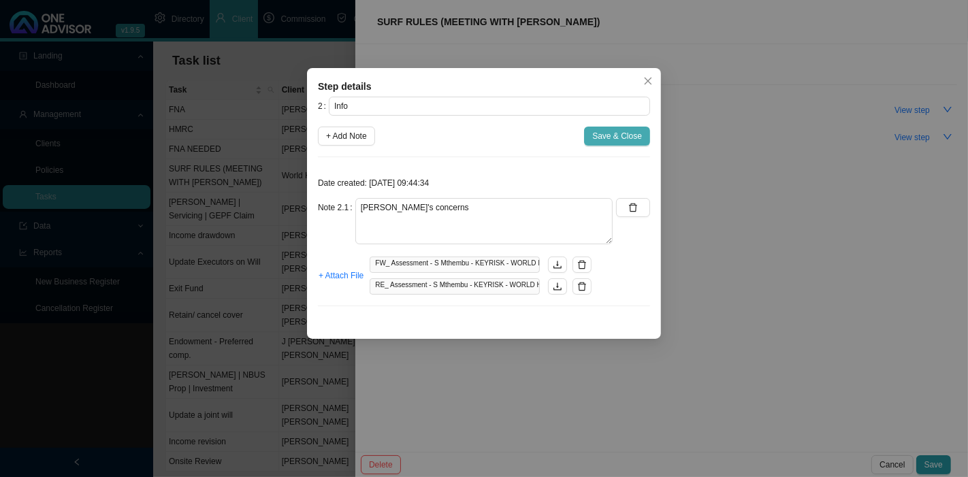
click at [612, 134] on span "Save & Close" at bounding box center [618, 136] width 50 height 14
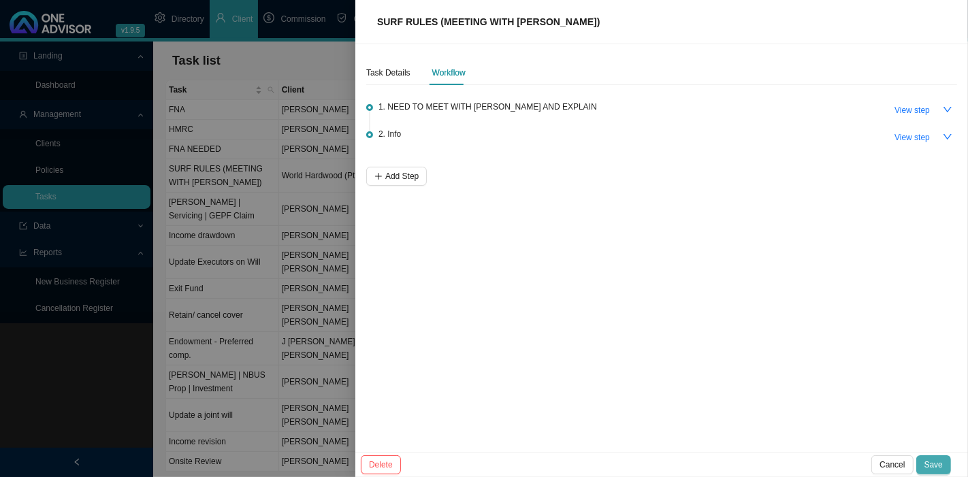
click at [946, 462] on button "Save" at bounding box center [934, 465] width 35 height 19
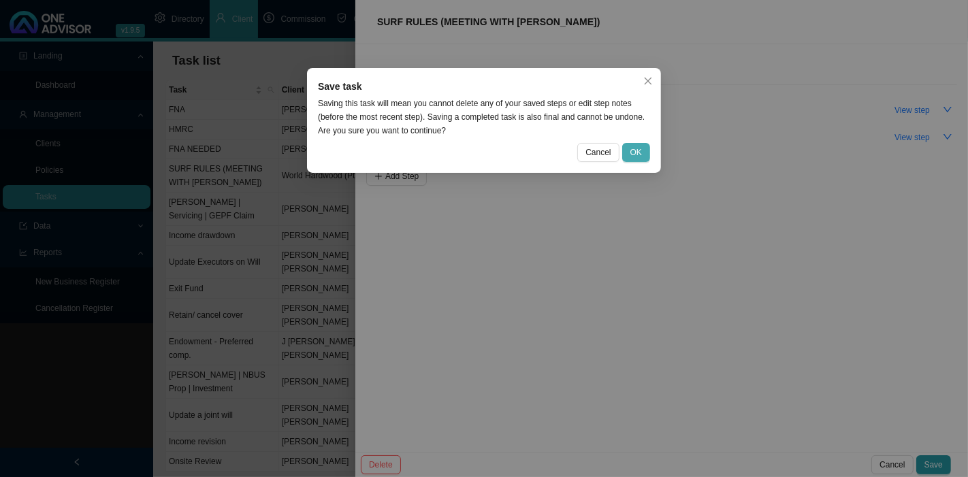
click at [646, 148] on button "OK" at bounding box center [636, 152] width 28 height 19
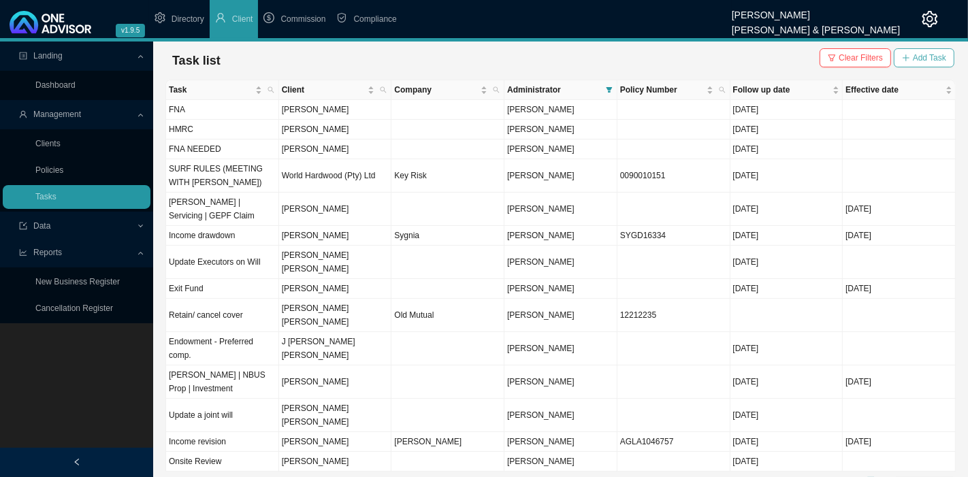
click at [934, 59] on span "Add Task" at bounding box center [929, 58] width 33 height 14
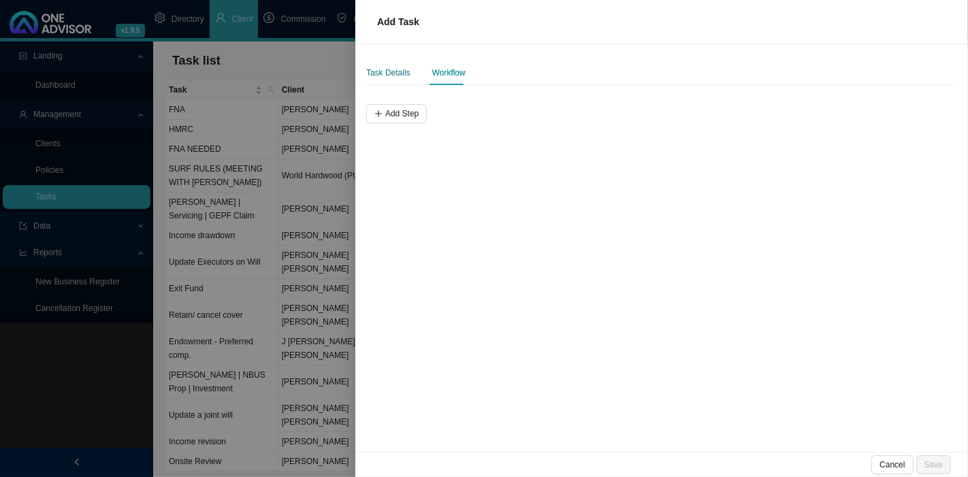
click at [400, 75] on div "Task Details" at bounding box center [388, 73] width 44 height 14
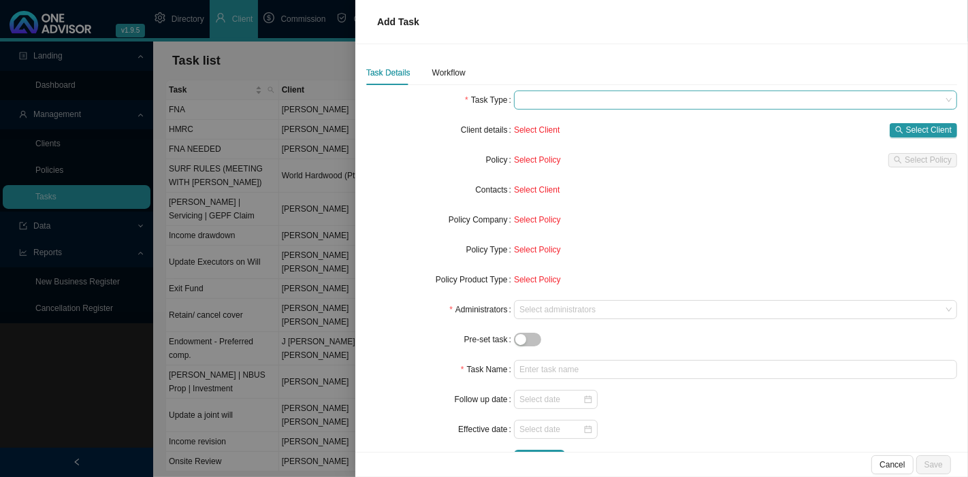
click at [582, 97] on span at bounding box center [736, 100] width 432 height 18
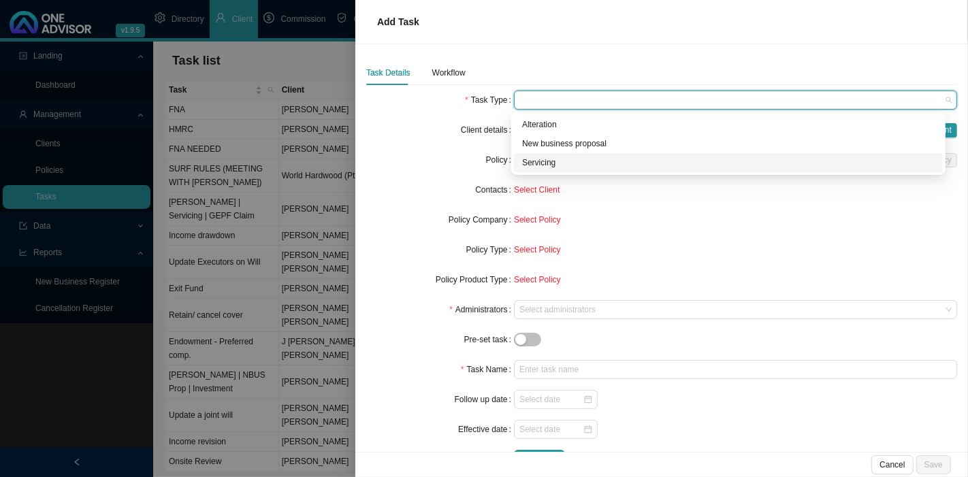
click at [567, 165] on div "Servicing" at bounding box center [728, 163] width 413 height 14
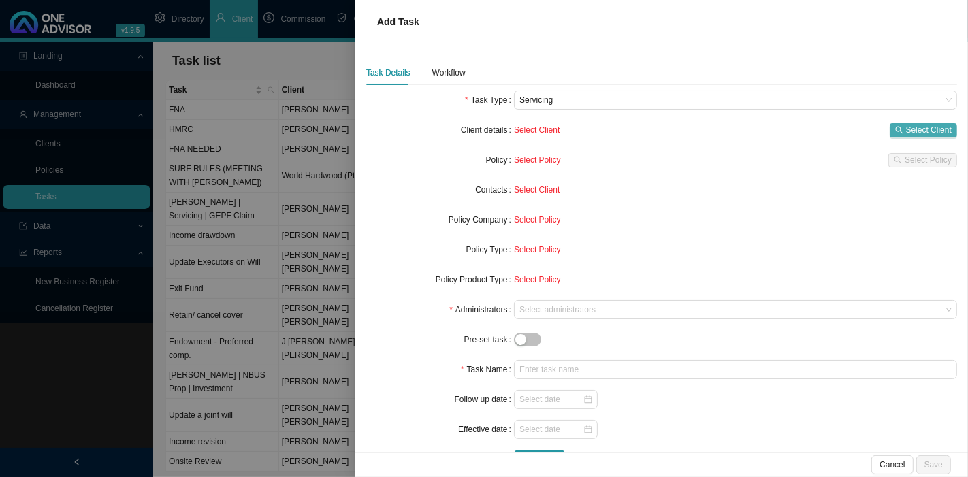
click at [914, 127] on span "Select Client" at bounding box center [929, 130] width 46 height 14
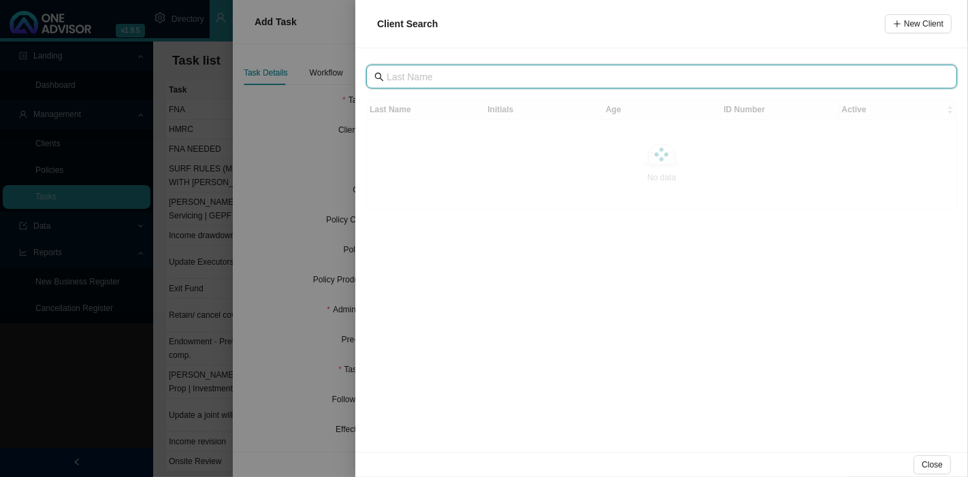
click at [495, 78] on input "text" at bounding box center [663, 76] width 553 height 15
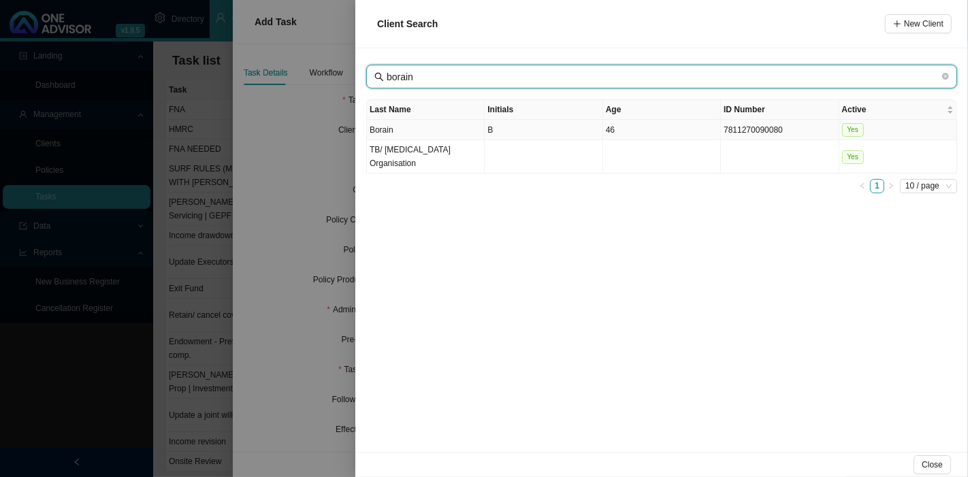
type input "borain"
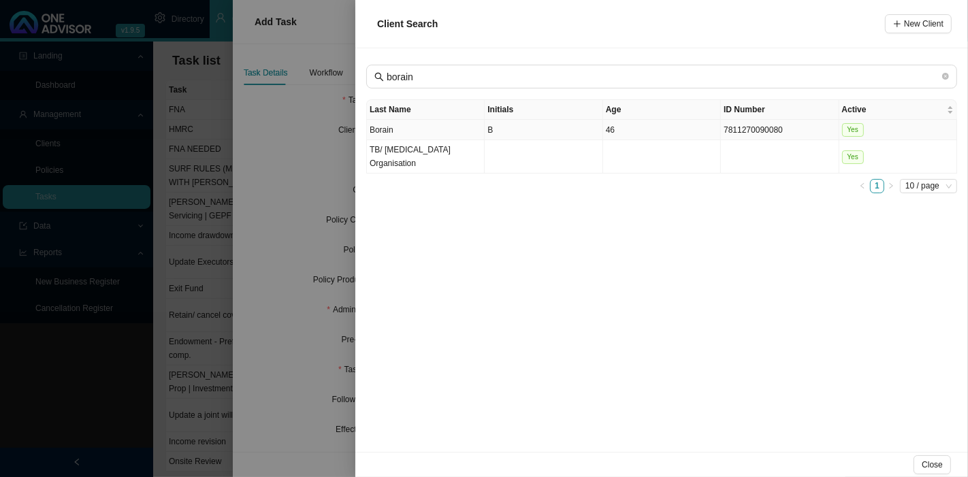
click at [496, 129] on td "B" at bounding box center [544, 130] width 118 height 20
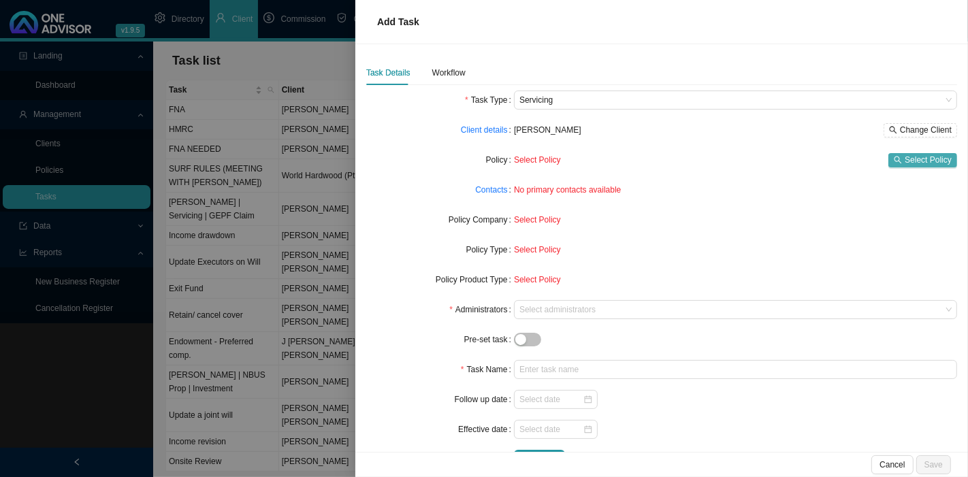
click at [928, 159] on span "Select Policy" at bounding box center [928, 160] width 47 height 14
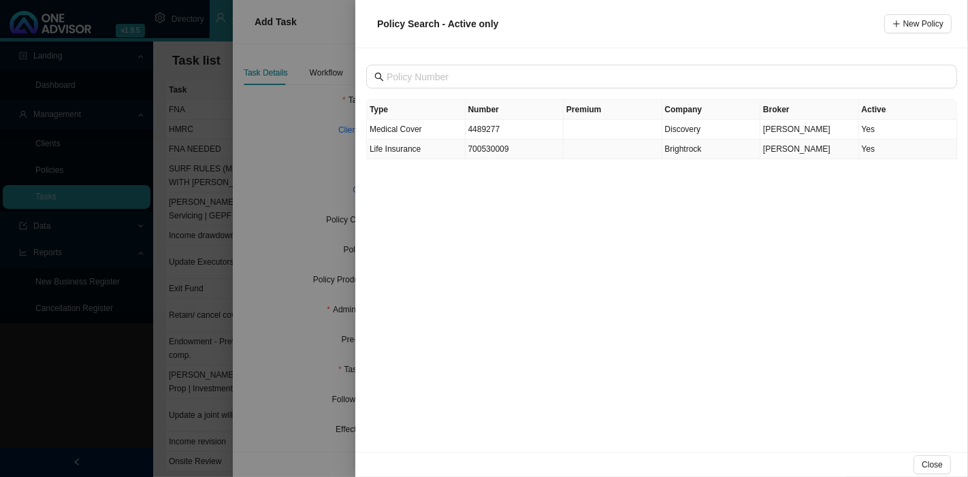
click at [522, 151] on td "700530009" at bounding box center [515, 150] width 99 height 20
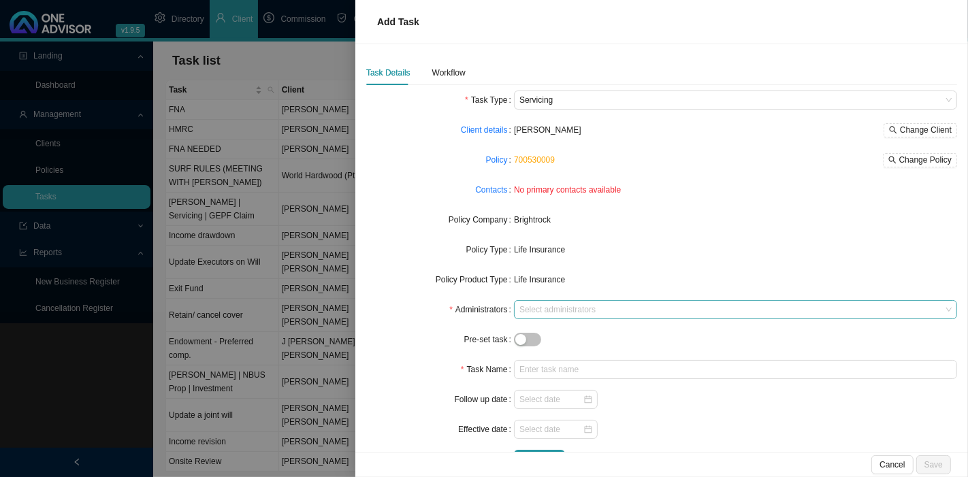
click at [546, 309] on div at bounding box center [729, 310] width 425 height 10
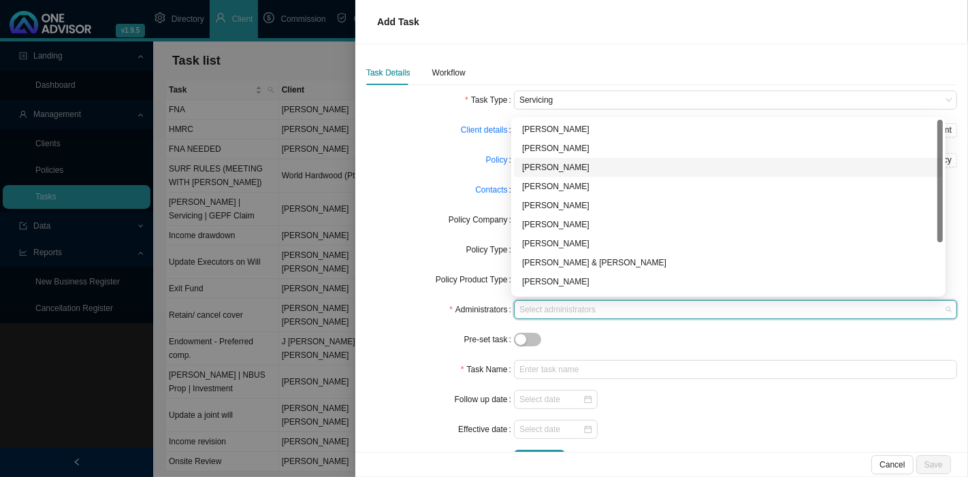
click at [564, 166] on div "[PERSON_NAME]" at bounding box center [728, 168] width 413 height 14
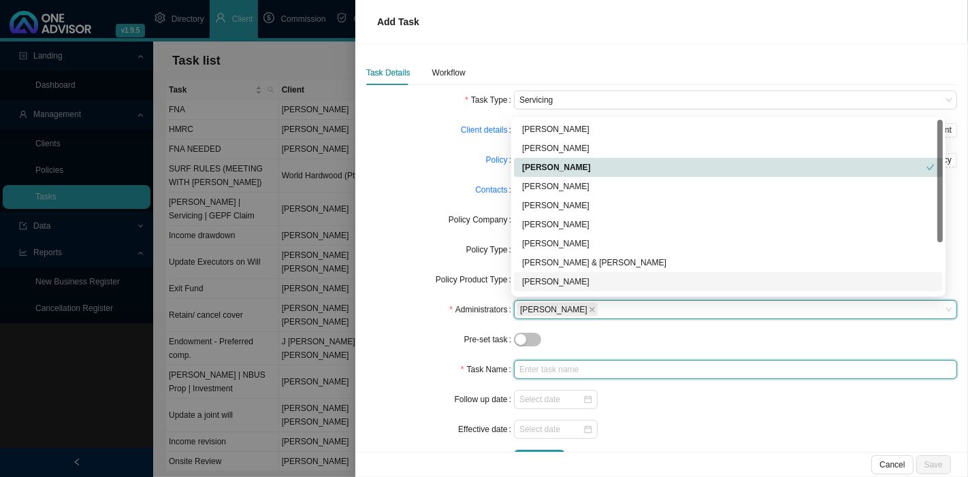
drag, startPoint x: 537, startPoint y: 375, endPoint x: 565, endPoint y: 375, distance: 28.6
click at [537, 375] on input "text" at bounding box center [735, 369] width 443 height 19
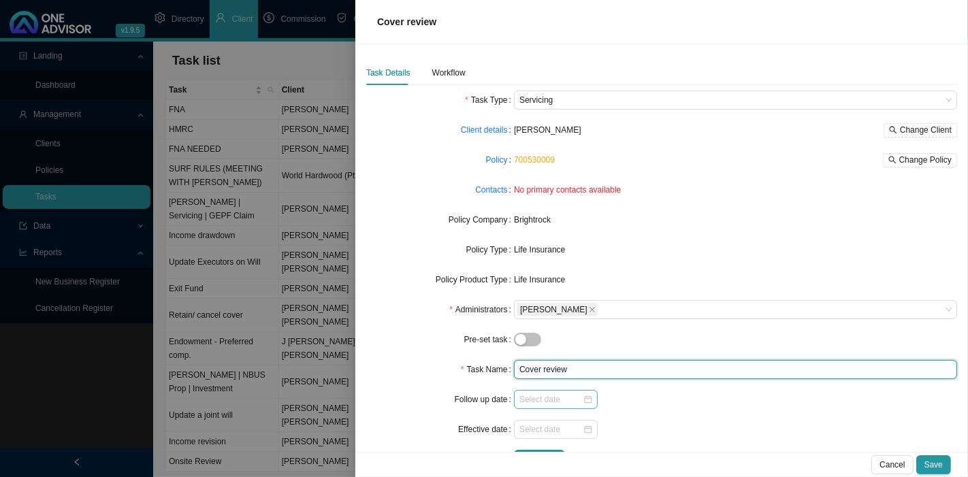
type input "Cover review"
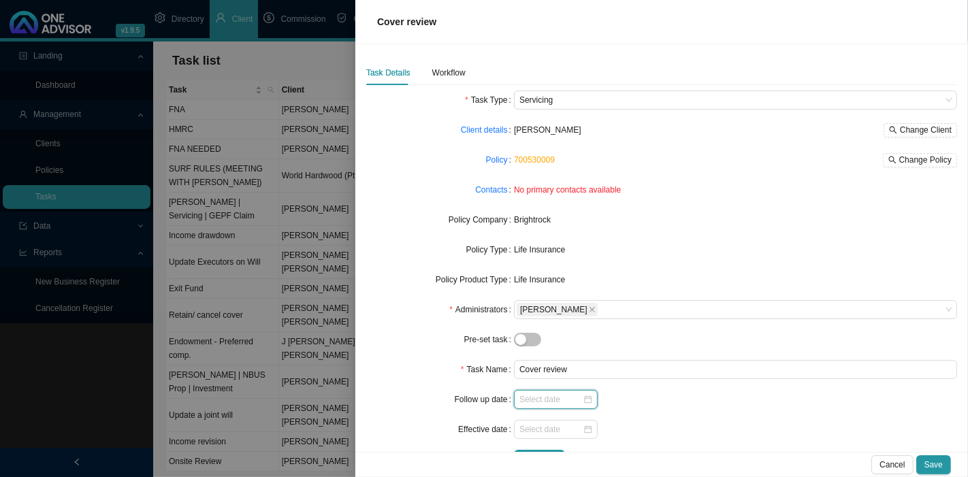
click at [562, 401] on input at bounding box center [551, 400] width 63 height 14
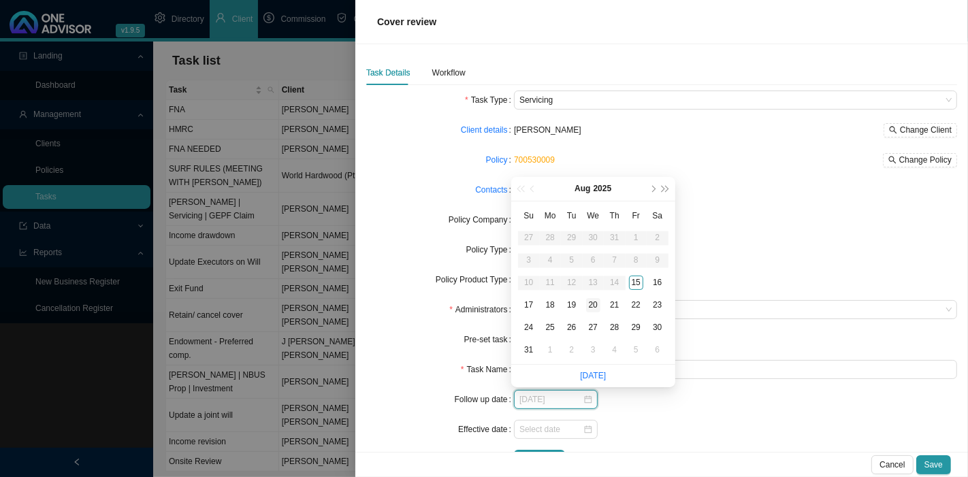
type input "[DATE]"
click at [591, 306] on div "20" at bounding box center [593, 305] width 14 height 14
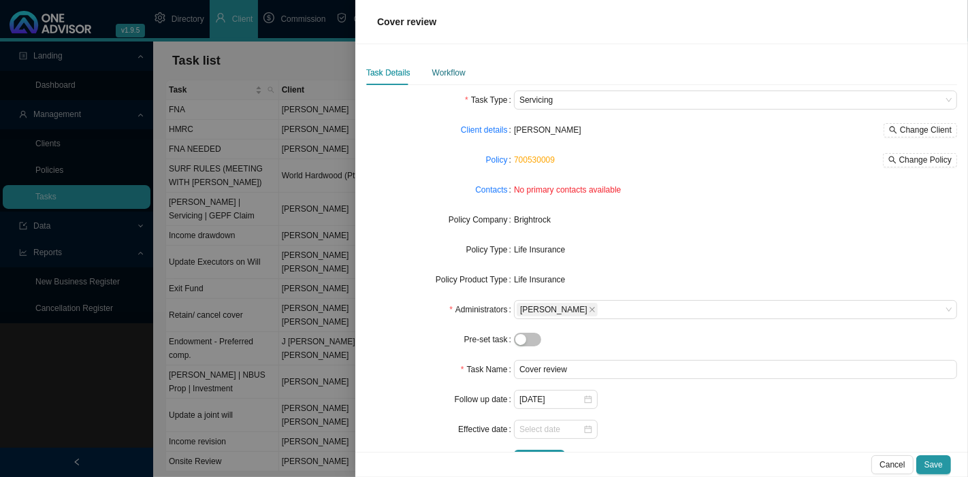
click at [441, 76] on div "Workflow" at bounding box center [448, 73] width 33 height 14
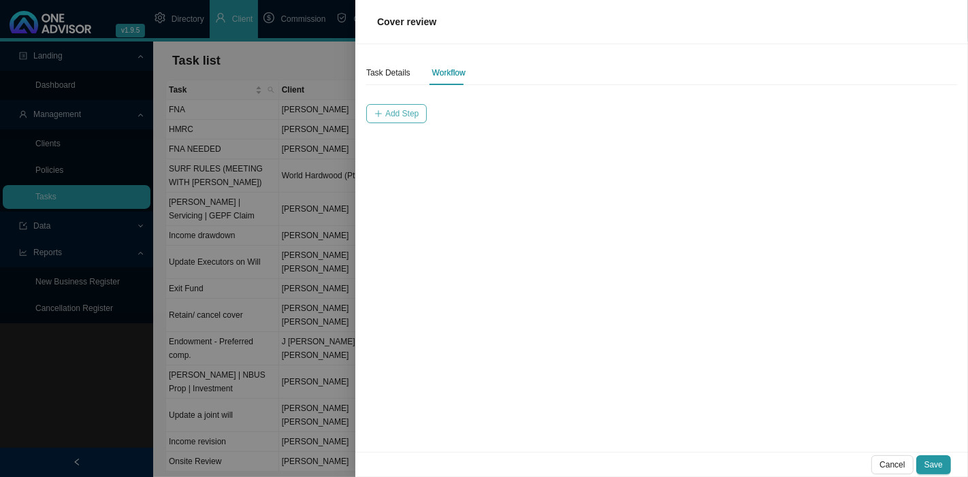
click at [404, 114] on span "Add Step" at bounding box center [401, 114] width 33 height 14
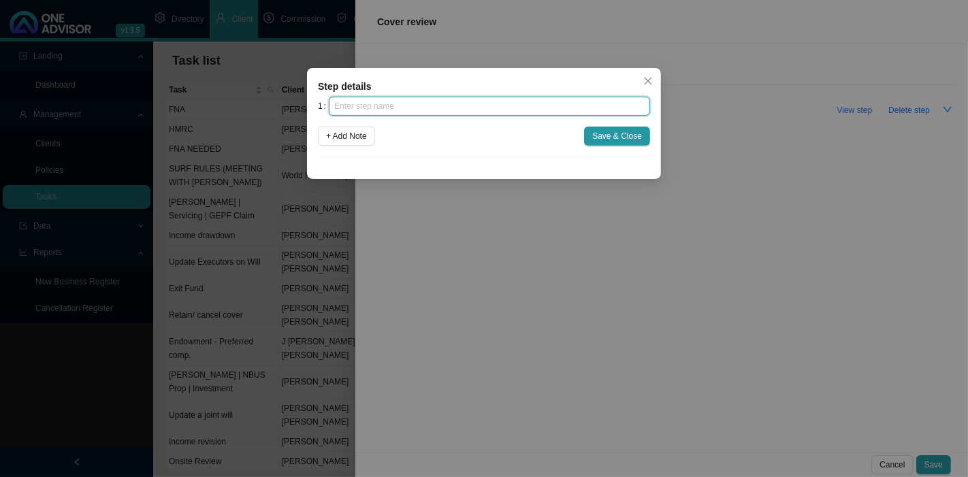
click at [472, 108] on input "text" at bounding box center [489, 106] width 321 height 19
type input "Investigation"
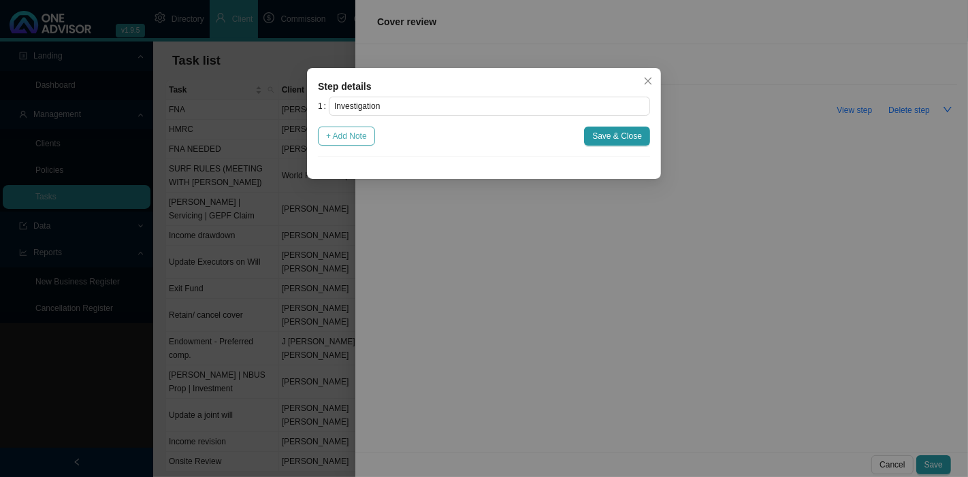
click at [360, 135] on span "+ Add Note" at bounding box center [346, 136] width 41 height 14
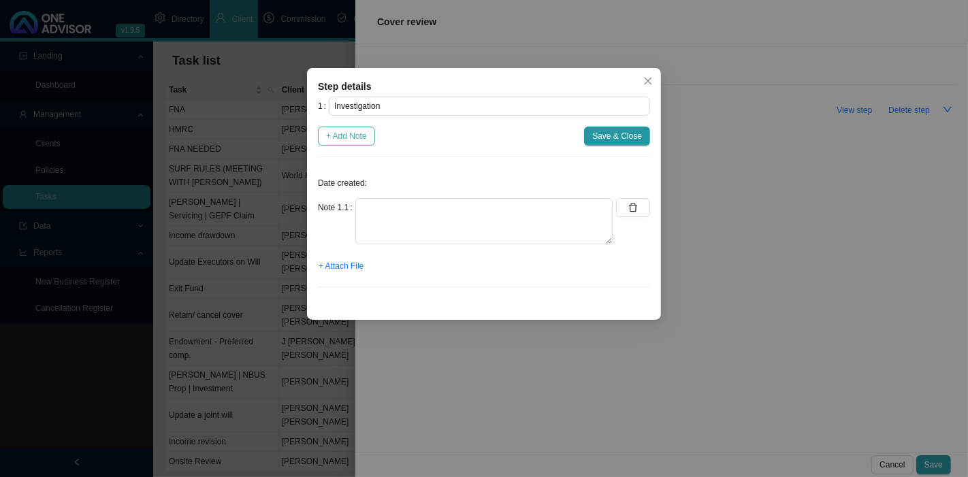
drag, startPoint x: 360, startPoint y: 135, endPoint x: 327, endPoint y: 142, distance: 33.4
click at [327, 142] on span "+ Add Note" at bounding box center [346, 136] width 41 height 14
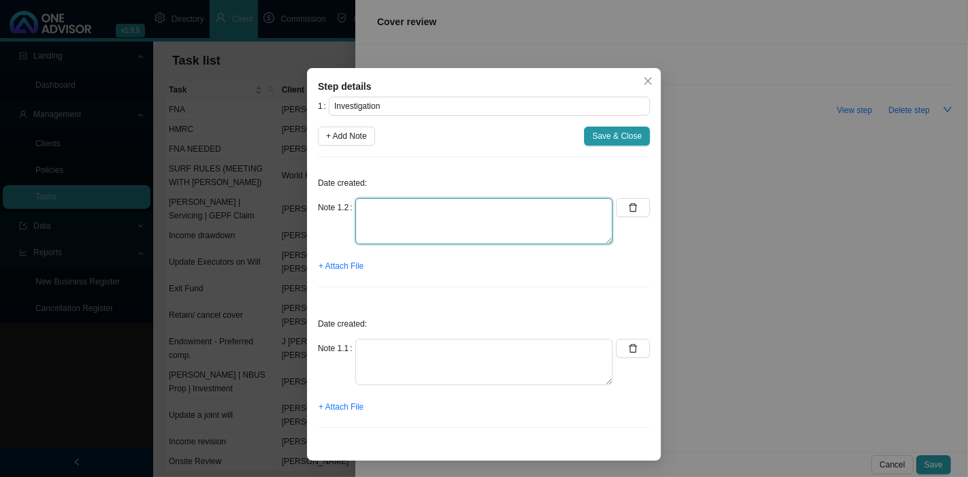
click at [387, 206] on textarea at bounding box center [484, 221] width 257 height 46
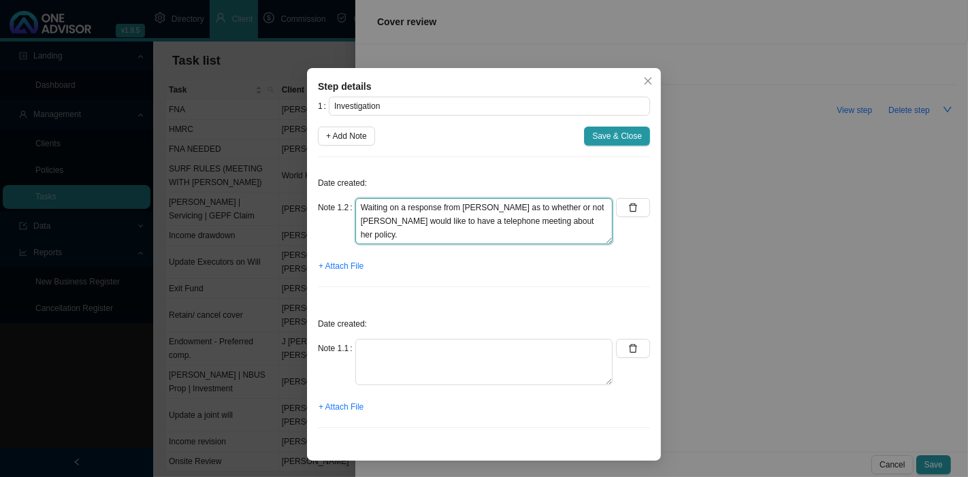
type textarea "Waiting on a response from [PERSON_NAME] as to whether or not [PERSON_NAME] wou…"
click at [573, 230] on textarea "Waiting on a response from [PERSON_NAME] as to whether or not [PERSON_NAME] wou…" at bounding box center [484, 221] width 257 height 46
click at [640, 350] on button "button" at bounding box center [633, 348] width 34 height 19
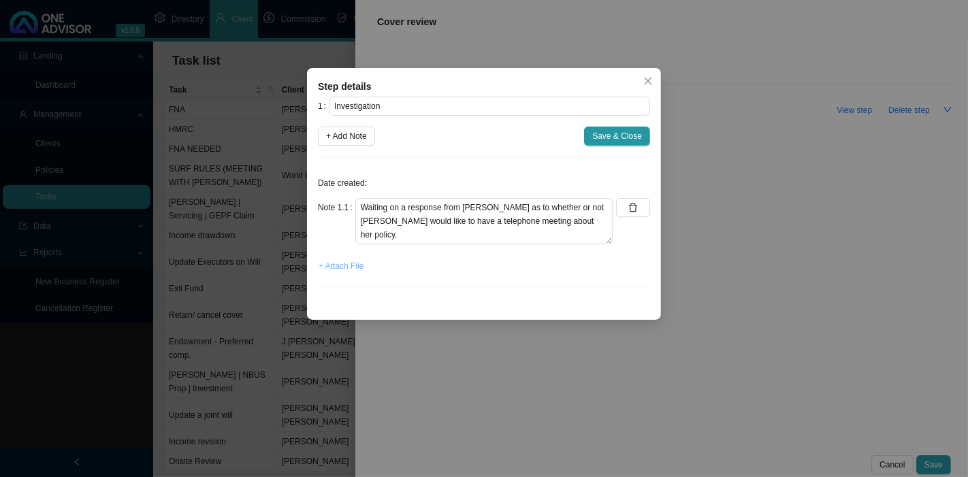
click at [339, 269] on span "+ Attach File" at bounding box center [341, 266] width 45 height 14
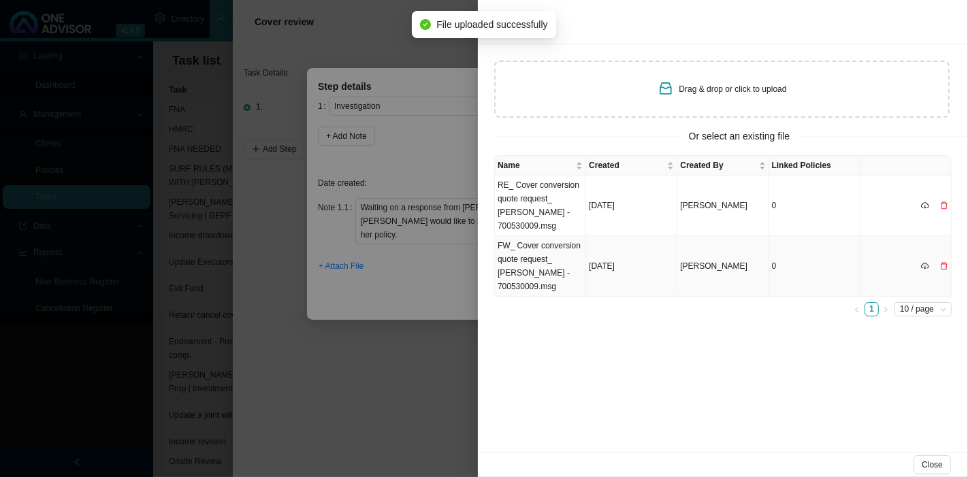
click at [557, 259] on td "FW_ Cover conversion quote request_ [PERSON_NAME] - 700530009.msg" at bounding box center [540, 266] width 91 height 61
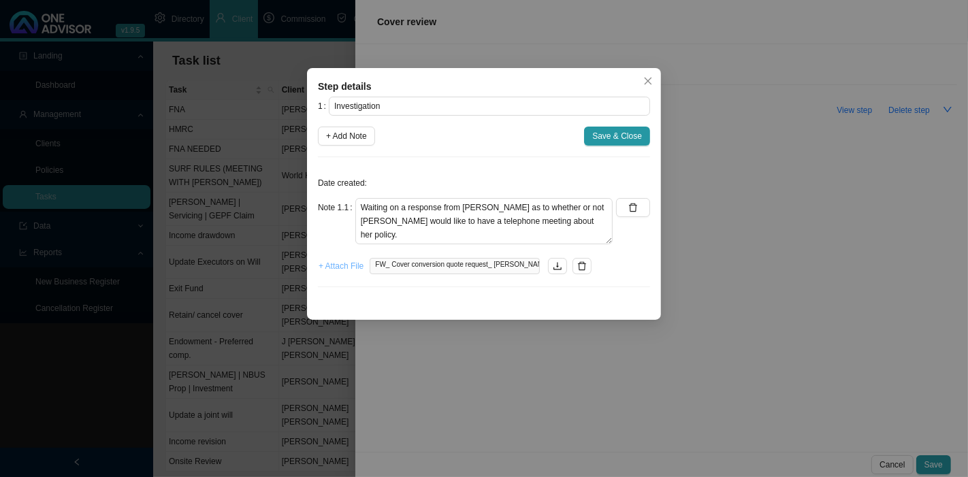
click at [356, 270] on span "+ Attach File" at bounding box center [341, 266] width 45 height 14
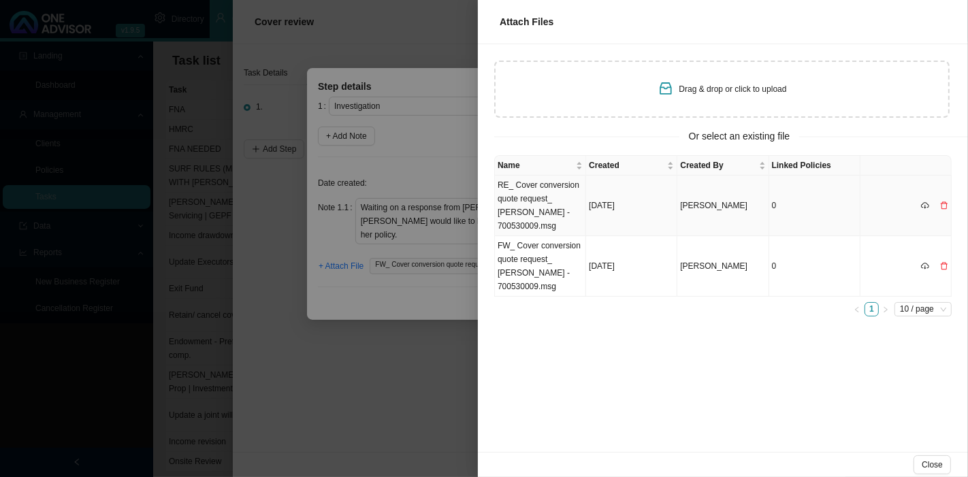
click at [550, 195] on td "RE_ Cover conversion quote request_ [PERSON_NAME] - 700530009.msg" at bounding box center [540, 206] width 91 height 61
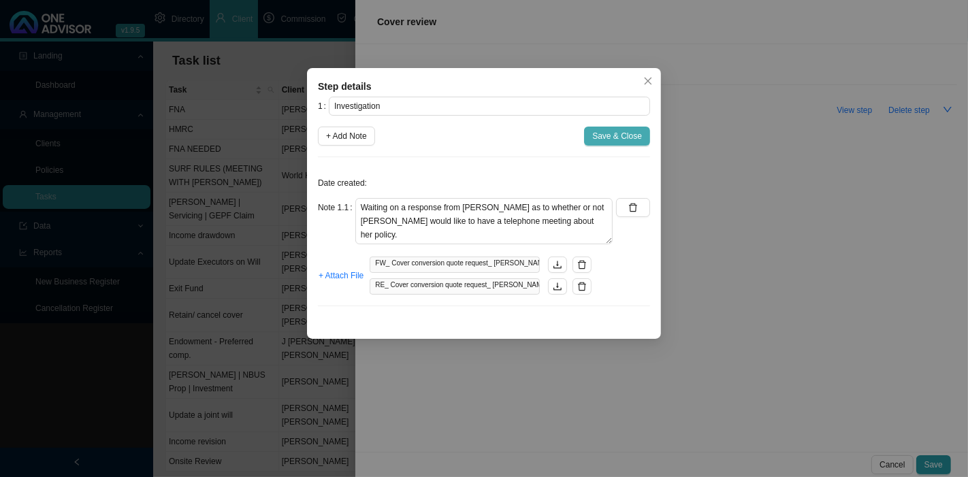
click at [635, 142] on button "Save & Close" at bounding box center [617, 136] width 66 height 19
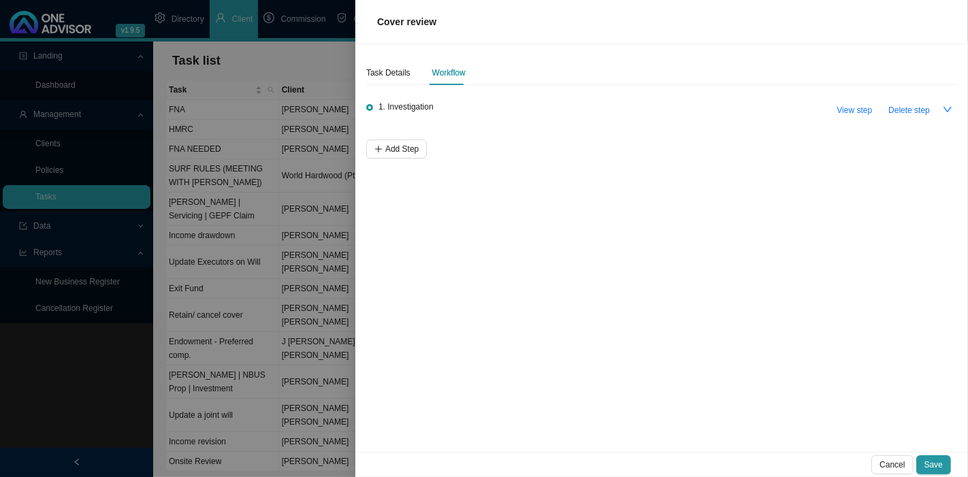
click at [933, 464] on span "Save" at bounding box center [934, 465] width 18 height 14
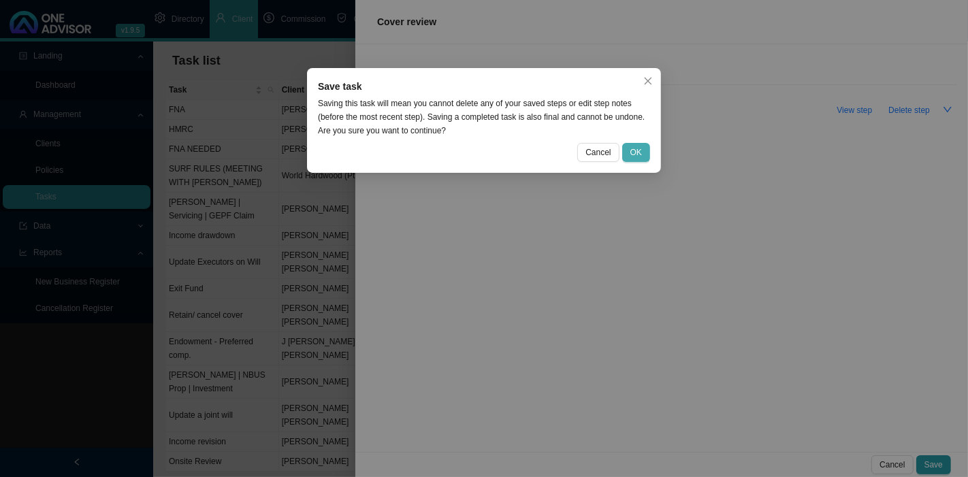
click at [648, 155] on button "OK" at bounding box center [636, 152] width 28 height 19
